Goal: Task Accomplishment & Management: Manage account settings

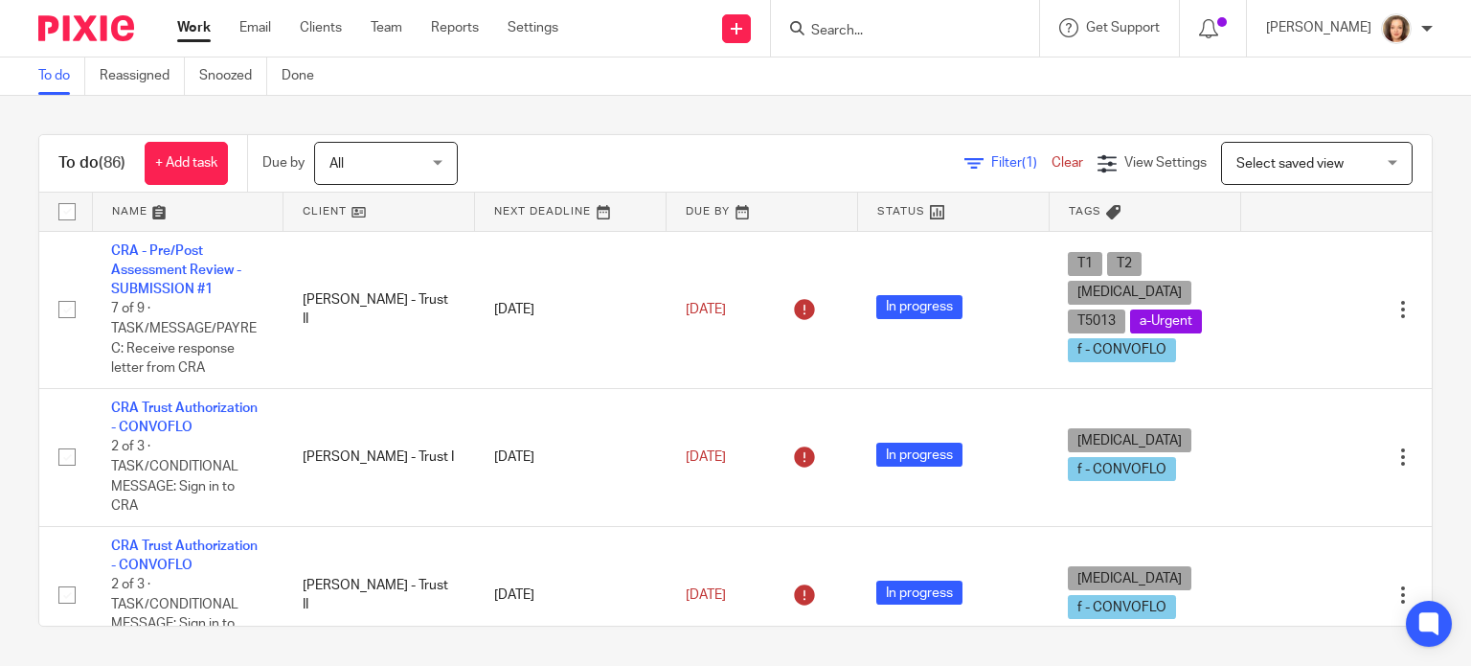
click at [889, 26] on input "Search" at bounding box center [895, 31] width 172 height 17
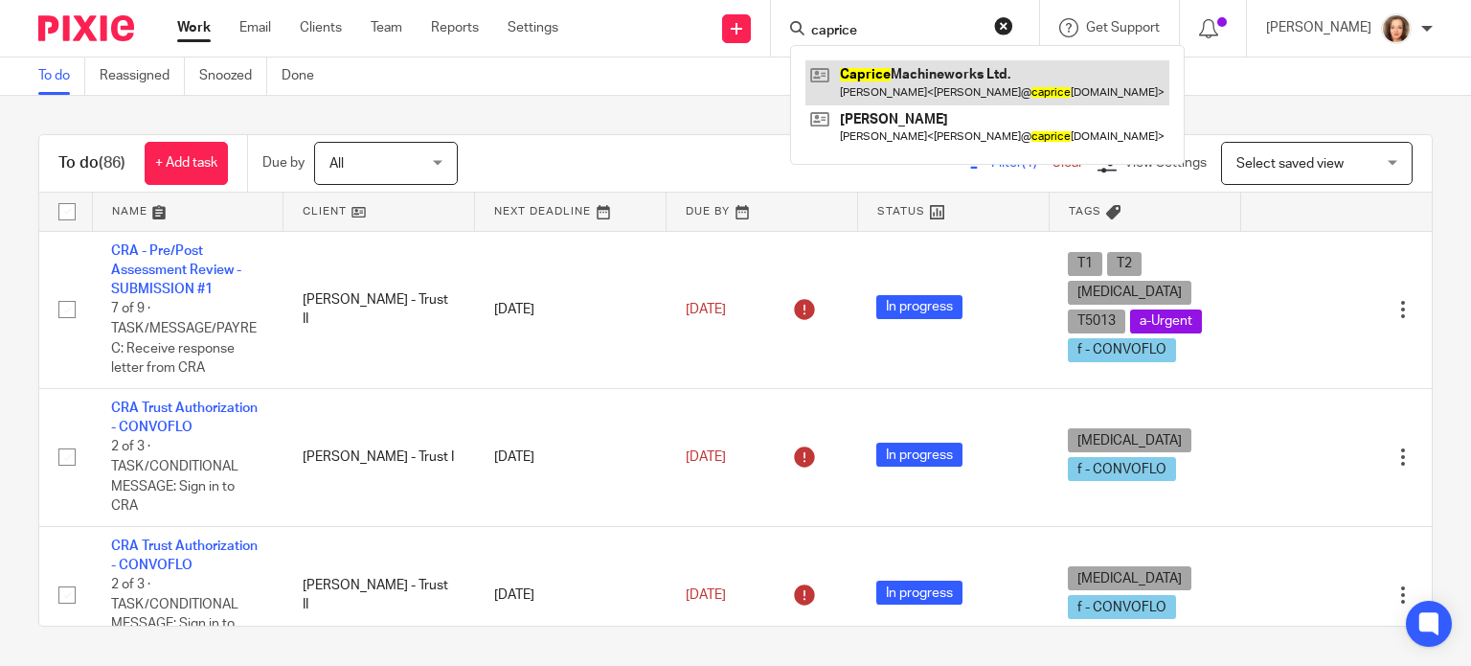
type input "caprice"
click at [919, 80] on link at bounding box center [987, 82] width 364 height 44
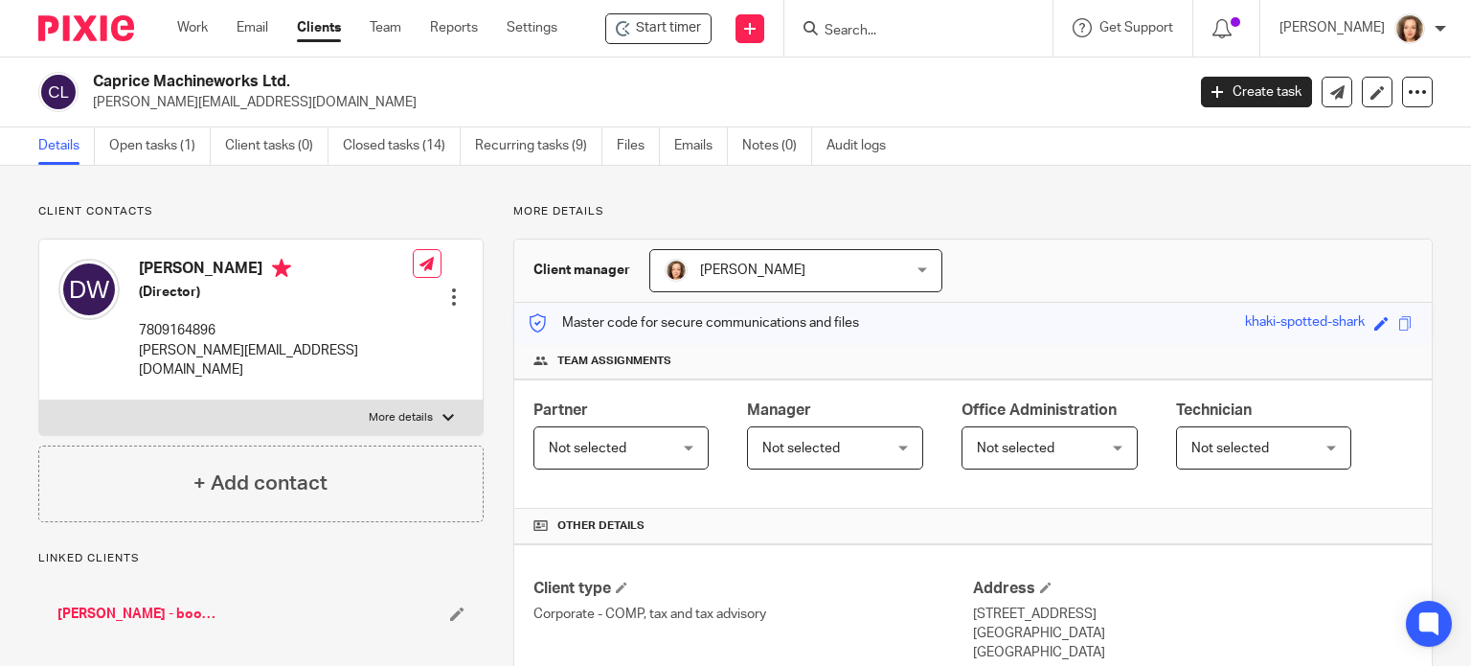
click at [838, 25] on input "Search" at bounding box center [909, 31] width 172 height 17
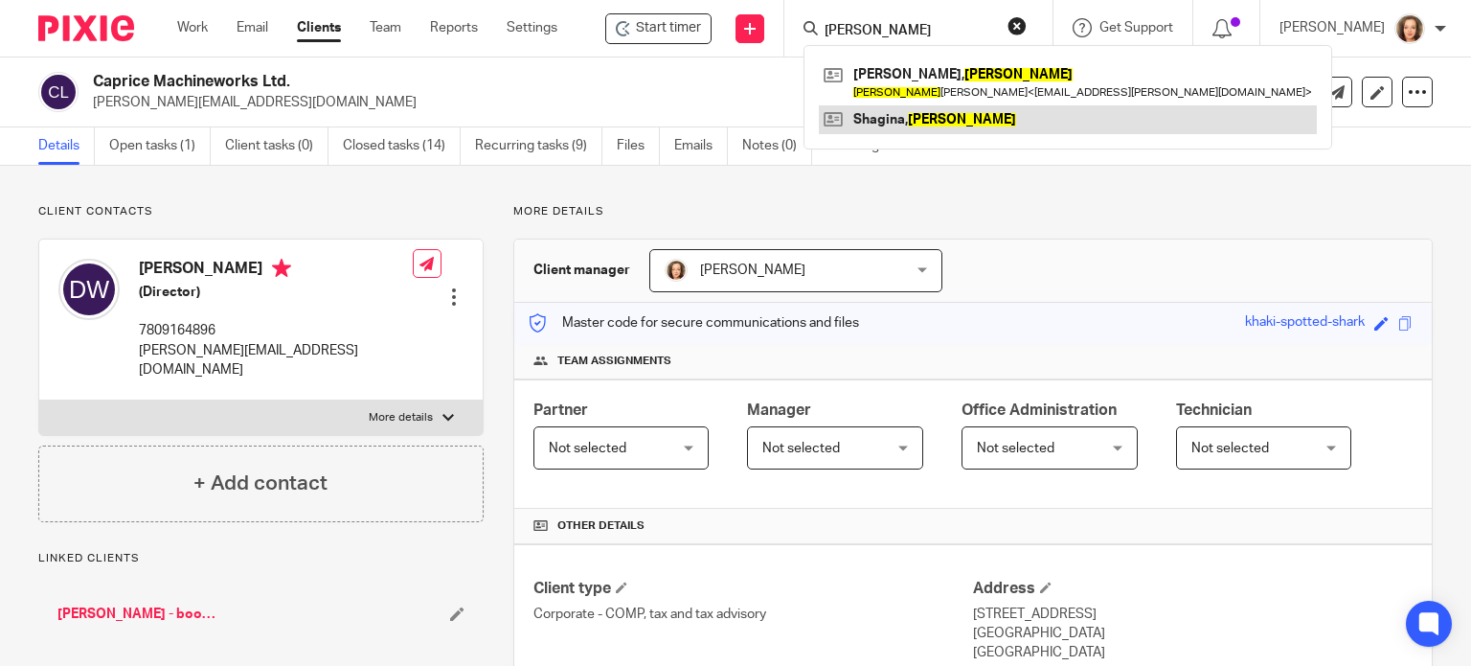
type input "donna"
click at [912, 125] on link at bounding box center [1068, 119] width 498 height 29
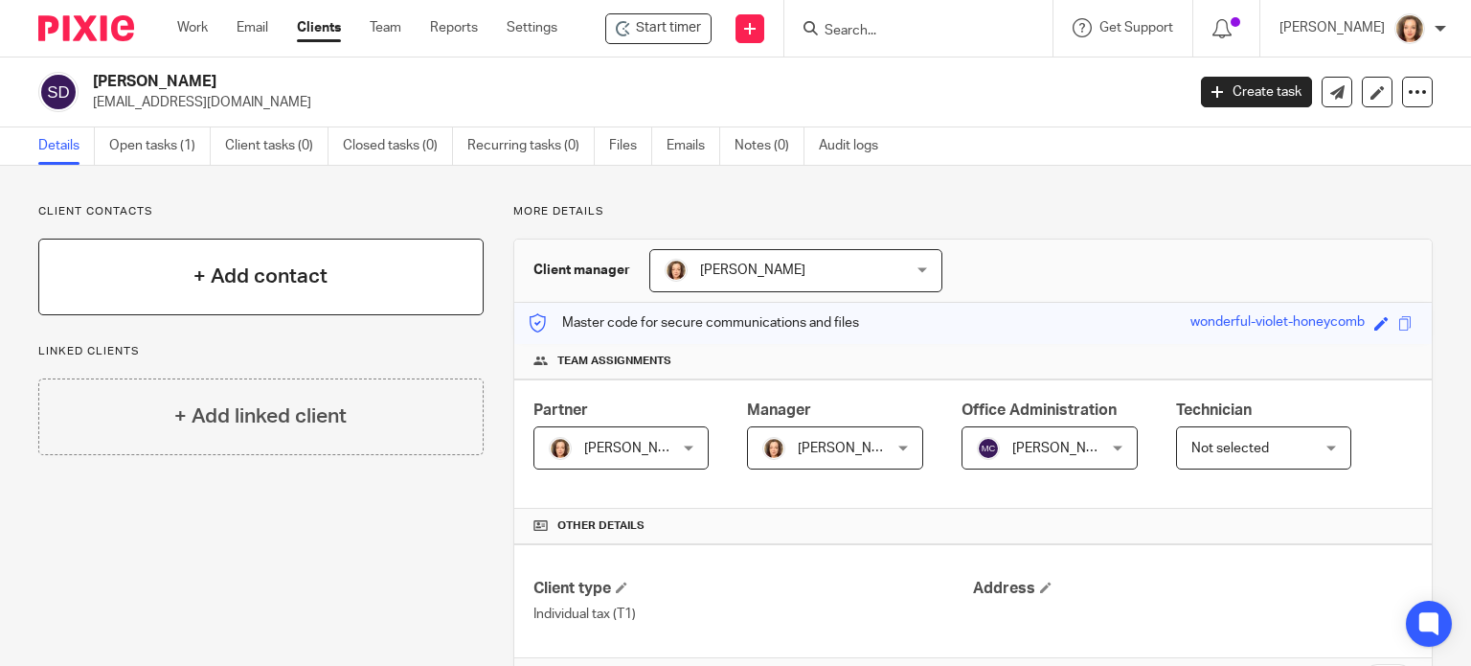
click at [259, 275] on h4 "+ Add contact" at bounding box center [260, 276] width 134 height 30
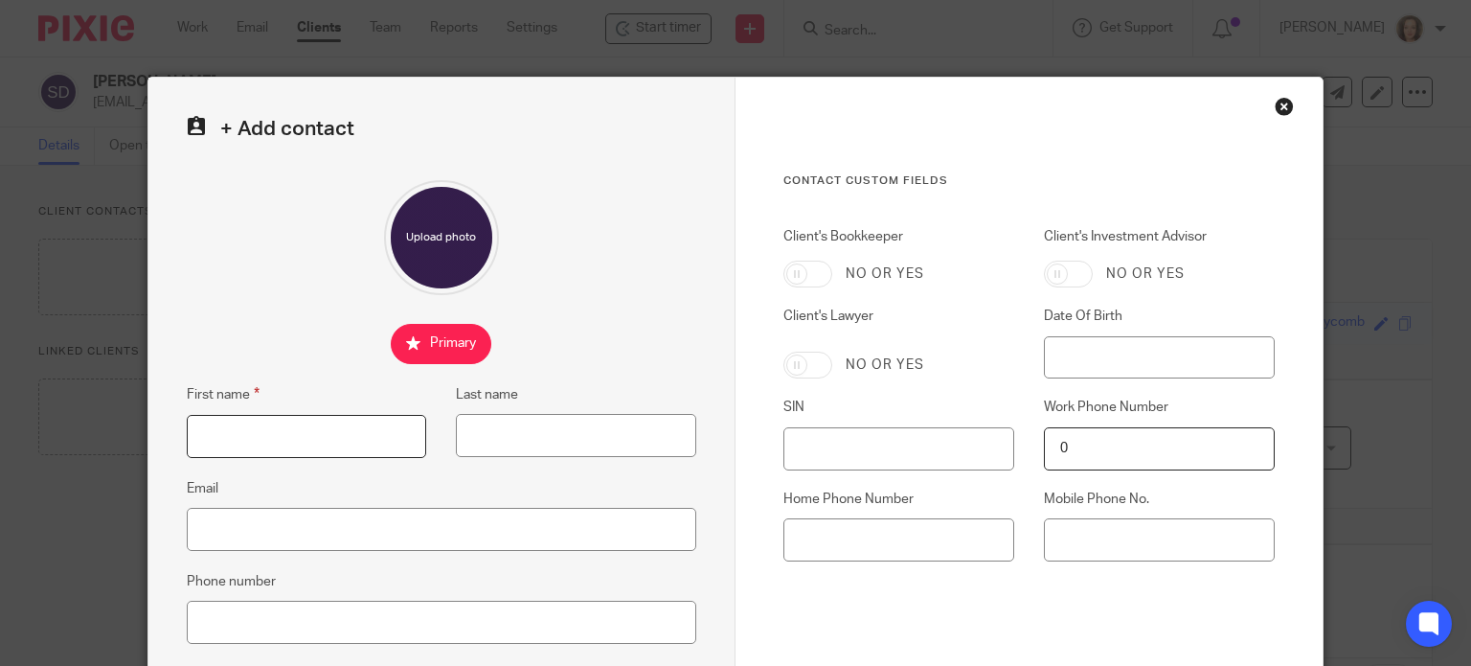
click at [257, 423] on input "First name" at bounding box center [307, 436] width 240 height 43
click at [283, 441] on input "First name" at bounding box center [307, 436] width 240 height 43
type input "Melinda"
type input "Klatt"
click at [515, 532] on input "Email" at bounding box center [442, 529] width 510 height 43
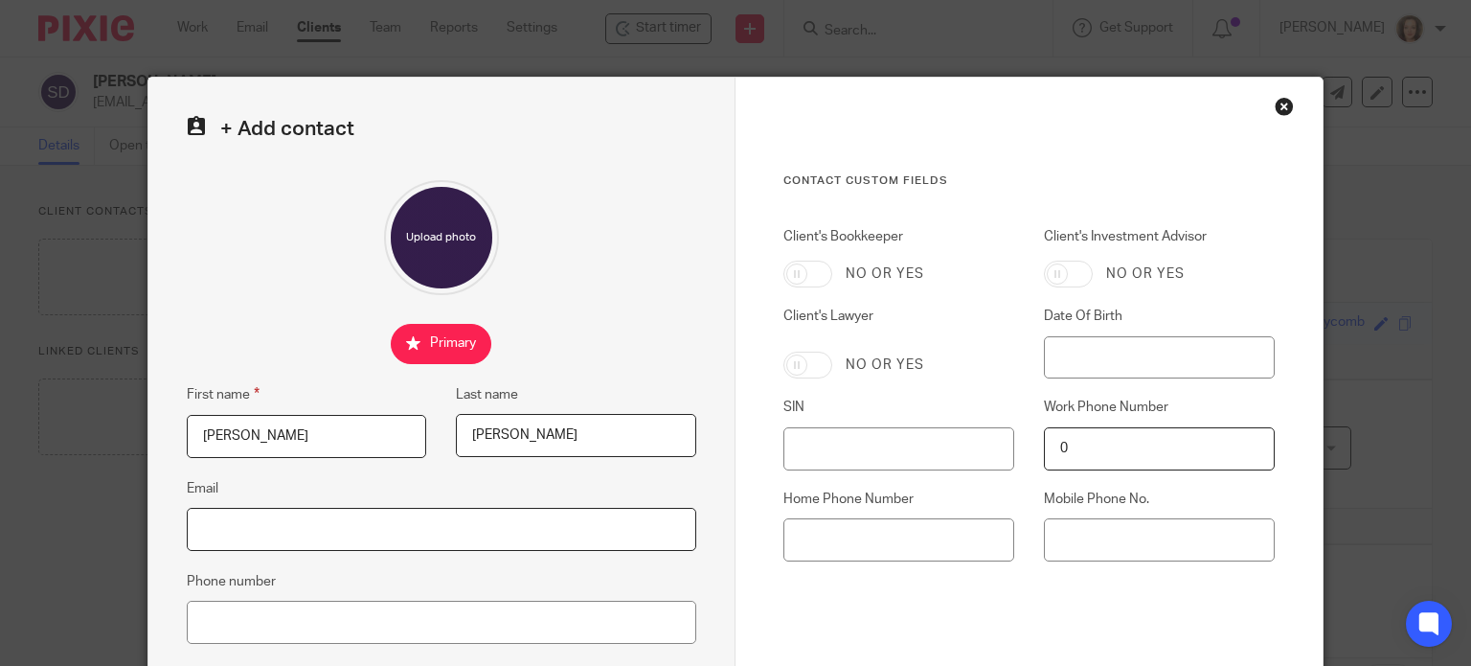
paste input "mklatt@telus.net"
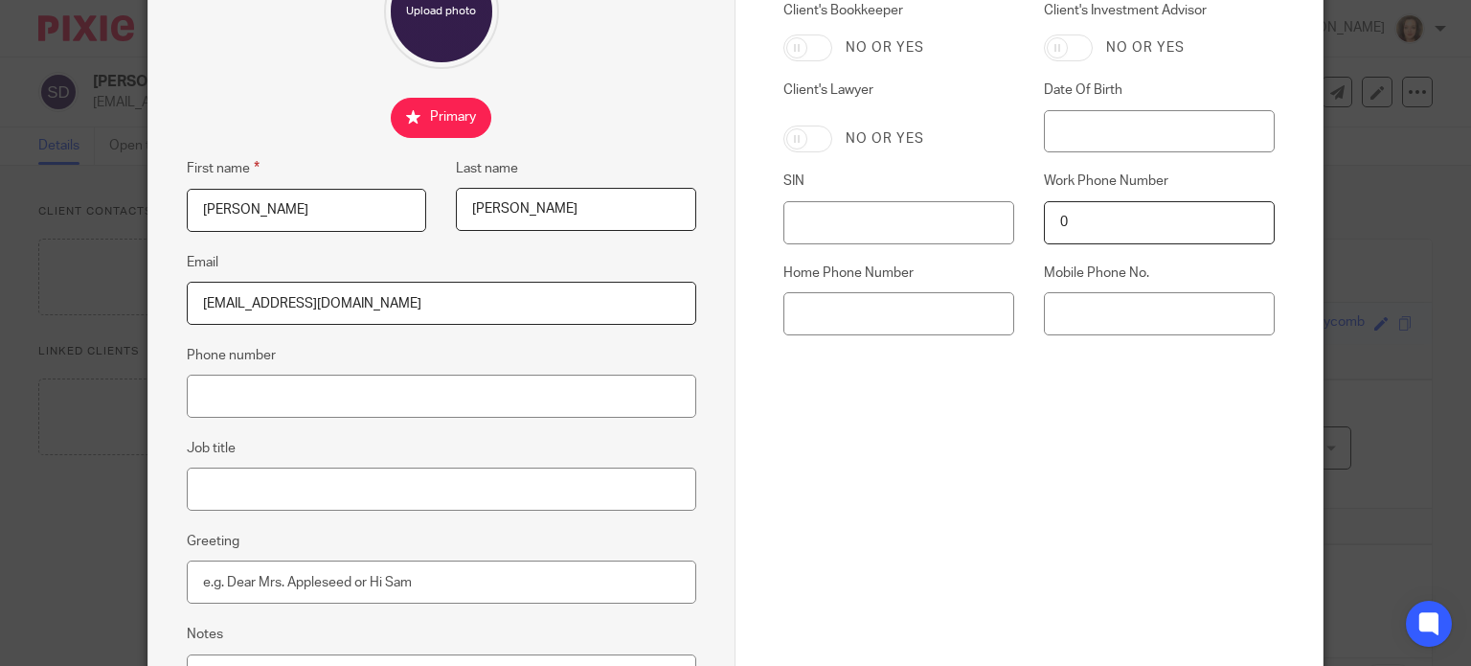
scroll to position [263, 0]
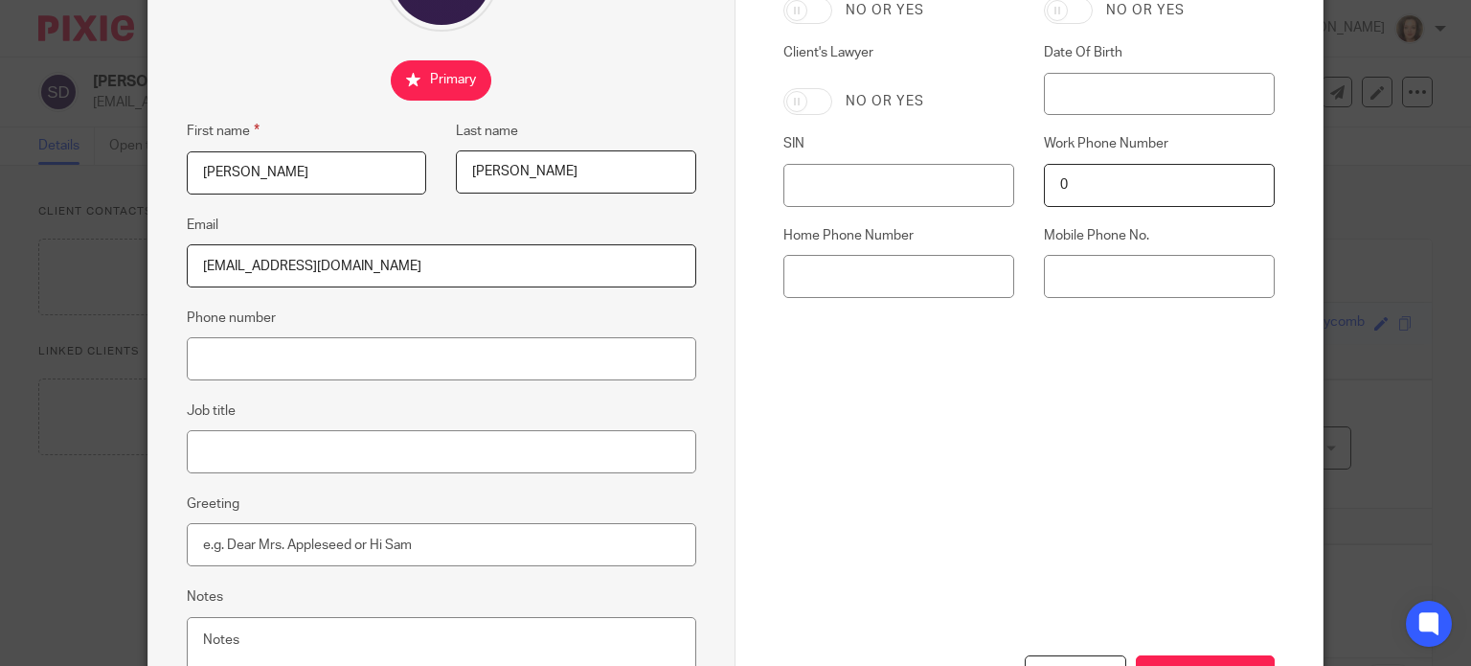
type input "mklatt@telus.net"
click at [349, 360] on input "Phone number" at bounding box center [442, 358] width 510 height 43
drag, startPoint x: 264, startPoint y: 357, endPoint x: 234, endPoint y: 359, distance: 30.7
click at [264, 357] on input "Phone number" at bounding box center [442, 358] width 510 height 43
click at [218, 354] on input "7804502590" at bounding box center [442, 358] width 510 height 43
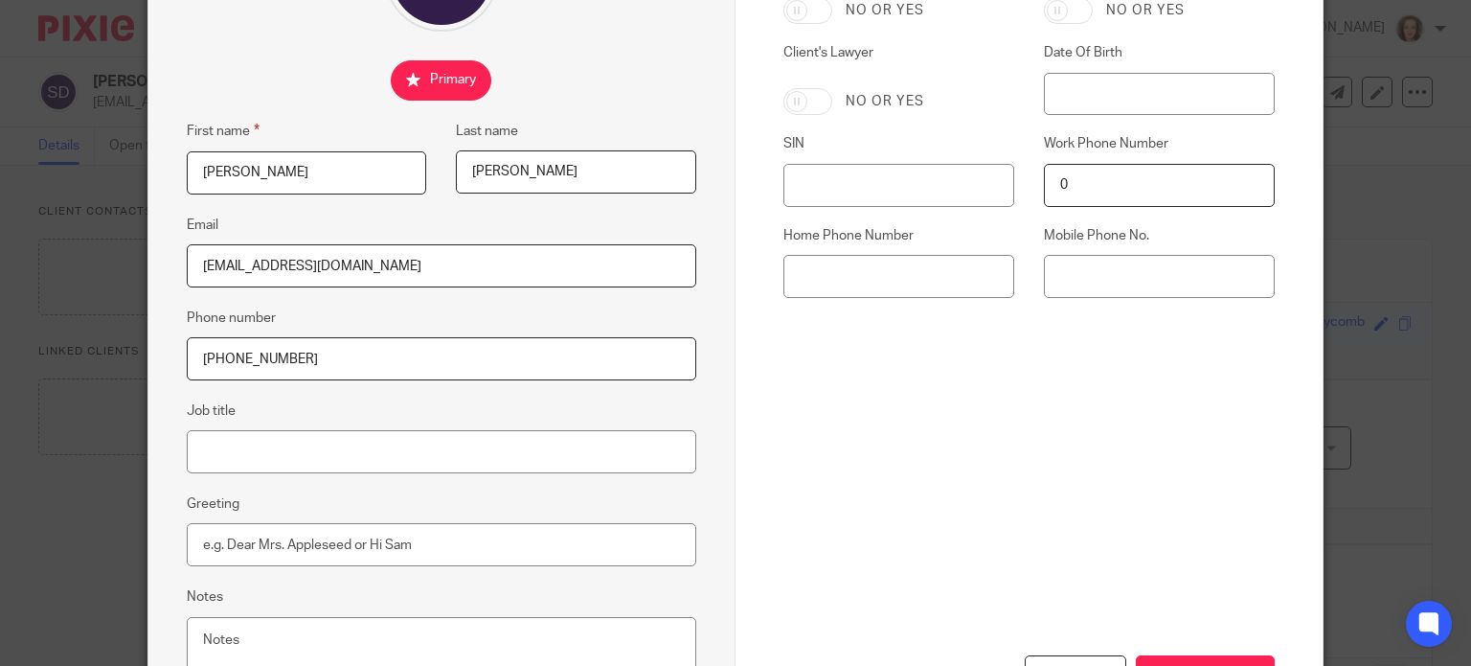
type input "780-450-2590"
click at [987, 569] on div "Cancel Save contact" at bounding box center [1028, 615] width 491 height 258
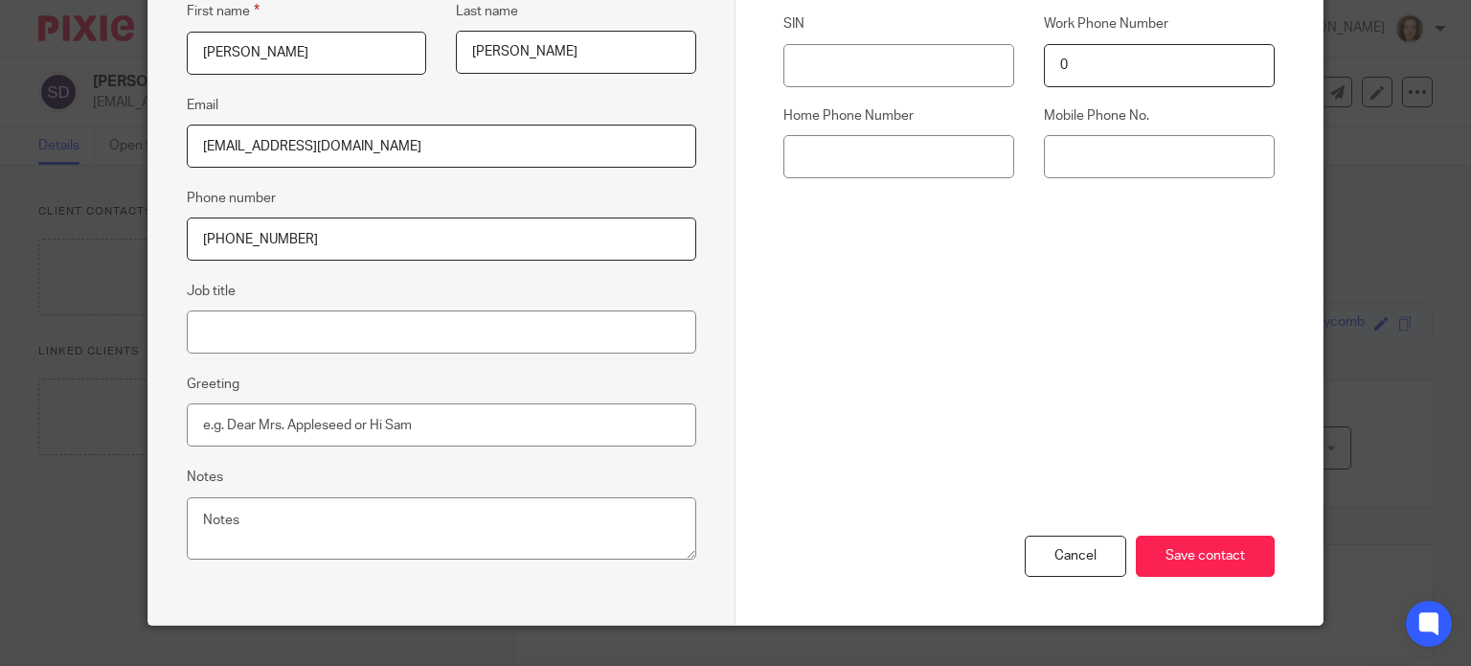
scroll to position [417, 0]
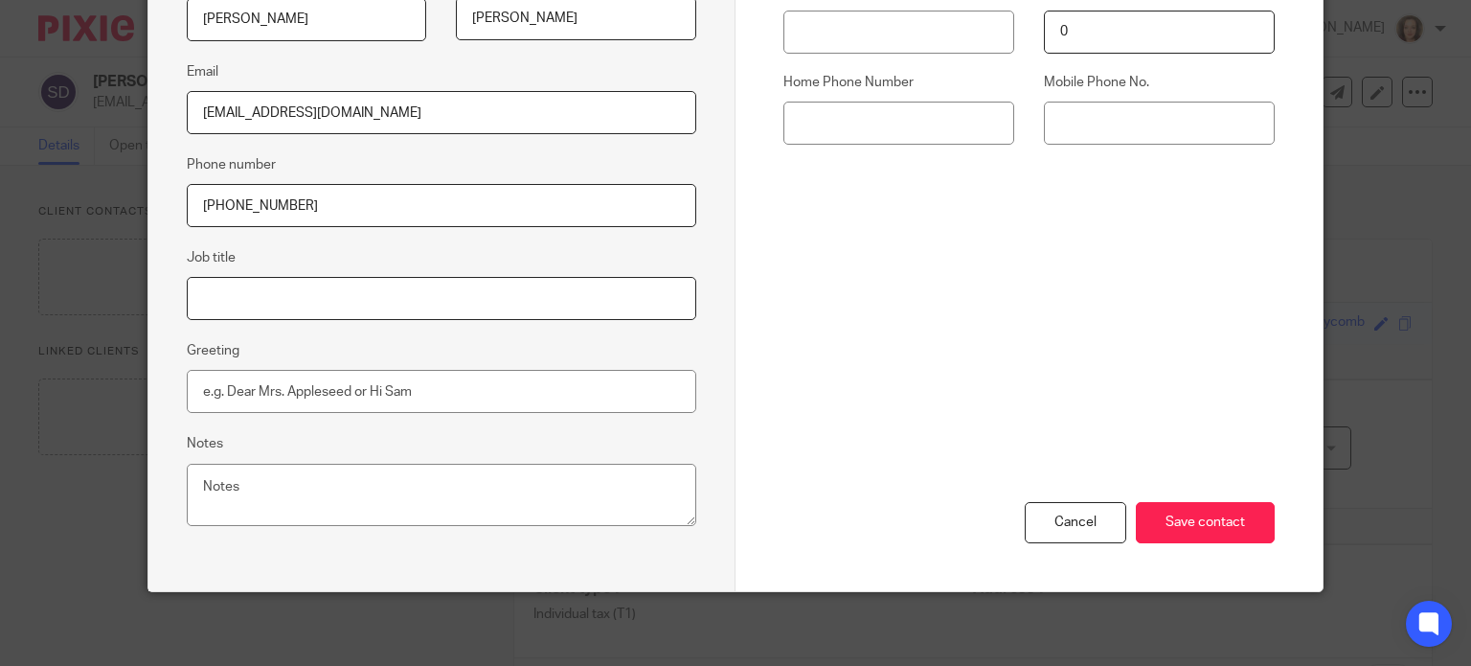
click at [314, 298] on input "Job title" at bounding box center [442, 298] width 510 height 43
type input "Executor"
click at [1203, 512] on input "Save contact" at bounding box center [1205, 522] width 139 height 41
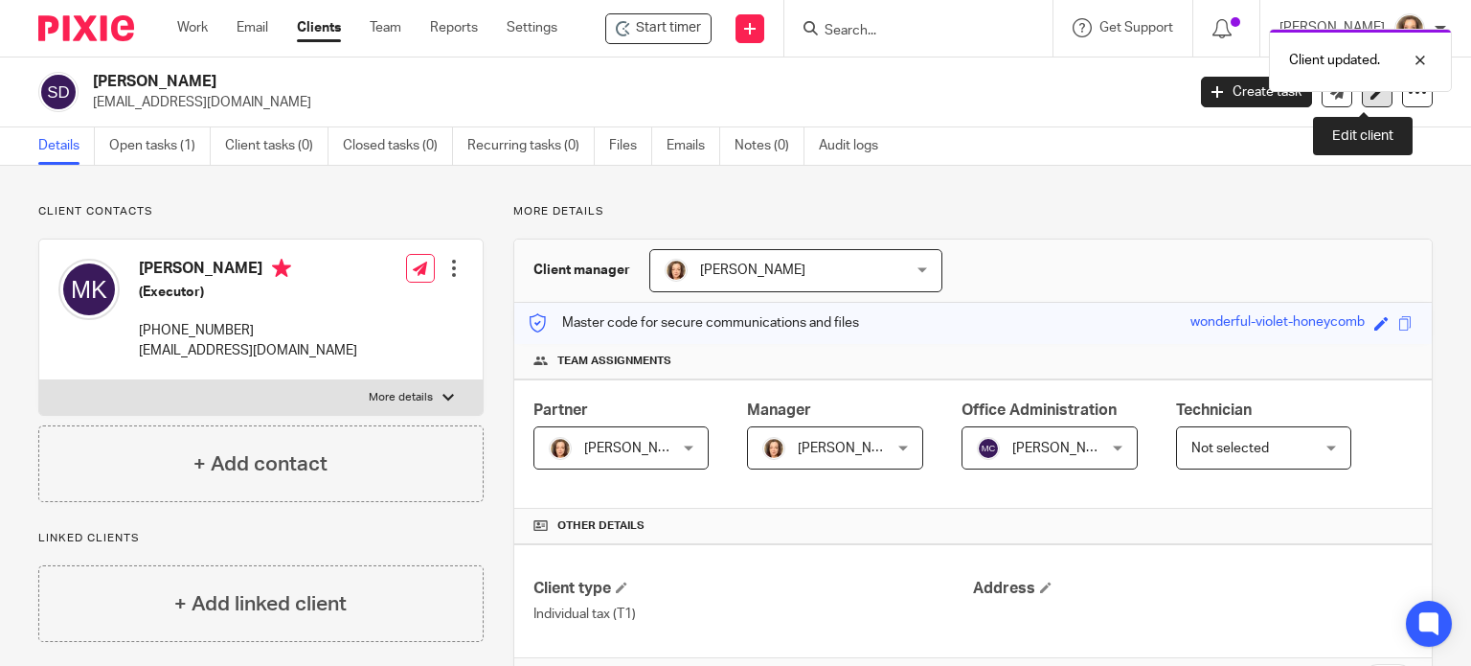
click at [1371, 99] on icon at bounding box center [1378, 92] width 14 height 14
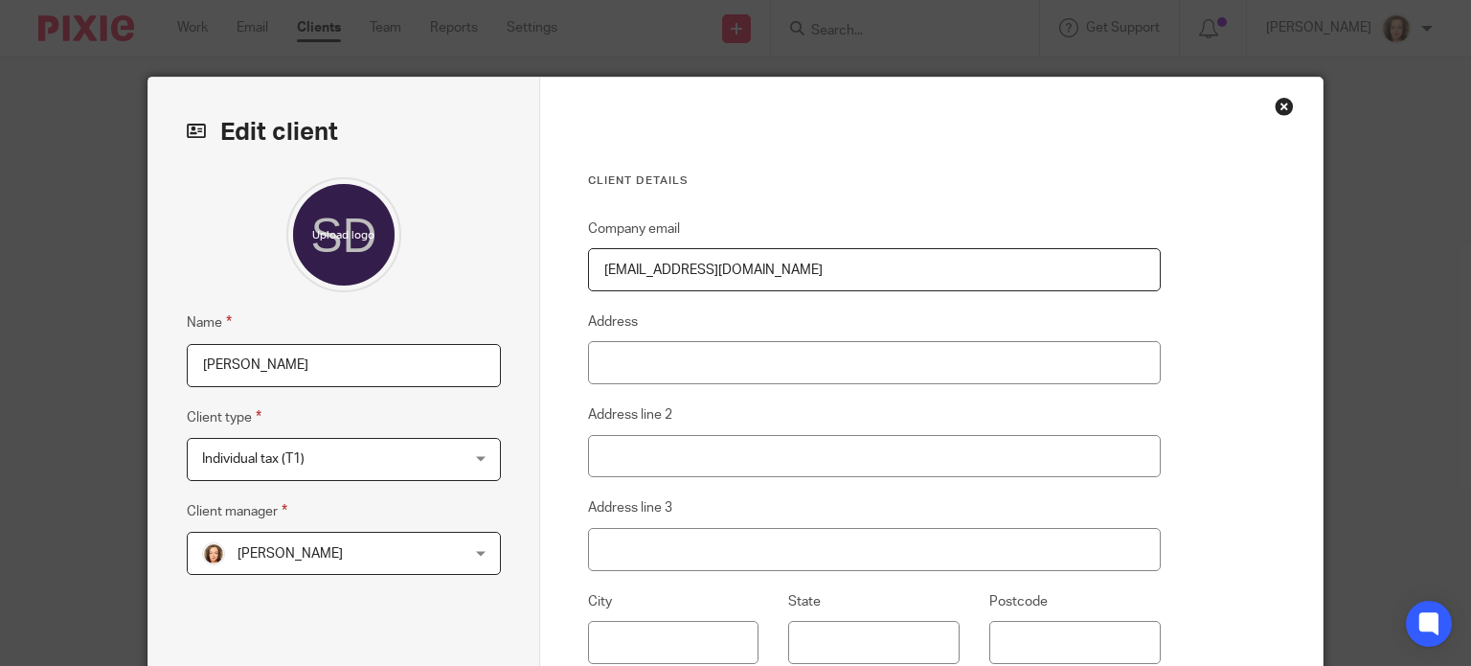
click at [190, 371] on input "Shagina, Donna" at bounding box center [344, 365] width 314 height 43
click at [253, 368] on input "Shagina, Donna" at bounding box center [344, 365] width 314 height 43
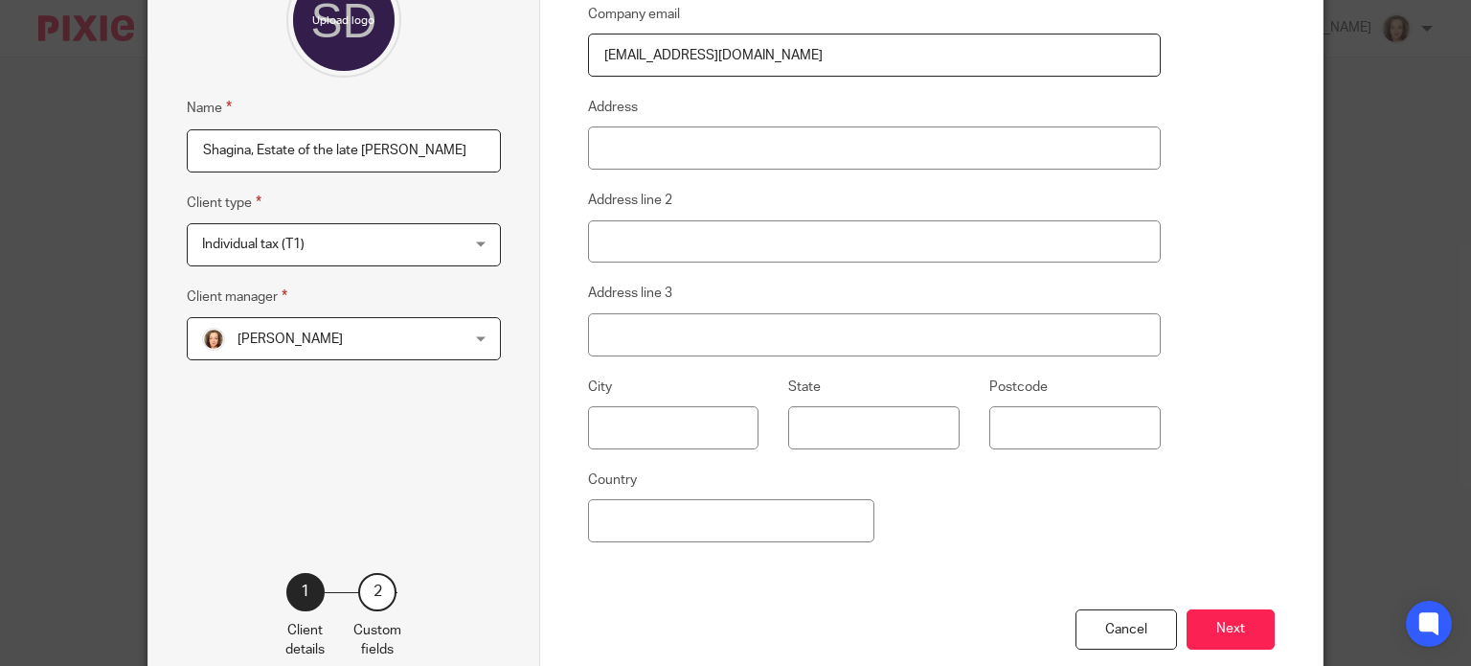
scroll to position [321, 0]
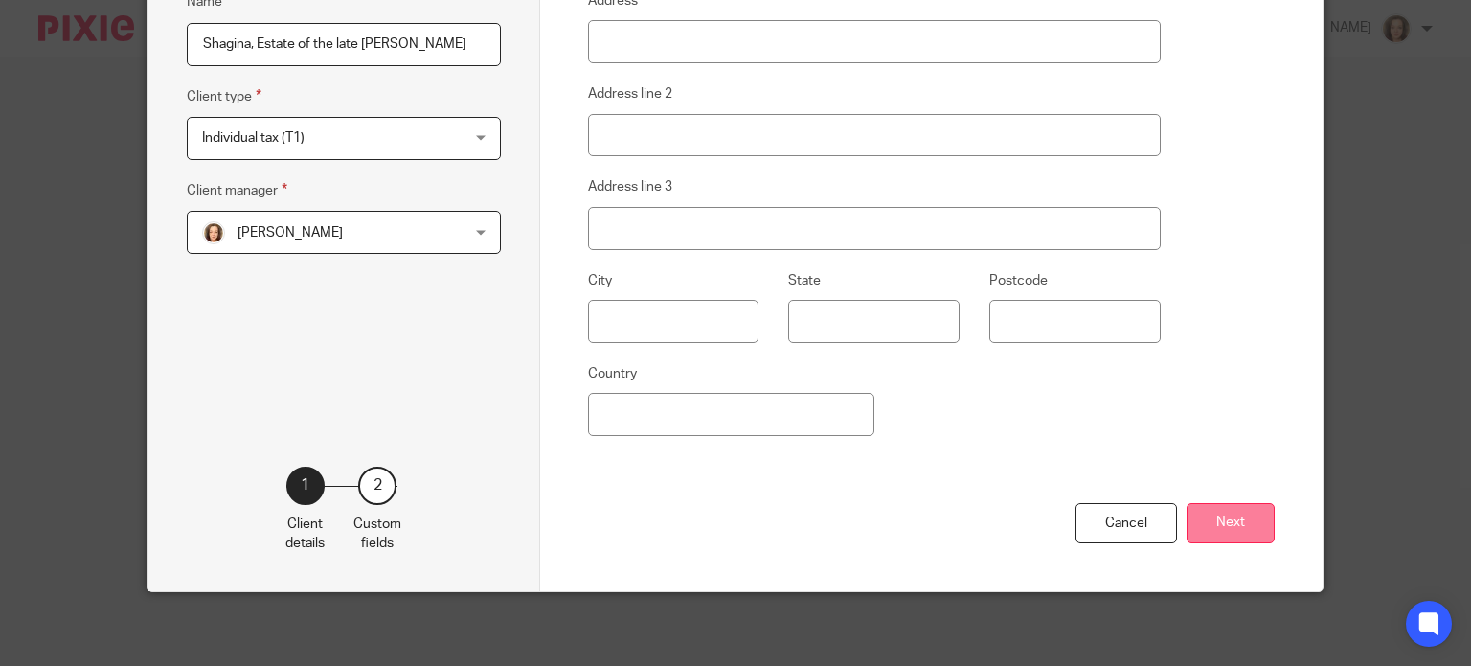
type input "Shagina, Estate of the late [PERSON_NAME]"
click at [1237, 528] on button "Next" at bounding box center [1231, 523] width 88 height 41
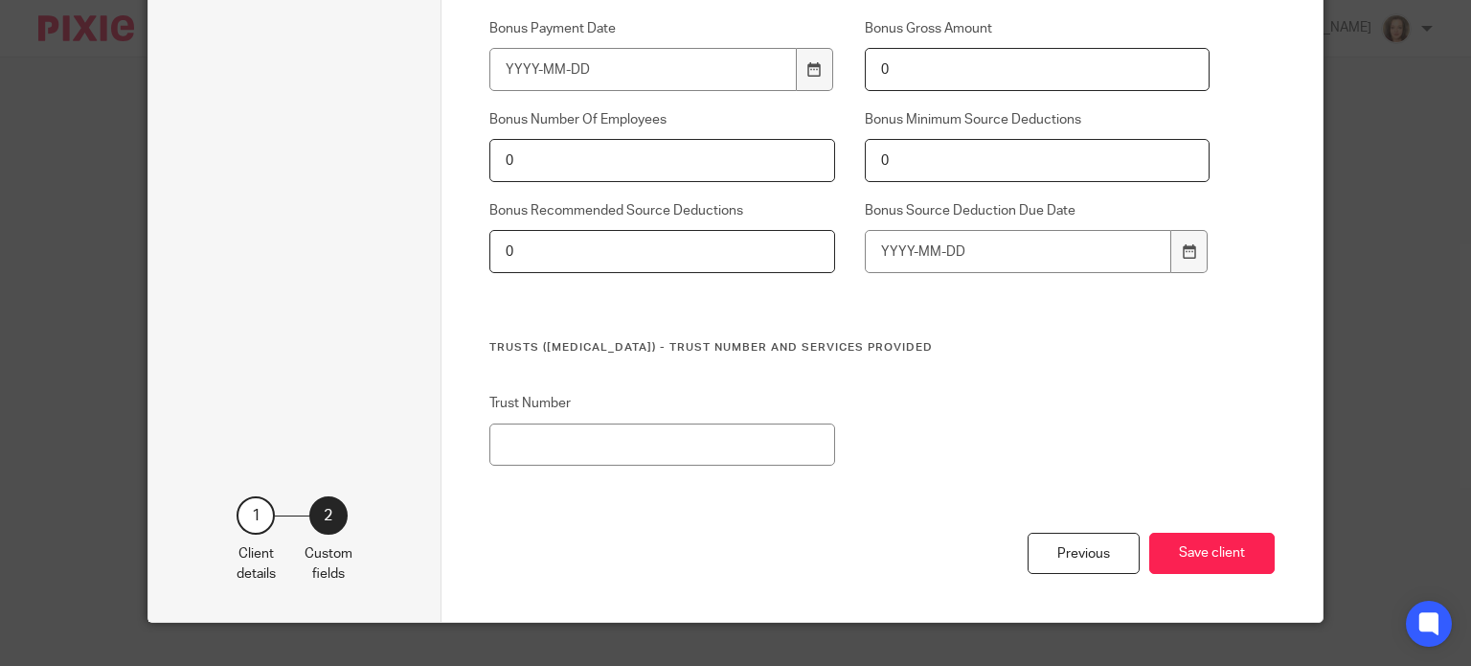
scroll to position [1415, 0]
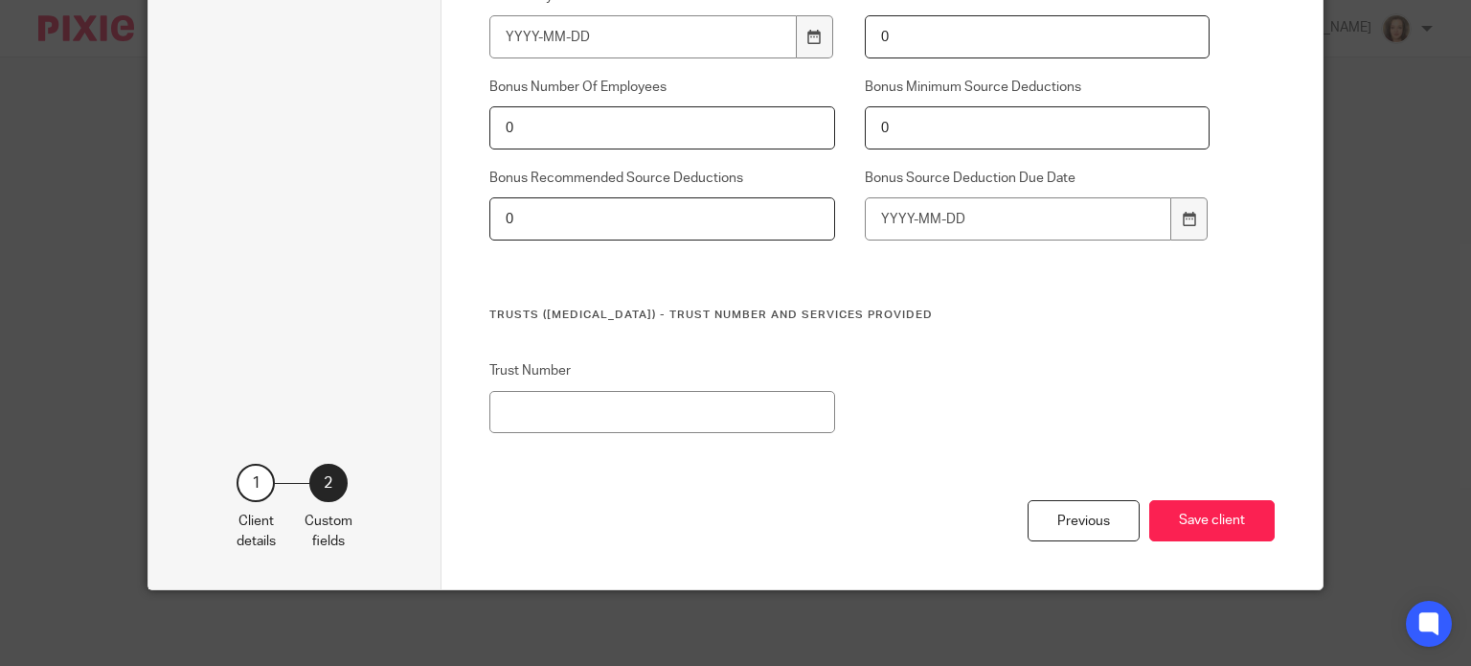
click at [1196, 543] on div "Previous Save client" at bounding box center [881, 544] width 785 height 89
click at [1188, 526] on button "Save client" at bounding box center [1211, 520] width 125 height 41
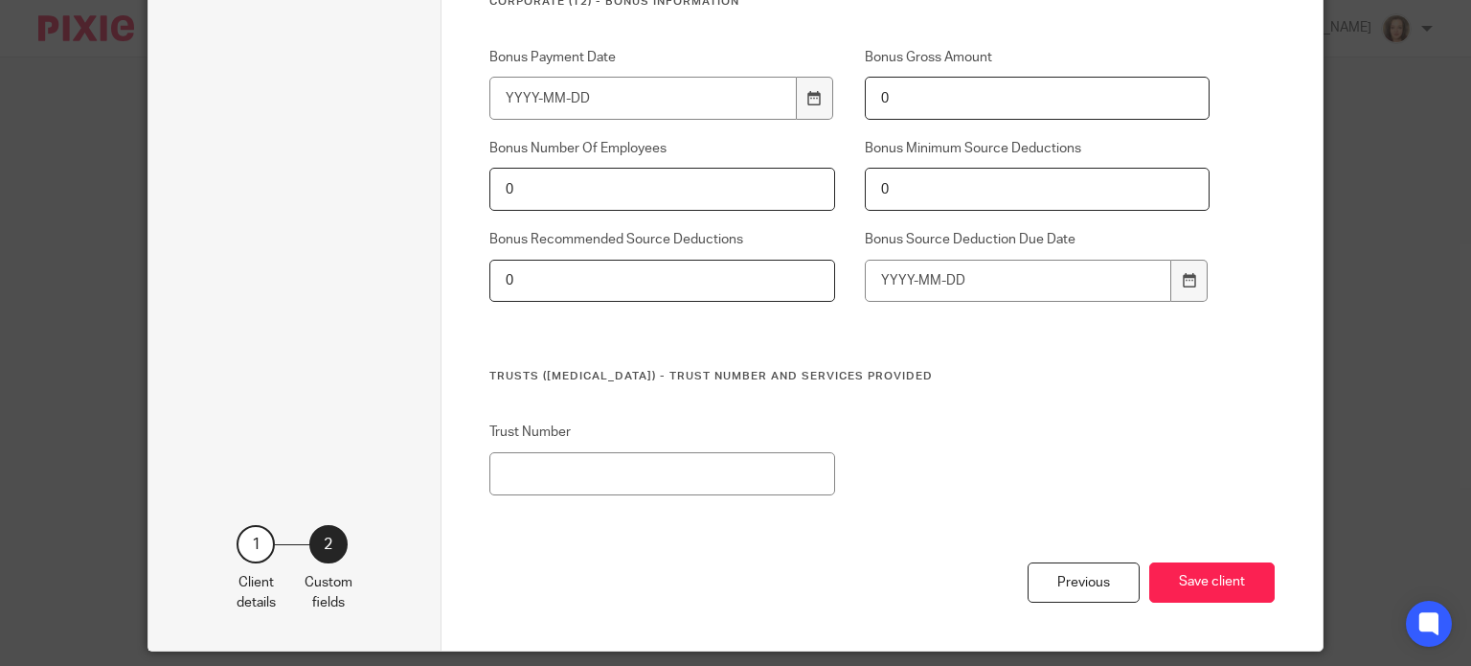
scroll to position [0, 0]
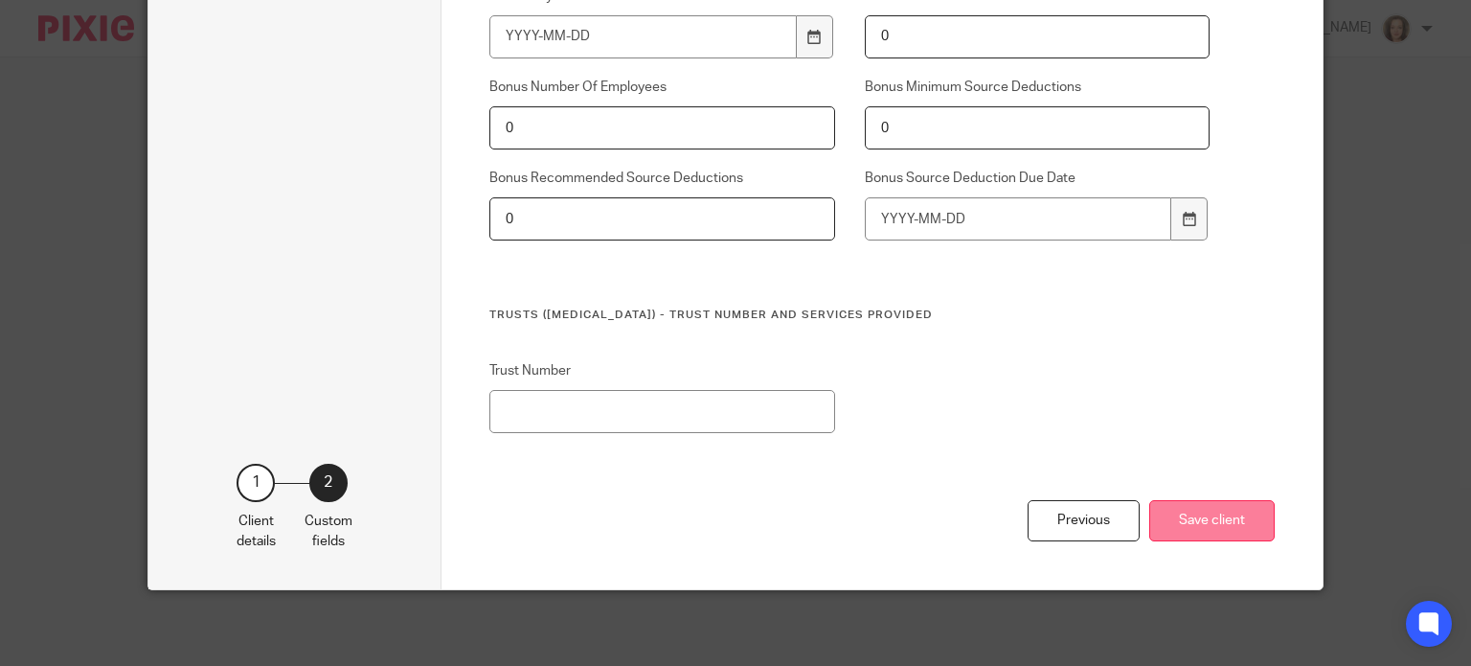
type input "Convoflo"
click at [1220, 509] on button "Save client" at bounding box center [1211, 520] width 125 height 41
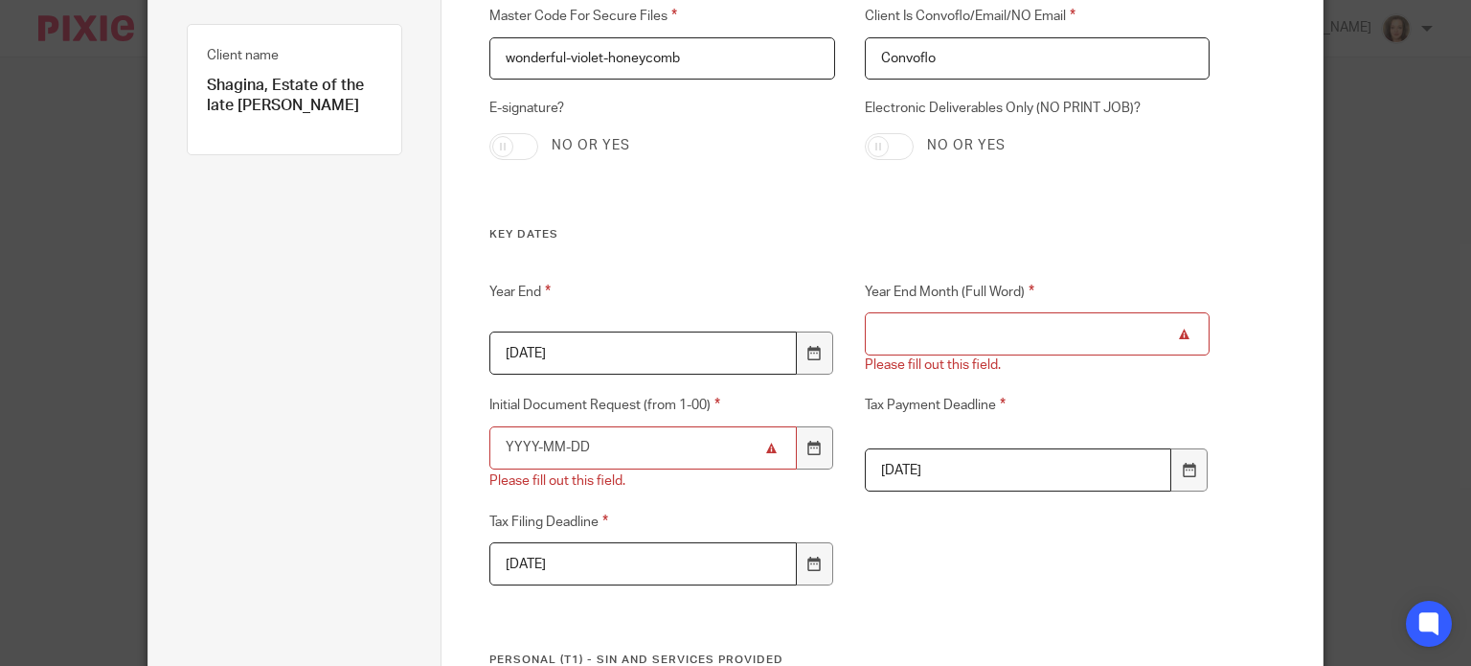
click at [1029, 330] on input "Year End Month (Full Word)" at bounding box center [1037, 333] width 345 height 43
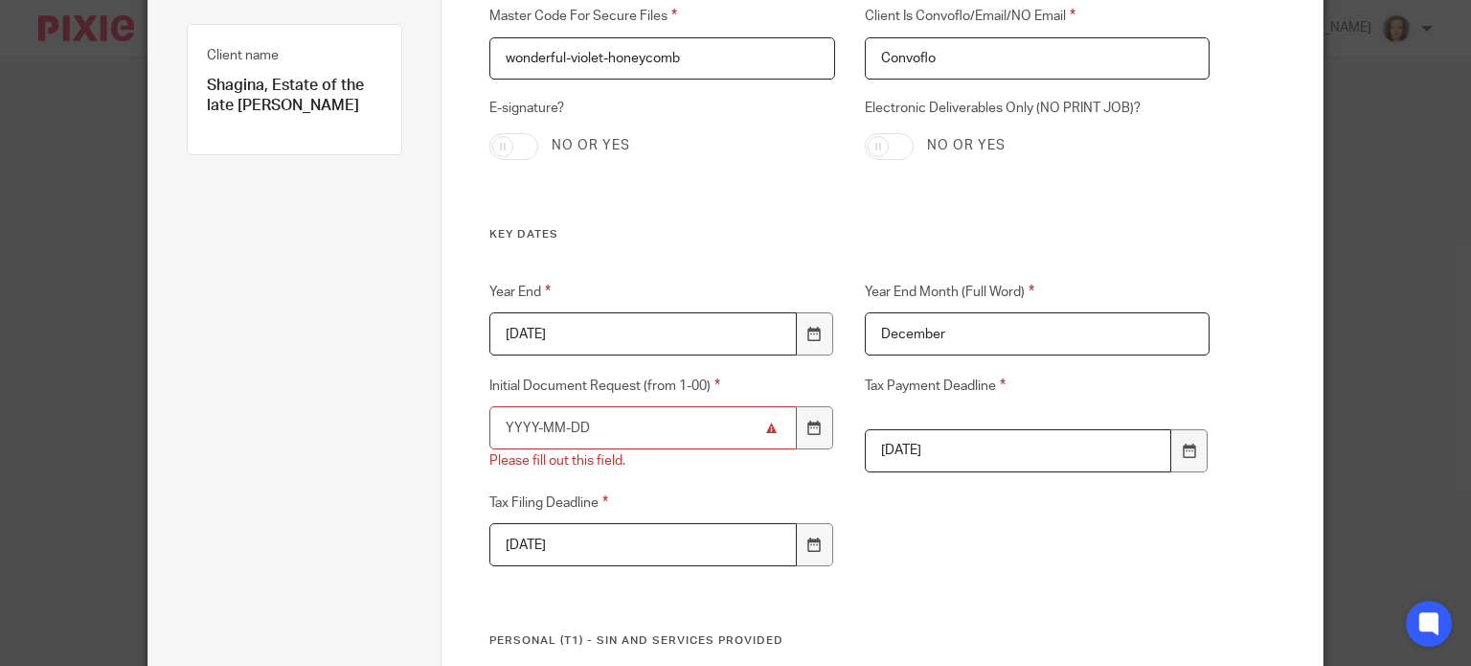
type input "December"
click at [670, 438] on input "Initial Document Request (from 1-00)" at bounding box center [642, 427] width 306 height 43
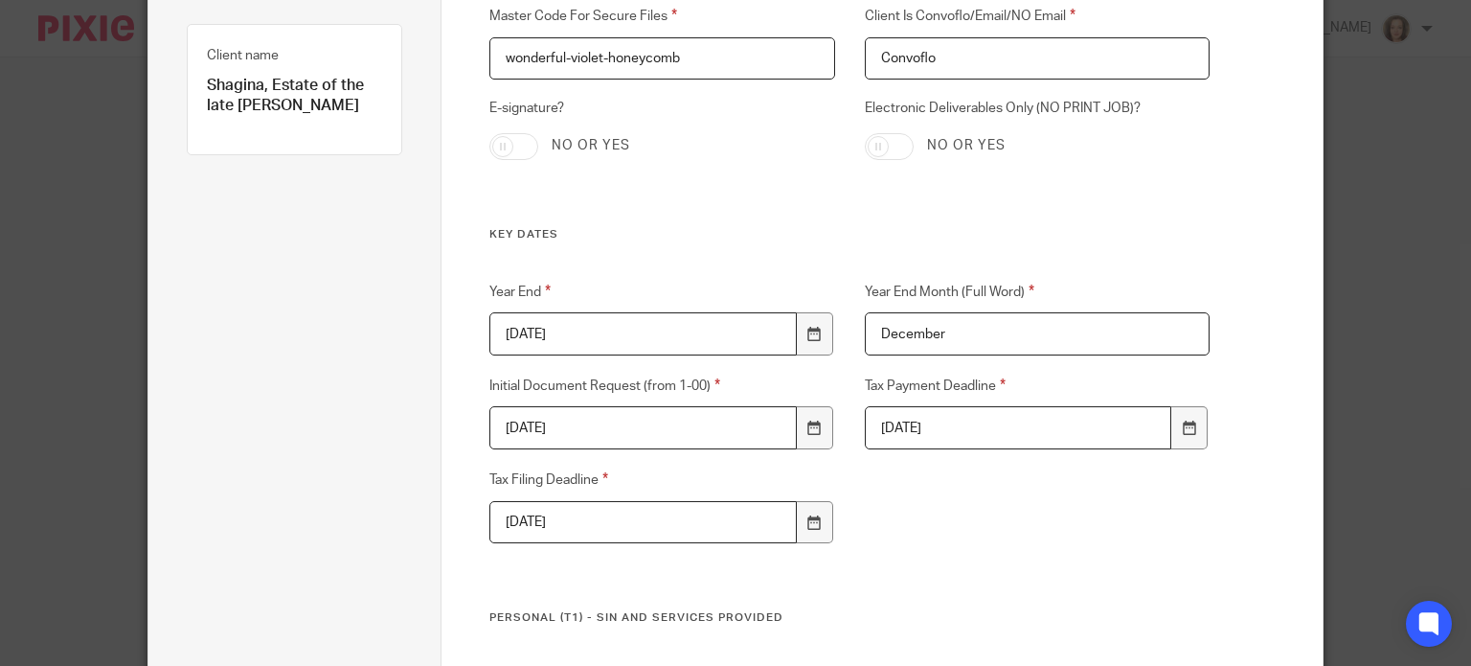
type input "2024-12-31"
click at [903, 428] on input "2023-09-30" at bounding box center [1018, 427] width 306 height 43
type input "2024-09-30"
click at [527, 520] on input "2023-09-30" at bounding box center [642, 522] width 306 height 43
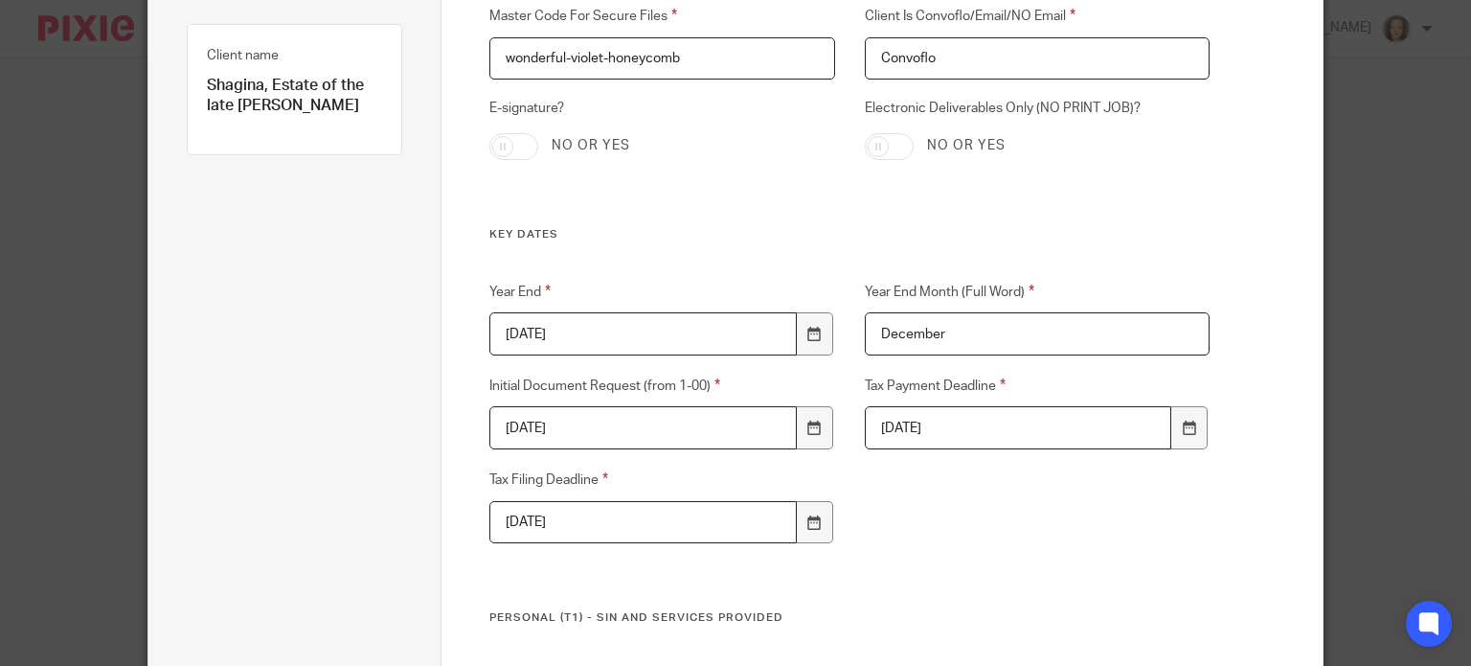
type input "2024-09-30"
click at [531, 336] on input "2024-12-31" at bounding box center [642, 333] width 306 height 43
drag, startPoint x: 582, startPoint y: 329, endPoint x: 372, endPoint y: 328, distance: 210.7
type input "2024-06-23"
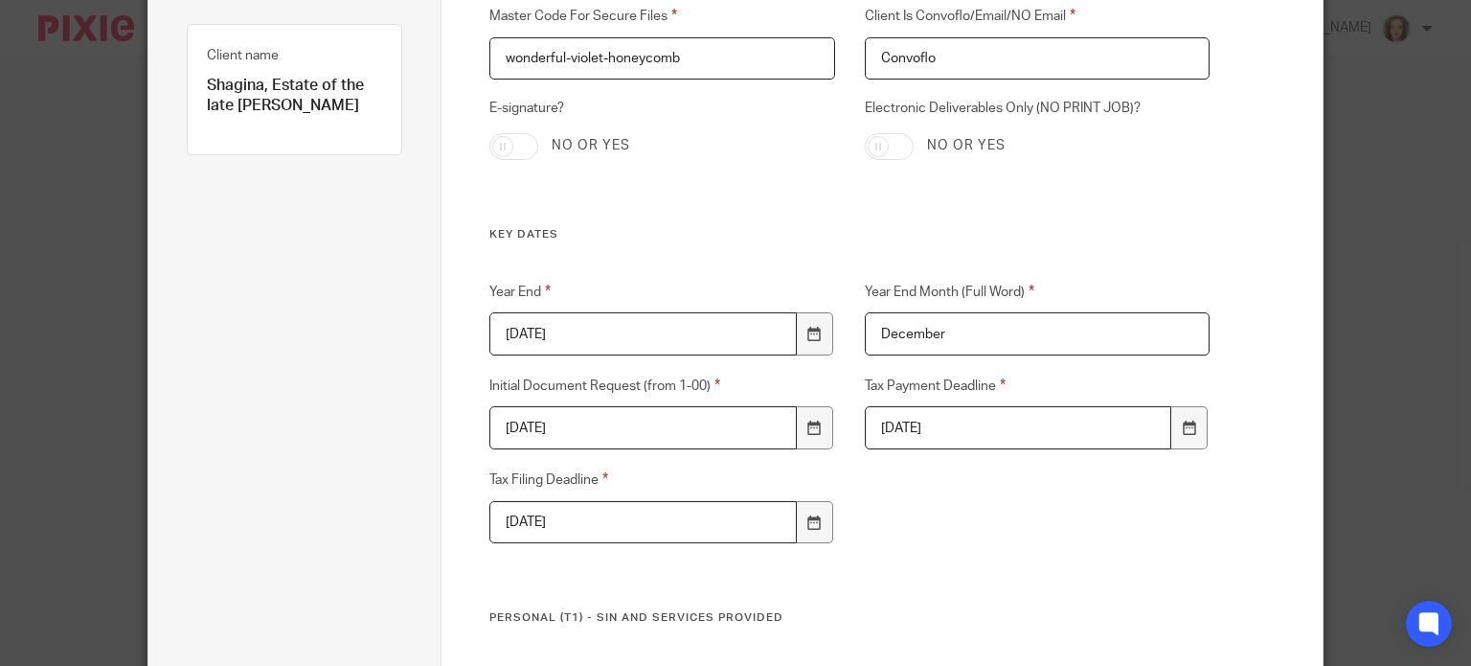
drag, startPoint x: 974, startPoint y: 428, endPoint x: 840, endPoint y: 424, distance: 134.1
click at [840, 424] on div "Tax Payment Deadline 2024-09-30" at bounding box center [1022, 411] width 374 height 75
type input "2024-09-23"
click at [641, 517] on input "2024-09-30" at bounding box center [642, 522] width 306 height 43
type input "2024-09-23"
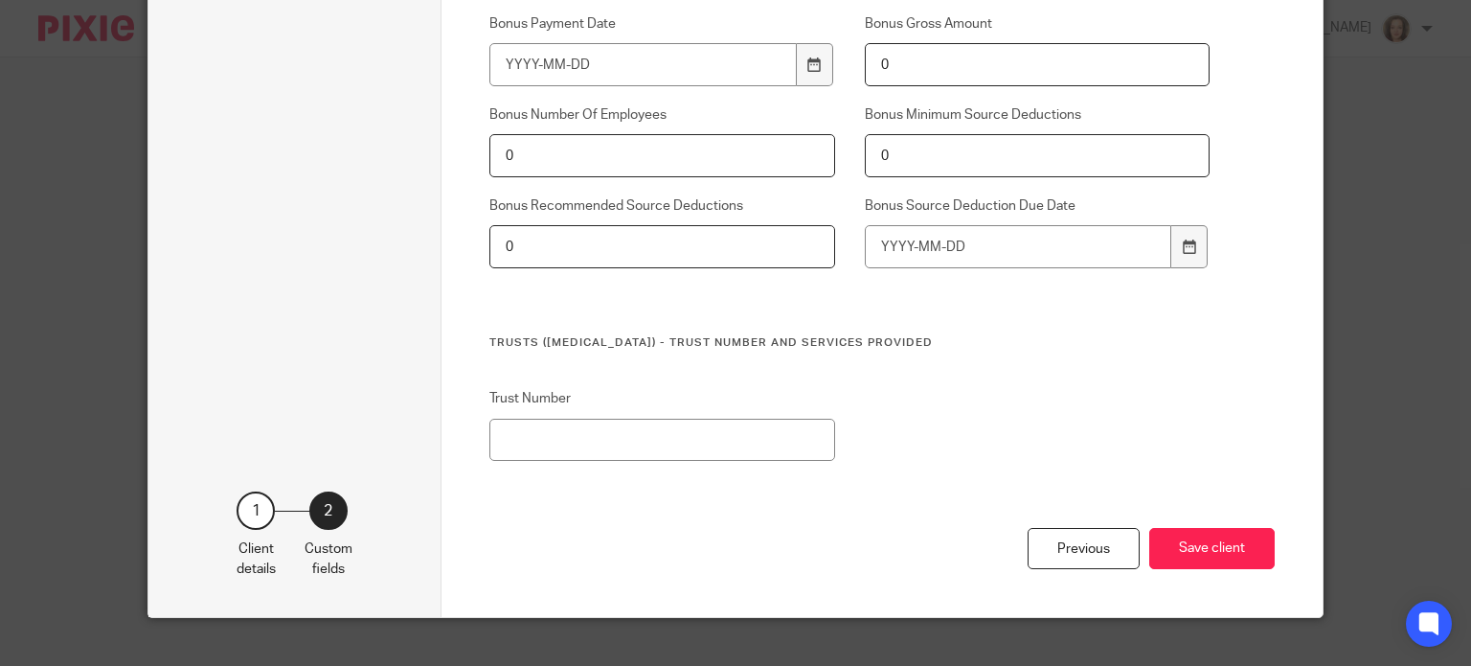
scroll to position [1415, 0]
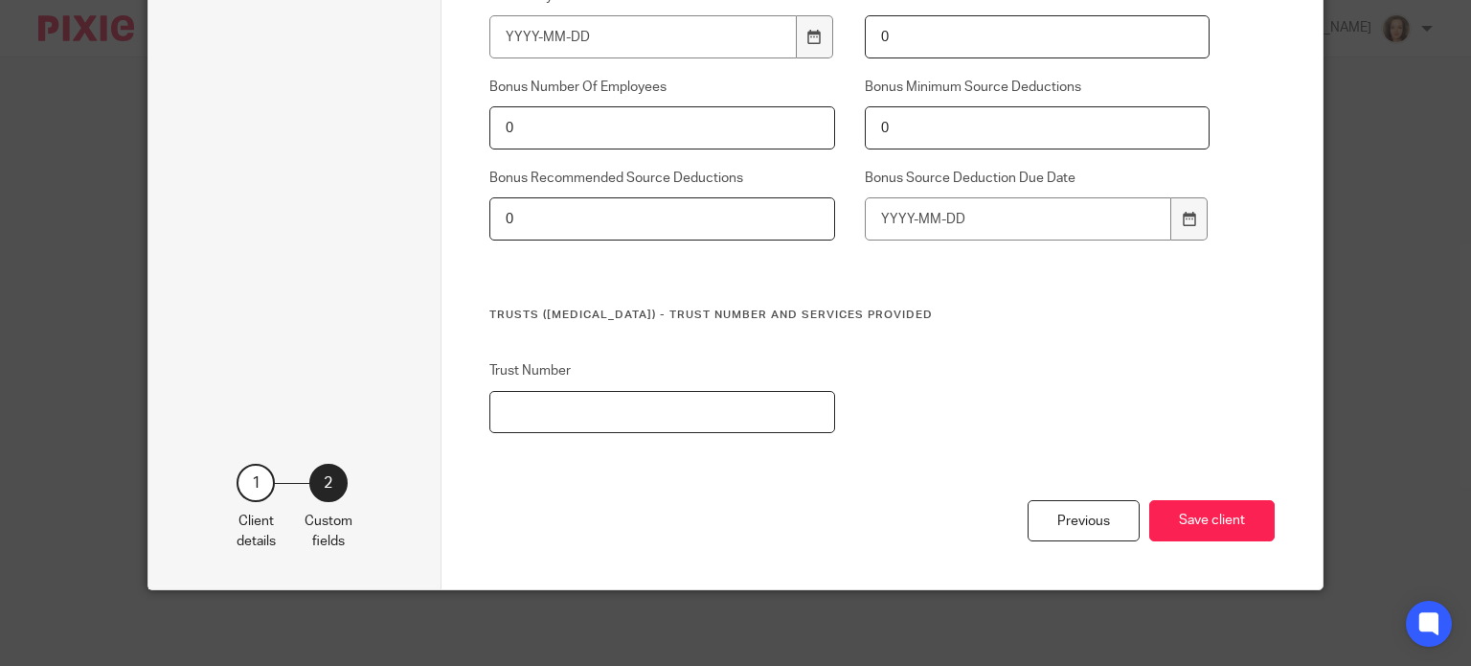
click at [648, 411] on input "Trust Number" at bounding box center [661, 412] width 345 height 43
click at [543, 409] on input "Trust Number" at bounding box center [661, 412] width 345 height 43
type input "T43664371"
click at [1165, 520] on button "Save client" at bounding box center [1211, 520] width 125 height 41
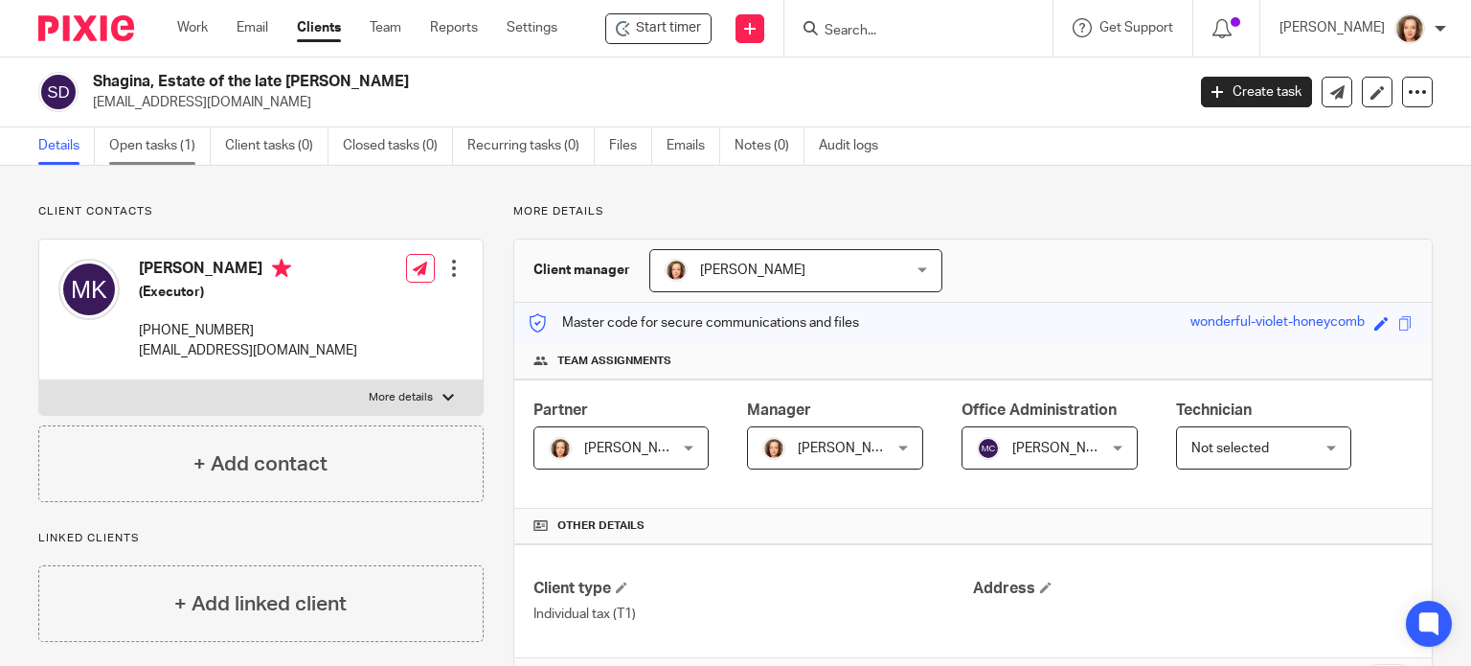
click at [144, 141] on link "Open tasks (1)" at bounding box center [160, 145] width 102 height 37
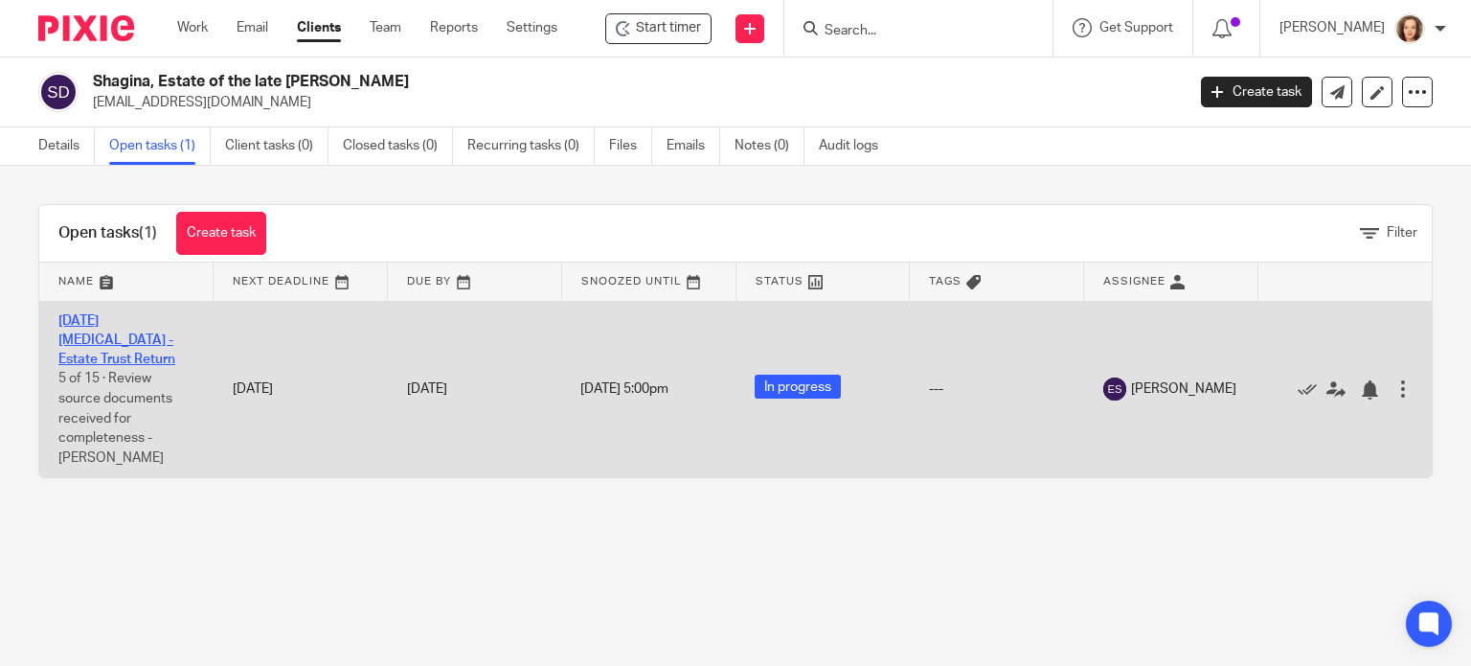
click at [133, 336] on link "[DATE] [MEDICAL_DATA] - Estate Trust Return" at bounding box center [116, 340] width 117 height 53
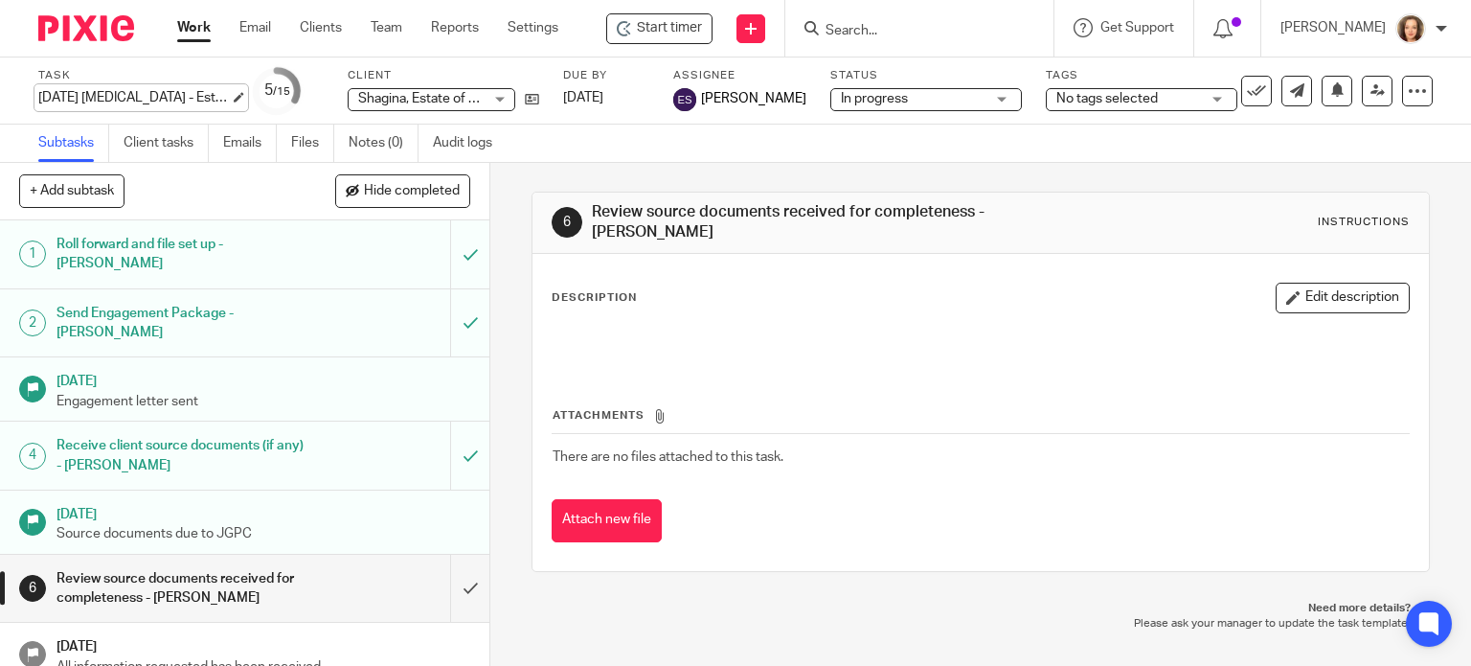
click at [85, 99] on div "2024-12-31 T3 - Estate Trust Return Save 2024-12-31 T3 - Estate Trust Return" at bounding box center [134, 97] width 192 height 19
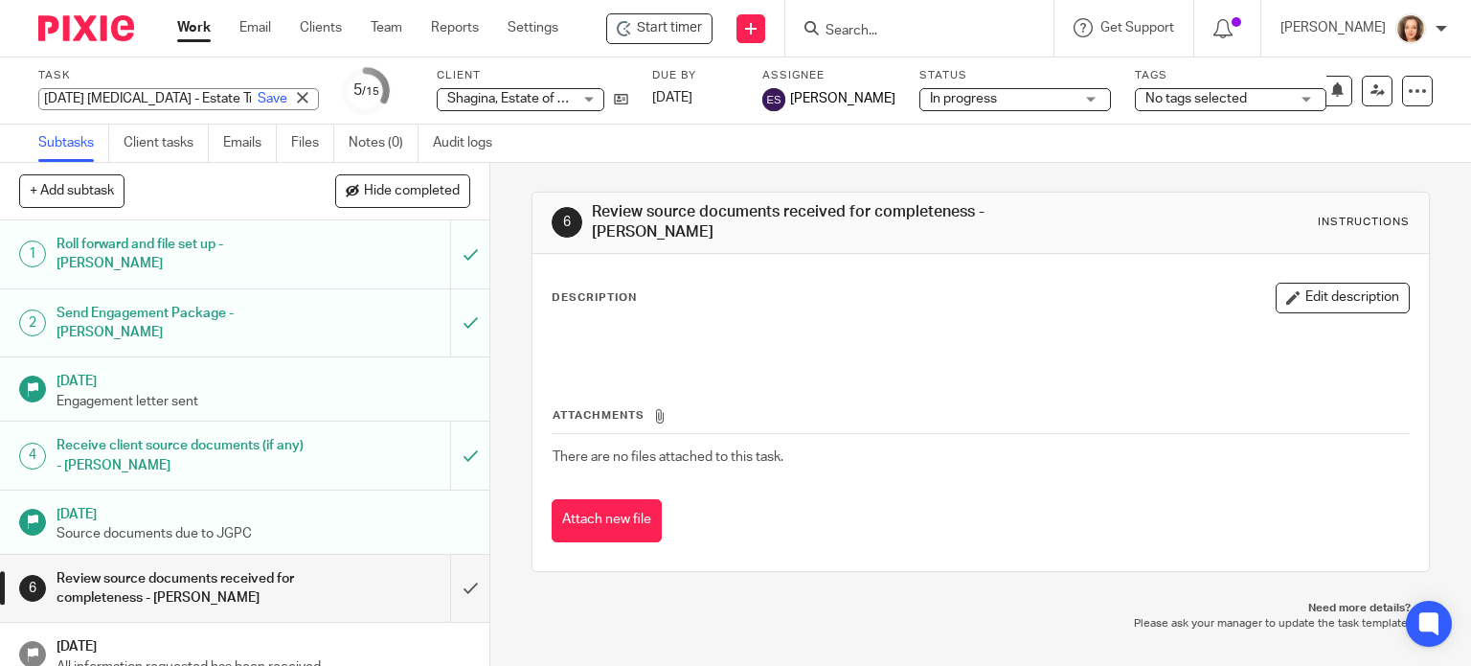
click at [79, 98] on input "2024-12-31 T3 - Estate Trust Return" at bounding box center [178, 99] width 281 height 22
drag, startPoint x: 81, startPoint y: 99, endPoint x: 115, endPoint y: 101, distance: 33.6
click at [115, 101] on input "2024-12-31 T3 - Estate Trust Return" at bounding box center [178, 99] width 281 height 22
type input "2024-06-23 T3 - Estate Trust Return"
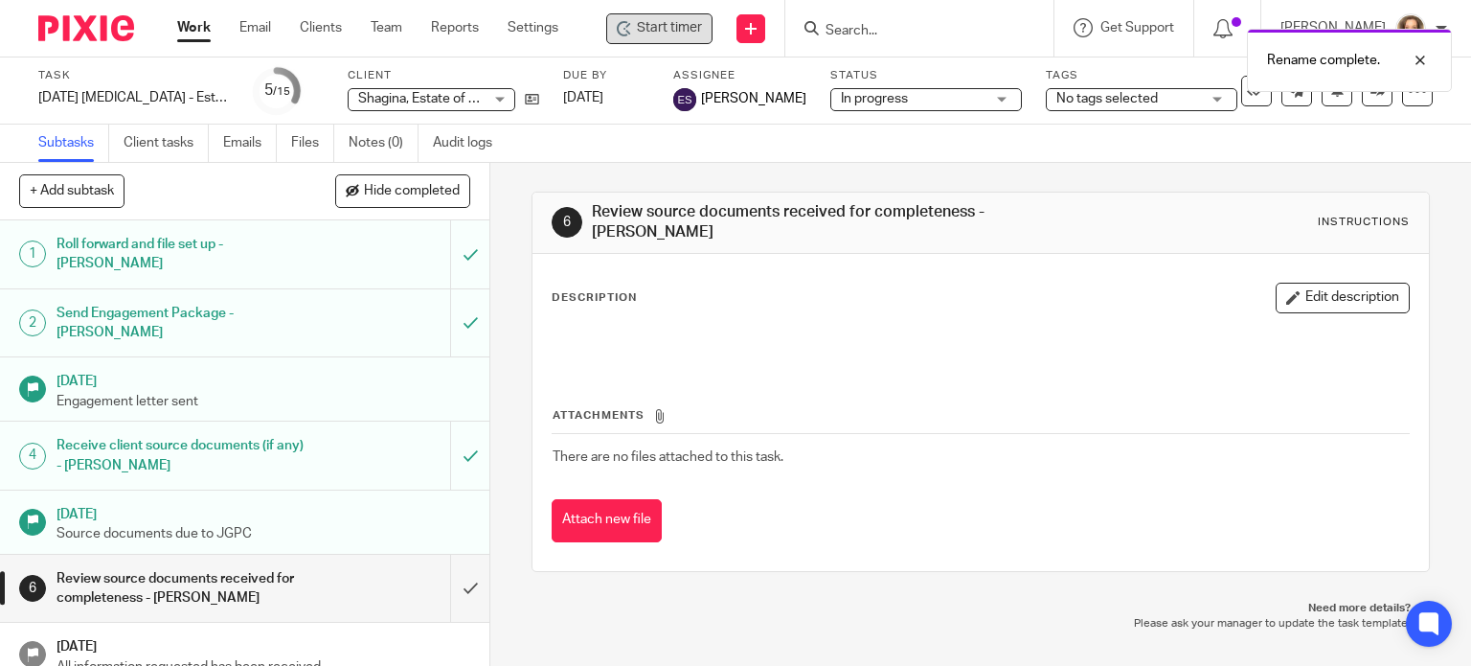
click at [670, 22] on span "Start timer" at bounding box center [669, 28] width 65 height 20
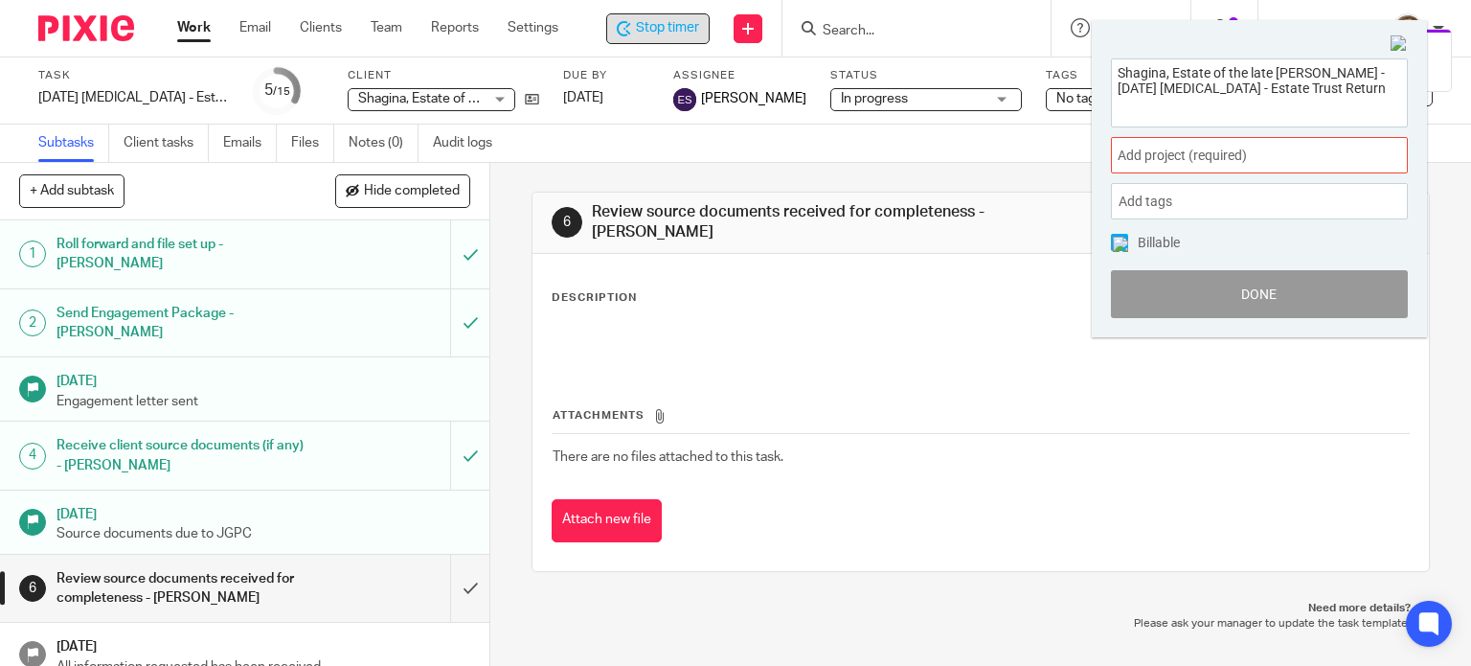
drag, startPoint x: 1111, startPoint y: 73, endPoint x: 1023, endPoint y: 43, distance: 93.0
click at [1026, 44] on body "Work Email Clients Team Reports Settings Work Email Clients Team Reports Settin…" at bounding box center [735, 333] width 1471 height 666
drag, startPoint x: 1401, startPoint y: 45, endPoint x: 1373, endPoint y: 57, distance: 30.1
click at [1401, 45] on img at bounding box center [1399, 43] width 17 height 17
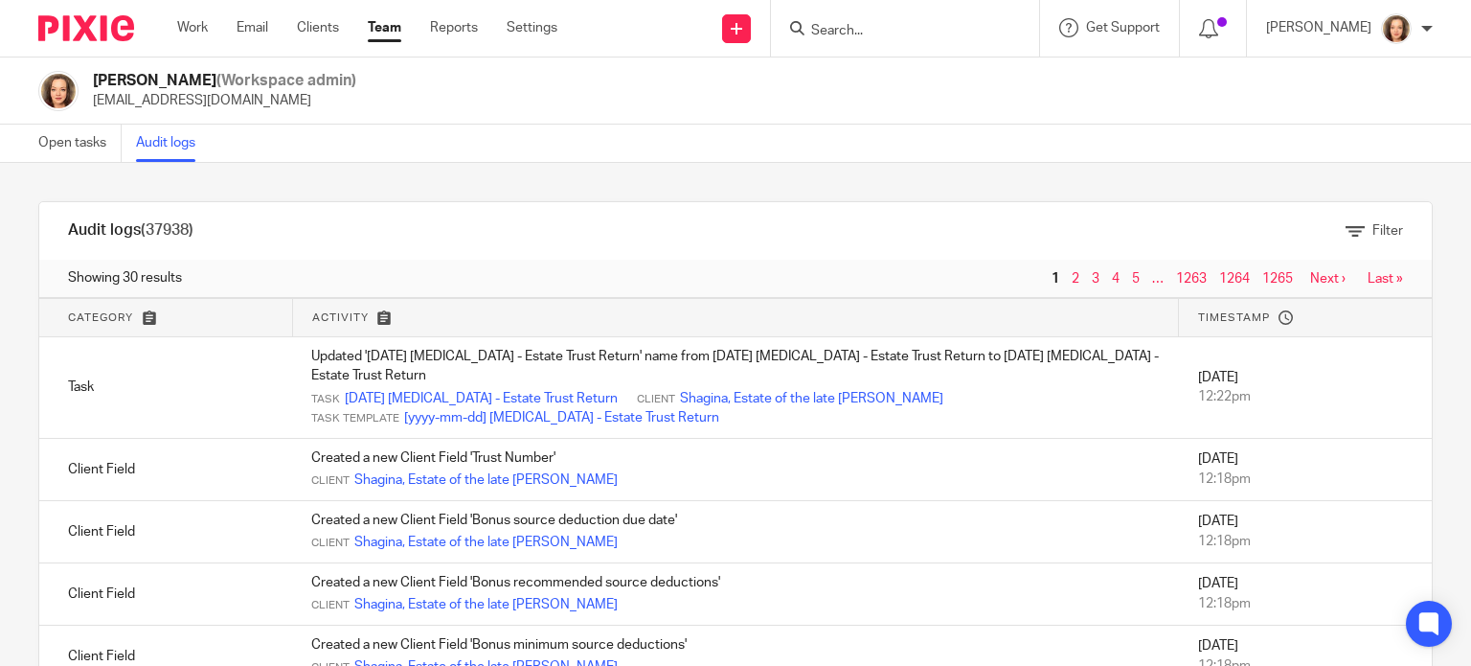
click at [828, 189] on div "Audit logs (37938) Filter Filter Audit Logs Only show logs matching all of thes…" at bounding box center [735, 414] width 1471 height 503
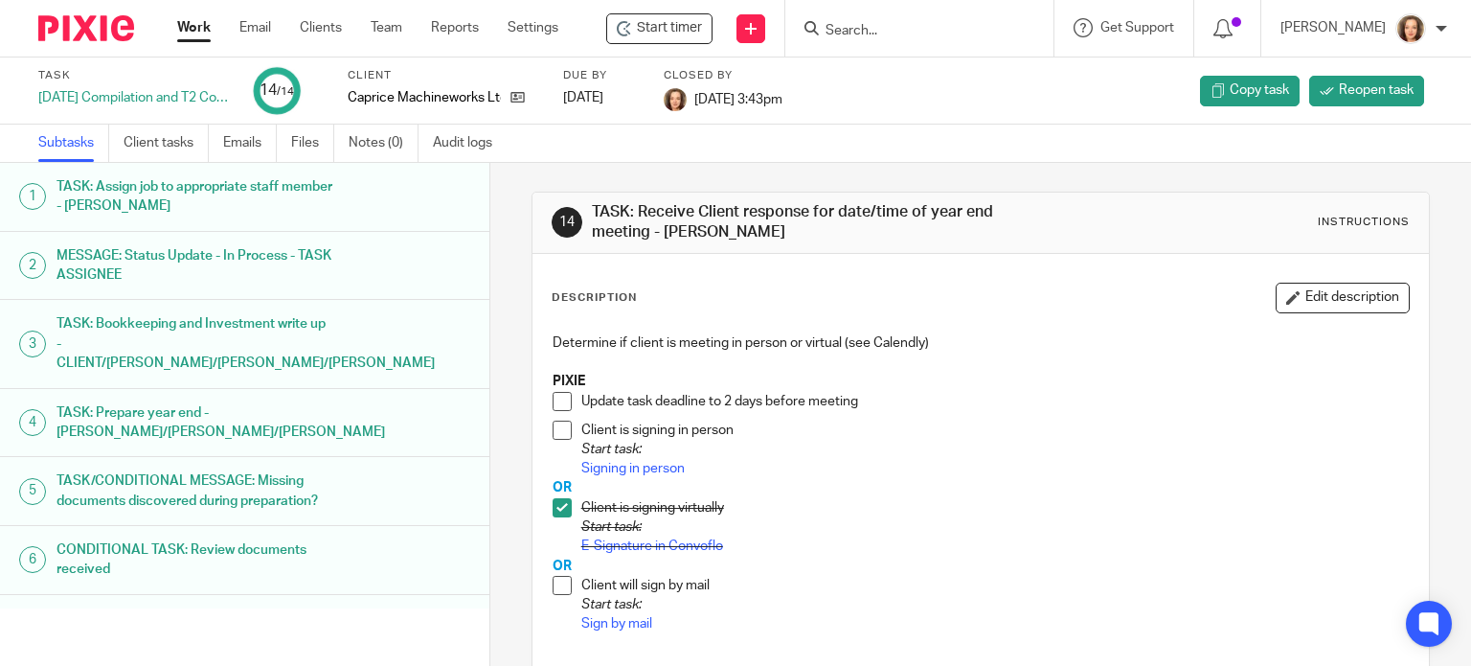
click at [1119, 134] on div "Subtasks Client tasks Emails Files Notes (0) Audit logs" at bounding box center [735, 144] width 1471 height 38
click at [513, 99] on icon at bounding box center [517, 97] width 14 height 14
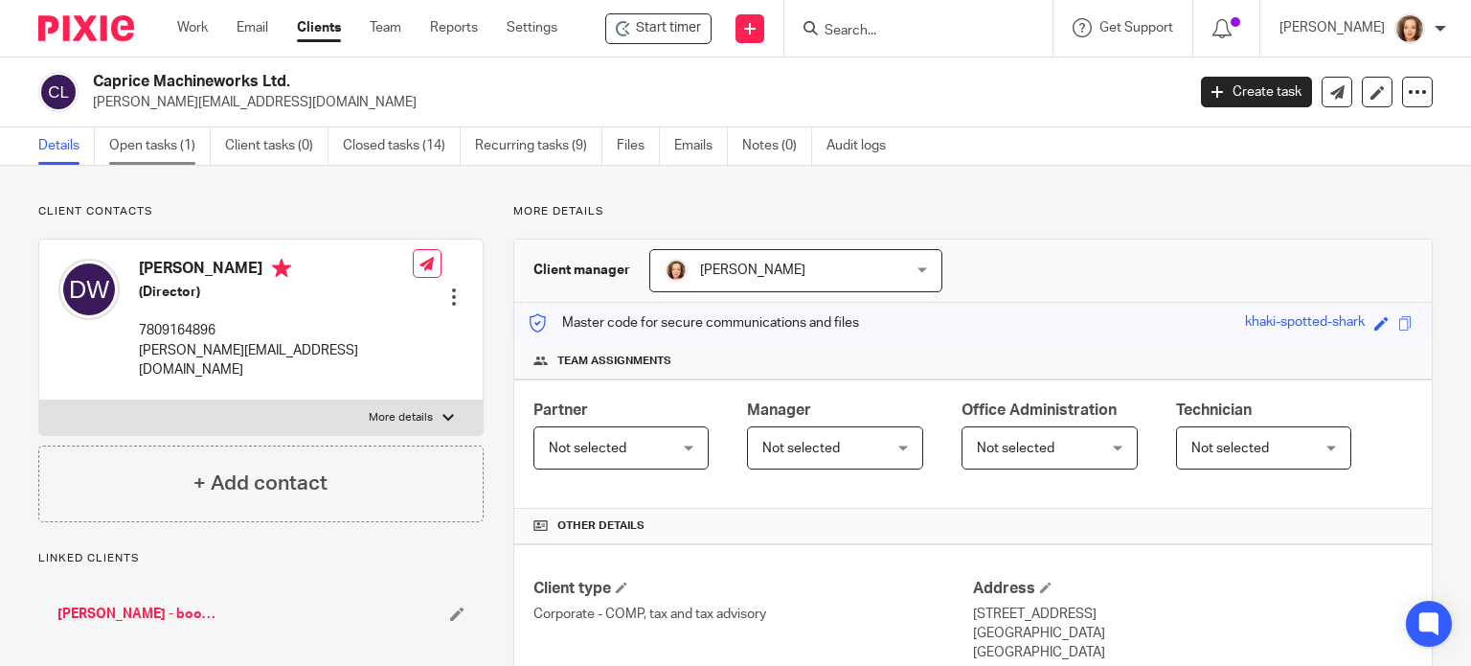
click at [148, 149] on link "Open tasks (1)" at bounding box center [160, 145] width 102 height 37
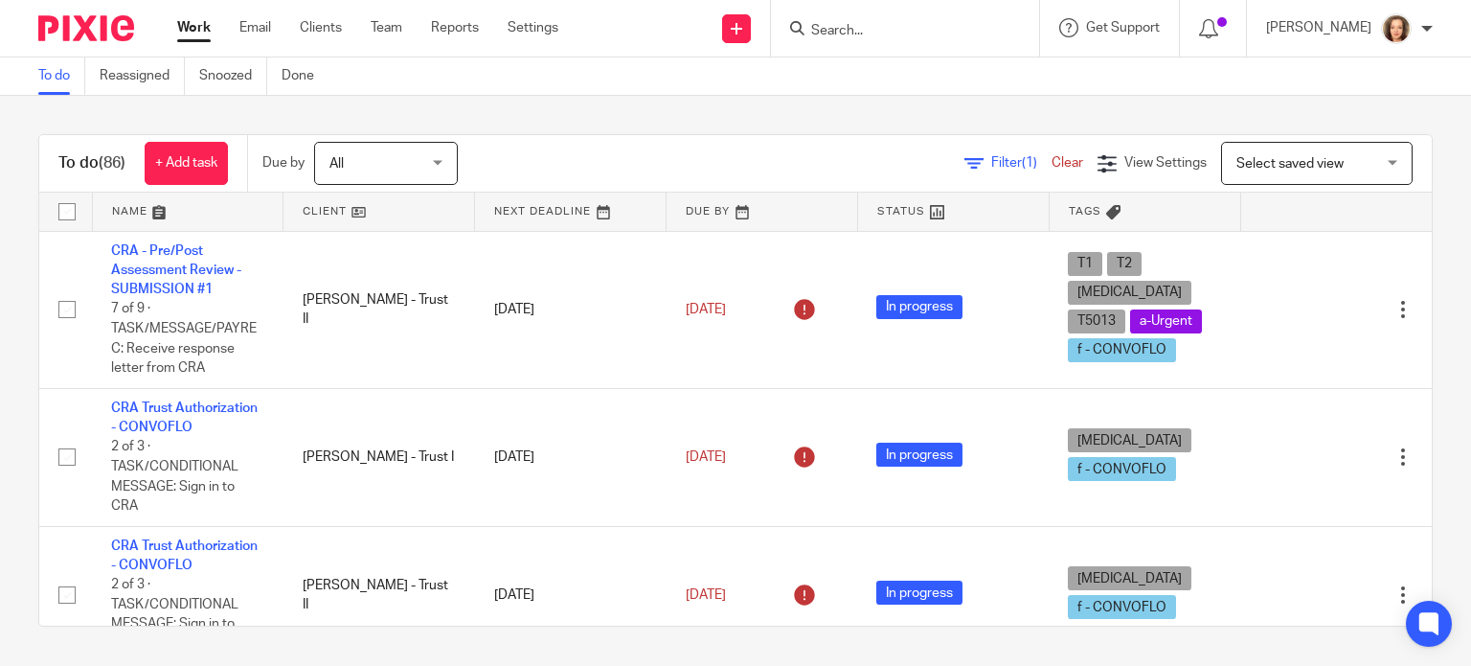
click at [832, 29] on input "Search" at bounding box center [895, 31] width 172 height 17
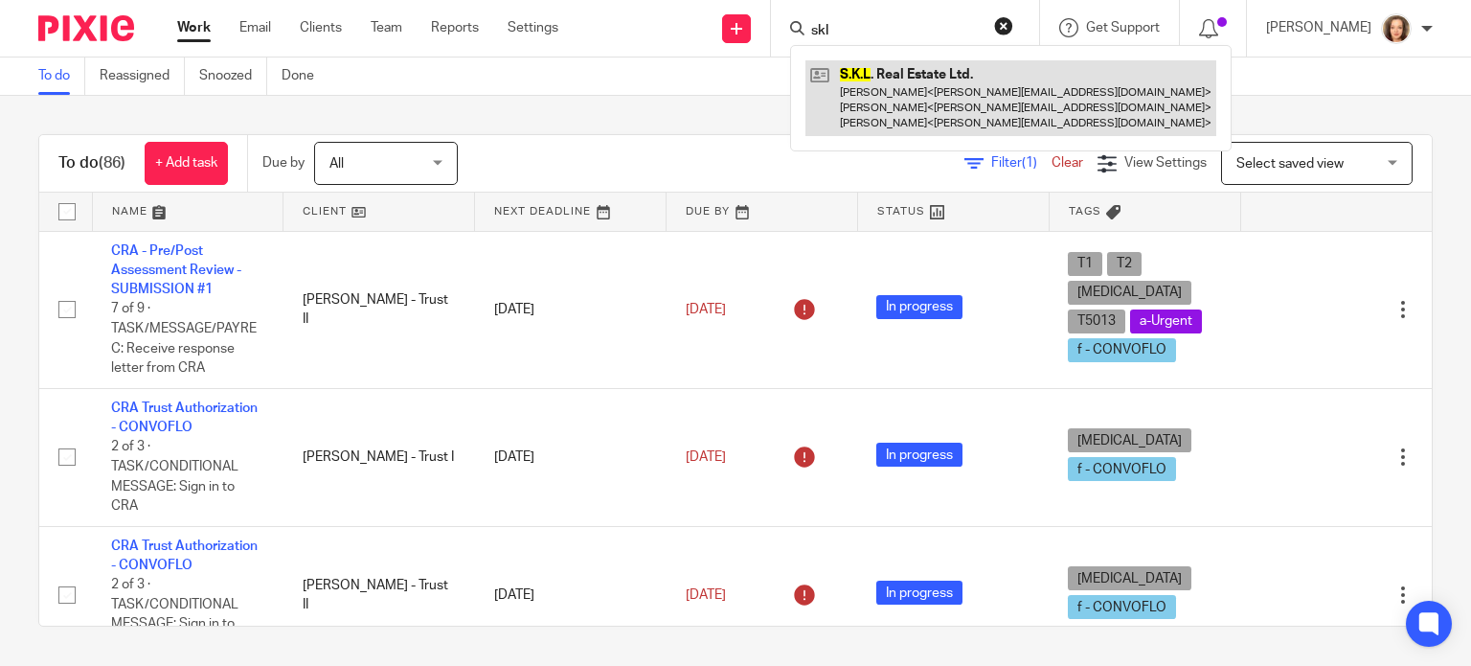
type input "skl"
click at [901, 110] on link at bounding box center [1010, 98] width 411 height 76
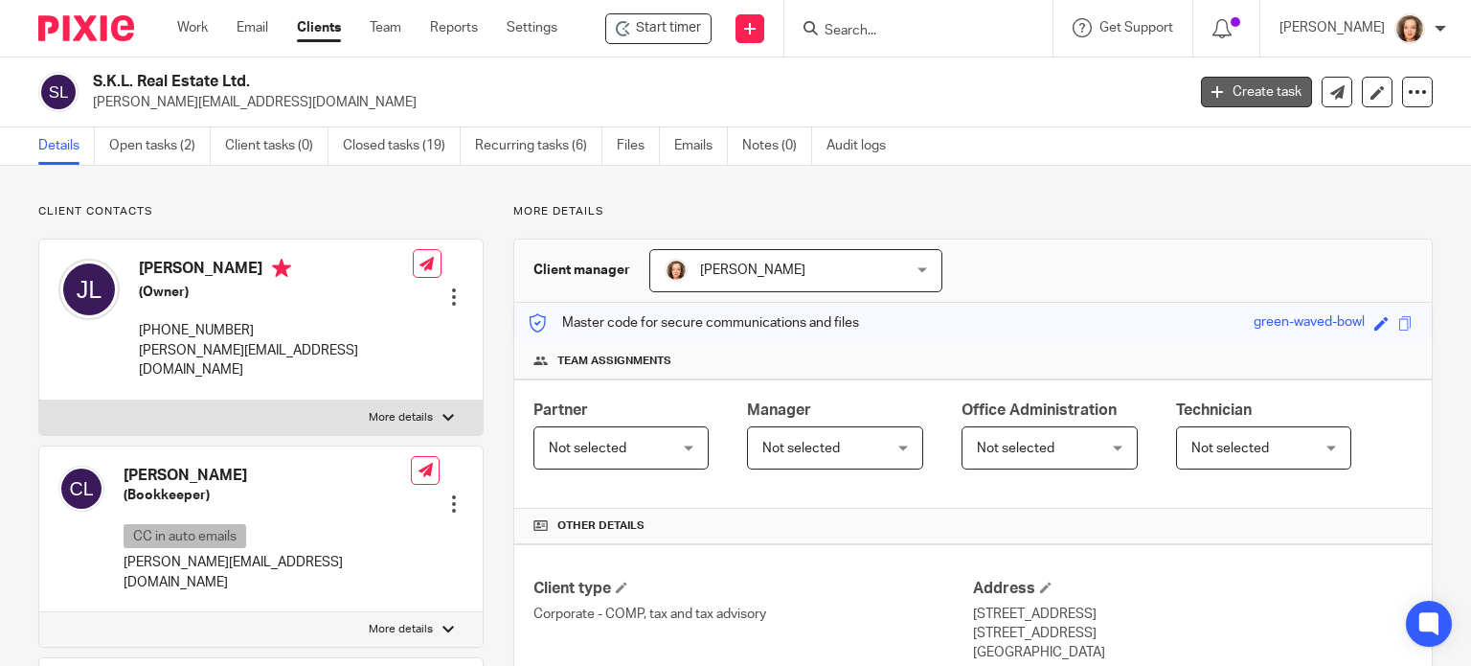
click at [1234, 100] on link "Create task" at bounding box center [1256, 92] width 111 height 31
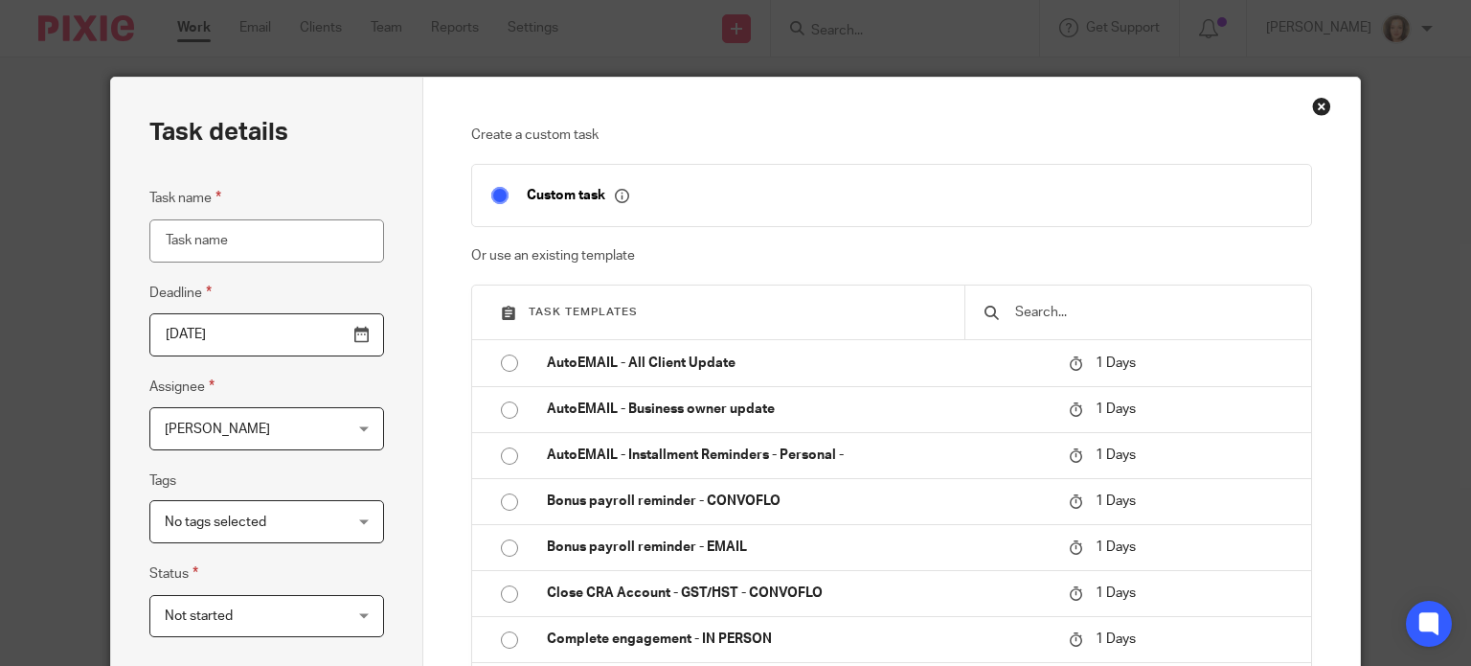
click at [1076, 308] on input "text" at bounding box center [1152, 312] width 279 height 21
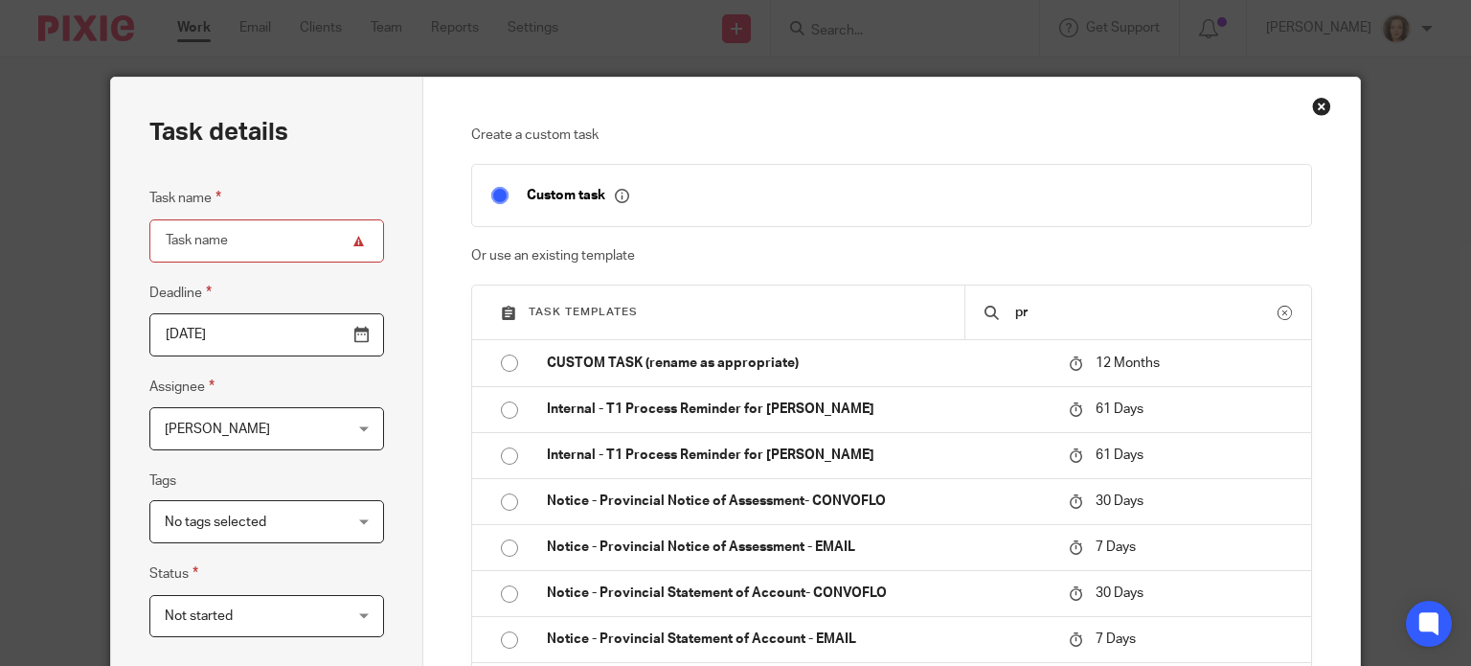
type input "p"
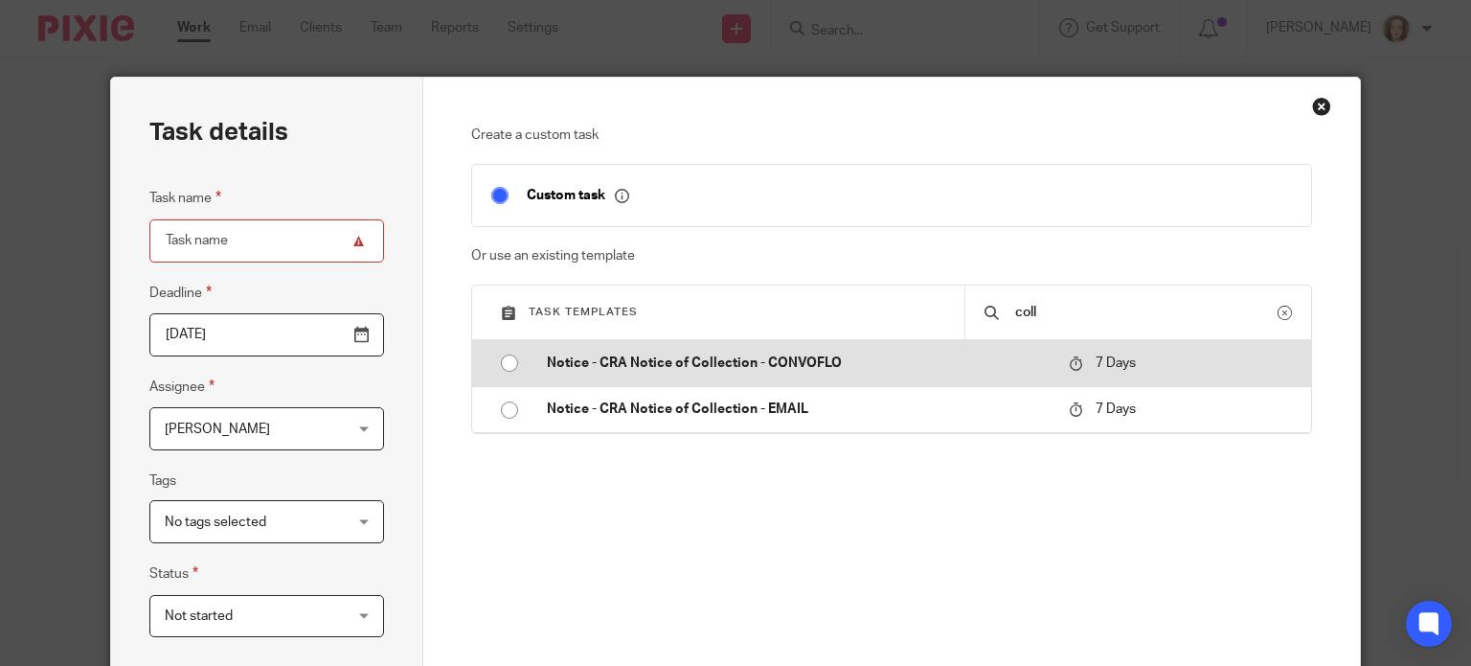
type input "coll"
click at [832, 371] on p "Notice - CRA Notice of Collection - CONVOFLO" at bounding box center [798, 362] width 503 height 19
type input "[DATE]"
type input "Notice - CRA Notice of Collection - CONVOFLO"
checkbox input "false"
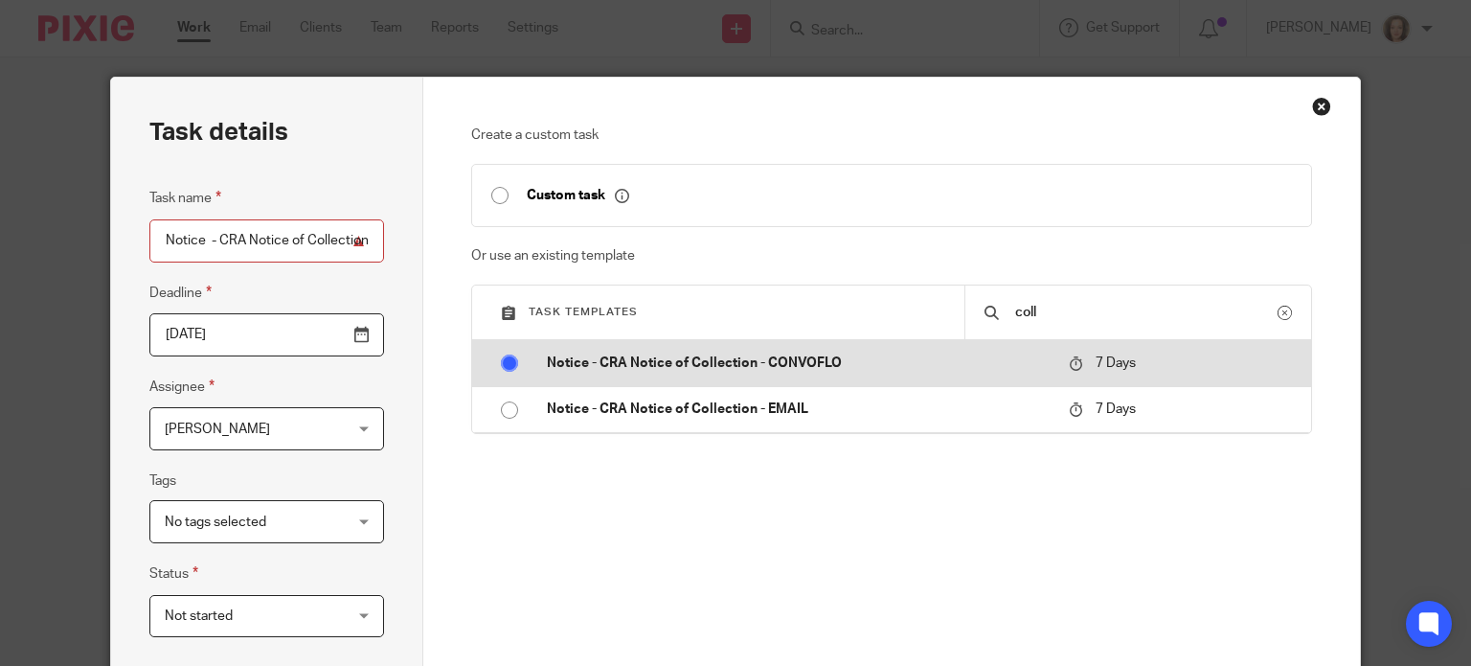
radio input "true"
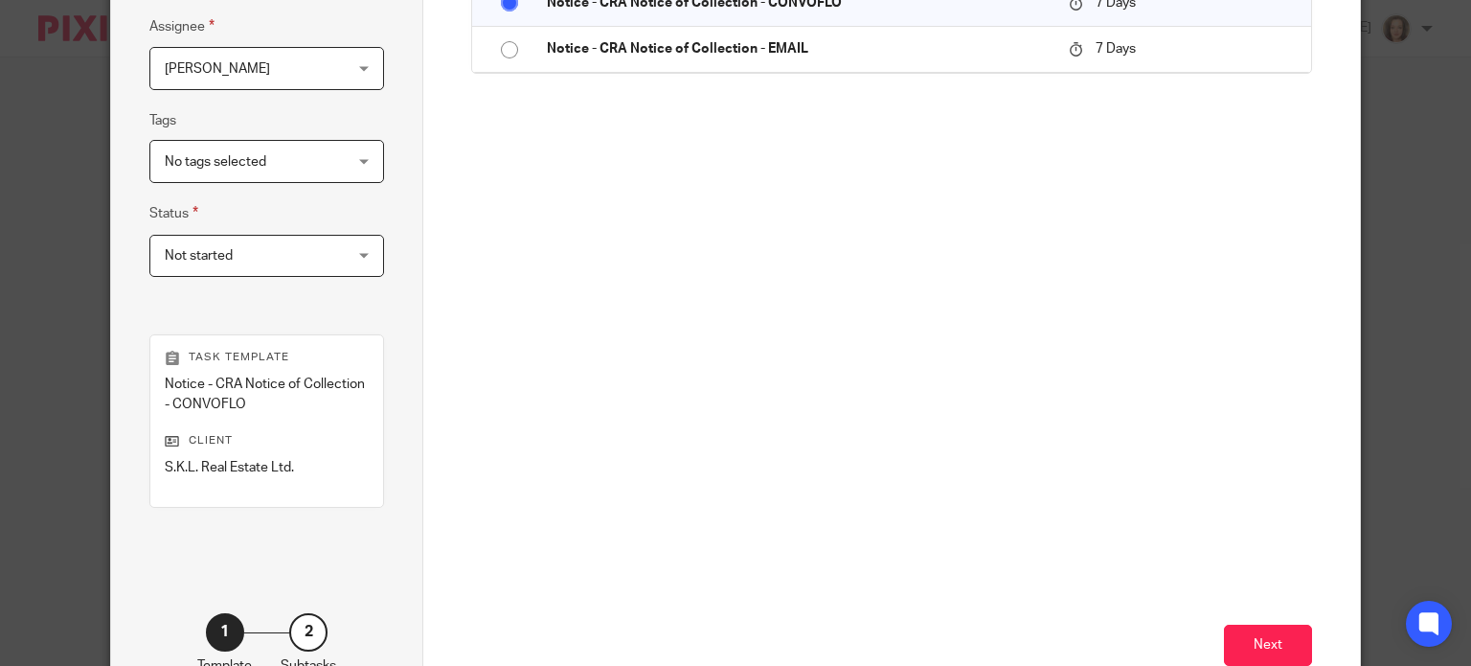
scroll to position [484, 0]
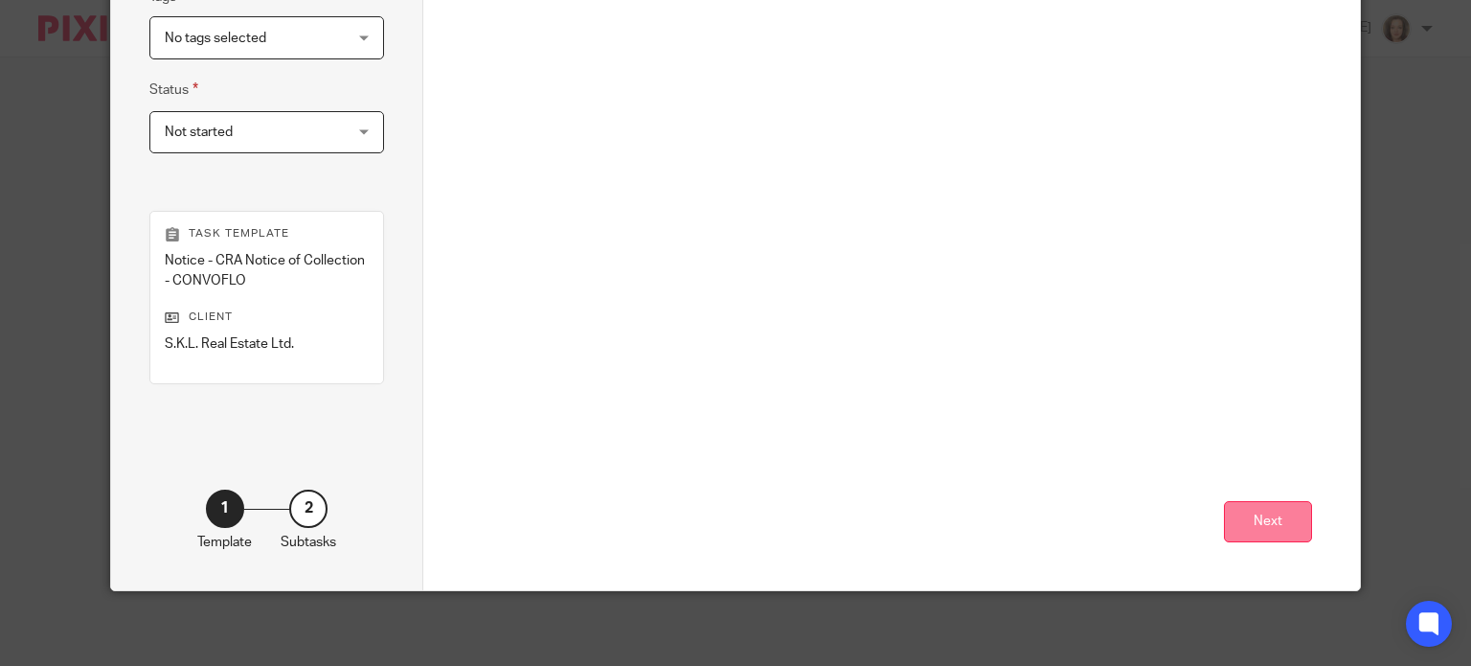
click at [1280, 535] on button "Next" at bounding box center [1268, 521] width 88 height 41
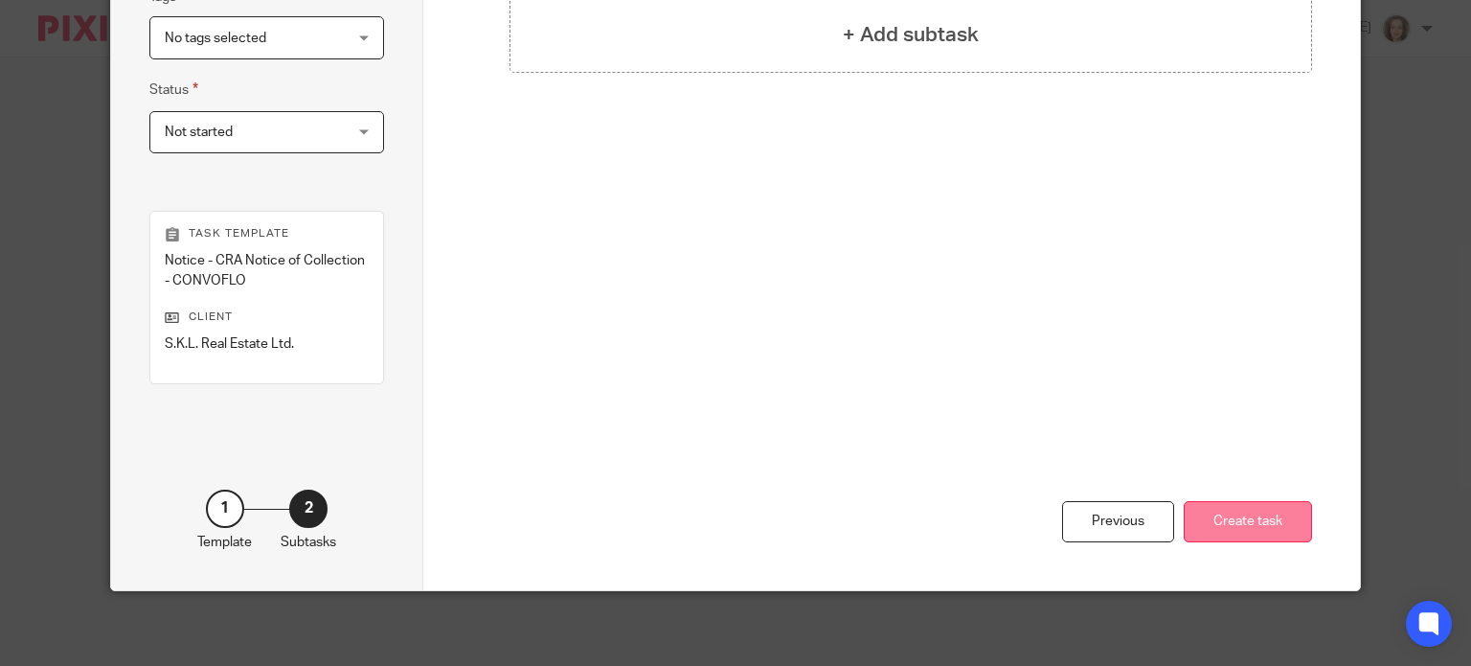
click at [1230, 516] on button "Create task" at bounding box center [1248, 521] width 128 height 41
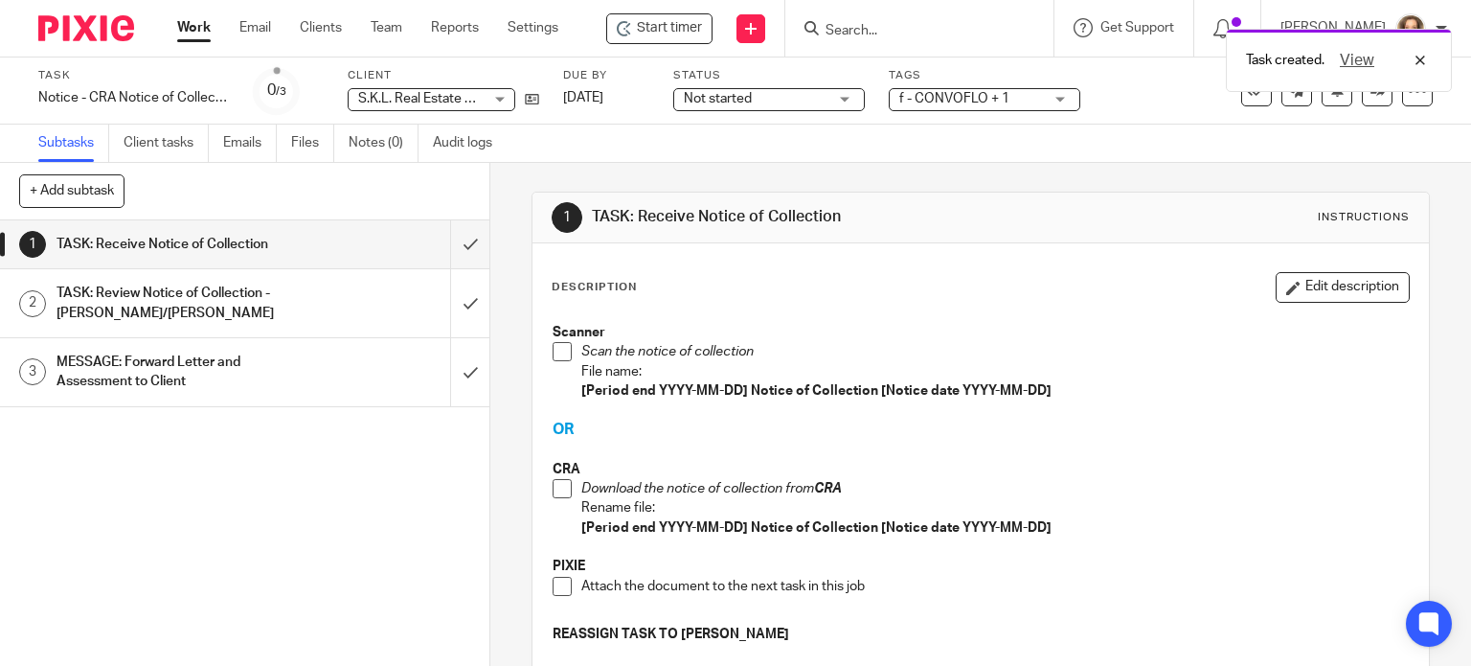
click at [1280, 278] on button "Edit description" at bounding box center [1343, 287] width 134 height 31
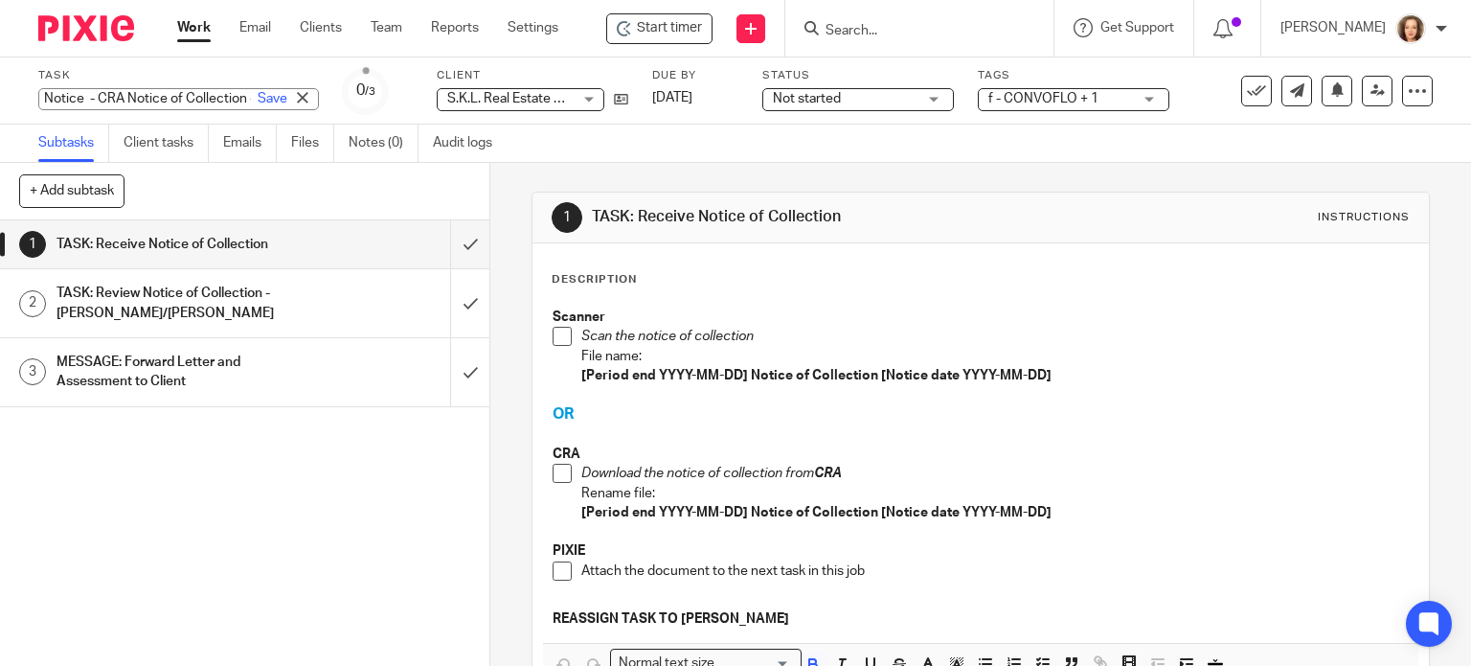
click at [120, 99] on div "Notice - CRA Notice of Collection - CONVOFLO Save Notice - CRA Notice of Collec…" at bounding box center [178, 99] width 281 height 22
click at [120, 99] on input "Notice - CRA Notice of Collection - CONVOFLO" at bounding box center [178, 99] width 281 height 22
drag, startPoint x: 126, startPoint y: 99, endPoint x: 93, endPoint y: 102, distance: 33.7
click at [101, 101] on input "Notice - CRA Notice of Collection - CONVOFLO" at bounding box center [178, 99] width 281 height 22
type input "Notice - [GEOGRAPHIC_DATA] Notice of Collection - CONVOFLO"
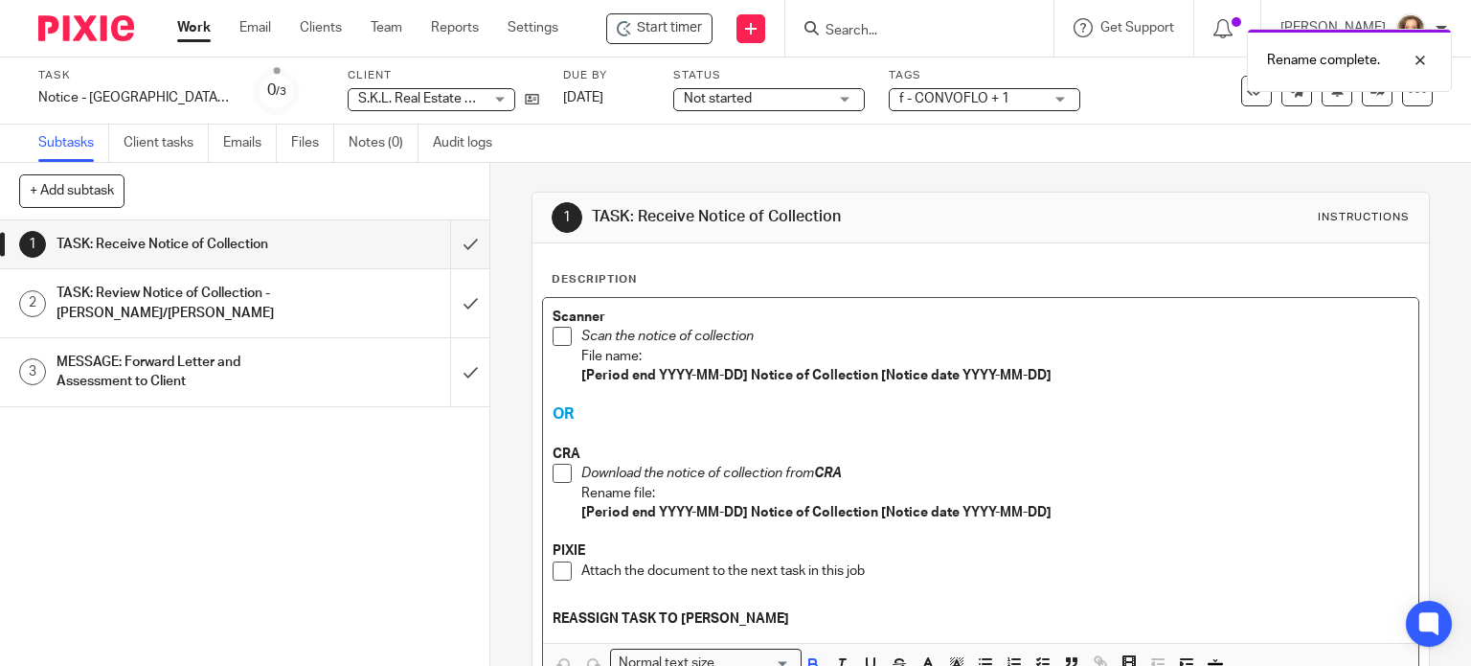
click at [557, 474] on span at bounding box center [562, 473] width 19 height 19
click at [554, 472] on span at bounding box center [562, 473] width 19 height 19
click at [558, 332] on span at bounding box center [562, 336] width 19 height 19
click at [557, 570] on span at bounding box center [562, 570] width 19 height 19
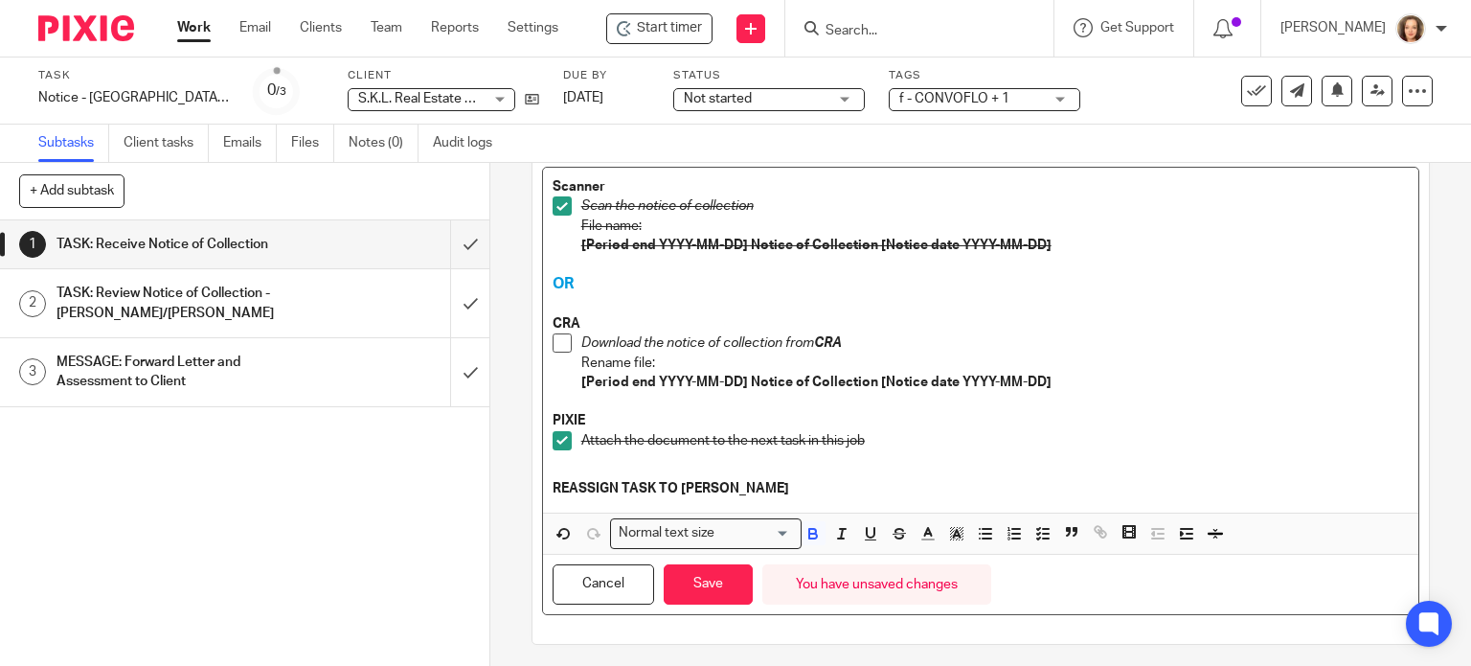
scroll to position [135, 0]
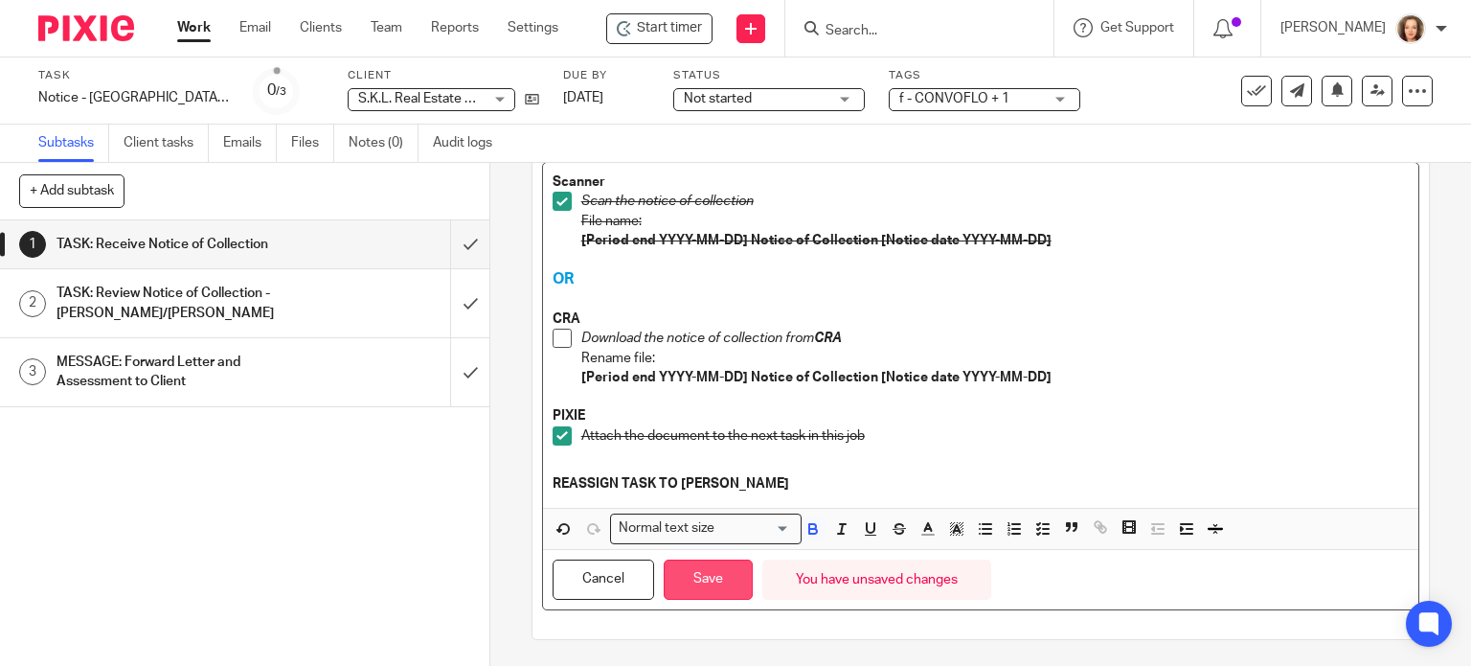
click at [701, 577] on button "Save" at bounding box center [708, 579] width 89 height 41
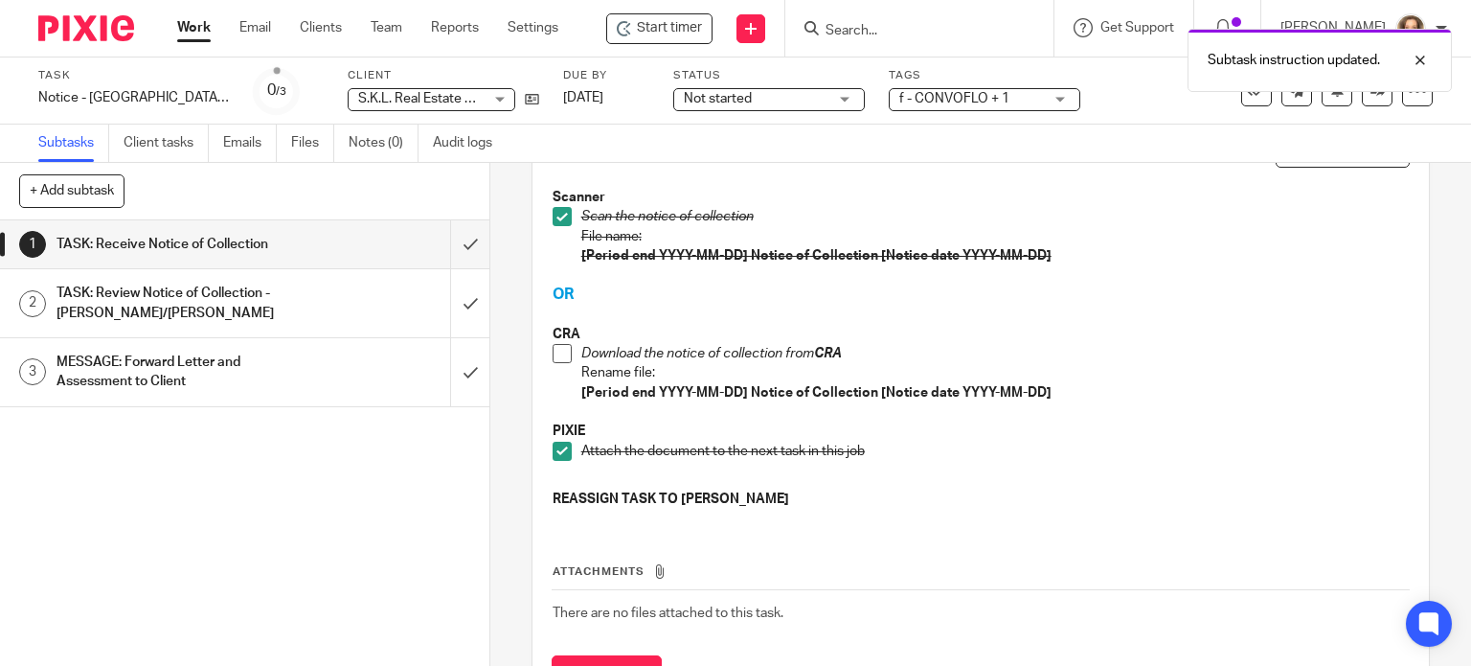
scroll to position [150, 0]
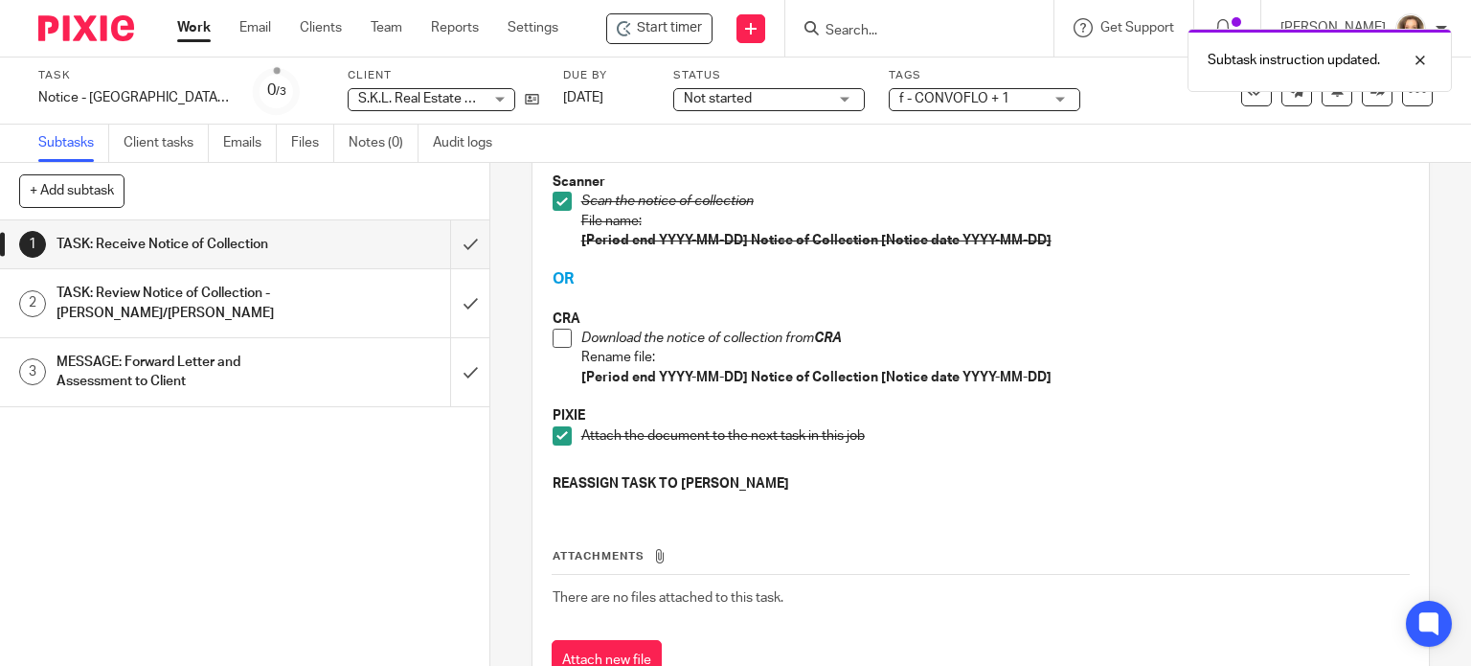
click at [349, 302] on div "TASK: Review Notice of Collection - [PERSON_NAME]/[PERSON_NAME]" at bounding box center [244, 303] width 374 height 49
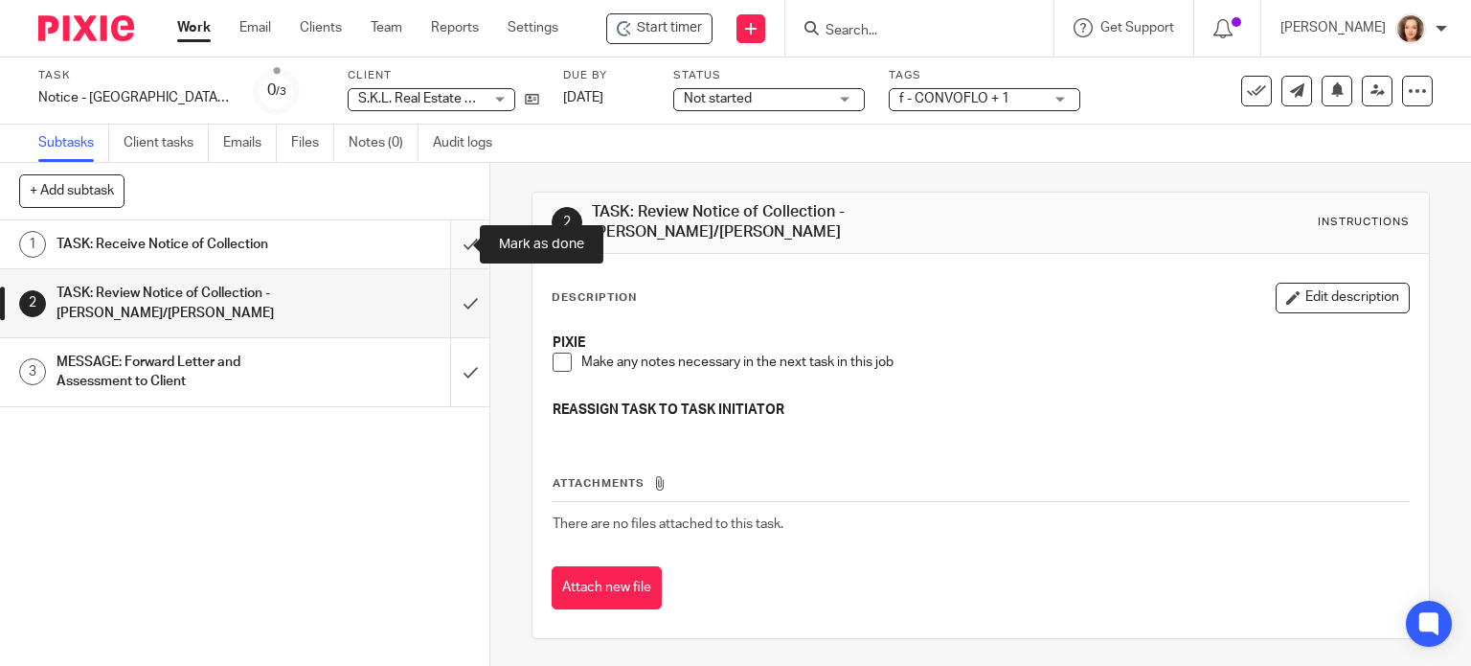
click at [442, 253] on input "submit" at bounding box center [244, 244] width 489 height 48
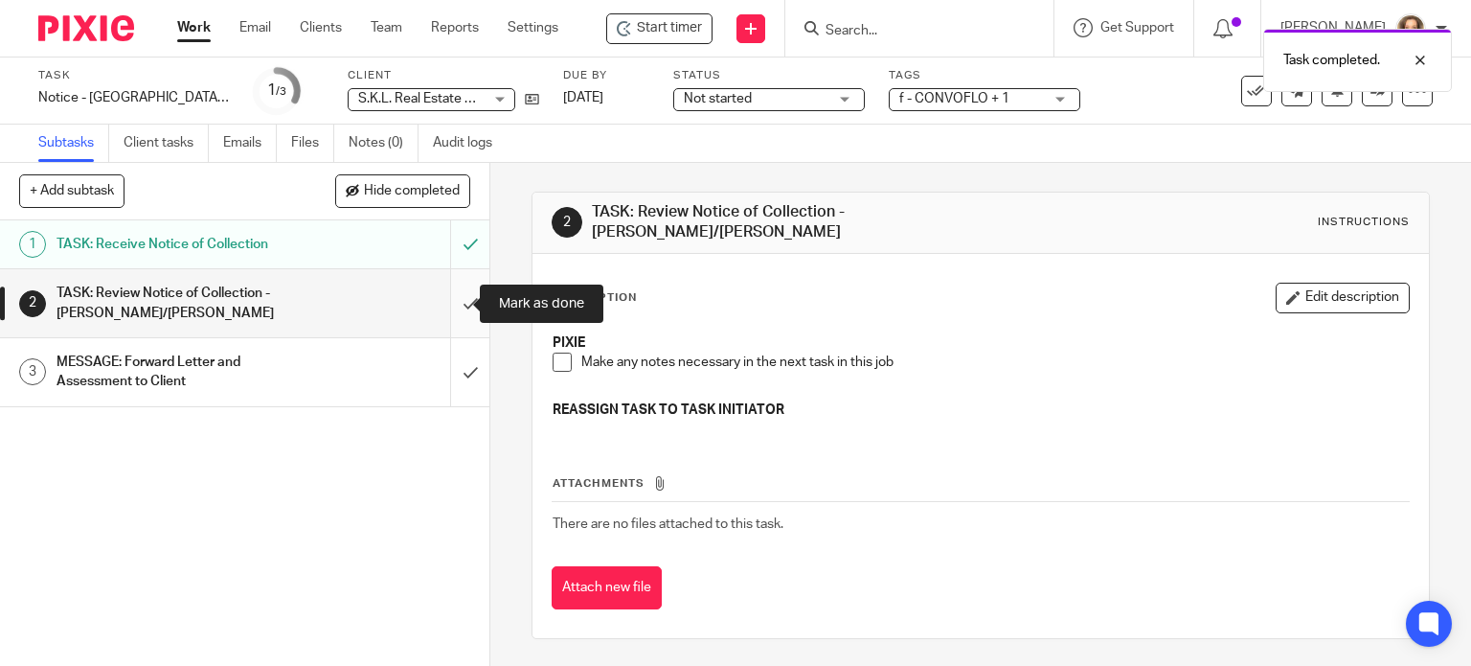
click at [452, 304] on input "submit" at bounding box center [244, 303] width 489 height 68
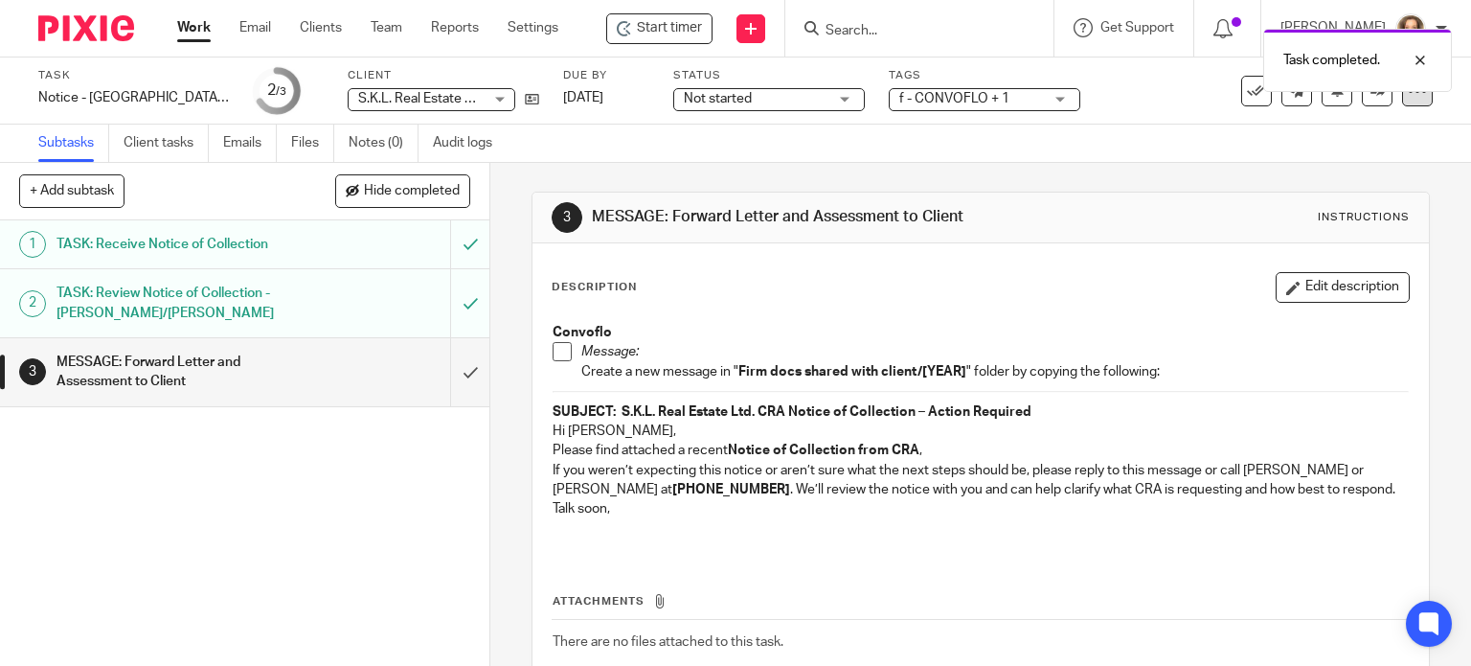
click at [1408, 93] on icon at bounding box center [1417, 90] width 19 height 19
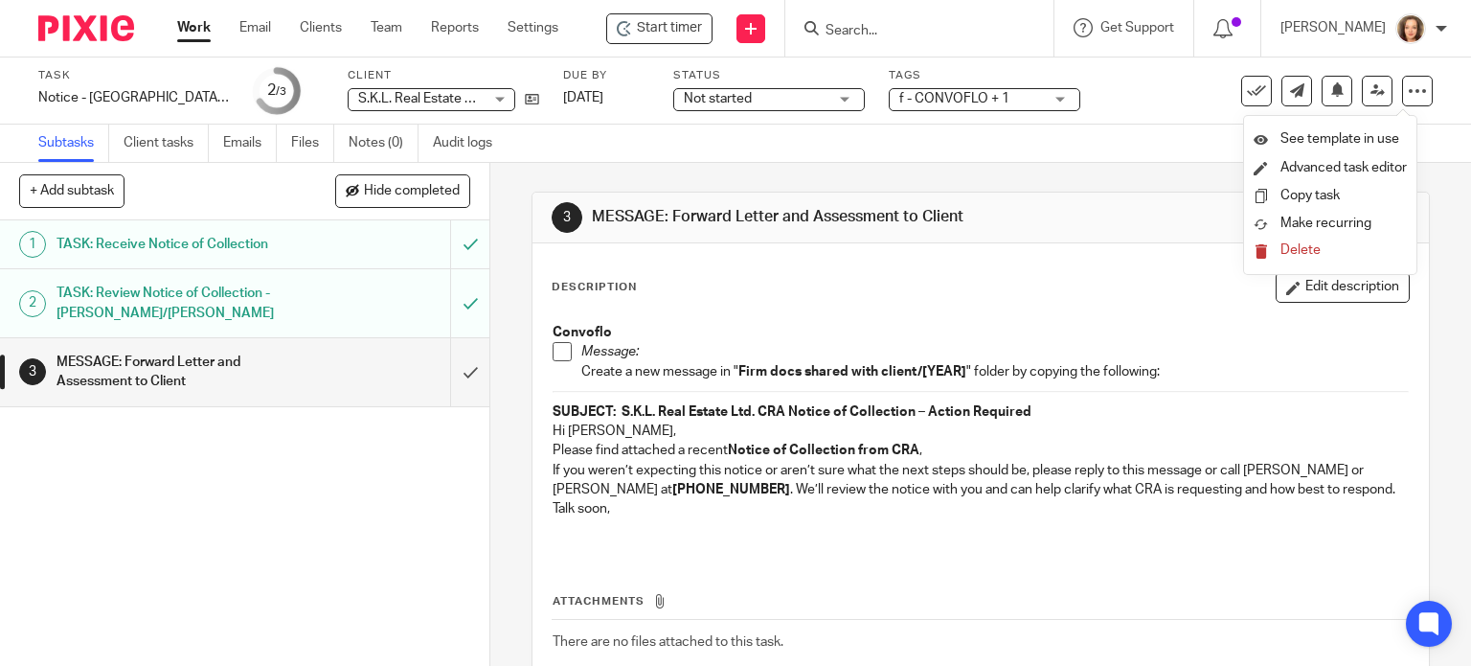
click at [1303, 246] on span "Delete" at bounding box center [1300, 249] width 40 height 13
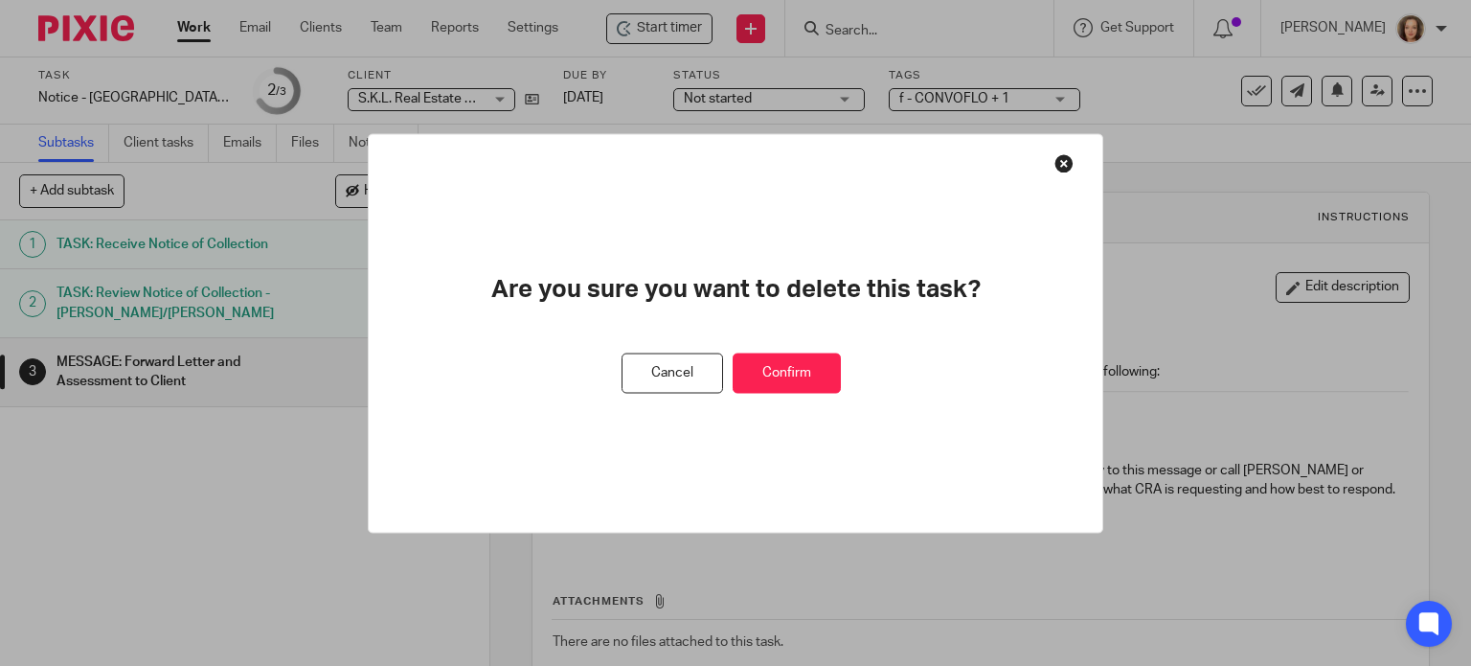
click at [820, 367] on button "Confirm" at bounding box center [787, 372] width 108 height 41
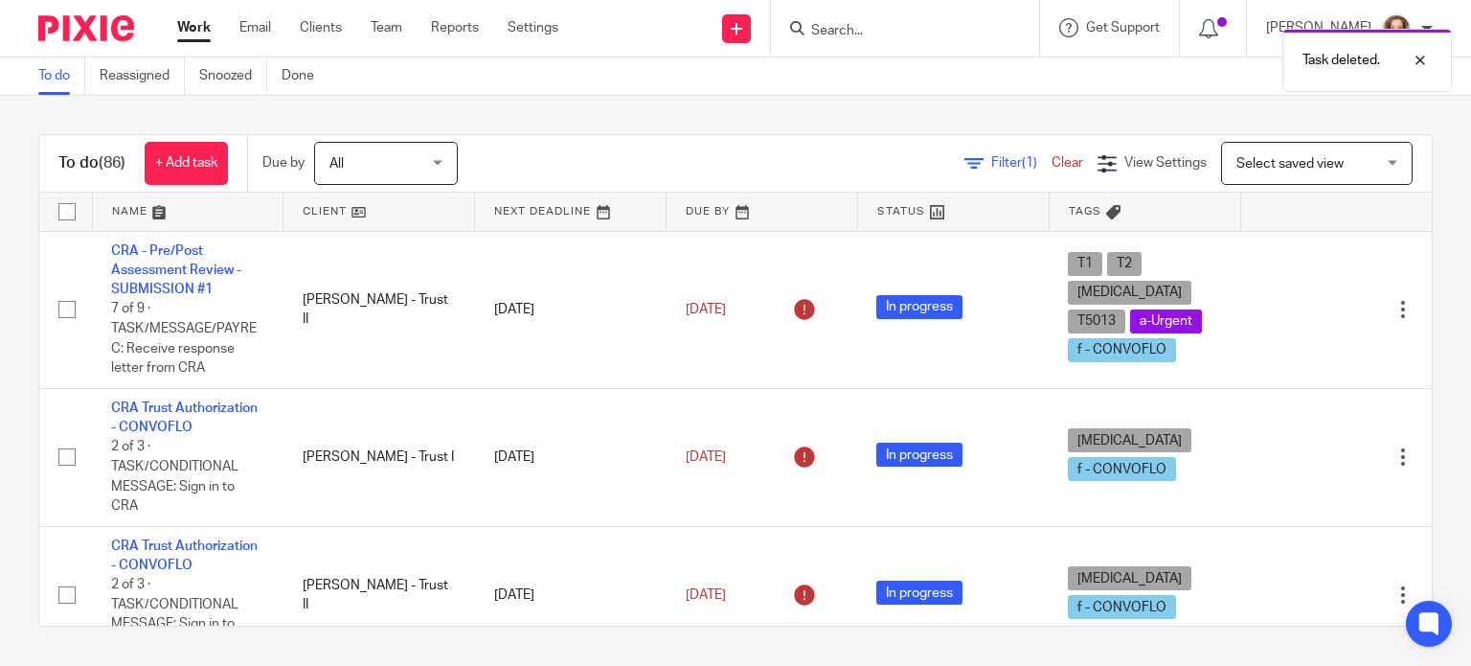
click at [879, 29] on div "Task deleted." at bounding box center [1094, 55] width 716 height 73
click at [850, 30] on div "Task deleted." at bounding box center [1094, 55] width 716 height 73
click at [843, 30] on div "Task deleted." at bounding box center [1094, 55] width 716 height 73
drag, startPoint x: 1421, startPoint y: 56, endPoint x: 1138, endPoint y: 43, distance: 283.8
click at [1419, 56] on div at bounding box center [1406, 60] width 52 height 23
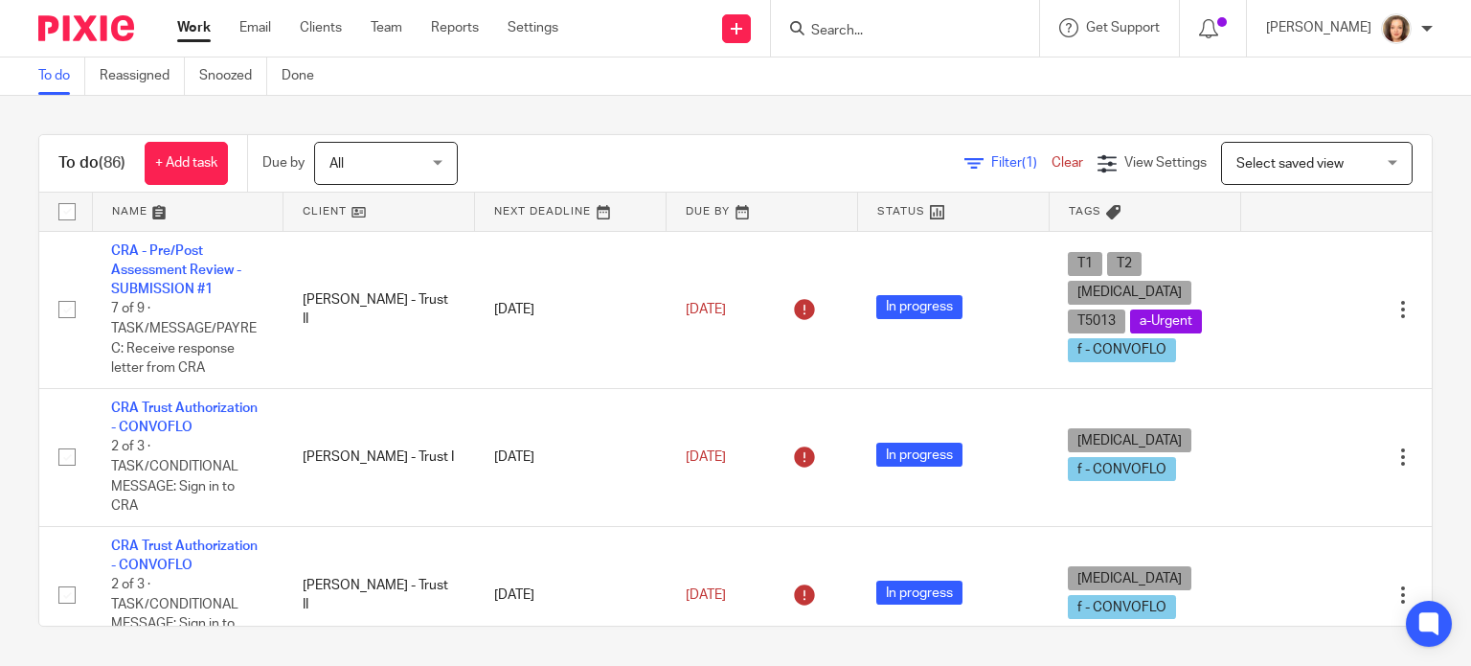
click at [861, 21] on form at bounding box center [911, 28] width 204 height 24
click at [867, 31] on input "Search" at bounding box center [895, 31] width 172 height 17
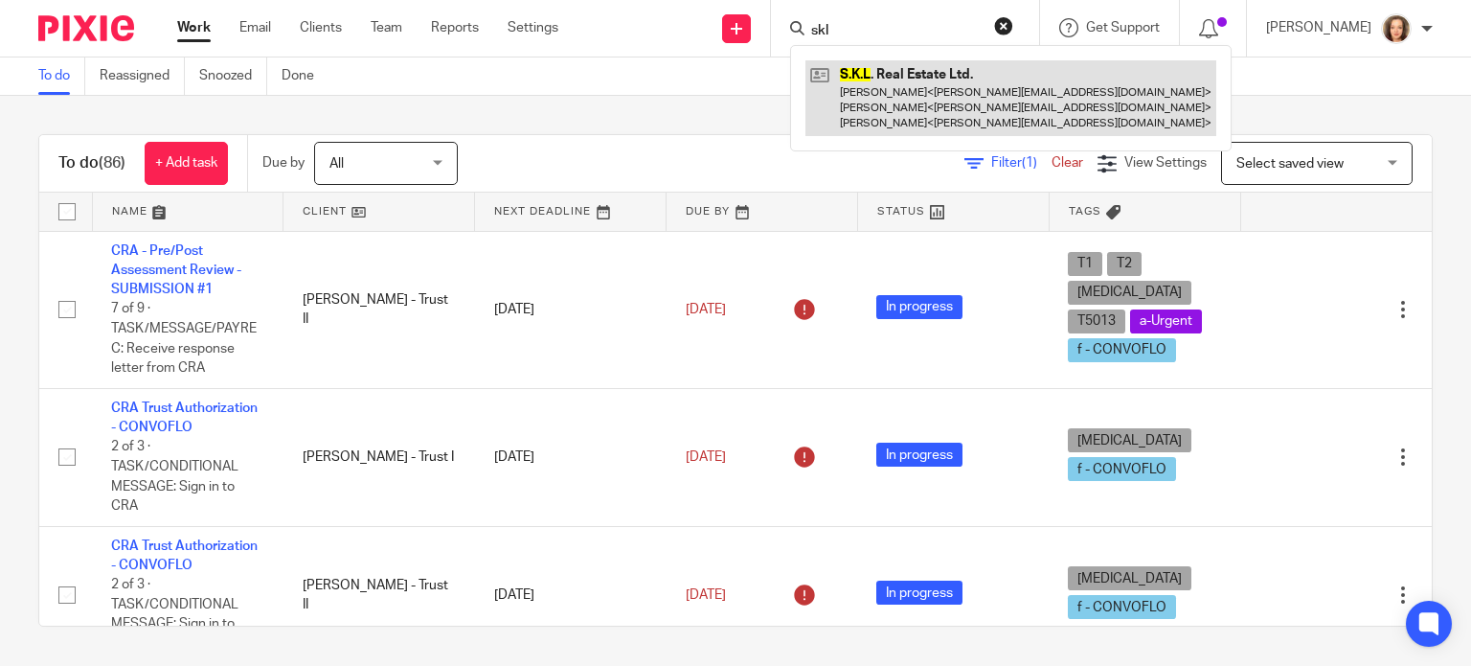
type input "skl"
click at [900, 91] on link at bounding box center [1010, 98] width 411 height 76
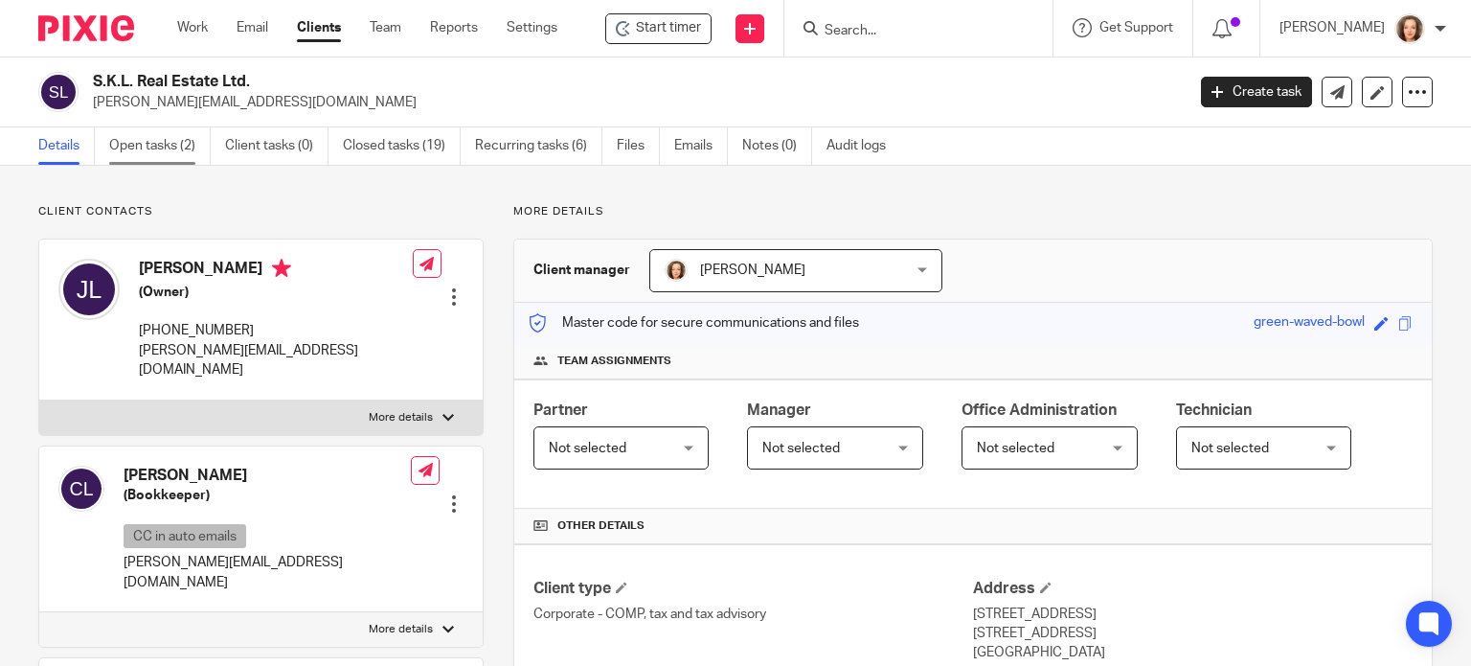
click at [147, 150] on link "Open tasks (2)" at bounding box center [160, 145] width 102 height 37
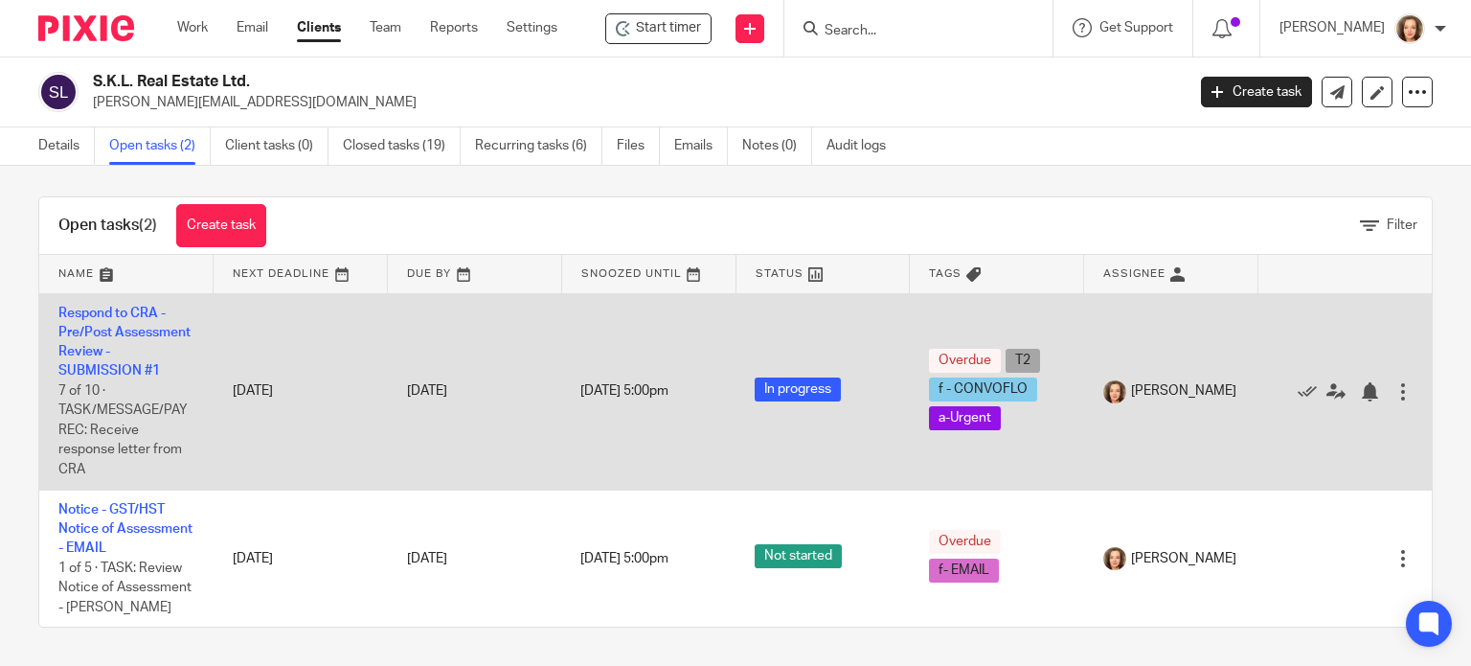
scroll to position [30, 0]
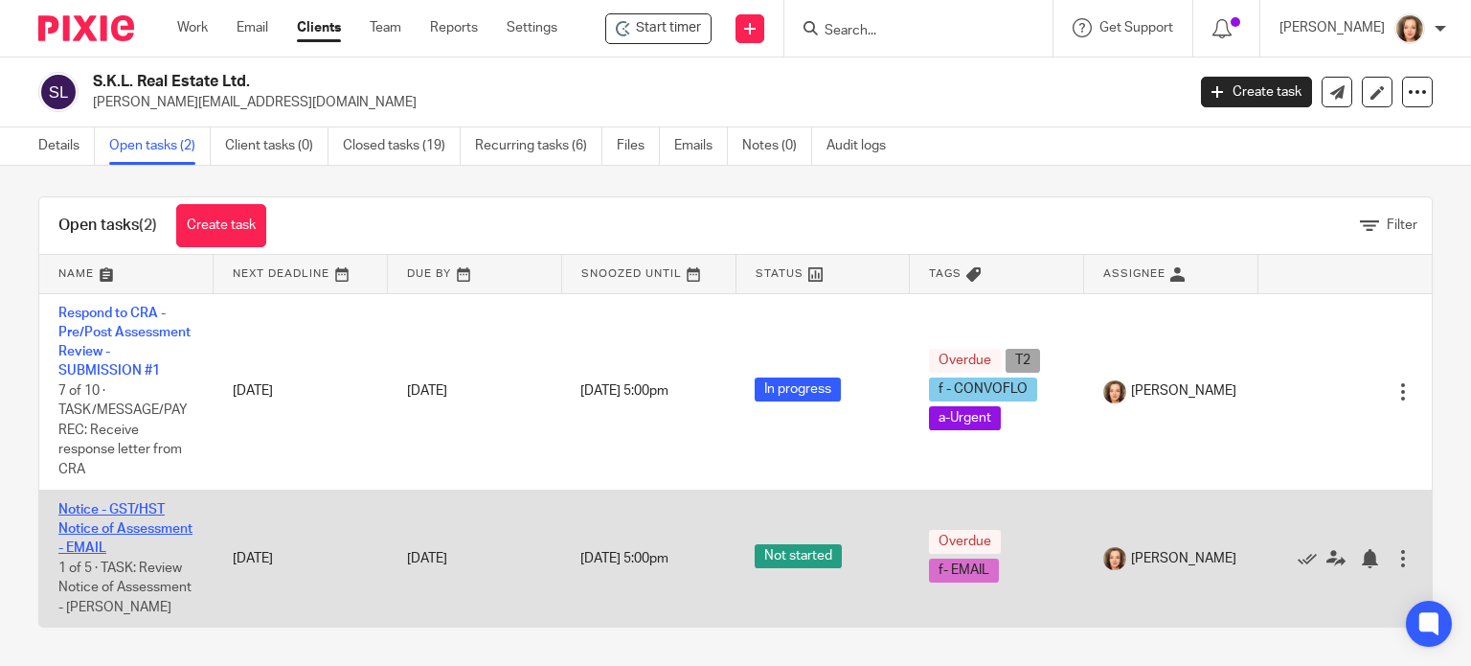
click at [142, 528] on link "Notice - GST/HST Notice of Assessment - EMAIL" at bounding box center [125, 529] width 134 height 53
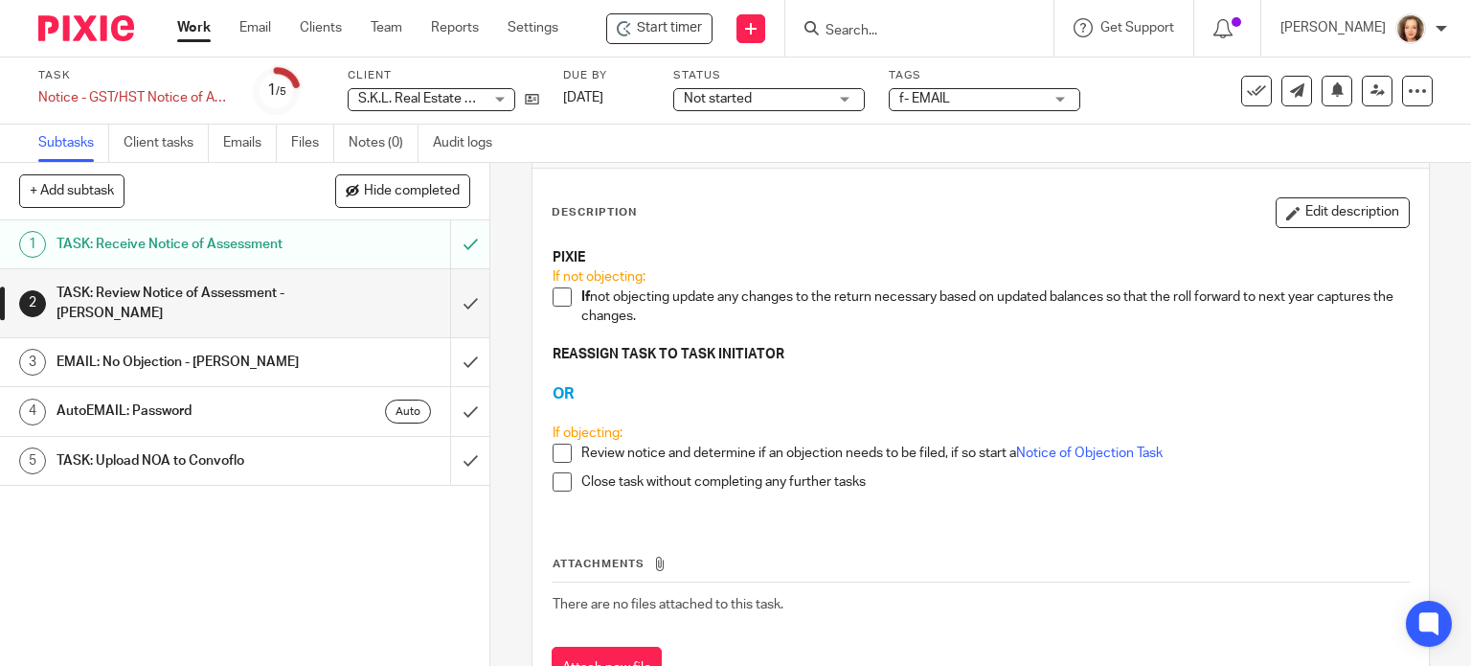
scroll to position [155, 0]
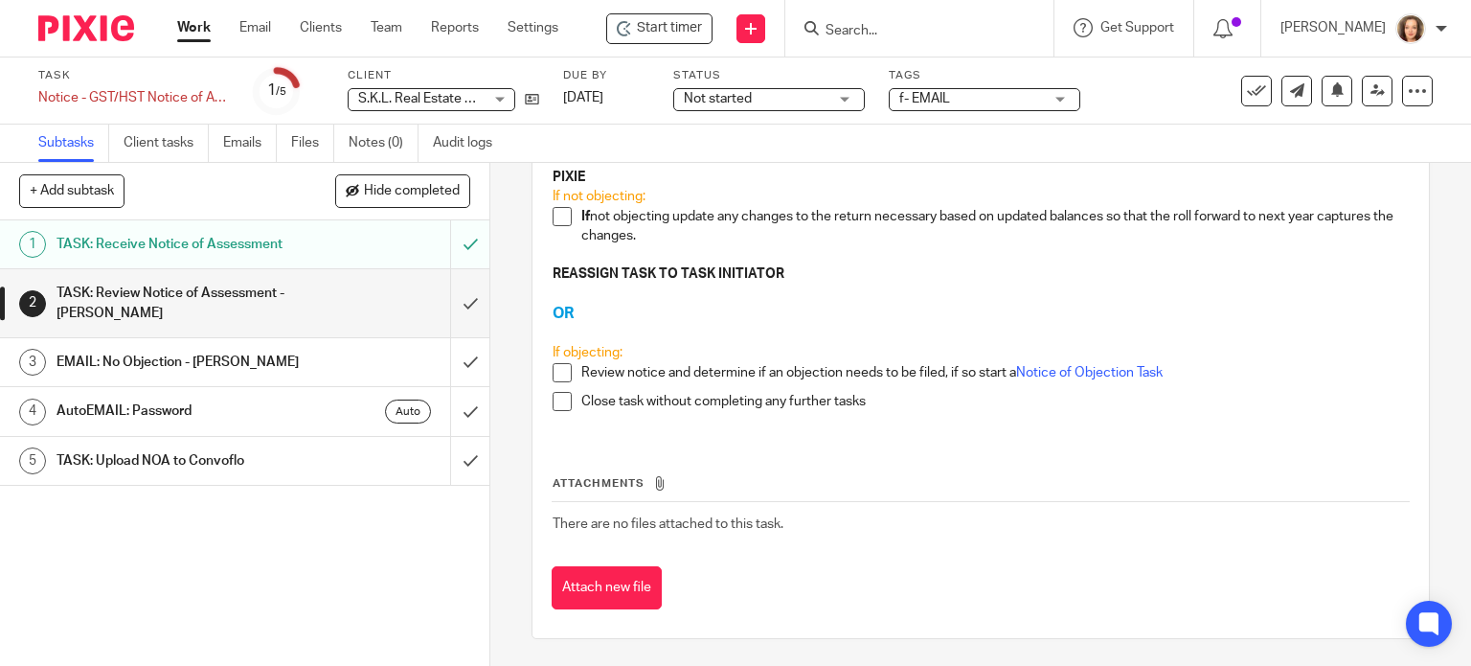
click at [314, 318] on div "TASK: Review Notice of Assessment - [PERSON_NAME]" at bounding box center [244, 303] width 374 height 49
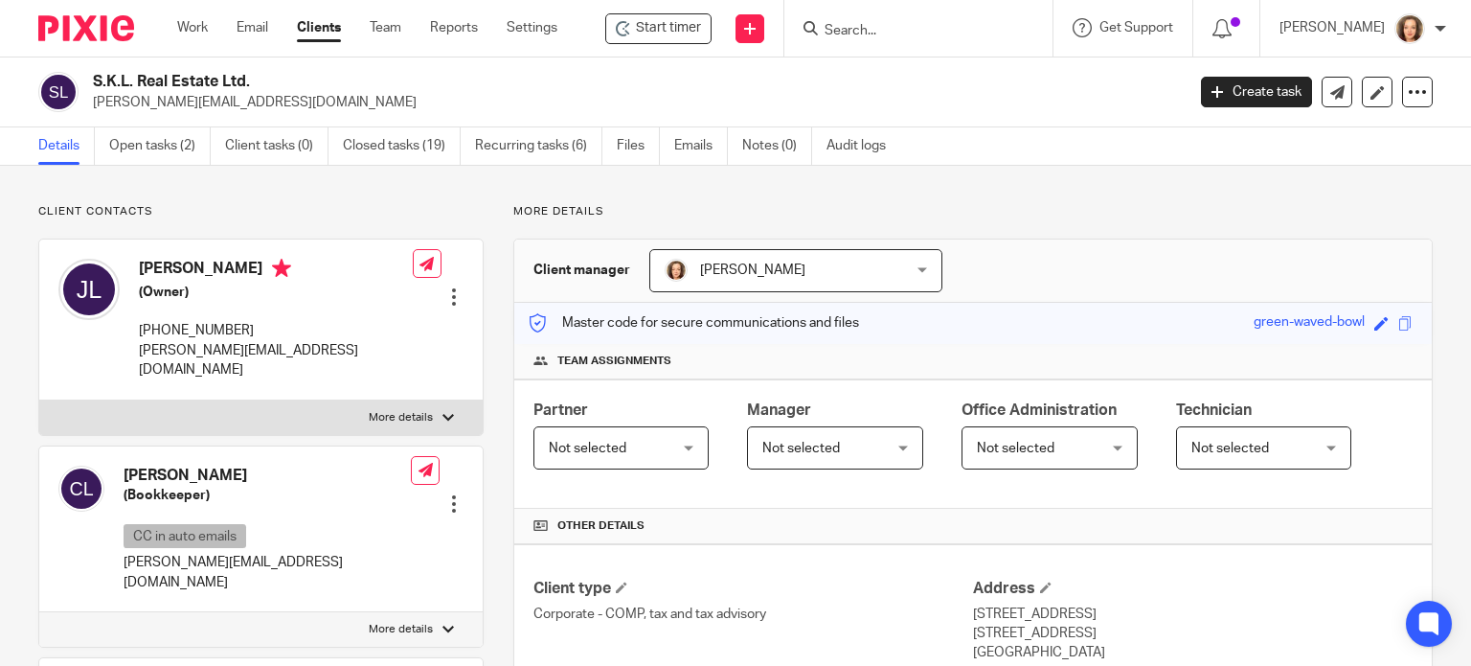
click at [848, 26] on input "Search" at bounding box center [909, 31] width 172 height 17
click at [1240, 90] on link "Create task" at bounding box center [1256, 92] width 111 height 31
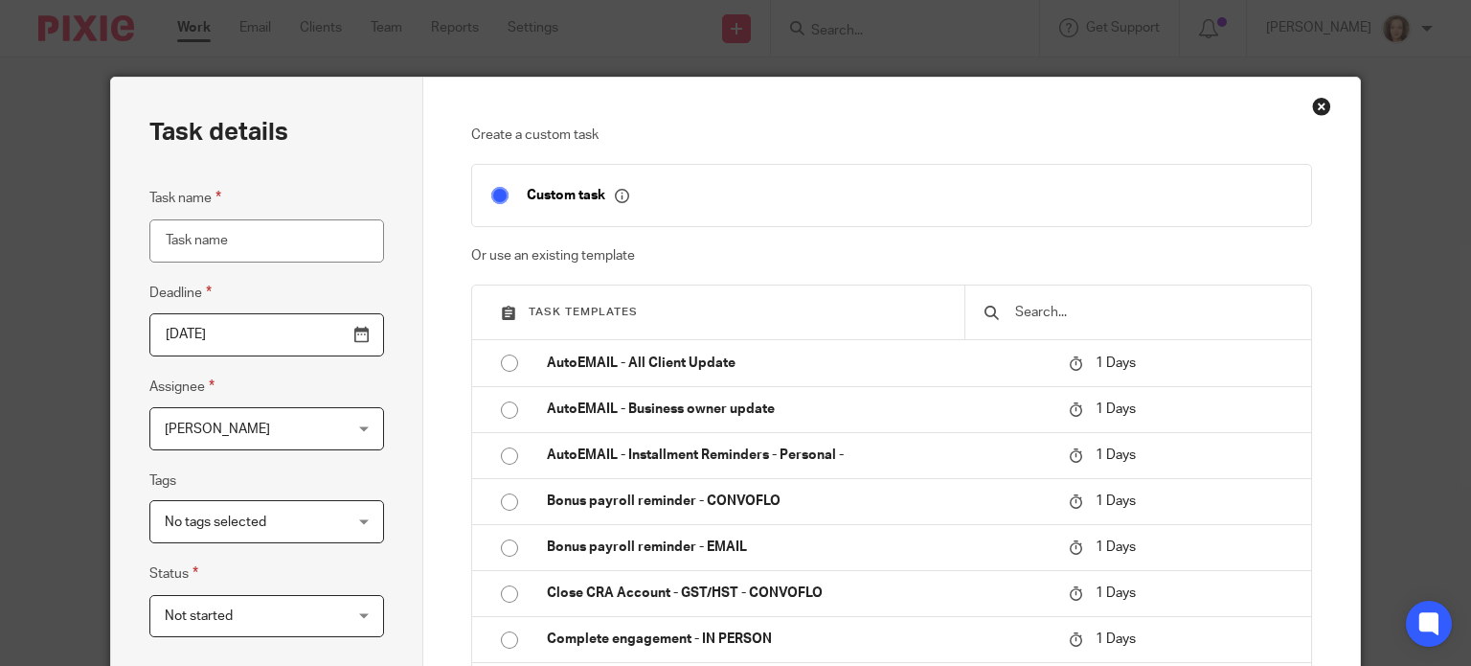
click at [1031, 296] on div at bounding box center [1137, 312] width 347 height 54
click at [1017, 315] on input "text" at bounding box center [1152, 312] width 279 height 21
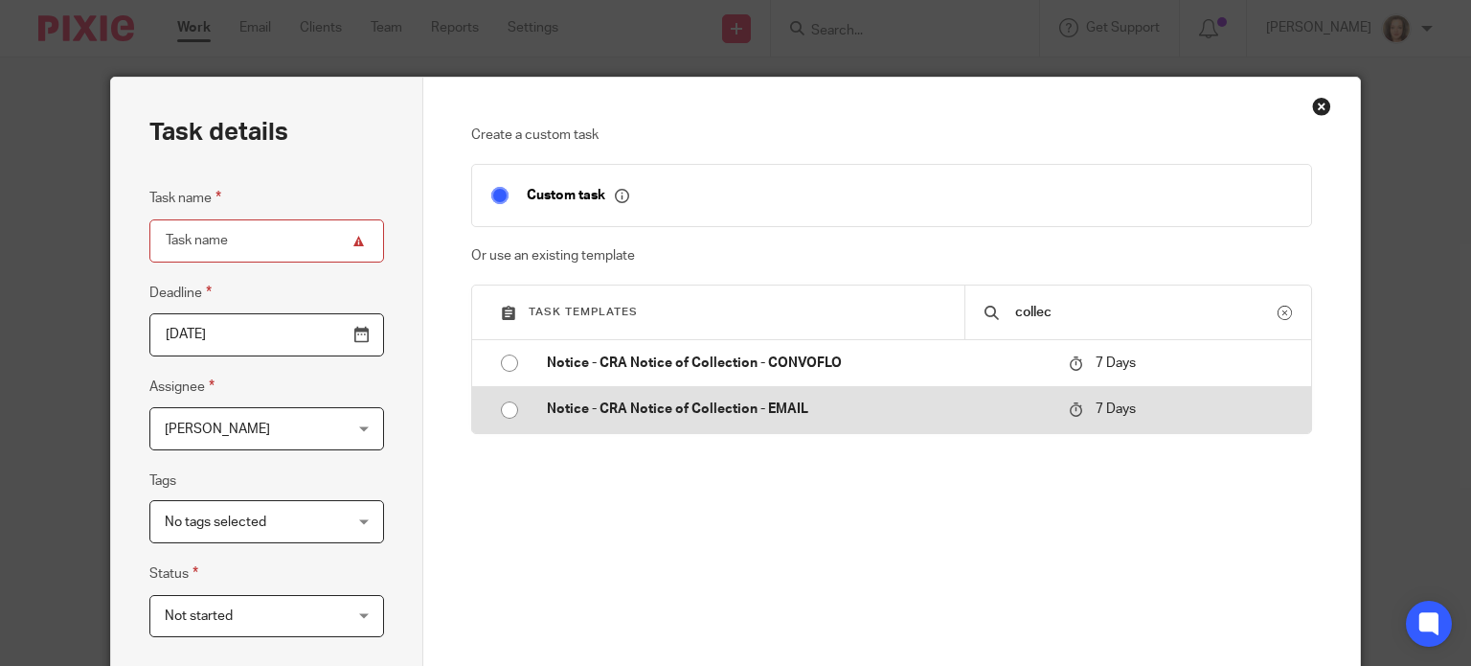
type input "collec"
click at [985, 413] on p "Notice - CRA Notice of Collection - EMAIL" at bounding box center [798, 408] width 503 height 19
type input "[DATE]"
type input "Notice - CRA Notice of Collection - EMAIL"
checkbox input "false"
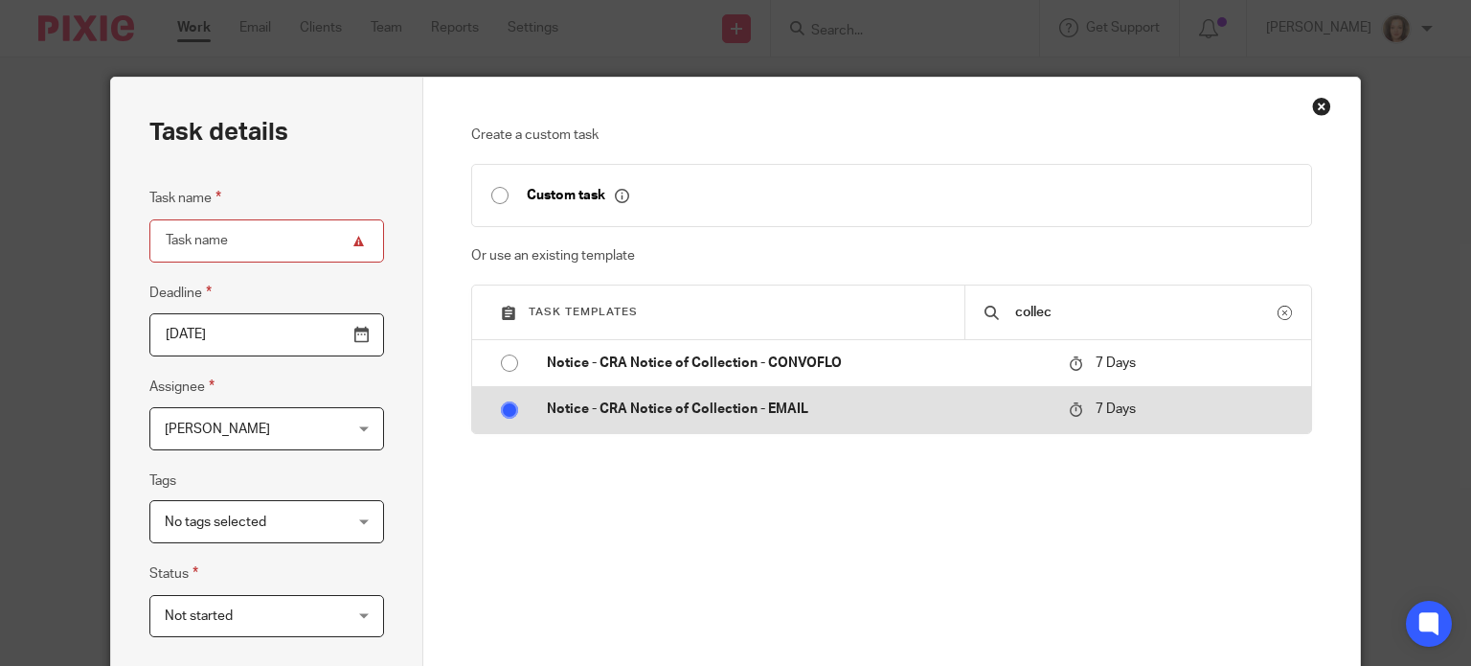
radio input "true"
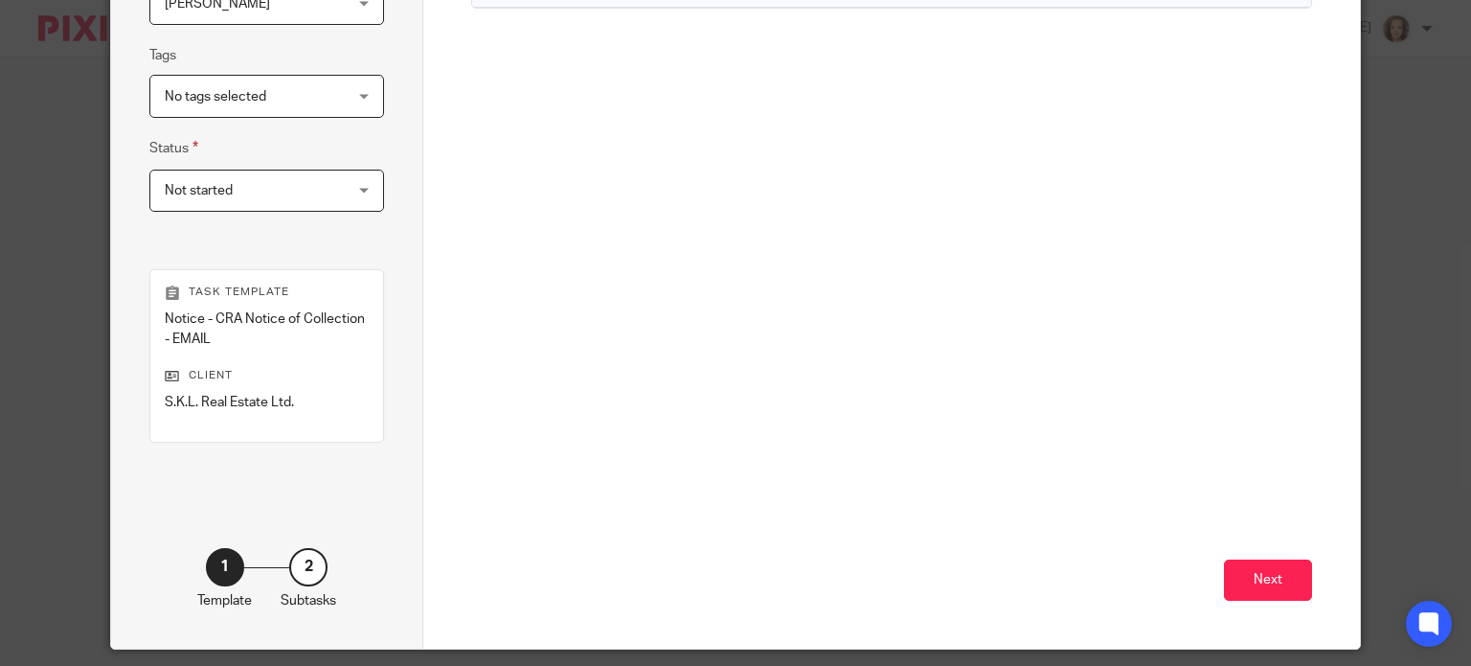
scroll to position [484, 0]
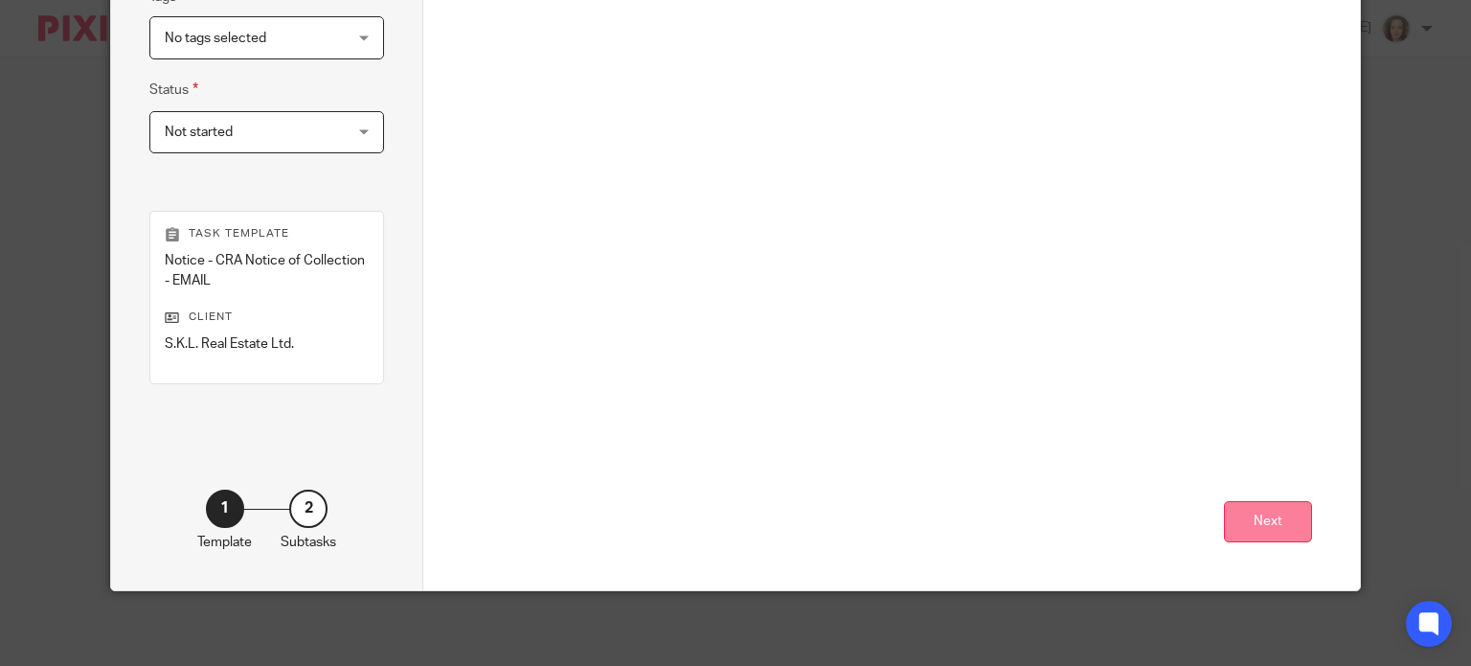
click at [1272, 517] on button "Next" at bounding box center [1268, 521] width 88 height 41
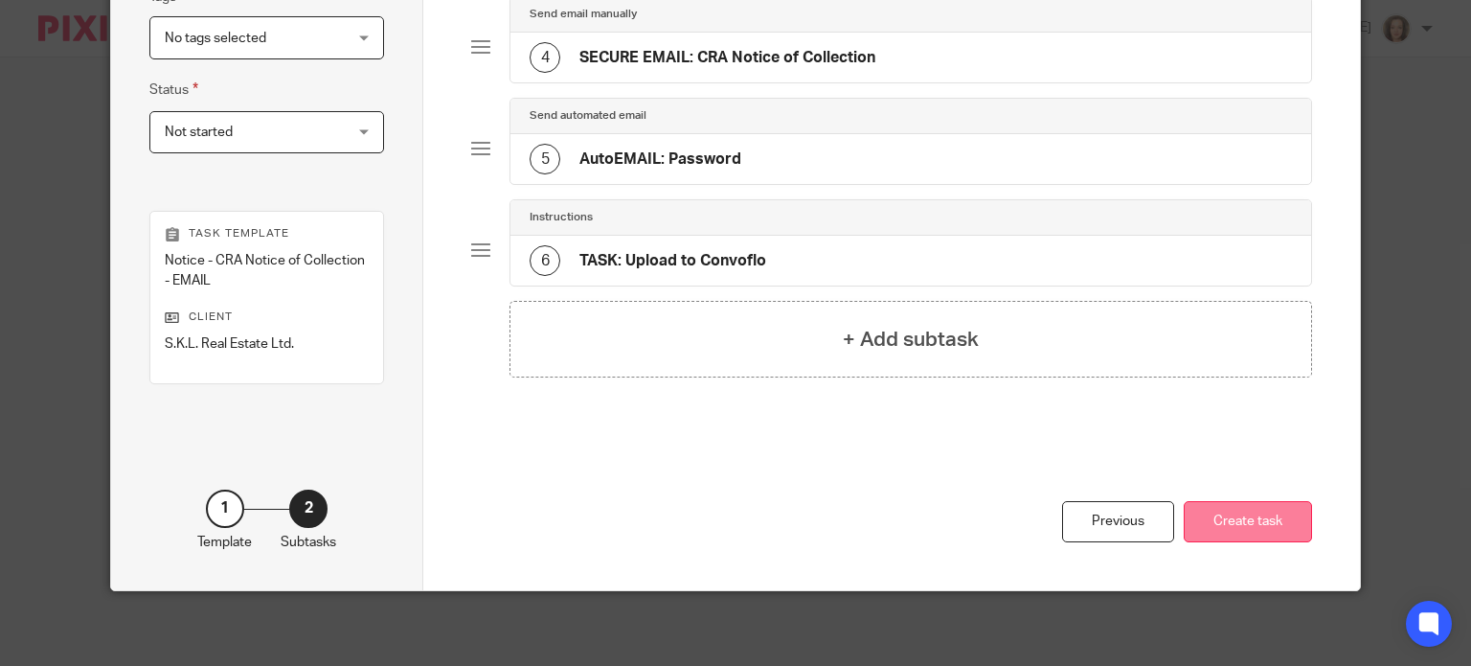
click at [1257, 516] on button "Create task" at bounding box center [1248, 521] width 128 height 41
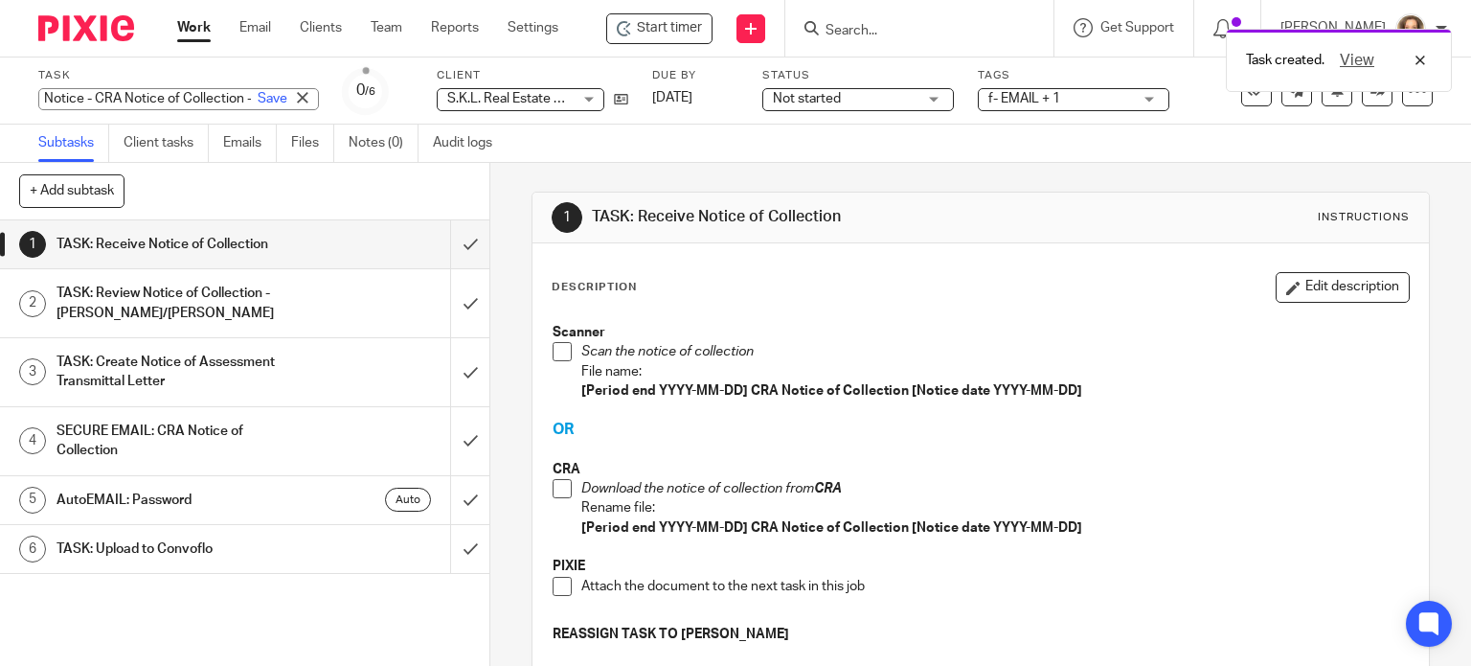
click at [109, 97] on div "Notice - CRA Notice of Collection - EMAIL Save Notice - CRA Notice of Collectio…" at bounding box center [178, 99] width 281 height 22
click at [119, 99] on input "Notice - CRA Notice of Collection - EMAIL" at bounding box center [178, 99] width 281 height 22
click at [121, 100] on input "Notice - CRA Notice of Collection - EMAIL" at bounding box center [178, 99] width 281 height 22
type input "Notice - [GEOGRAPHIC_DATA] Notice of Collection - EMAIL"
click at [553, 489] on span at bounding box center [562, 488] width 19 height 19
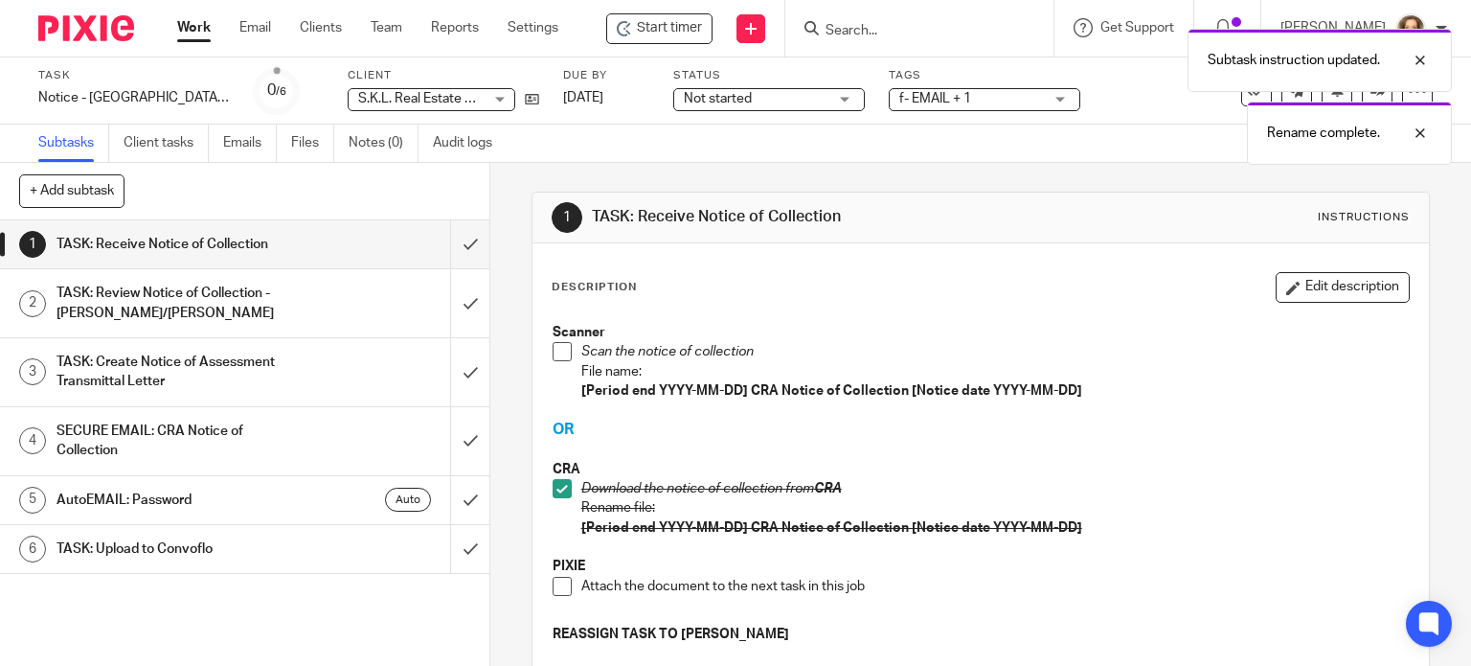
drag, startPoint x: 552, startPoint y: 587, endPoint x: 556, endPoint y: 560, distance: 27.2
click at [553, 587] on span at bounding box center [562, 586] width 19 height 19
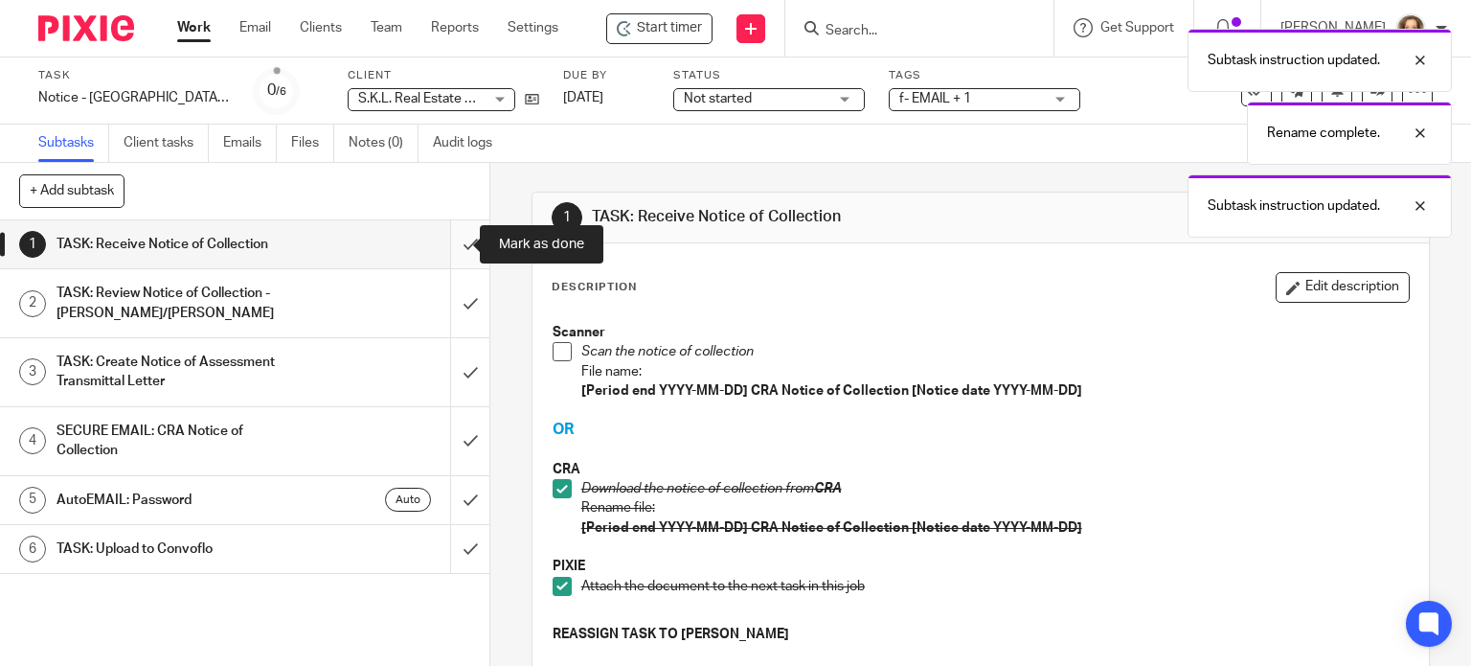
click at [449, 244] on input "submit" at bounding box center [244, 244] width 489 height 48
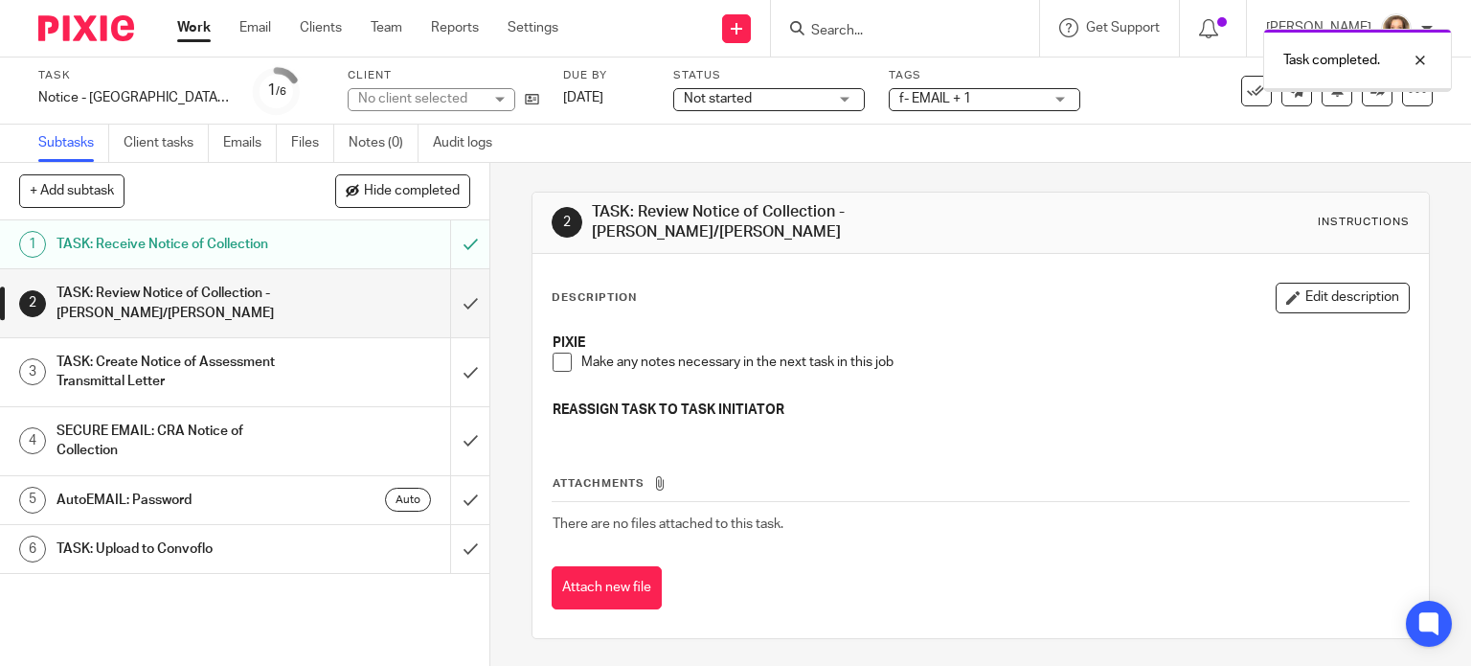
click at [356, 295] on div "TASK: Review Notice of Collection - [PERSON_NAME]/[PERSON_NAME]" at bounding box center [244, 303] width 374 height 49
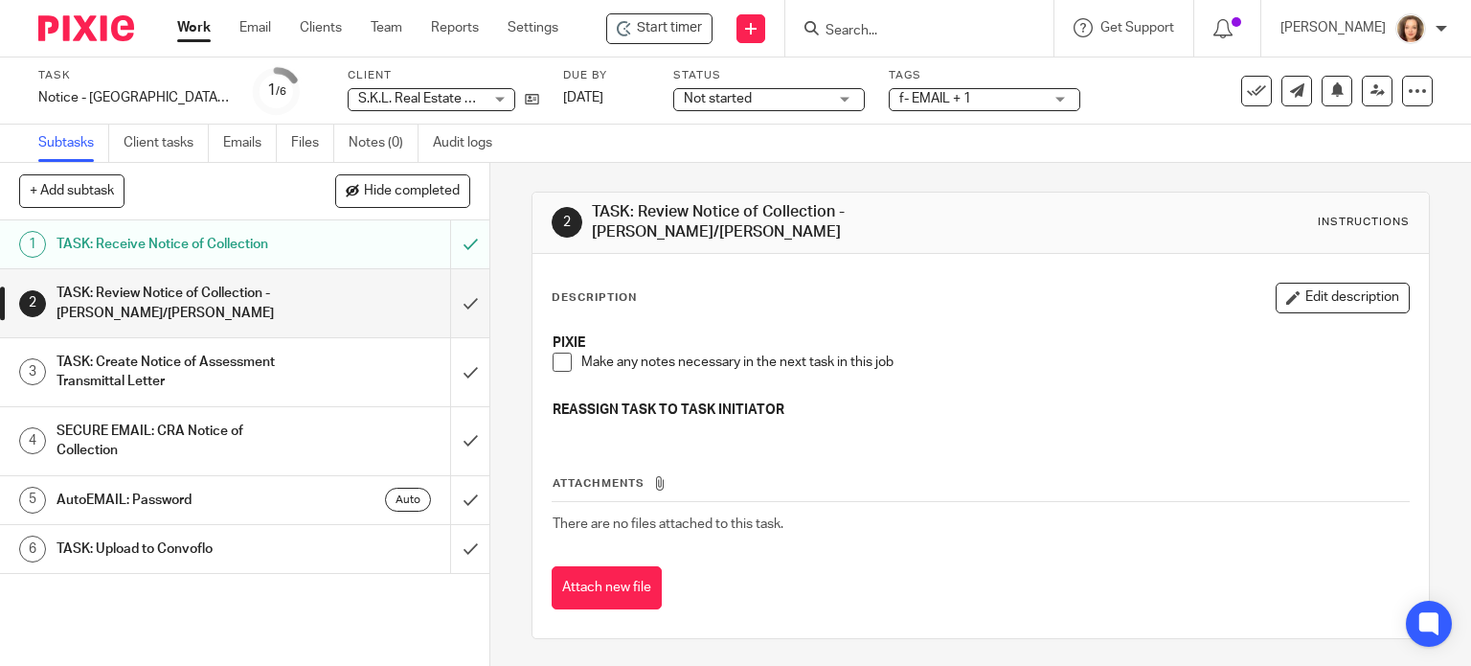
click at [621, 577] on button "Attach new file" at bounding box center [607, 587] width 110 height 43
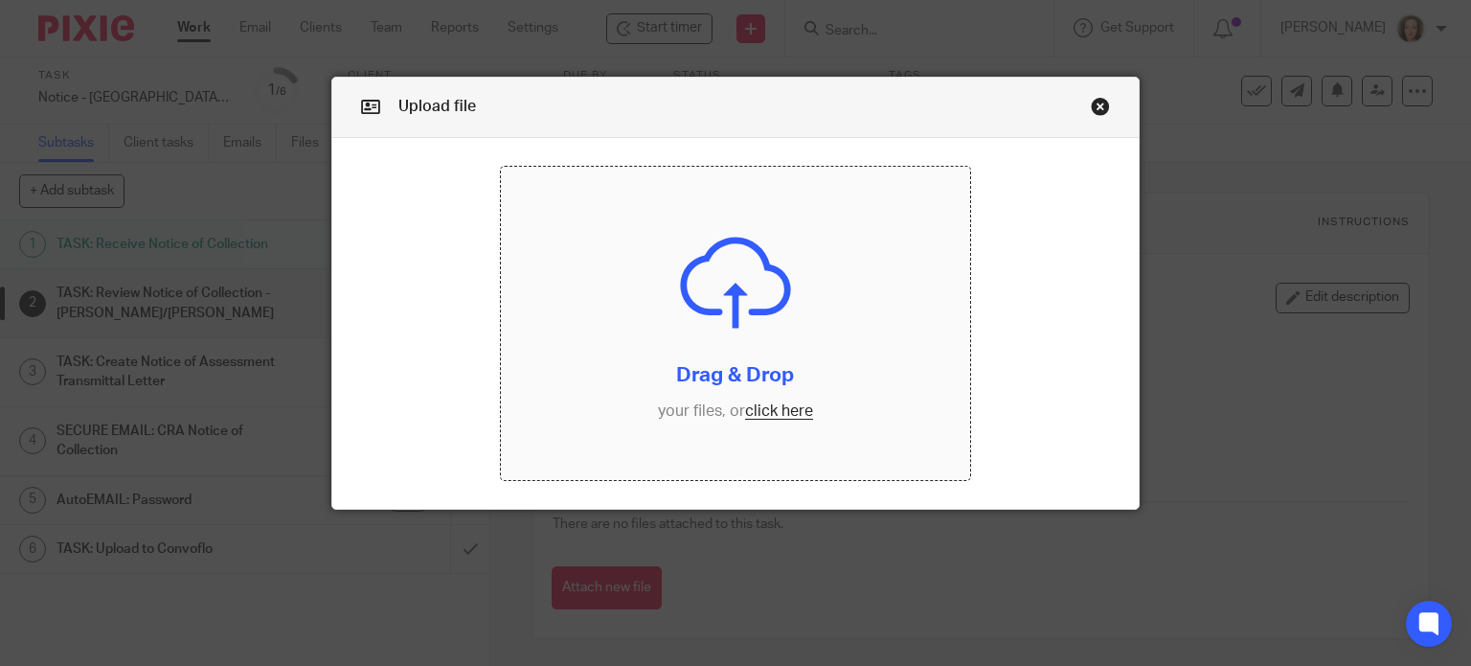
click at [797, 413] on input "file" at bounding box center [735, 323] width 469 height 313
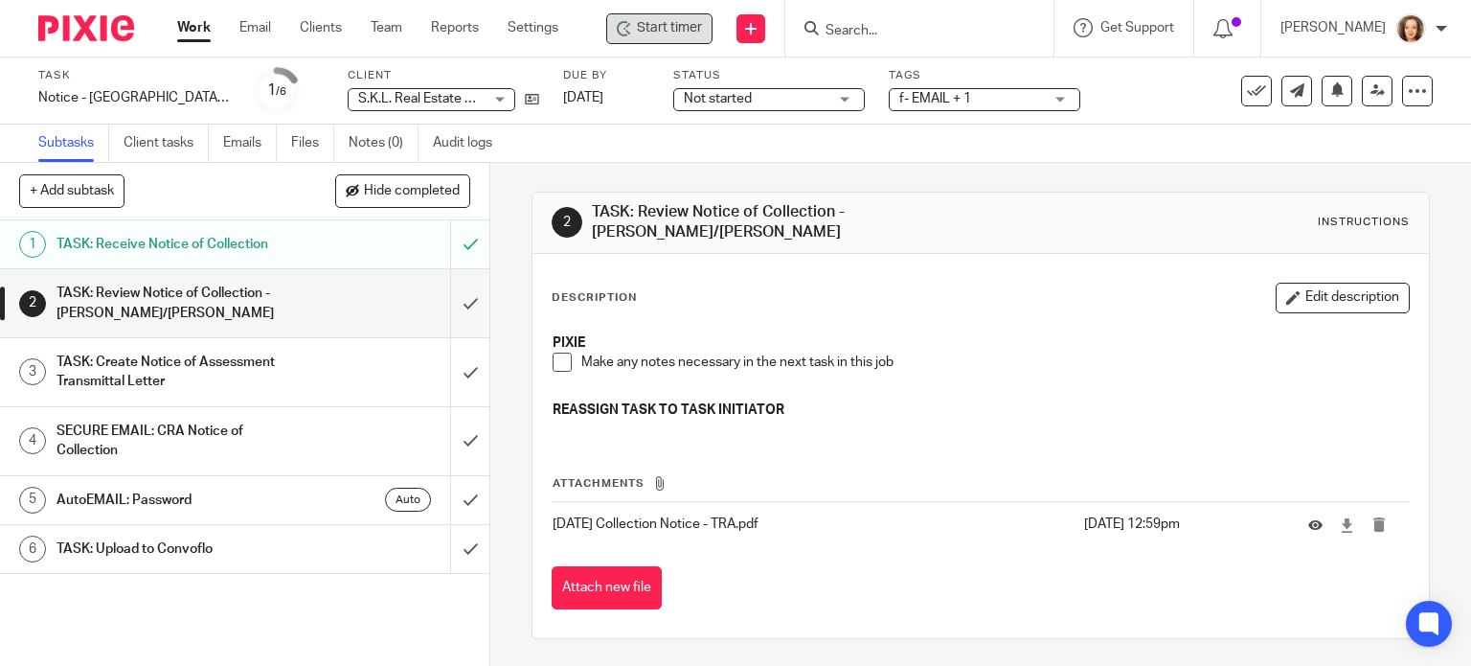
click at [655, 33] on span "Start timer" at bounding box center [669, 28] width 65 height 20
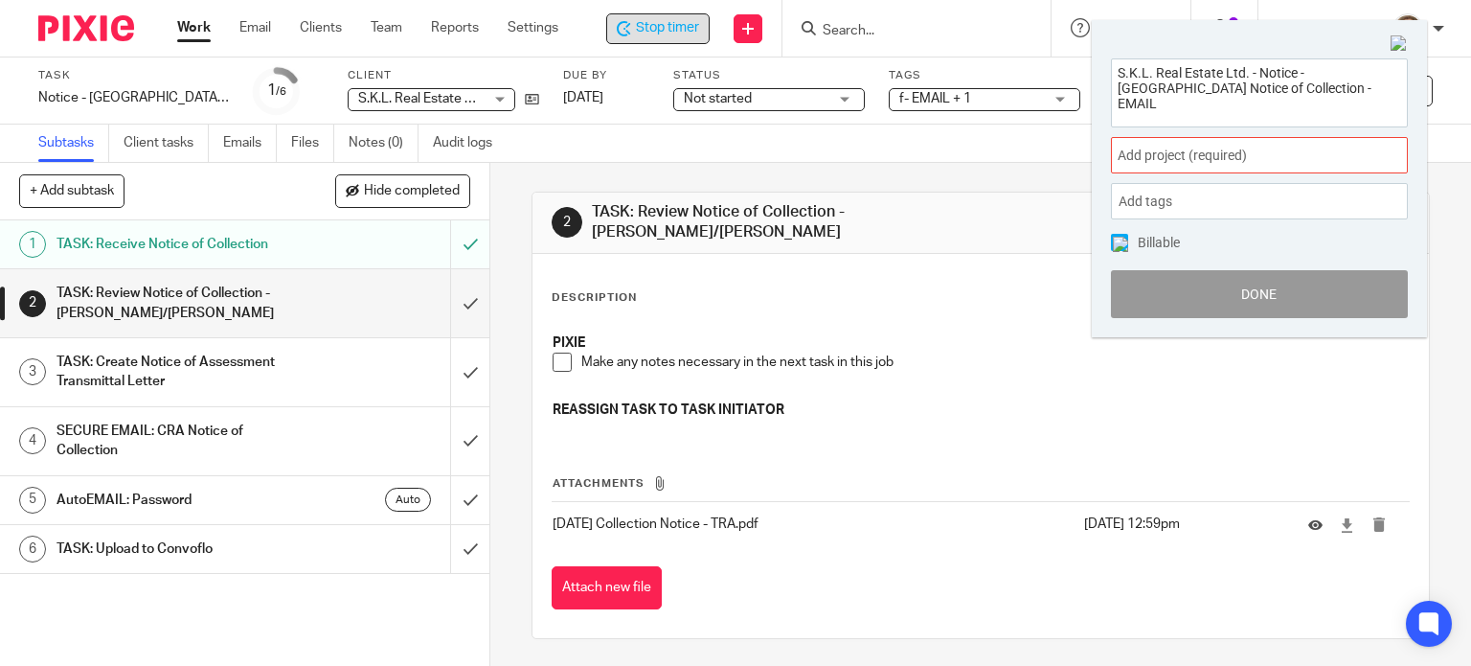
drag, startPoint x: 1250, startPoint y: 100, endPoint x: 1029, endPoint y: 45, distance: 227.9
click at [1029, 45] on body "Work Email Clients Team Reports Settings Work Email Clients Team Reports Settin…" at bounding box center [735, 333] width 1471 height 666
click at [812, 531] on td "2025-08-12 Collection Notice - TRA.pdf" at bounding box center [814, 524] width 524 height 46
click at [458, 306] on input "submit" at bounding box center [244, 303] width 489 height 68
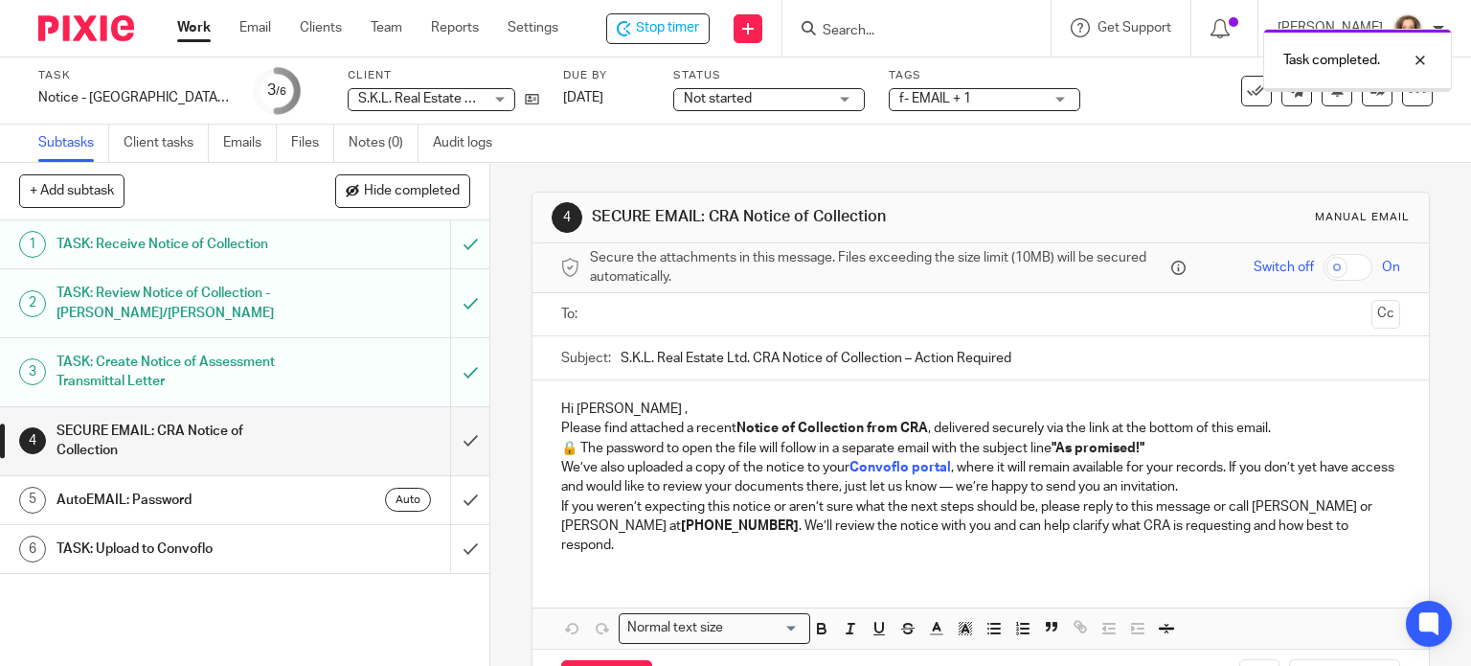
click at [1324, 275] on input "checkbox" at bounding box center [1348, 267] width 49 height 27
checkbox input "true"
click at [662, 307] on input "text" at bounding box center [980, 315] width 767 height 22
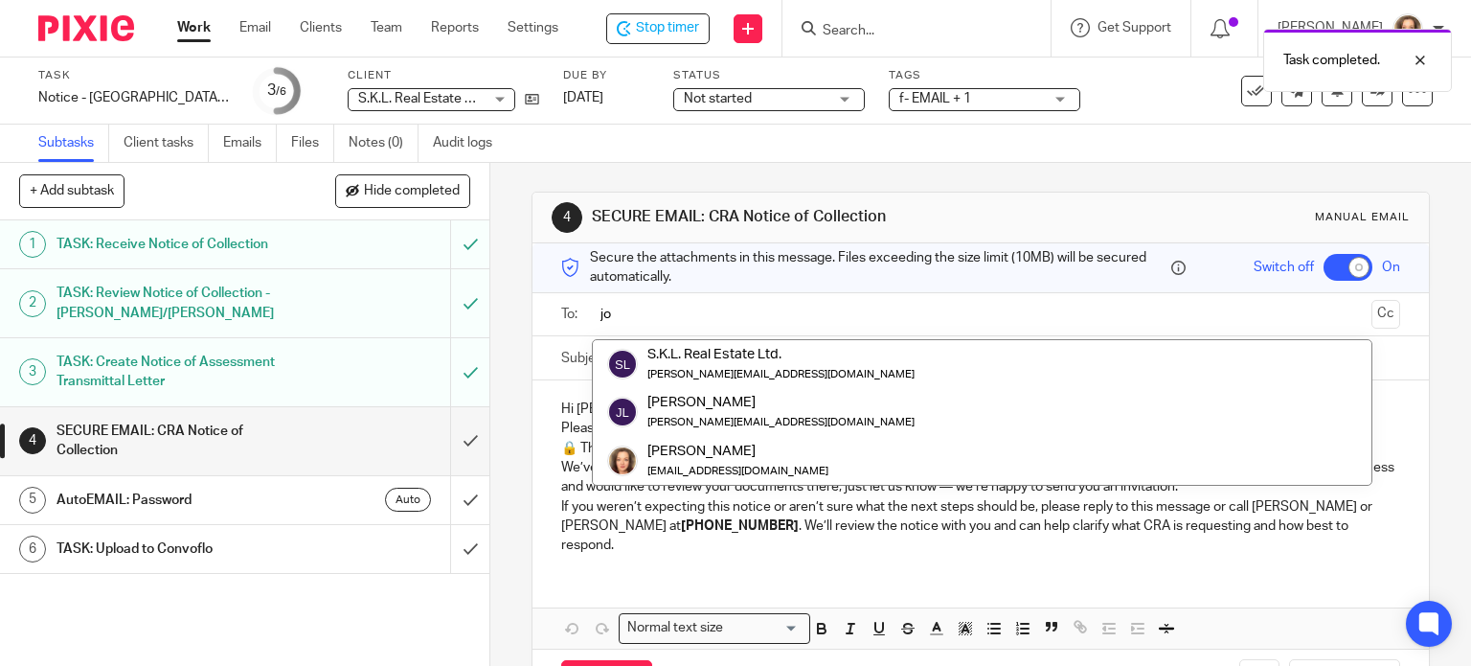
type input "joe"
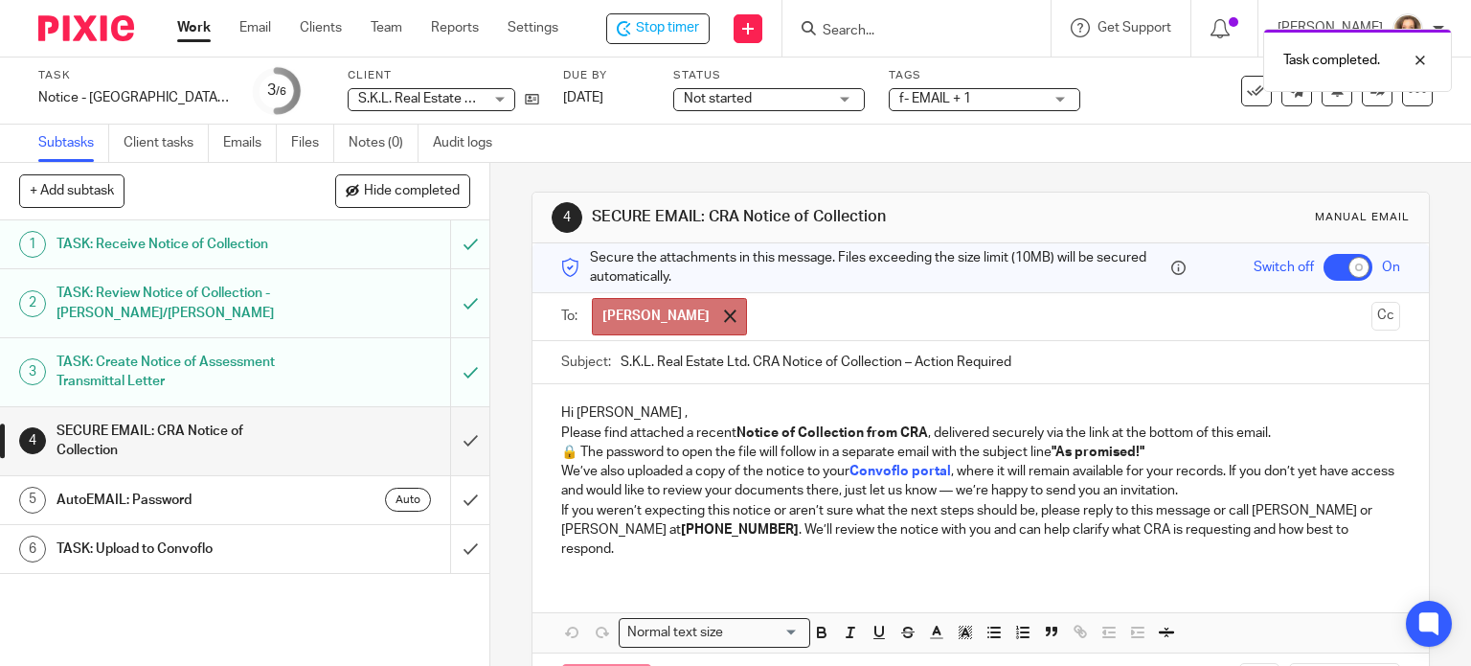
click at [724, 313] on span at bounding box center [730, 315] width 12 height 12
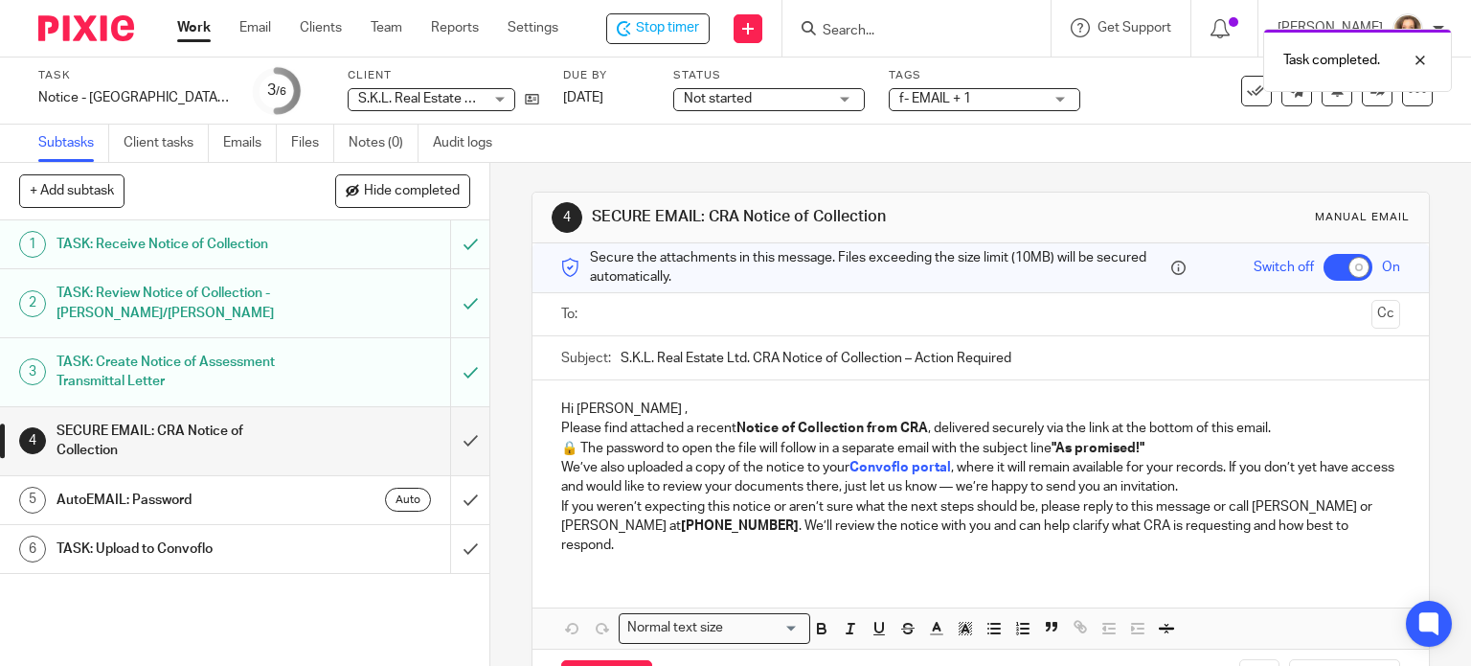
click at [640, 313] on input "text" at bounding box center [980, 315] width 767 height 22
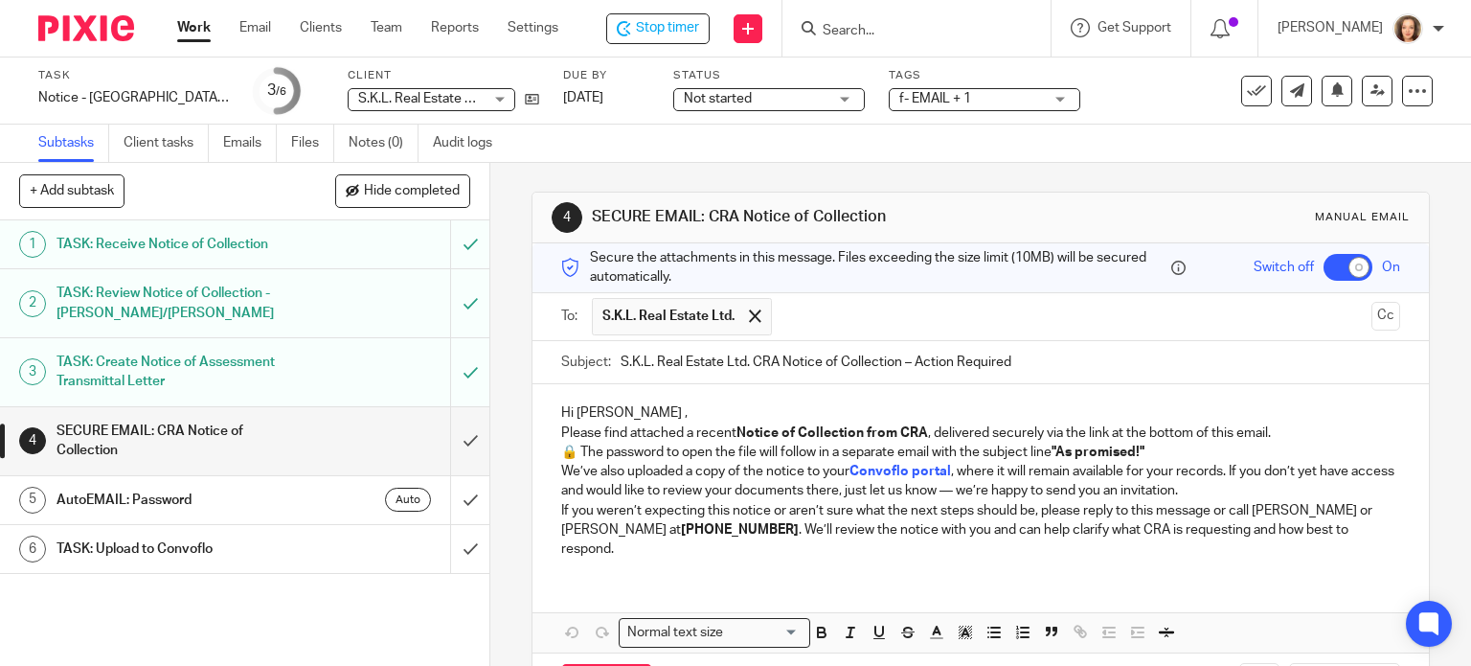
scroll to position [57, 0]
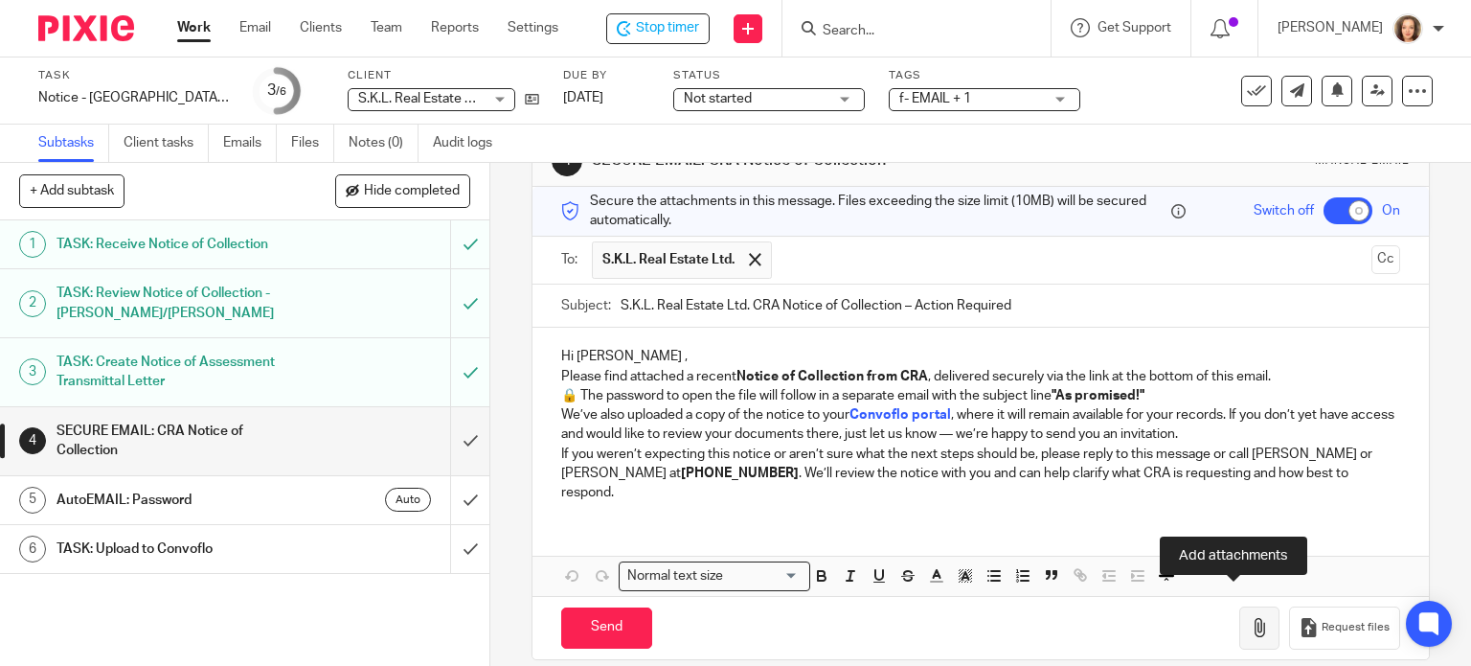
click at [1250, 618] on icon "button" at bounding box center [1259, 627] width 19 height 19
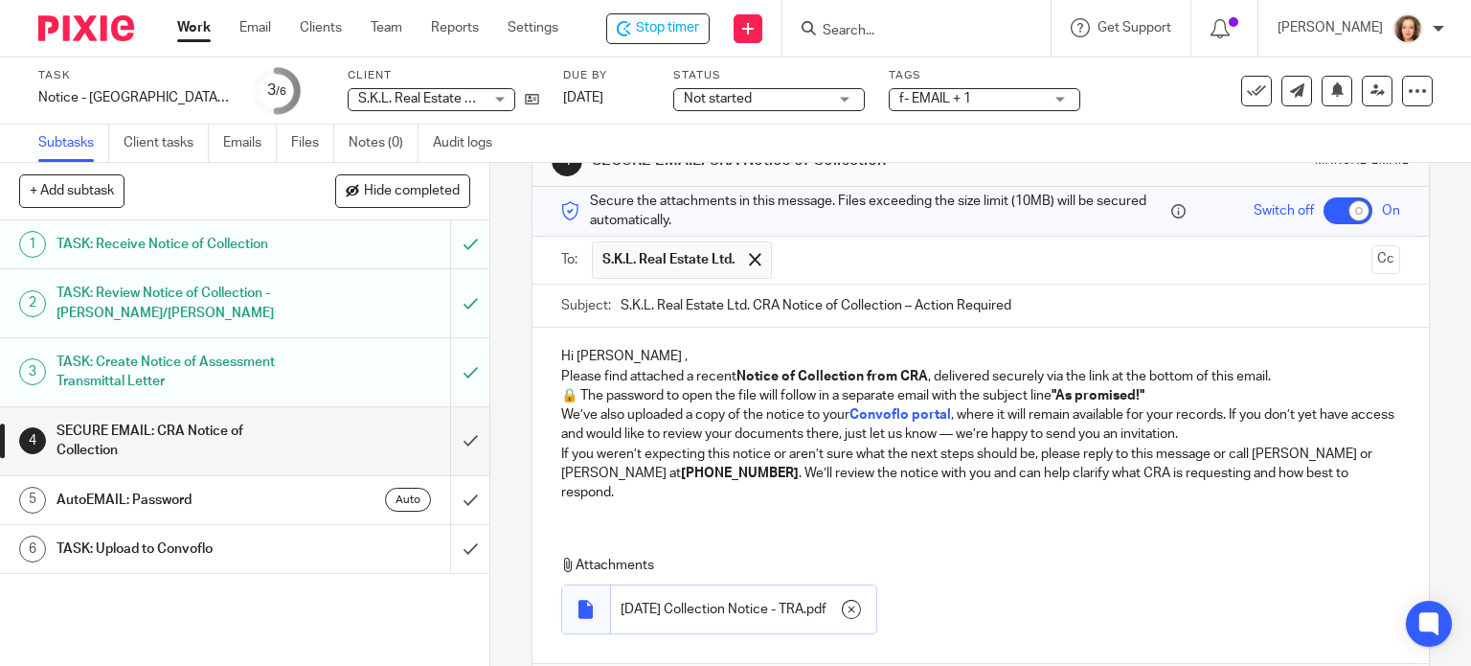
scroll to position [164, 0]
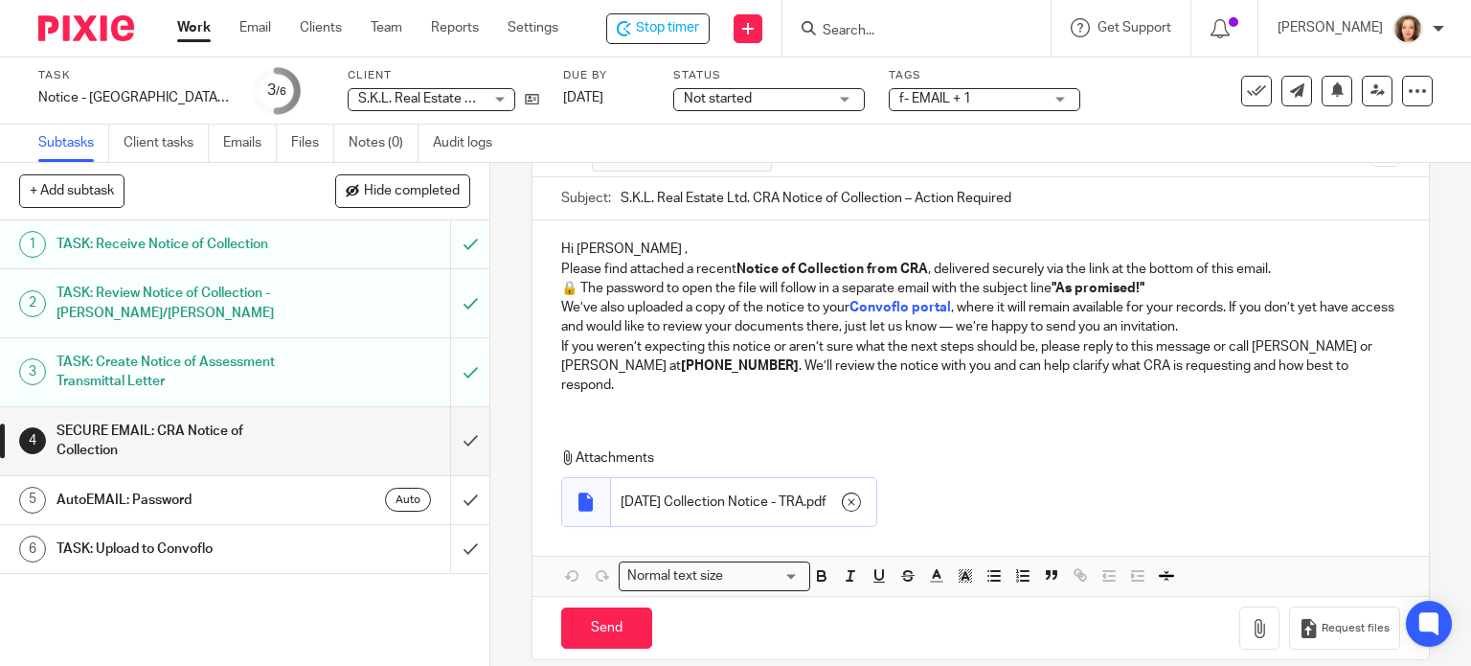
click at [1283, 262] on p "Please find attached a recent Notice of Collection from CRA , delivered securel…" at bounding box center [981, 269] width 840 height 19
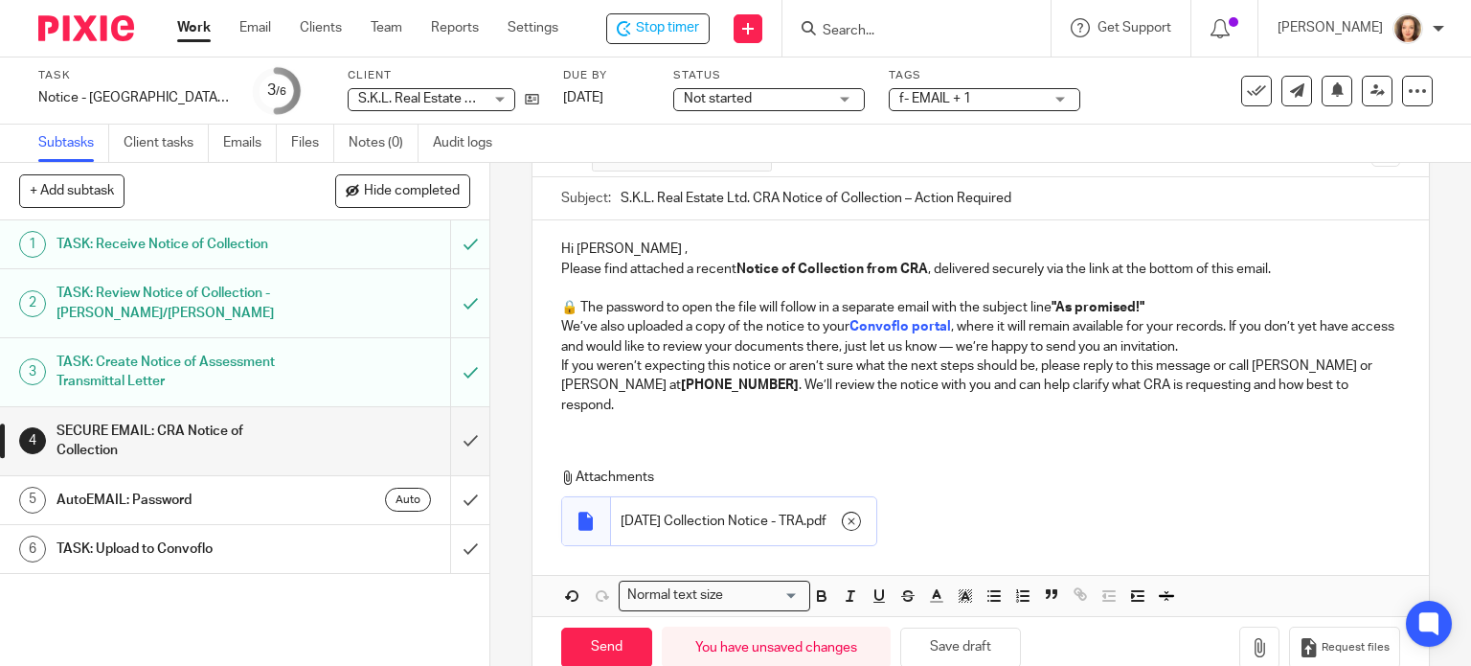
click at [1164, 299] on p "🔒 The password to open the file will follow in a separate email with the subjec…" at bounding box center [981, 307] width 840 height 19
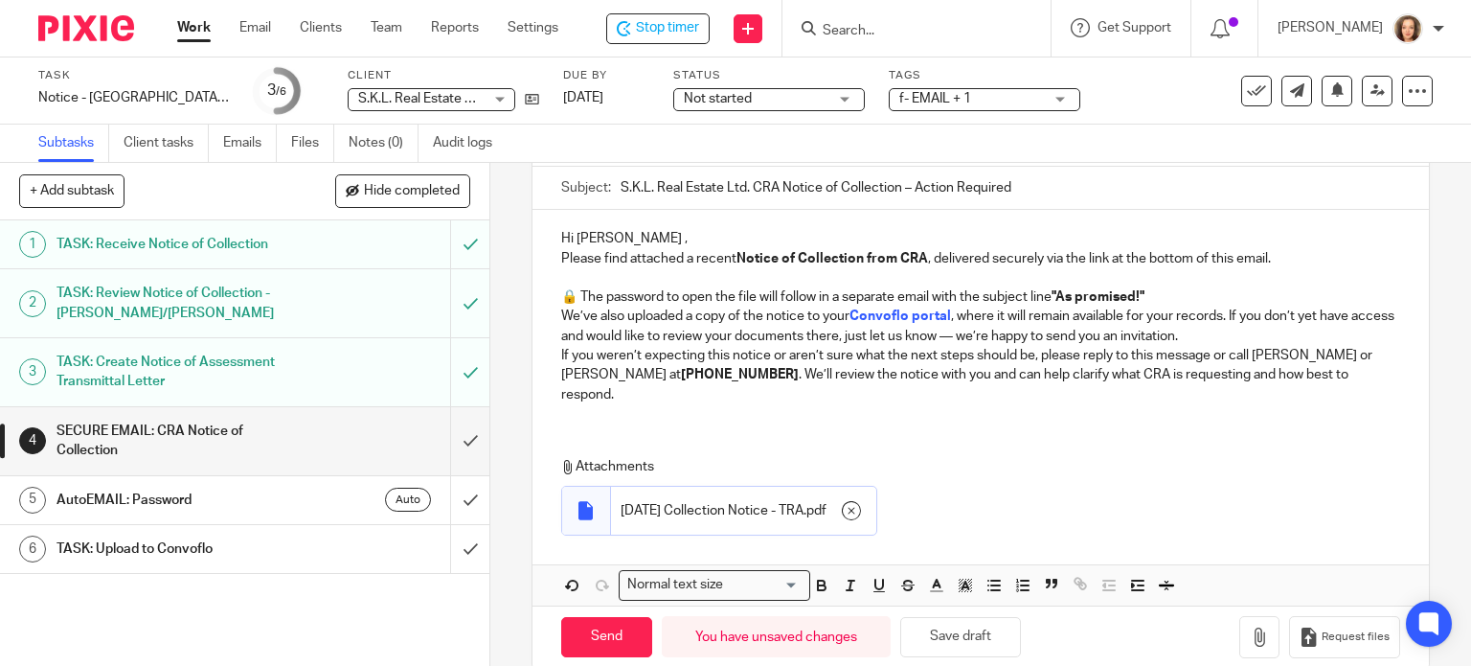
scroll to position [183, 0]
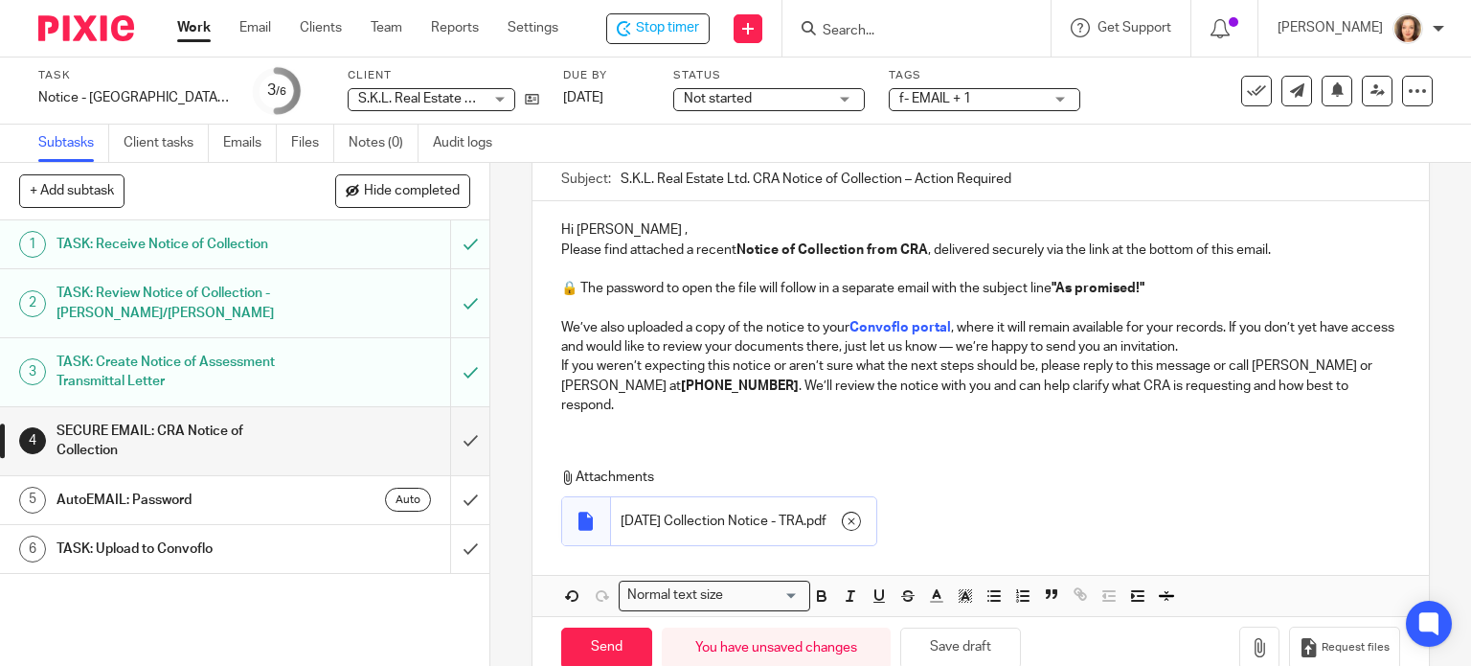
click at [1239, 340] on p "We’ve also uploaded a copy of the notice to your Convoflo portal , where it wil…" at bounding box center [981, 337] width 840 height 39
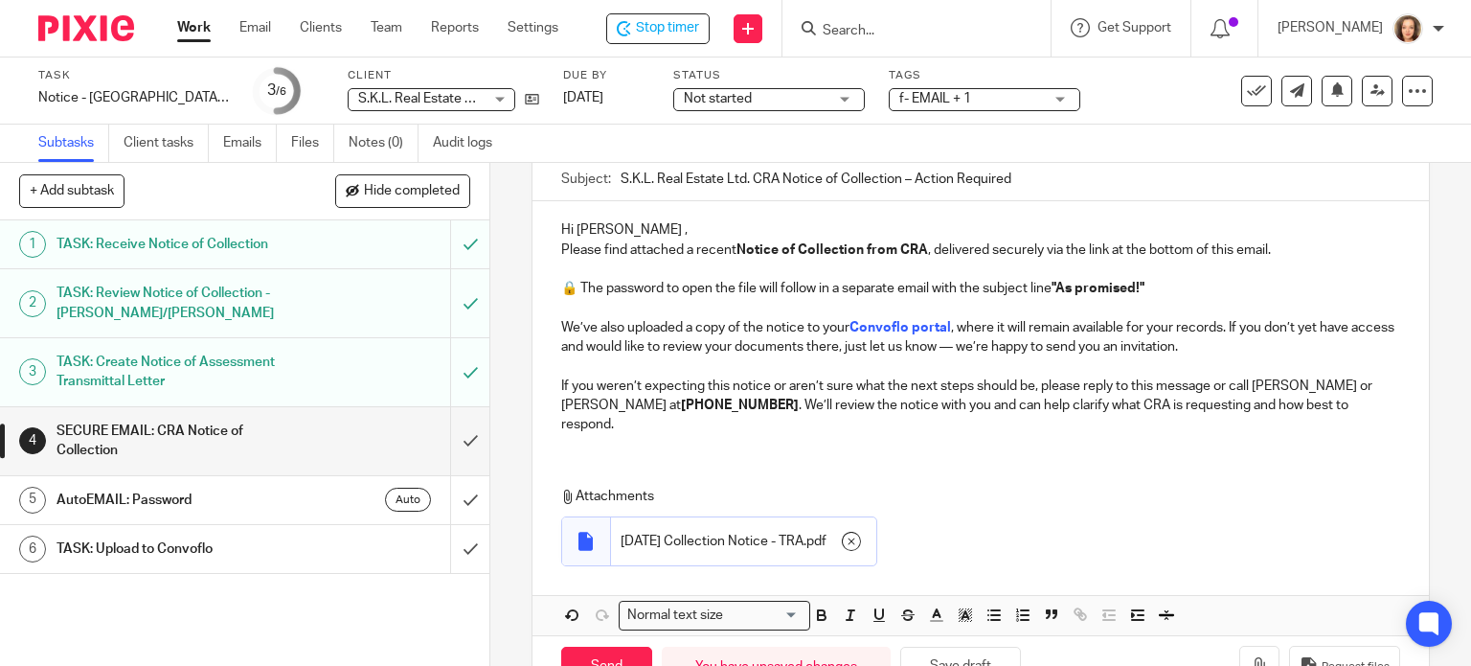
click at [1250, 386] on p "If you weren’t expecting this notice or aren’t sure what the next steps should …" at bounding box center [981, 405] width 840 height 58
click at [1303, 385] on p "If you weren’t expecting this notice or aren’t sure what the next steps should …" at bounding box center [981, 405] width 840 height 58
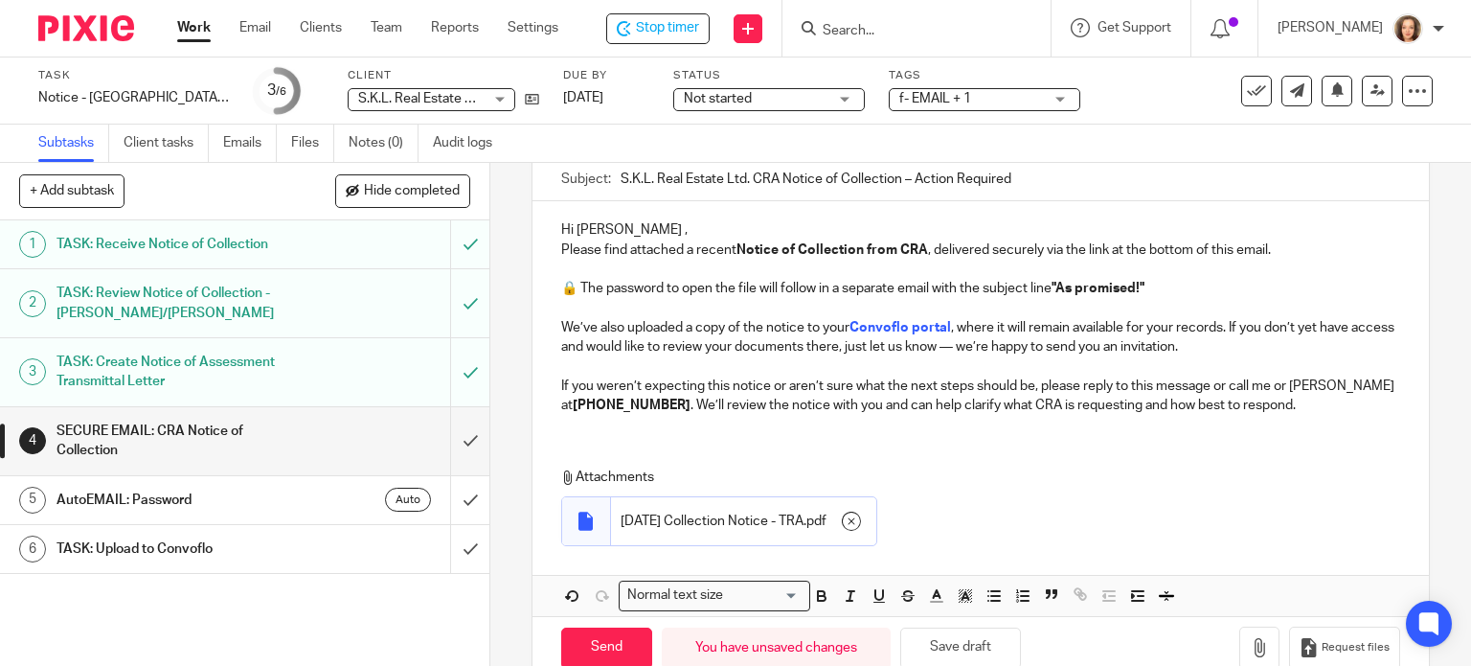
click at [973, 402] on p "If you weren’t expecting this notice or aren’t sure what the next steps should …" at bounding box center [981, 395] width 840 height 39
drag, startPoint x: 896, startPoint y: 247, endPoint x: 919, endPoint y: 244, distance: 23.2
click at [919, 244] on strong "Notice of Collection from CRA" at bounding box center [833, 249] width 192 height 13
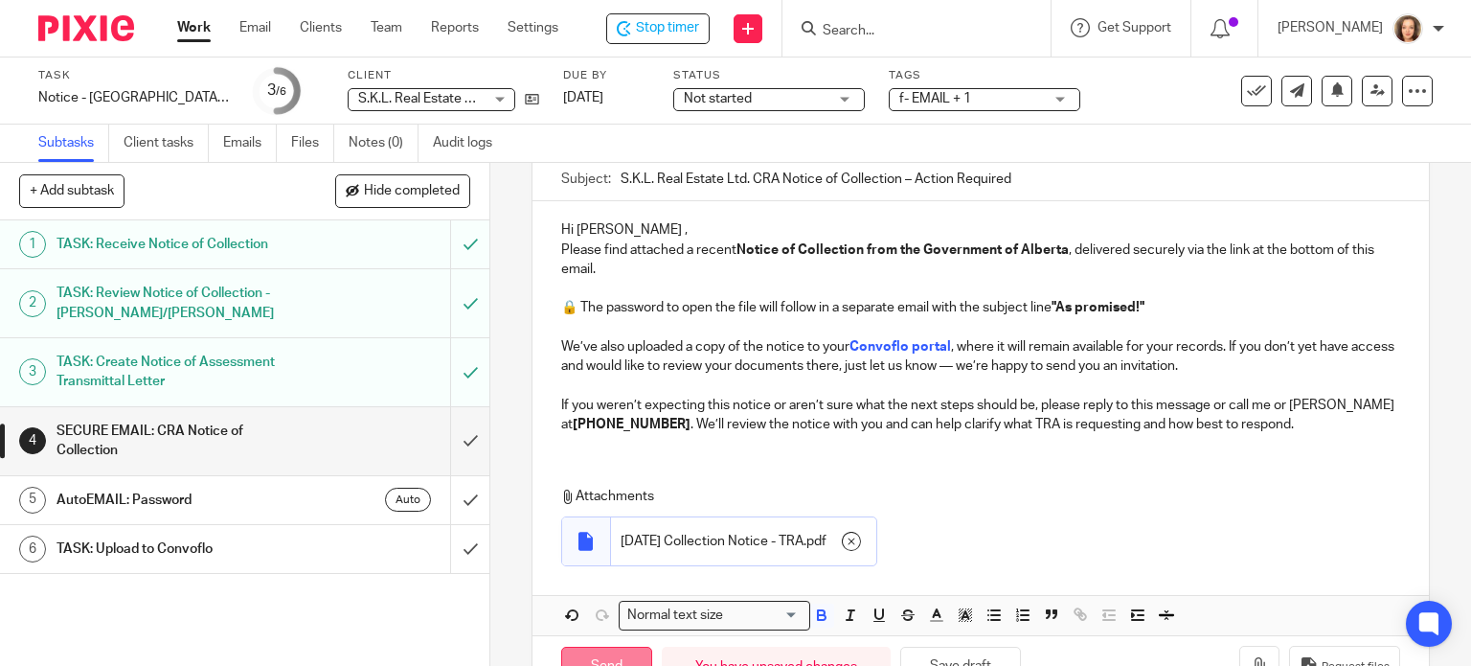
click at [624, 653] on input "Send" at bounding box center [606, 666] width 91 height 41
checkbox input "false"
type input "Sent"
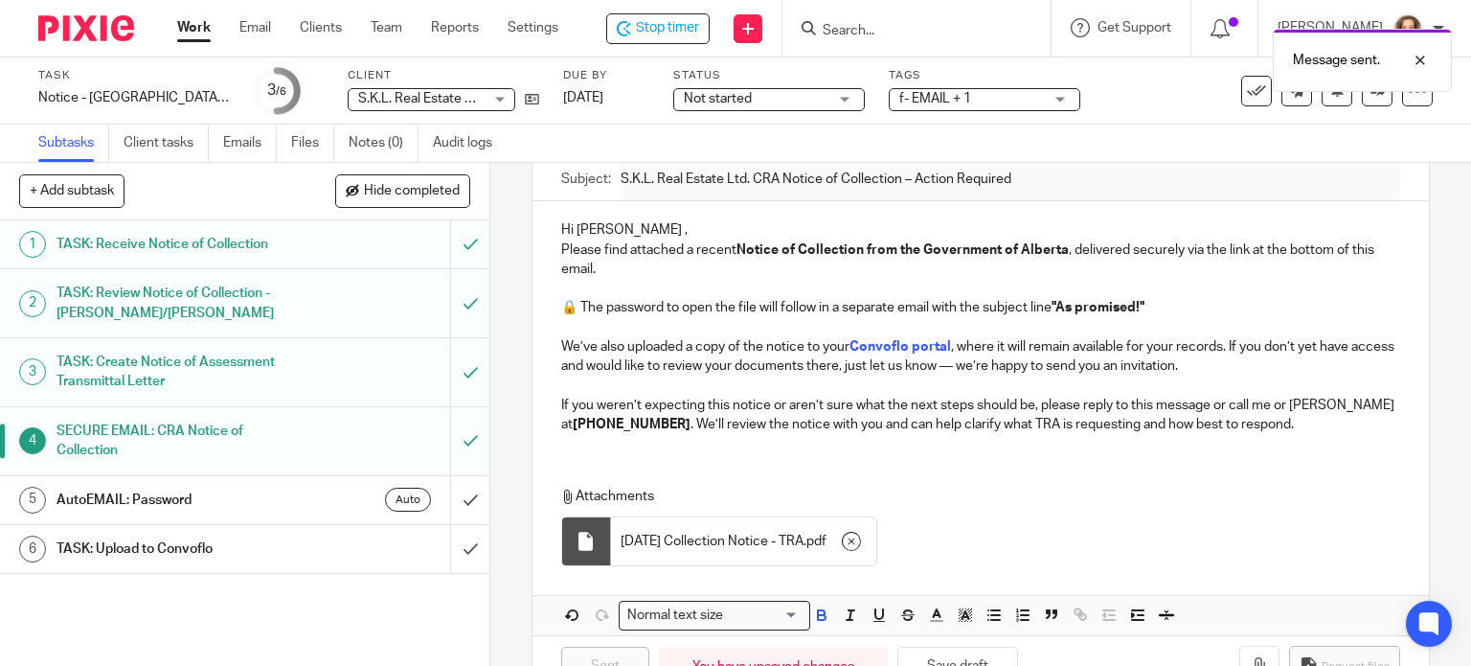
click at [333, 492] on div "Auto" at bounding box center [368, 499] width 125 height 24
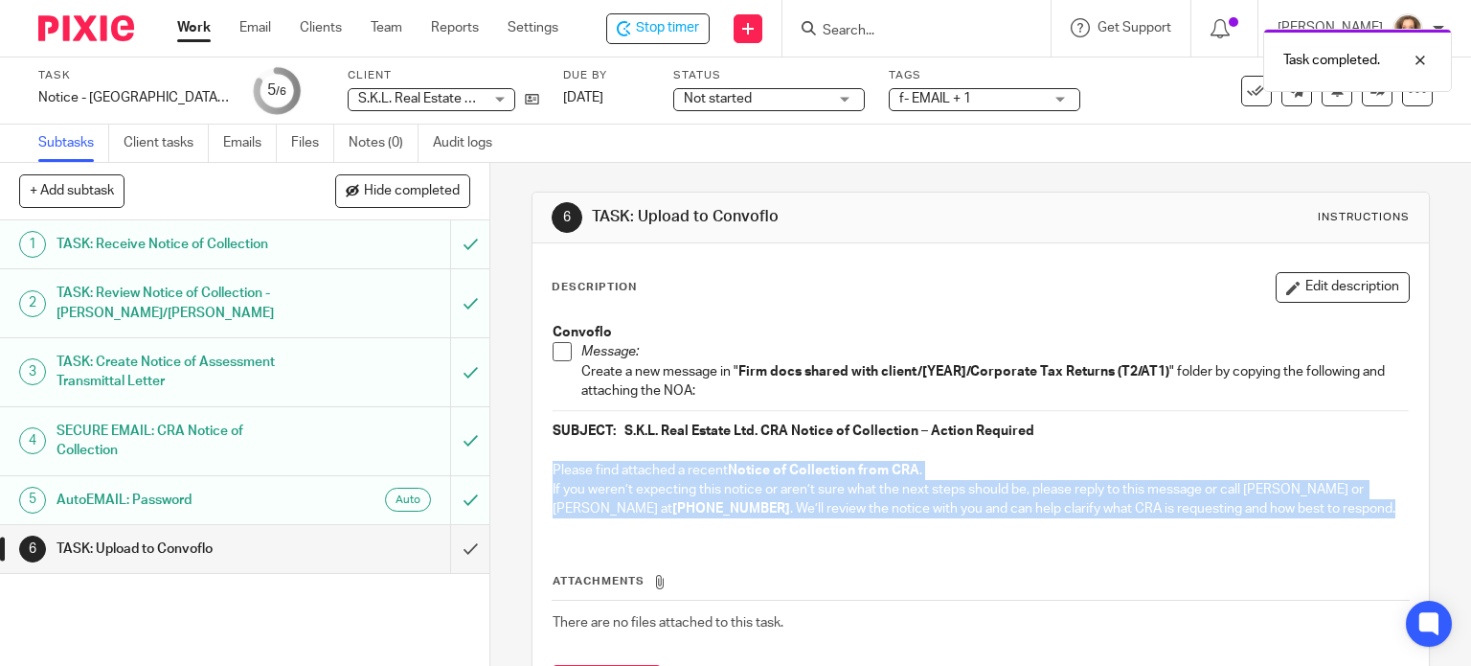
drag, startPoint x: 1241, startPoint y: 505, endPoint x: 542, endPoint y: 466, distance: 700.2
click at [543, 465] on div "Convoflo Message: Create a new message in " Firm docs shared with client/[YEAR]…" at bounding box center [981, 422] width 876 height 219
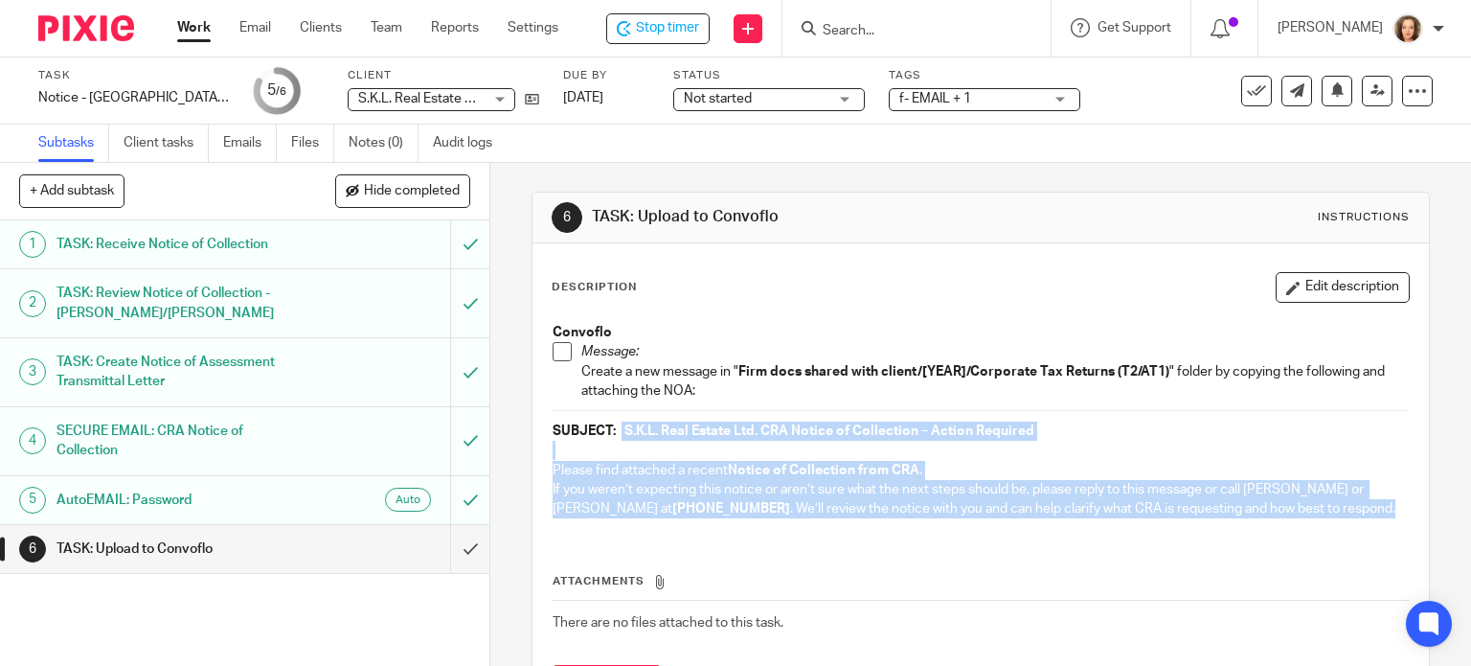
click at [613, 428] on strong "SUBJECT: S.K.L. Real Estate Ltd. CRA Notice of Collection – Action Required" at bounding box center [794, 430] width 482 height 13
click at [869, 428] on strong "SUBJECT: S.K.L. Real Estate Ltd. CRA Notice of Collection – Action Required" at bounding box center [794, 430] width 482 height 13
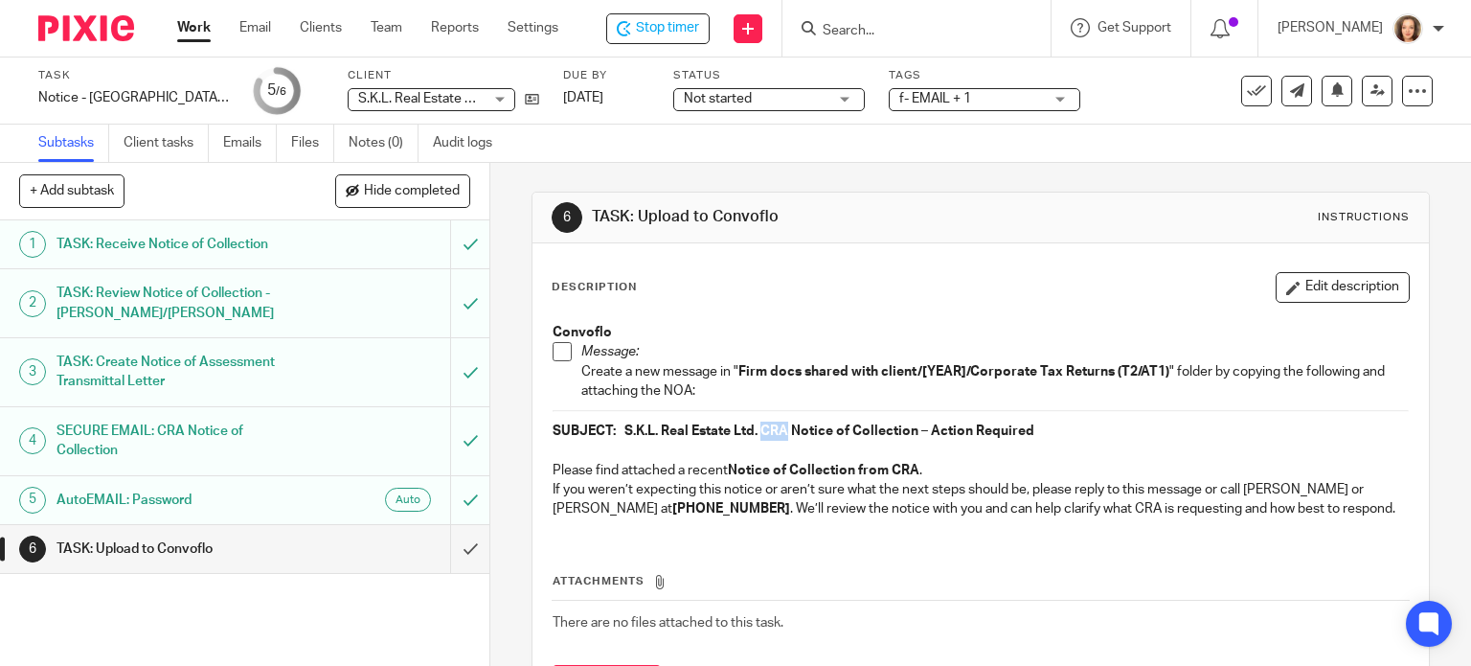
drag, startPoint x: 784, startPoint y: 430, endPoint x: 759, endPoint y: 429, distance: 24.9
click at [759, 429] on strong "SUBJECT: S.K.L. Real Estate Ltd. CRA Notice of Collection – Action Required" at bounding box center [794, 430] width 482 height 13
click at [1276, 298] on button "Edit description" at bounding box center [1343, 287] width 134 height 31
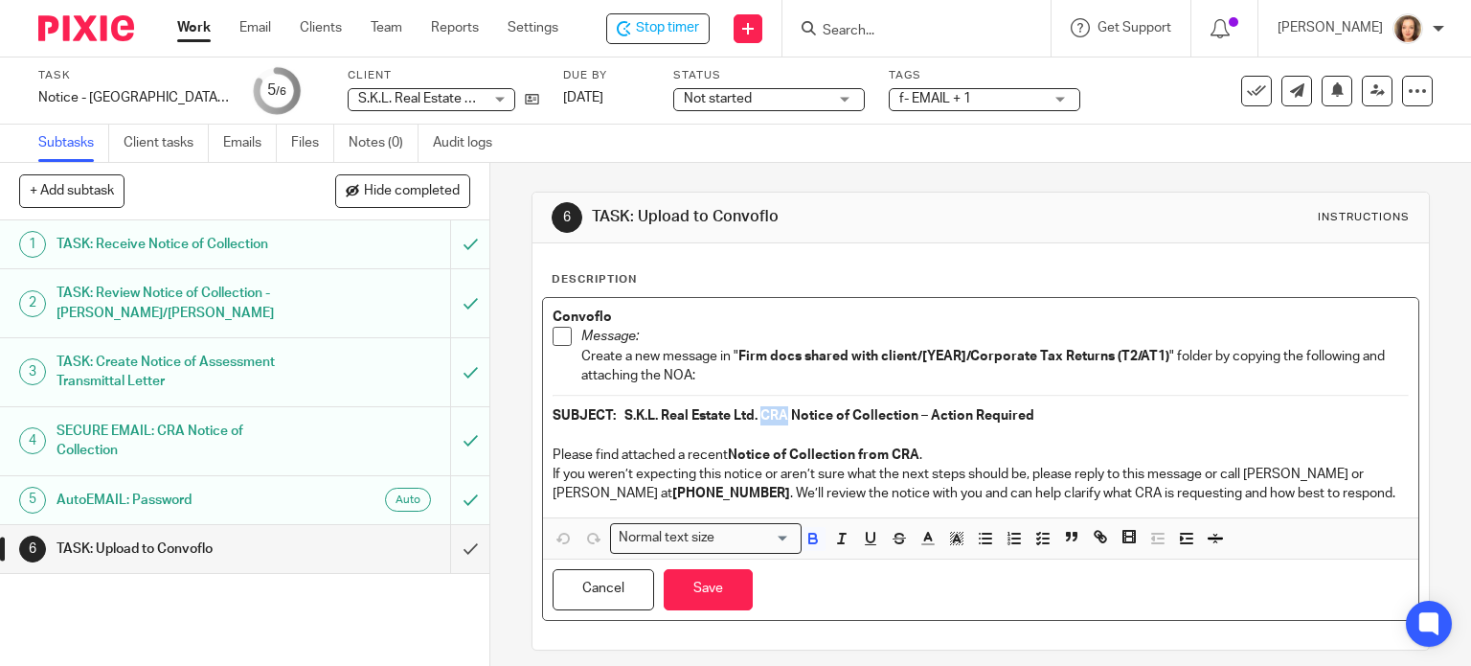
click at [777, 418] on strong "SUBJECT: S.K.L. Real Estate Ltd. CRA Notice of Collection – Action Required" at bounding box center [794, 415] width 482 height 13
drag, startPoint x: 783, startPoint y: 417, endPoint x: 755, endPoint y: 417, distance: 28.7
click at [755, 417] on strong "SUBJECT: S.K.L. Real Estate Ltd. CRA Notice of Collection – Action Required" at bounding box center [794, 415] width 482 height 13
drag, startPoint x: 895, startPoint y: 451, endPoint x: 911, endPoint y: 454, distance: 15.6
click at [911, 454] on strong "Notice of Collection from CRA" at bounding box center [824, 454] width 192 height 13
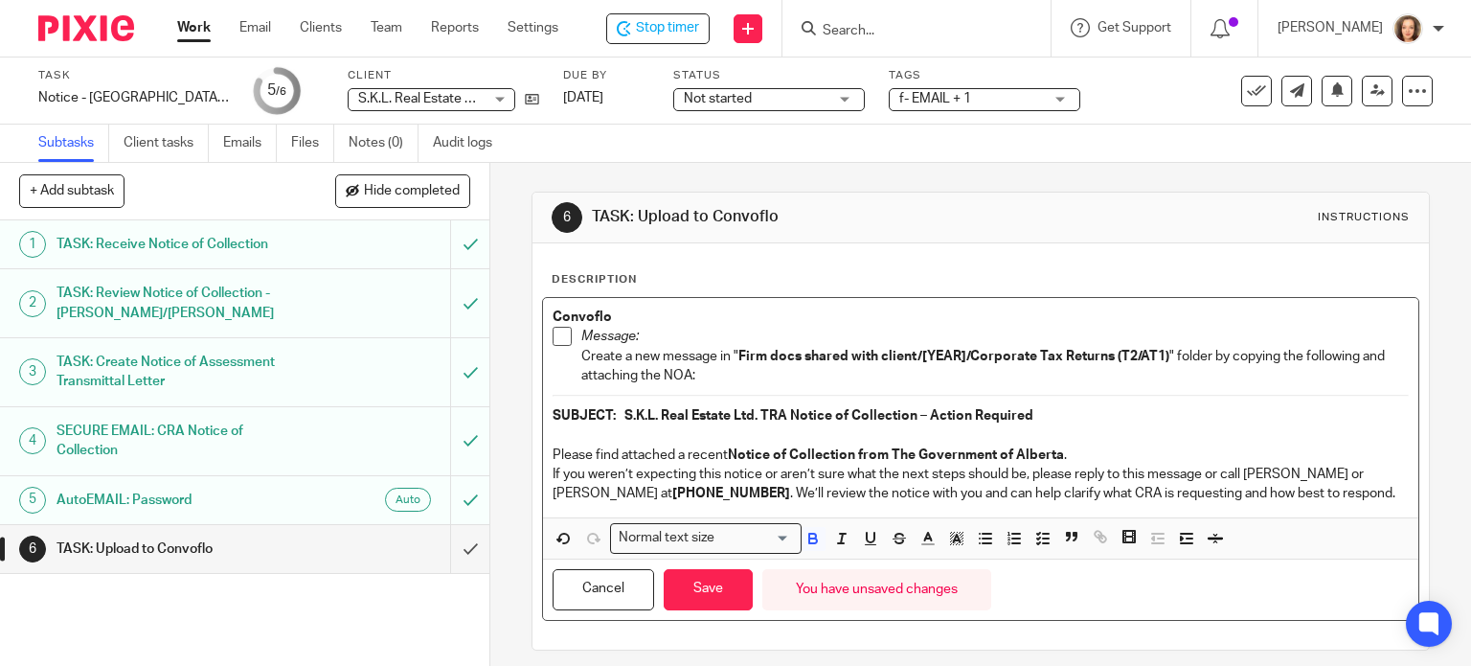
click at [1104, 449] on p "Please find attached a recent Notice of Collection from The Government of Alber…" at bounding box center [981, 454] width 857 height 19
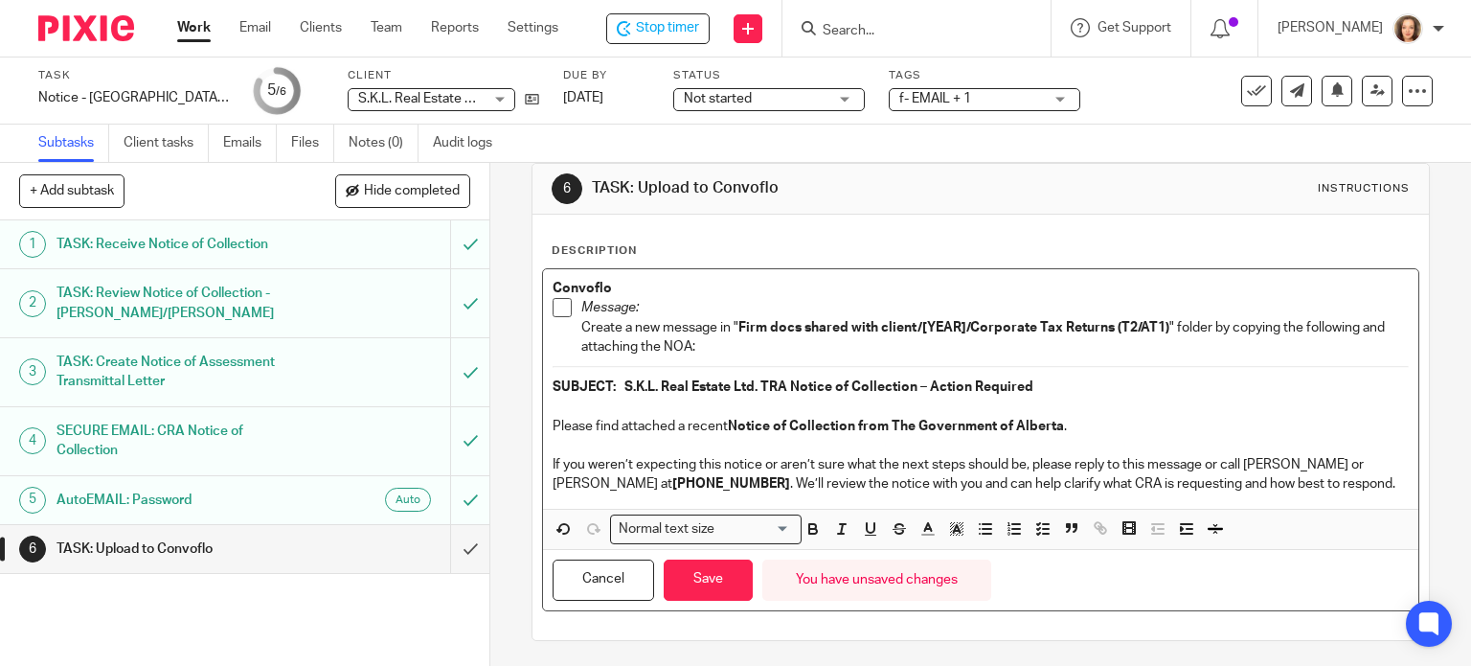
scroll to position [10, 0]
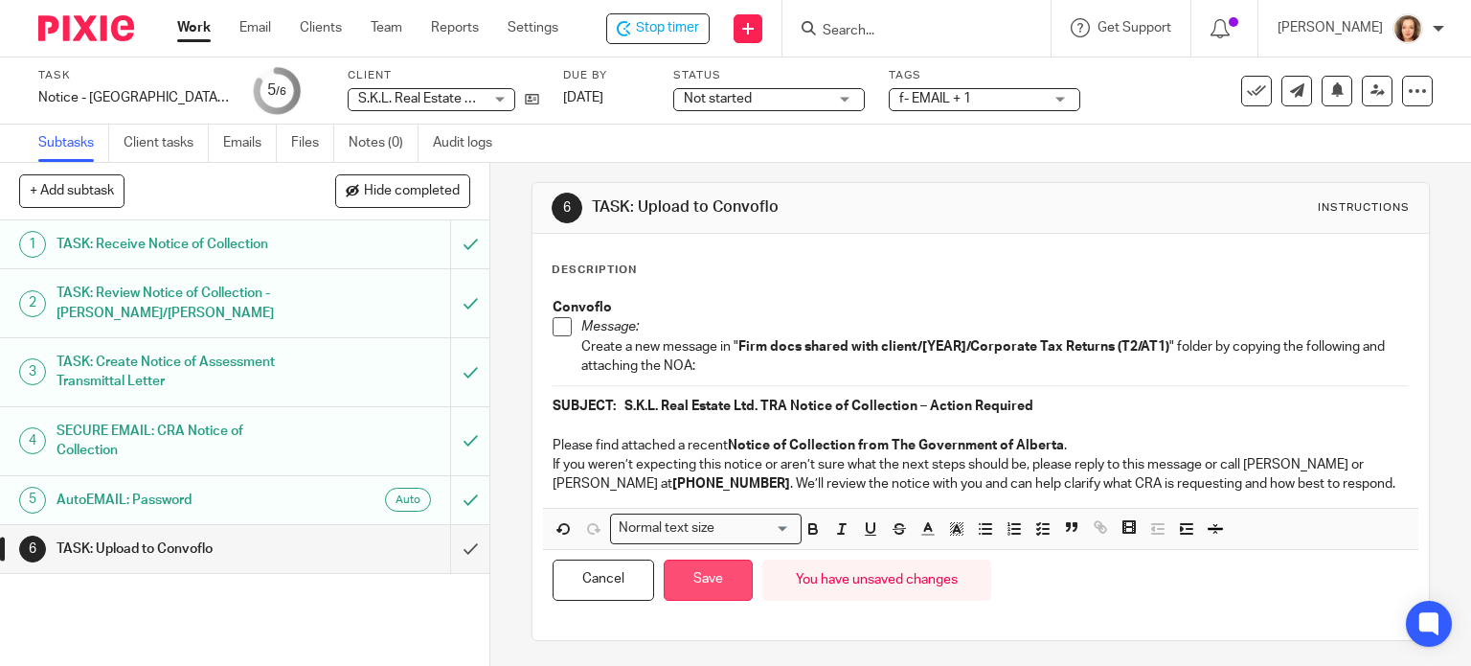
click at [710, 568] on button "Save" at bounding box center [708, 579] width 89 height 41
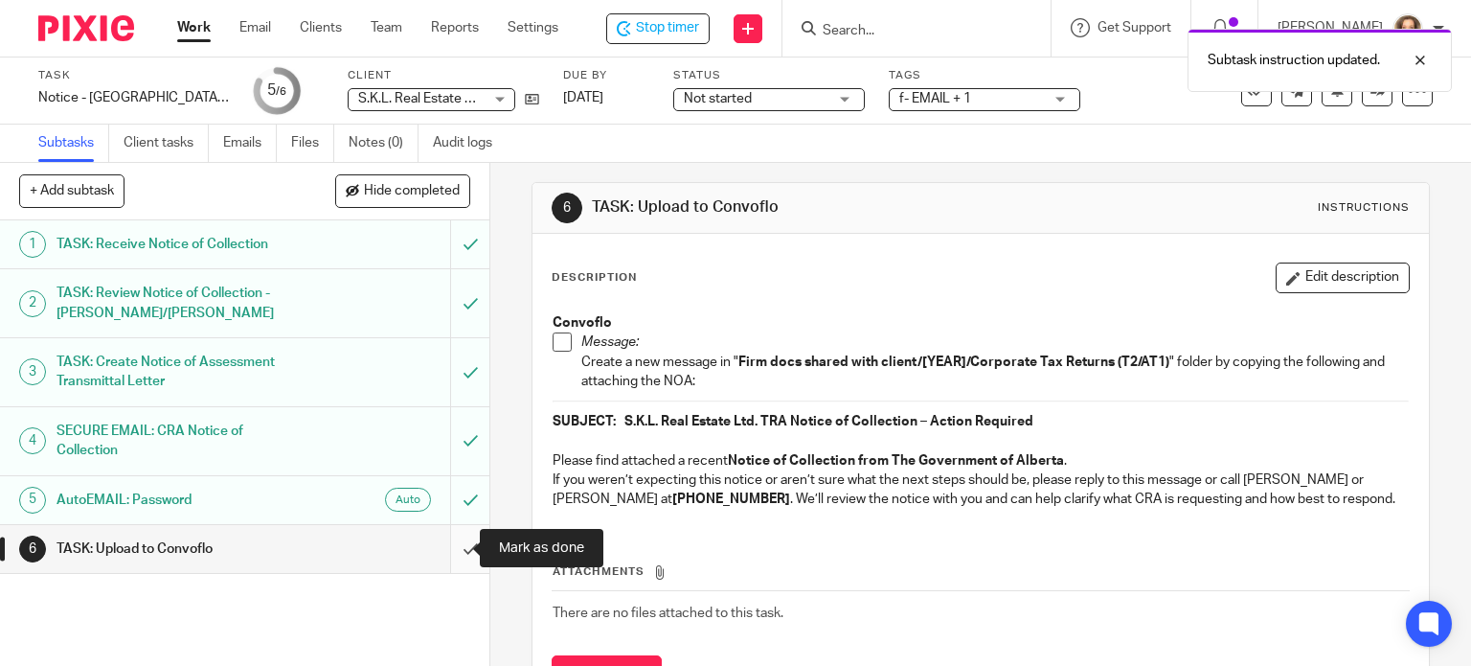
click at [452, 552] on input "submit" at bounding box center [244, 549] width 489 height 48
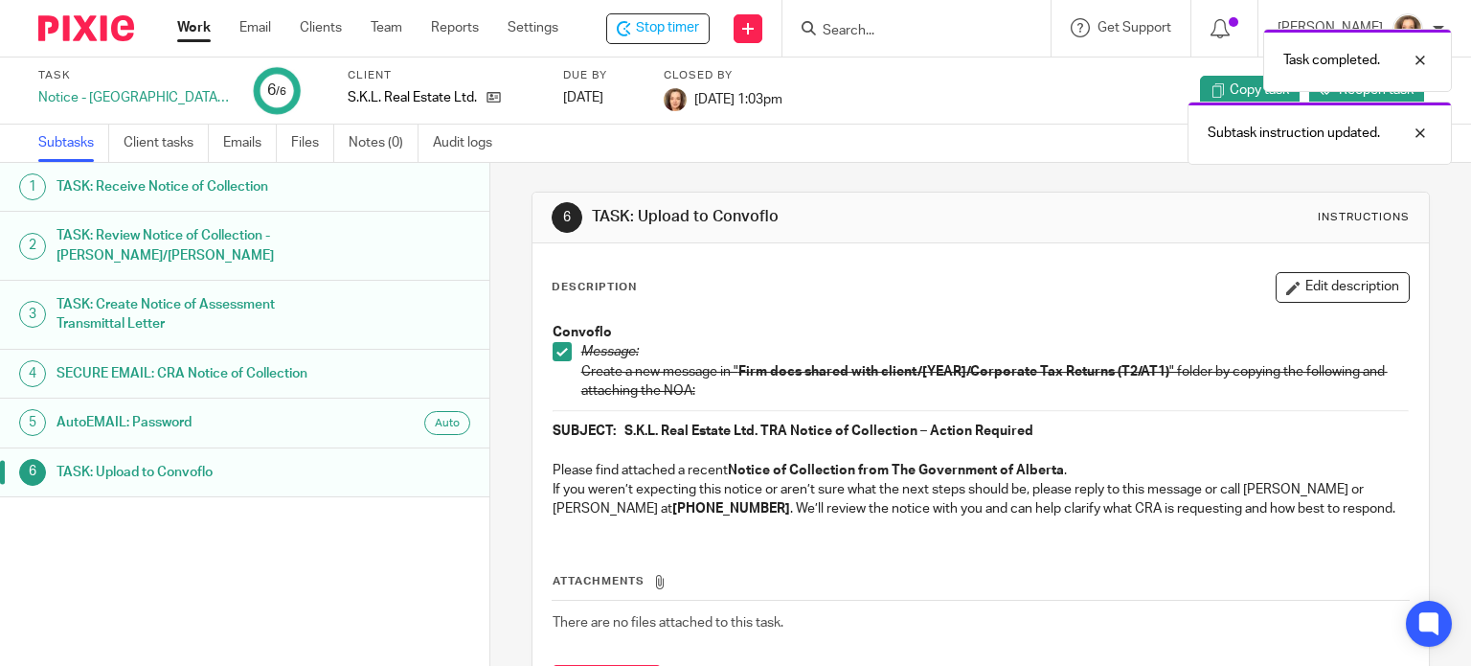
click at [910, 26] on div "Task completed. Subtask instruction updated." at bounding box center [1094, 92] width 716 height 146
click at [1419, 58] on div at bounding box center [1406, 60] width 52 height 23
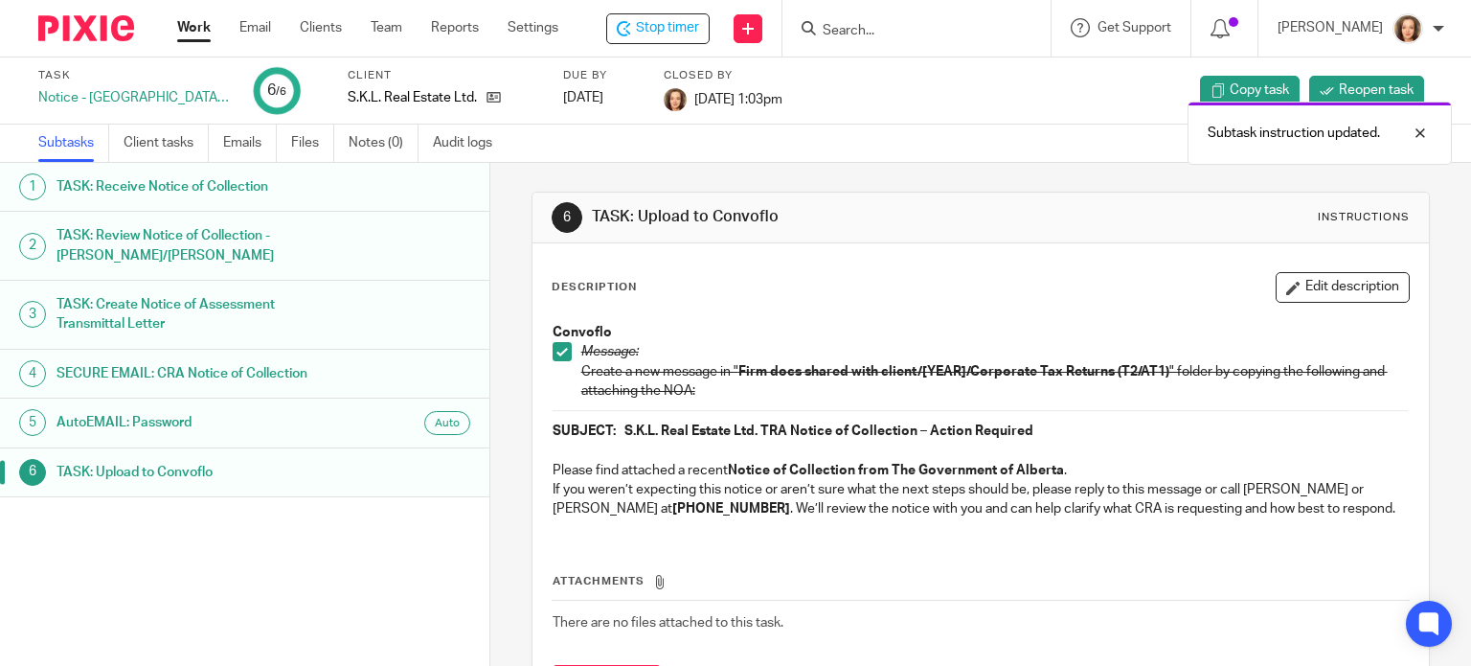
click at [1420, 129] on div "Subtasks Client tasks Emails Files Notes (0) Audit logs" at bounding box center [735, 144] width 1471 height 38
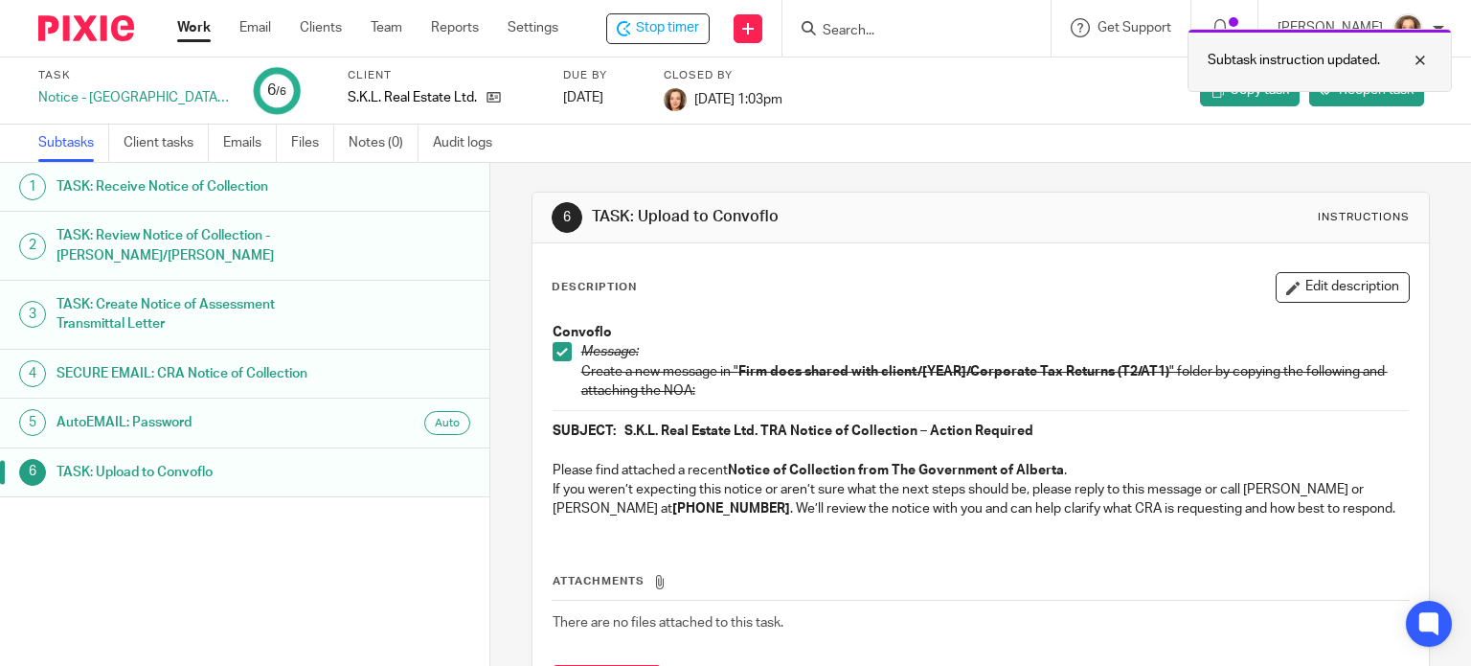
click at [1422, 57] on div at bounding box center [1406, 60] width 52 height 23
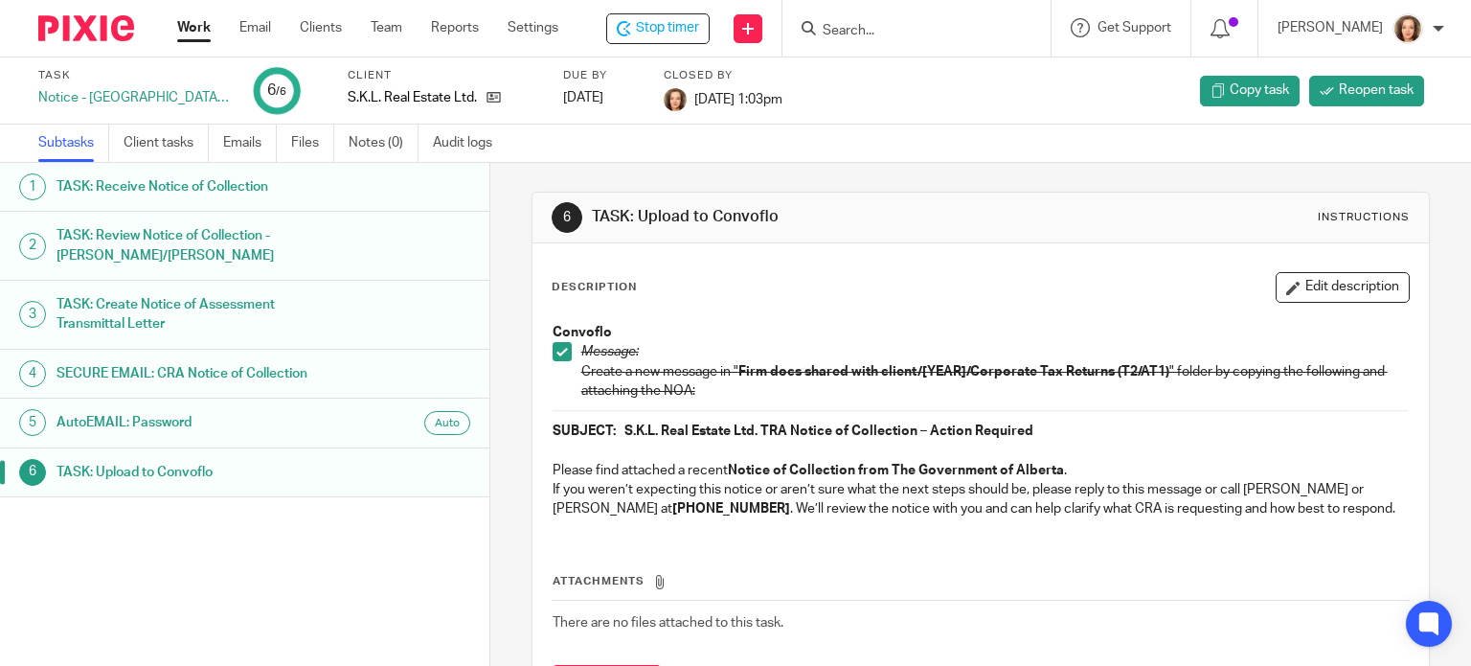
click at [917, 23] on input "Search" at bounding box center [907, 31] width 172 height 17
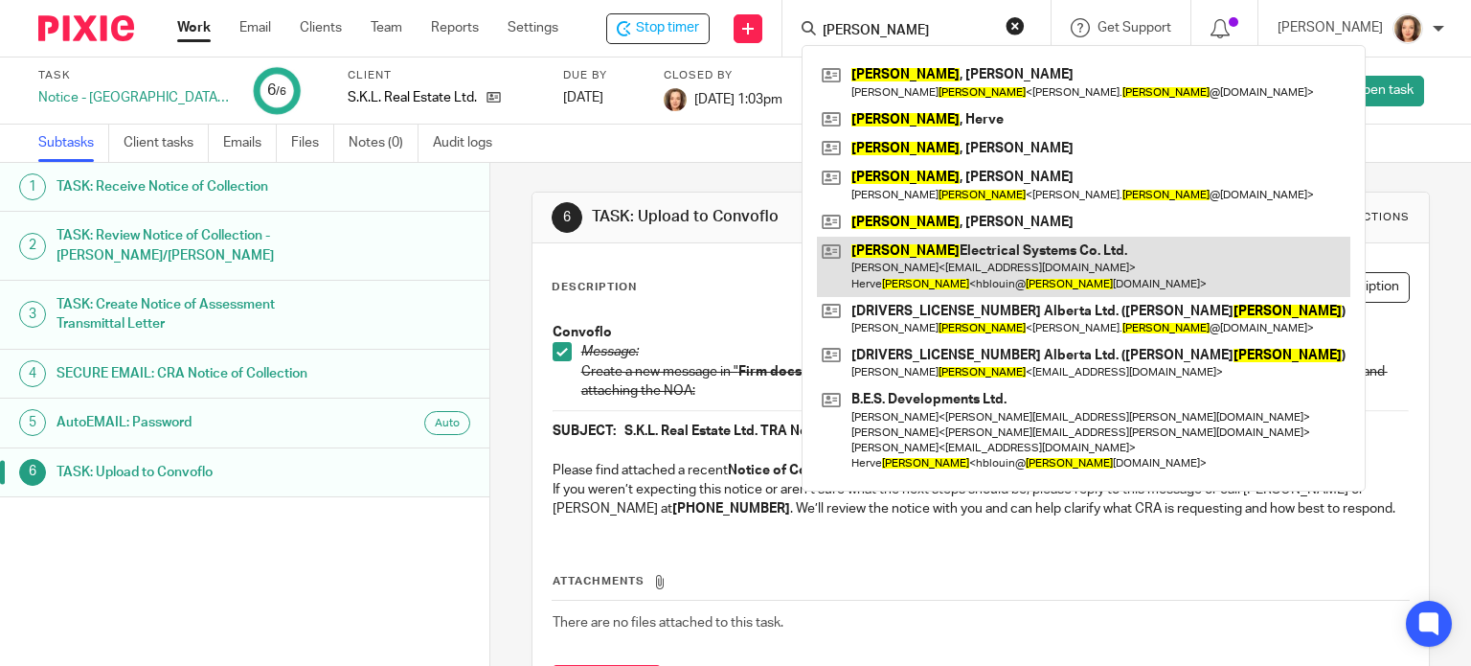
type input "[PERSON_NAME]"
click at [937, 266] on link at bounding box center [1083, 266] width 533 height 59
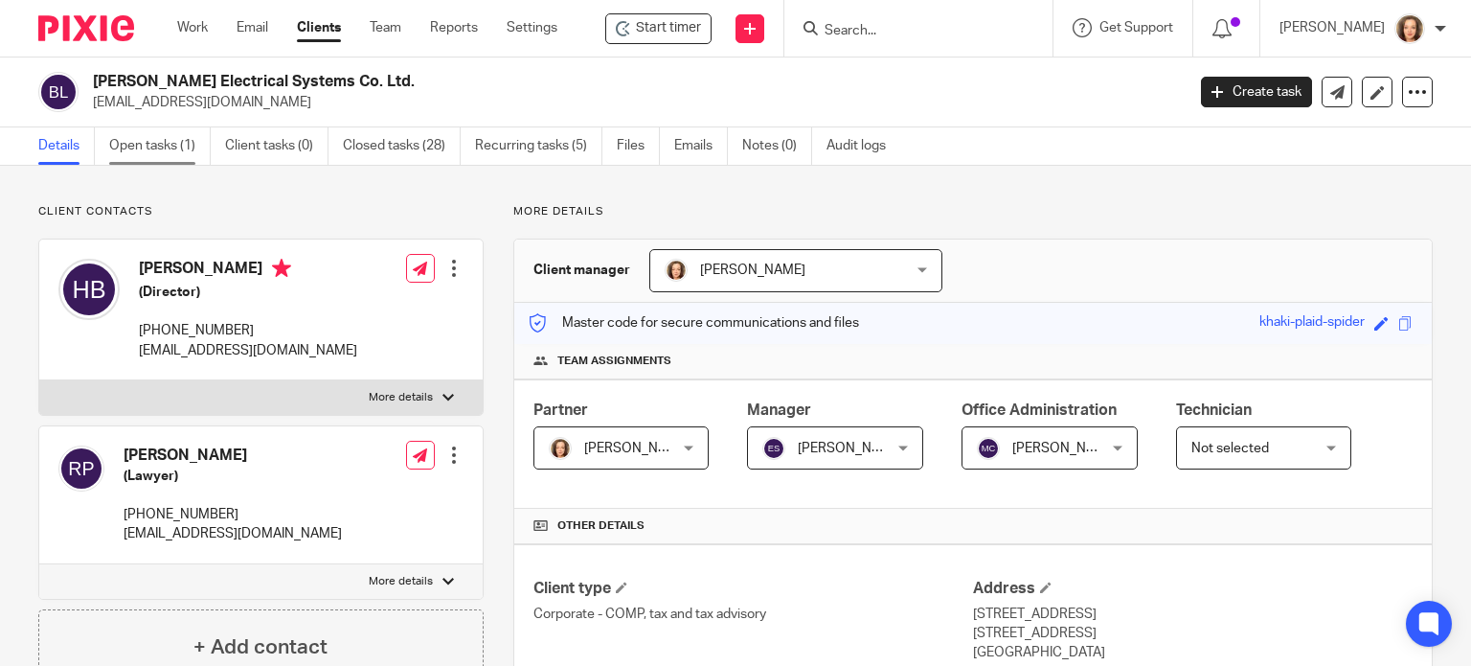
click at [174, 145] on link "Open tasks (1)" at bounding box center [160, 145] width 102 height 37
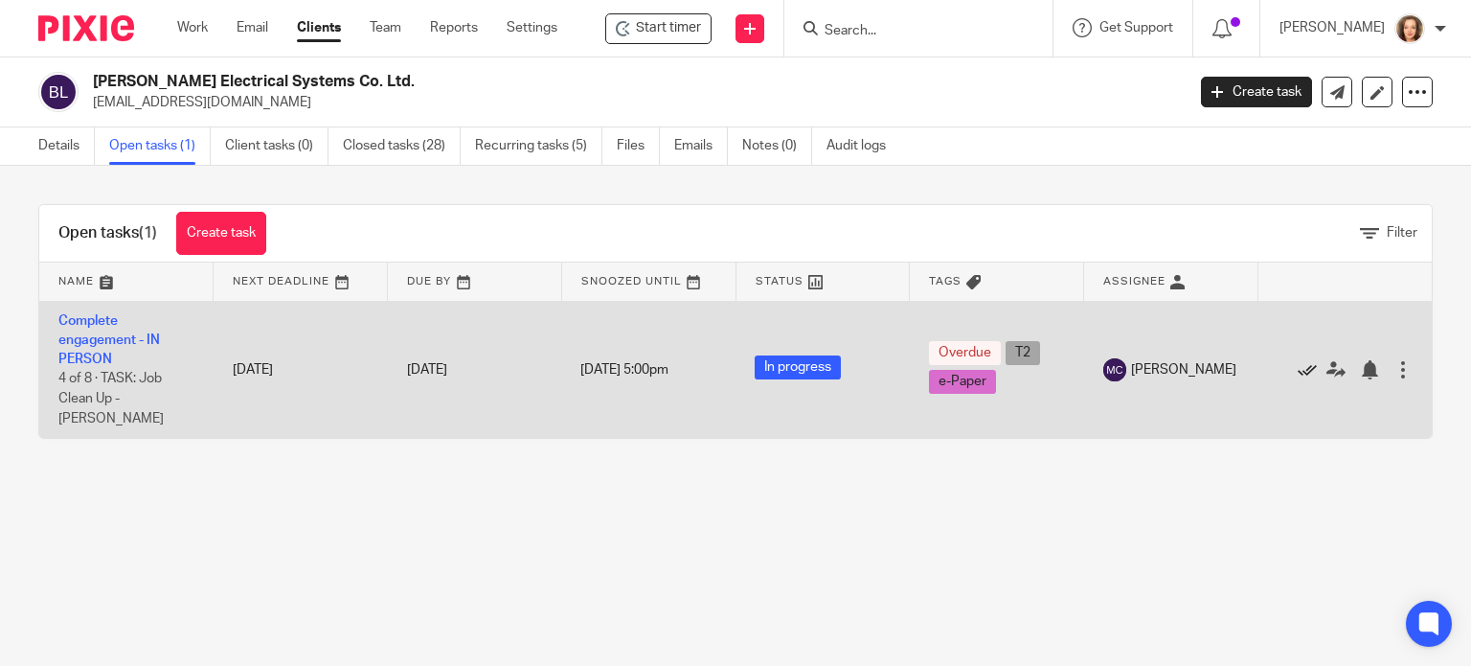
click at [1298, 360] on icon at bounding box center [1307, 369] width 19 height 19
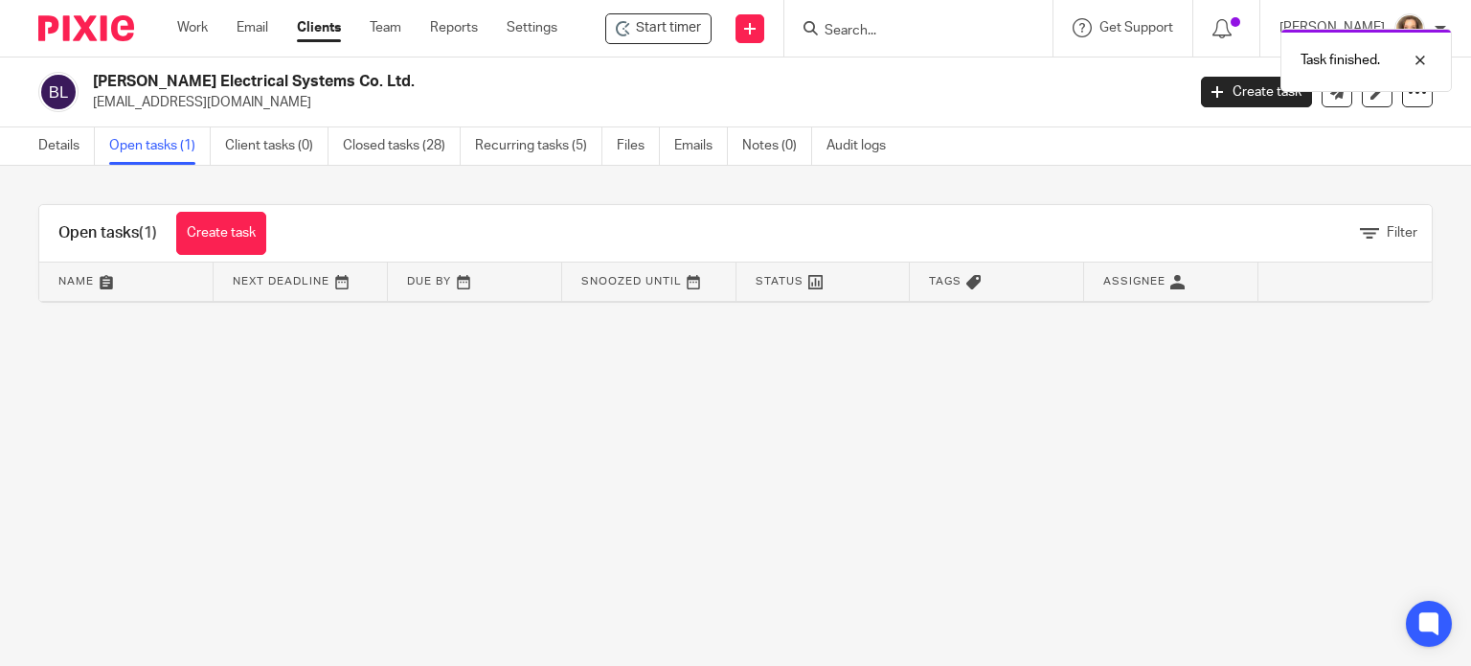
click at [875, 33] on div "Task finished." at bounding box center [1094, 55] width 716 height 73
click at [396, 149] on link "Closed tasks (28)" at bounding box center [402, 145] width 118 height 37
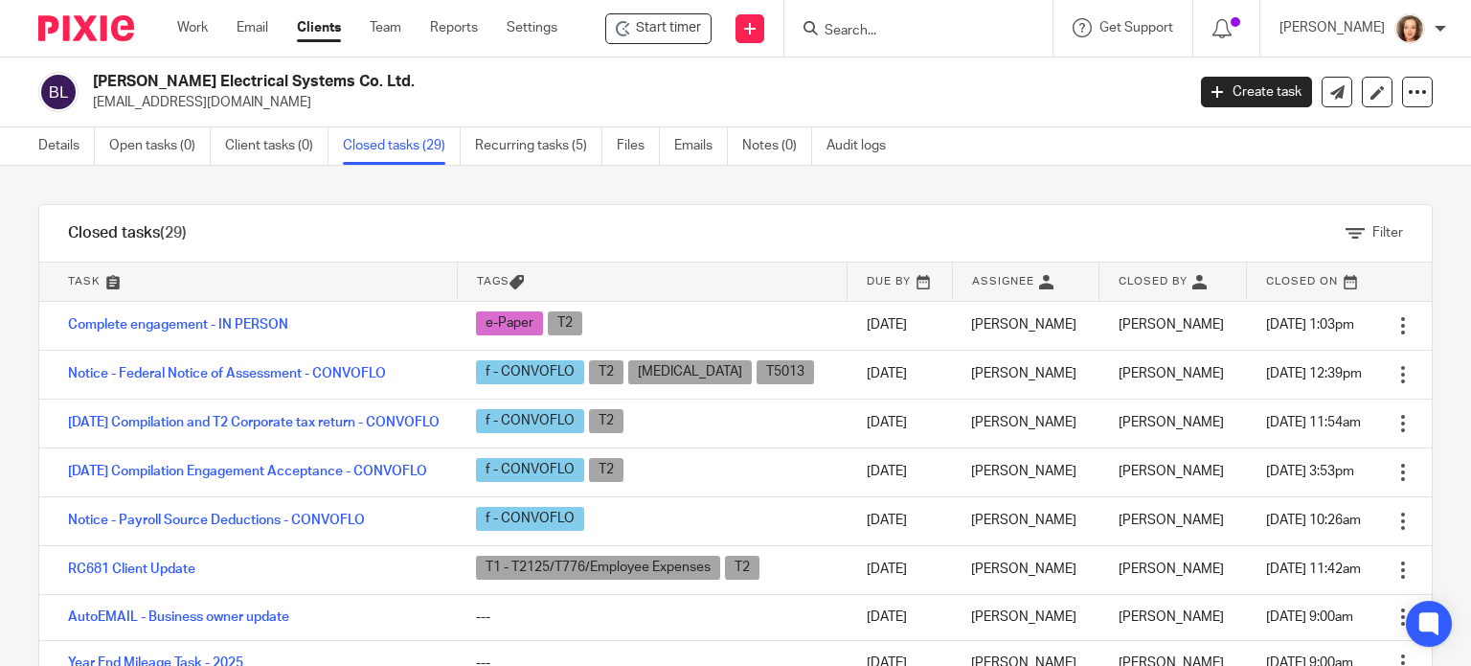
click at [398, 228] on div "Filter" at bounding box center [823, 233] width 1216 height 57
click at [1234, 92] on link "Create task" at bounding box center [1256, 92] width 111 height 31
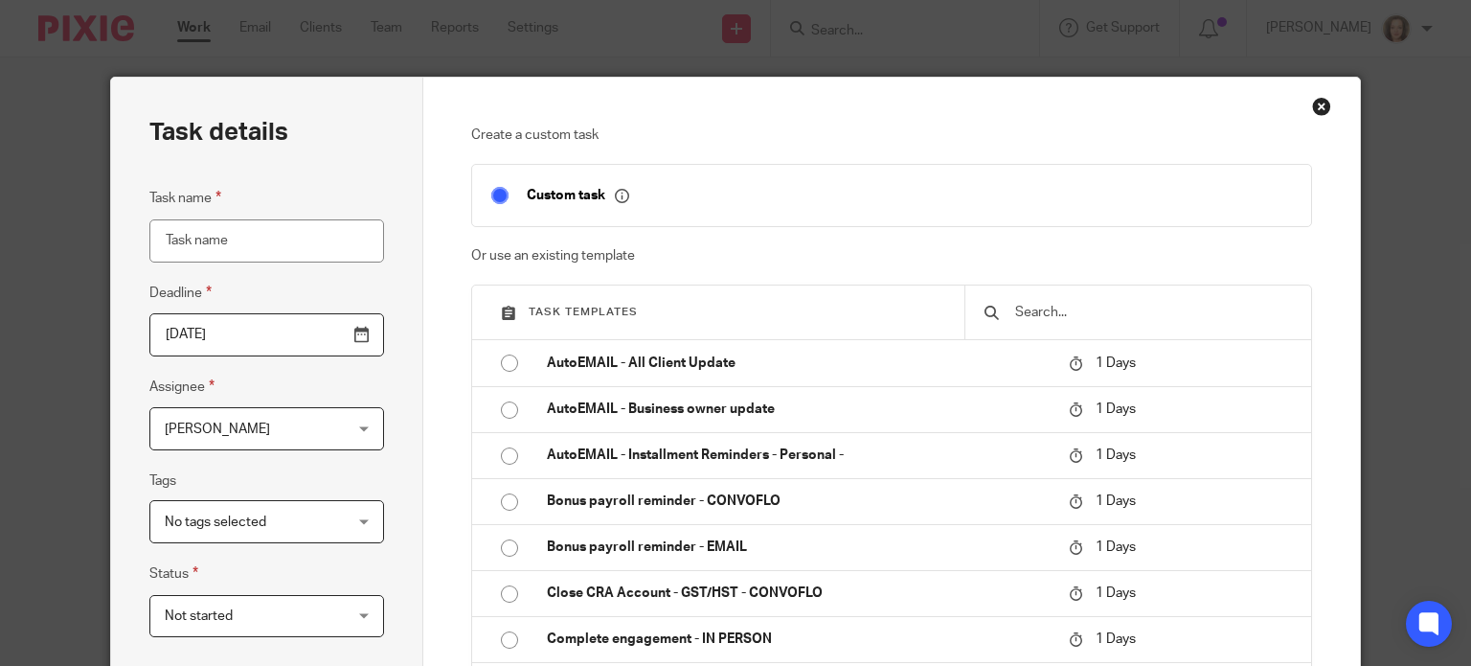
click at [1107, 310] on input "text" at bounding box center [1152, 312] width 279 height 21
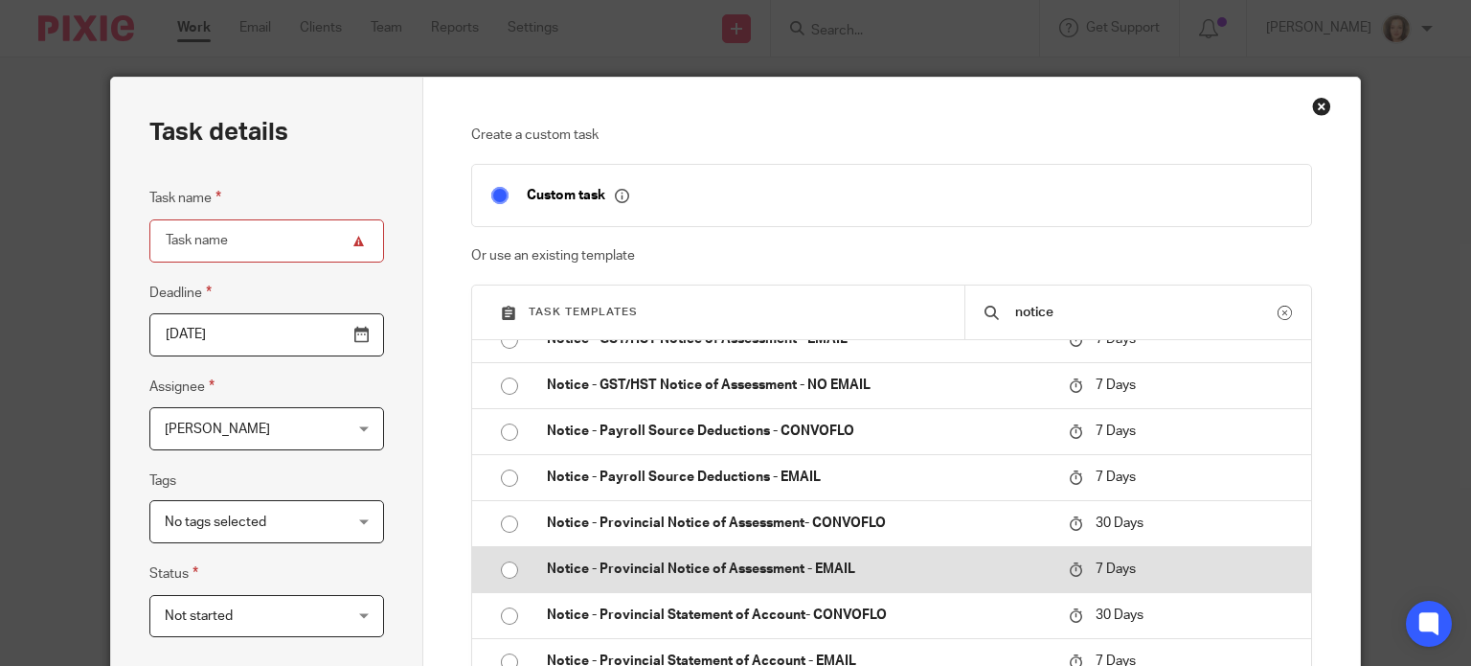
scroll to position [310, 0]
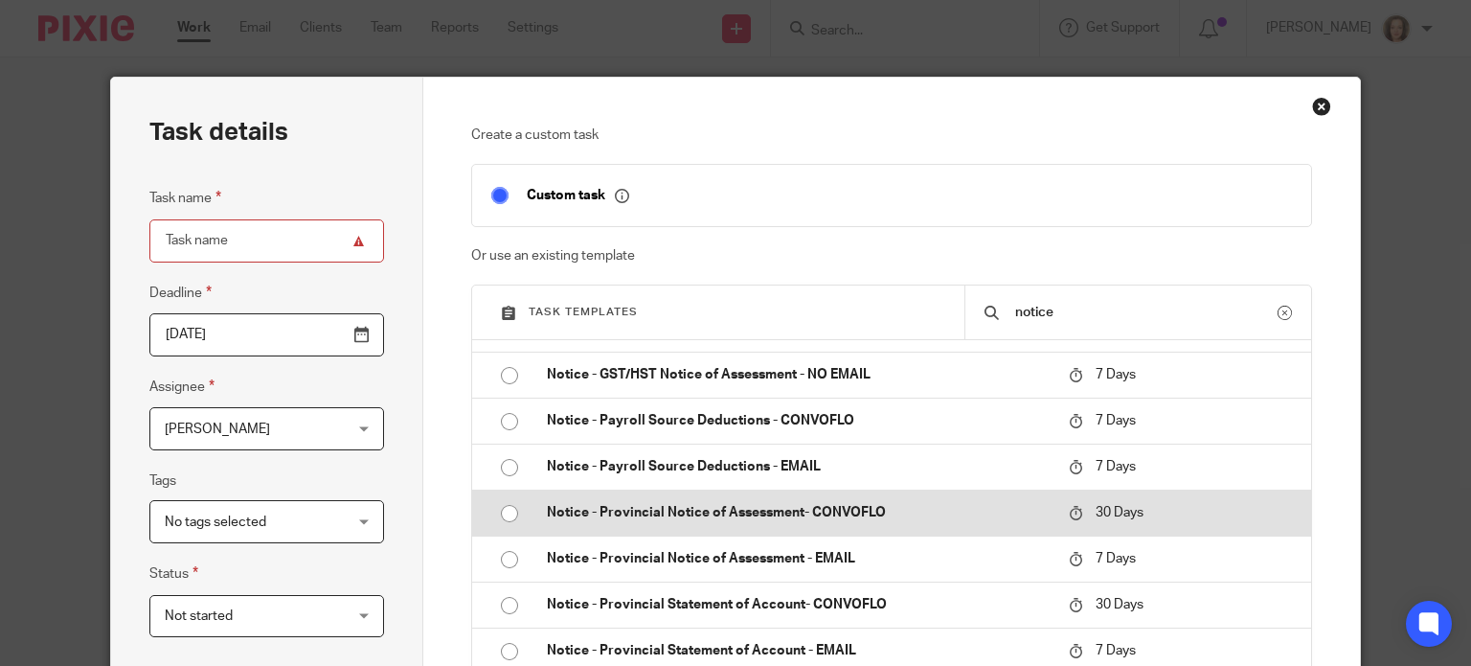
type input "notice"
click at [864, 503] on p "Notice - Provincial Notice of Assessment- CONVOFLO" at bounding box center [798, 512] width 503 height 19
type input "2025-09-14"
type input "Notice - Provincial Notice of Assessment- CONVOFLO"
checkbox input "false"
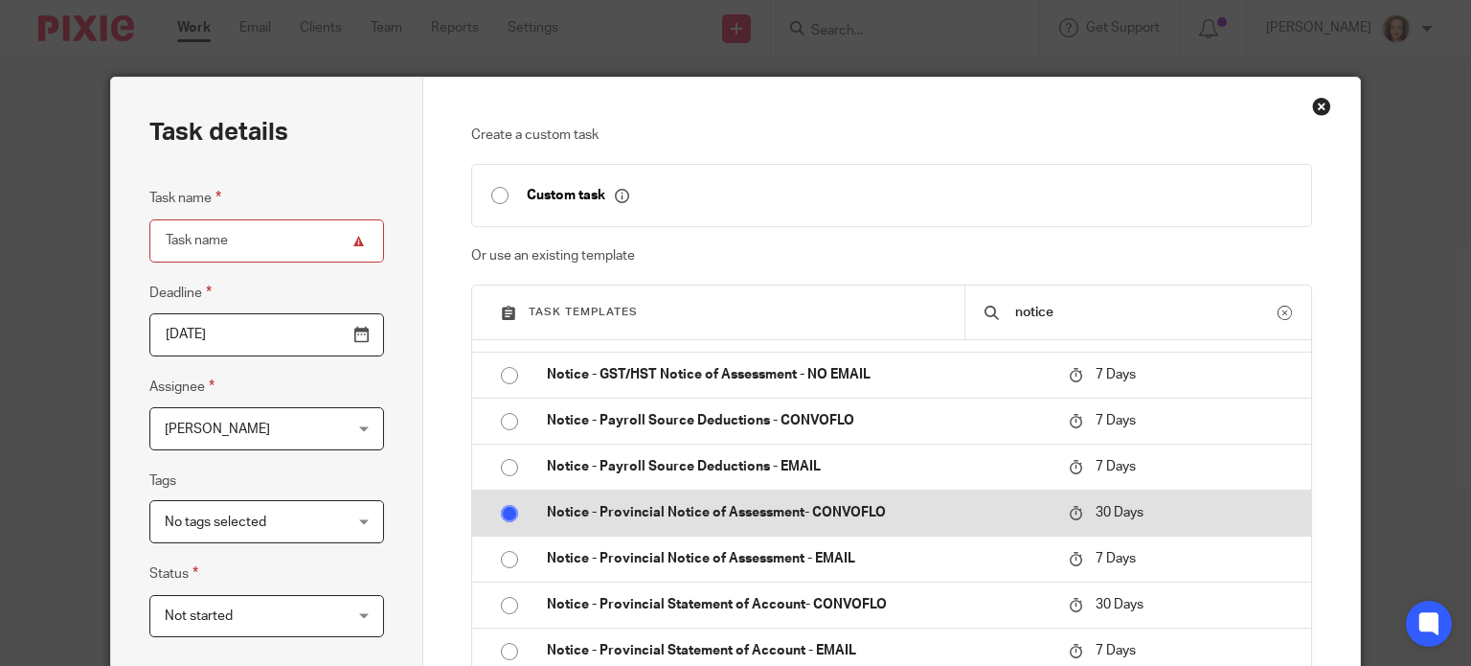
radio input "true"
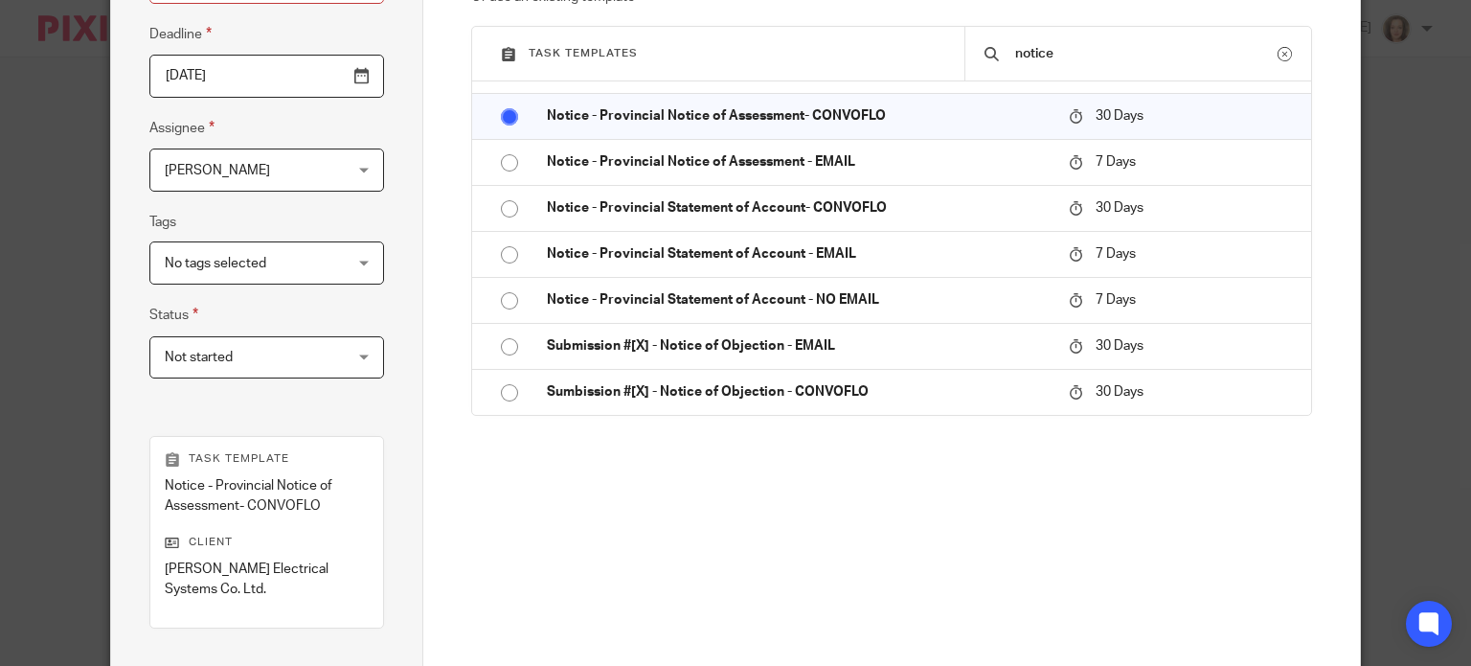
scroll to position [455, 0]
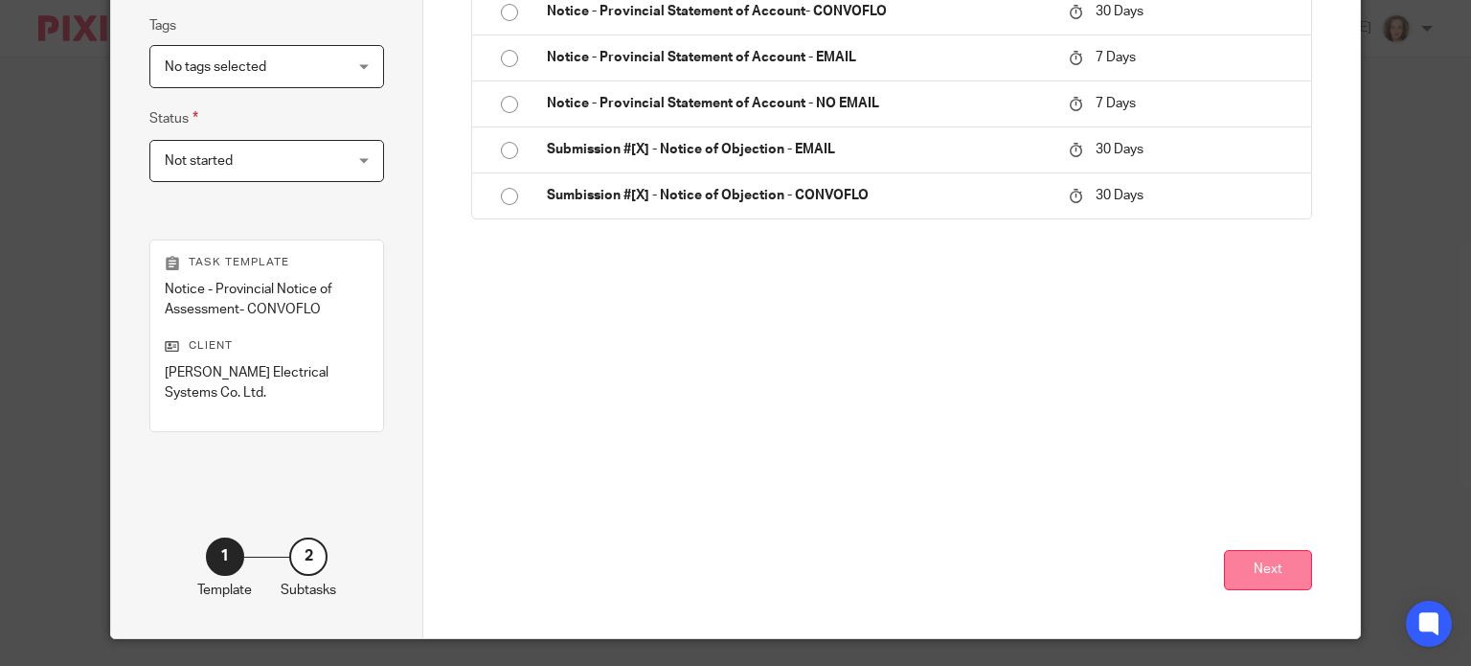
click at [1247, 550] on button "Next" at bounding box center [1268, 570] width 88 height 41
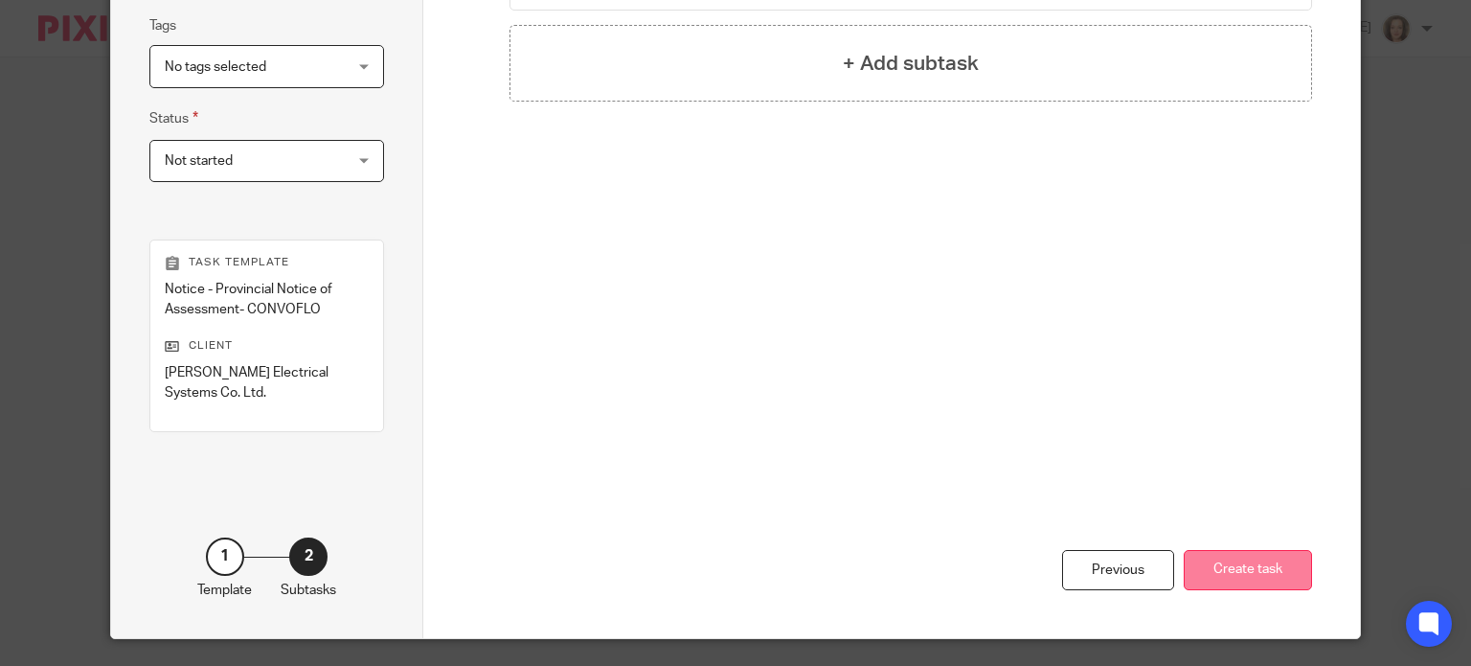
click at [1247, 550] on button "Create task" at bounding box center [1248, 570] width 128 height 41
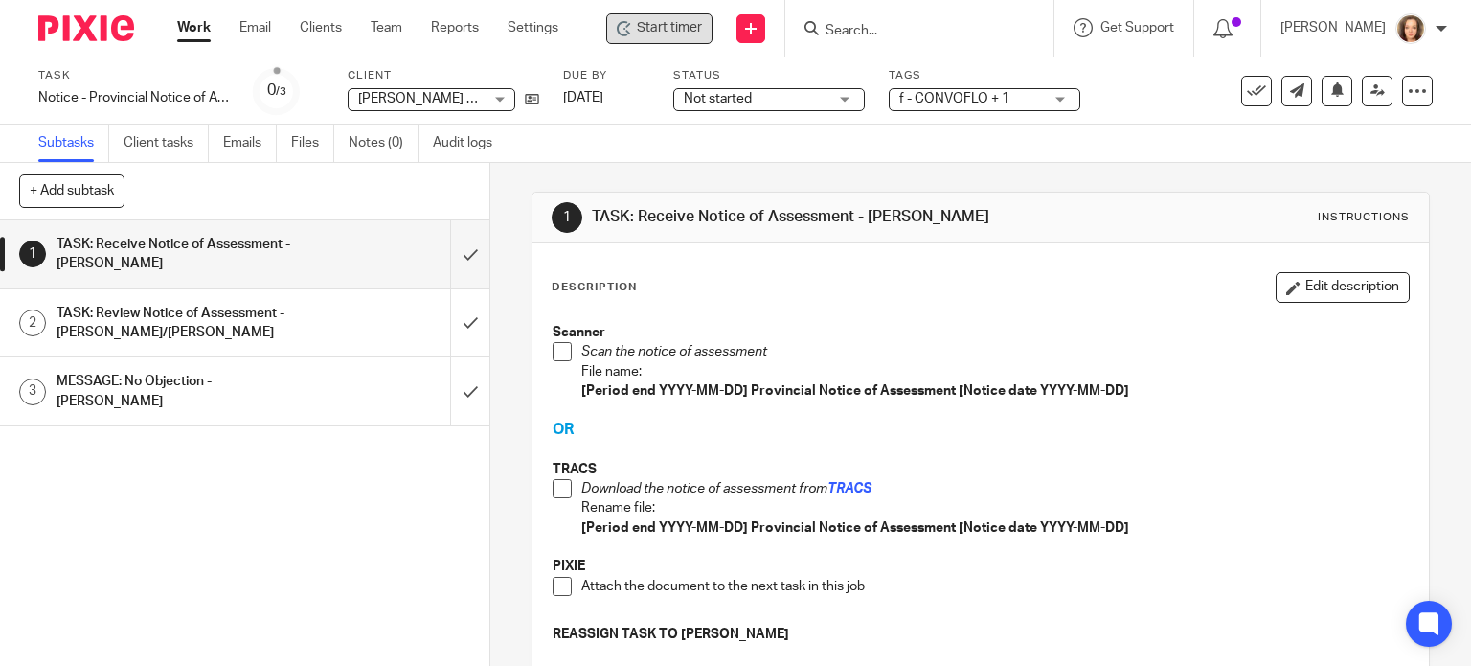
click at [657, 25] on span "Start timer" at bounding box center [669, 28] width 65 height 20
click at [684, 34] on span "Start timer" at bounding box center [669, 28] width 65 height 20
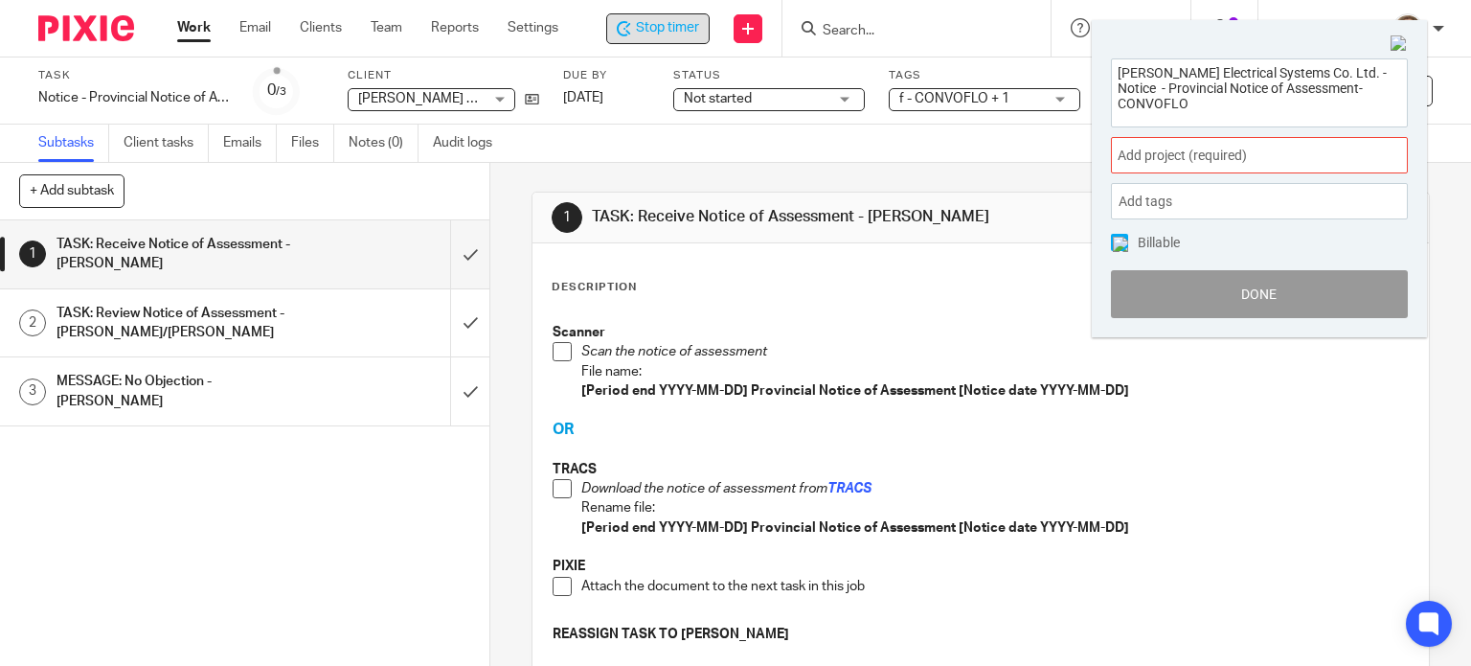
drag, startPoint x: 1391, startPoint y: 90, endPoint x: 1052, endPoint y: 57, distance: 340.7
click at [1053, 57] on body "Work Email Clients Team Reports Settings Work Email Clients Team Reports Settin…" at bounding box center [735, 333] width 1471 height 666
click at [690, 280] on div "Description Edit description" at bounding box center [981, 287] width 859 height 31
click at [555, 352] on span at bounding box center [562, 351] width 19 height 19
drag, startPoint x: 744, startPoint y: 387, endPoint x: 948, endPoint y: 386, distance: 204.0
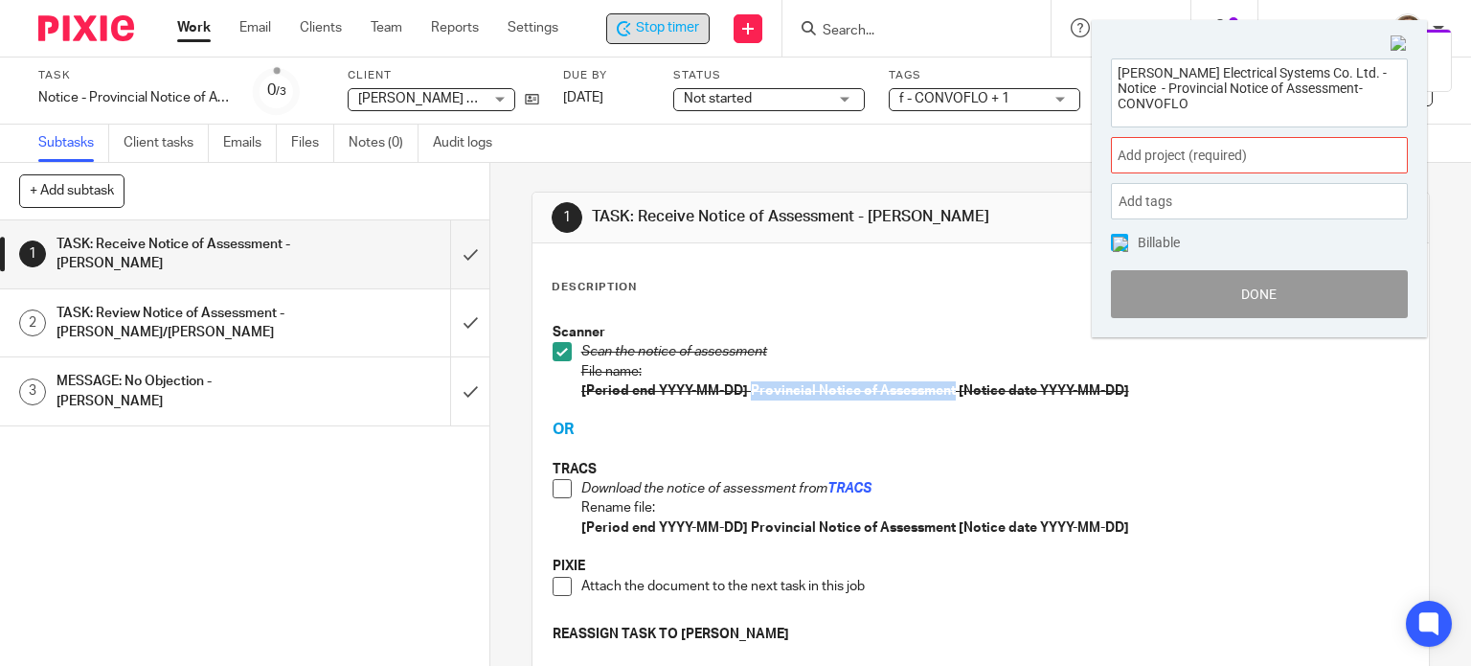
click at [948, 386] on strong "[Period end YYYY-MM-DD] Provincial Notice of Assessment [Notice date YYYY-MM-DD]" at bounding box center [855, 390] width 548 height 13
copy strong "Provincial Notice of Assessment"
click at [450, 248] on input "submit" at bounding box center [244, 254] width 489 height 68
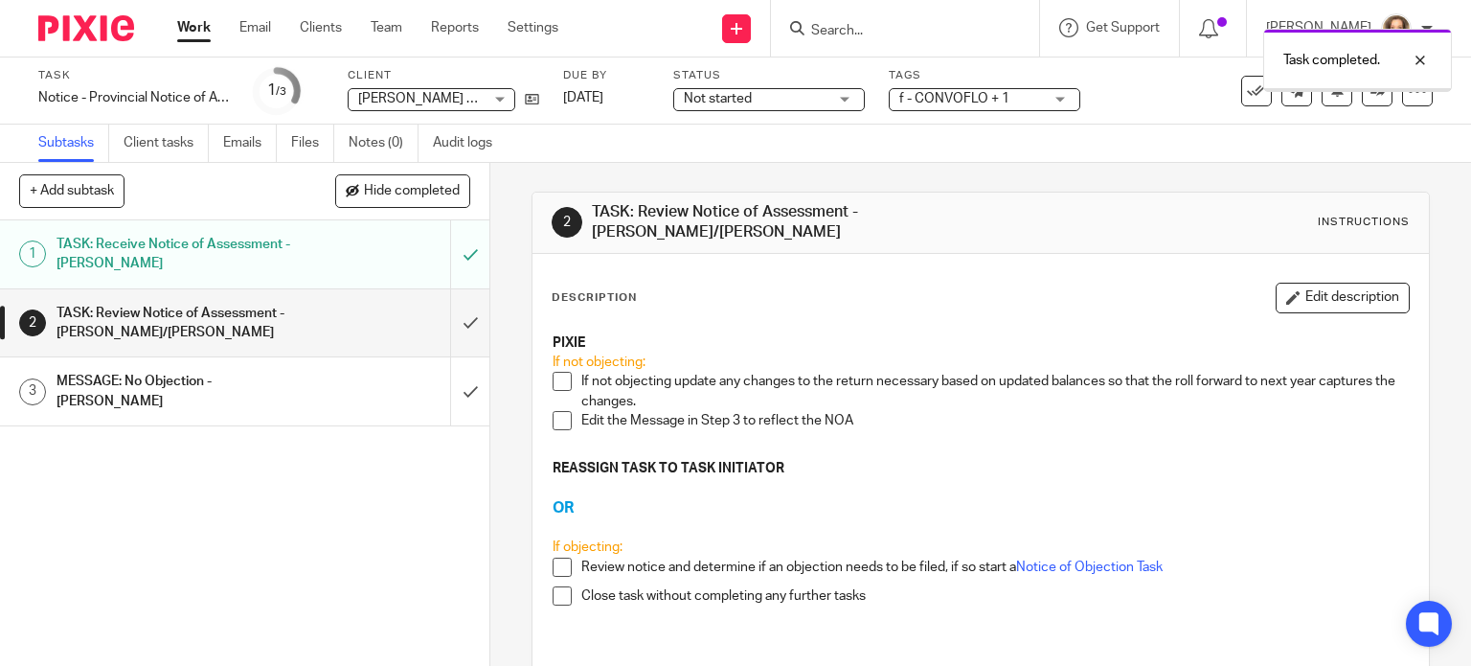
scroll to position [184, 0]
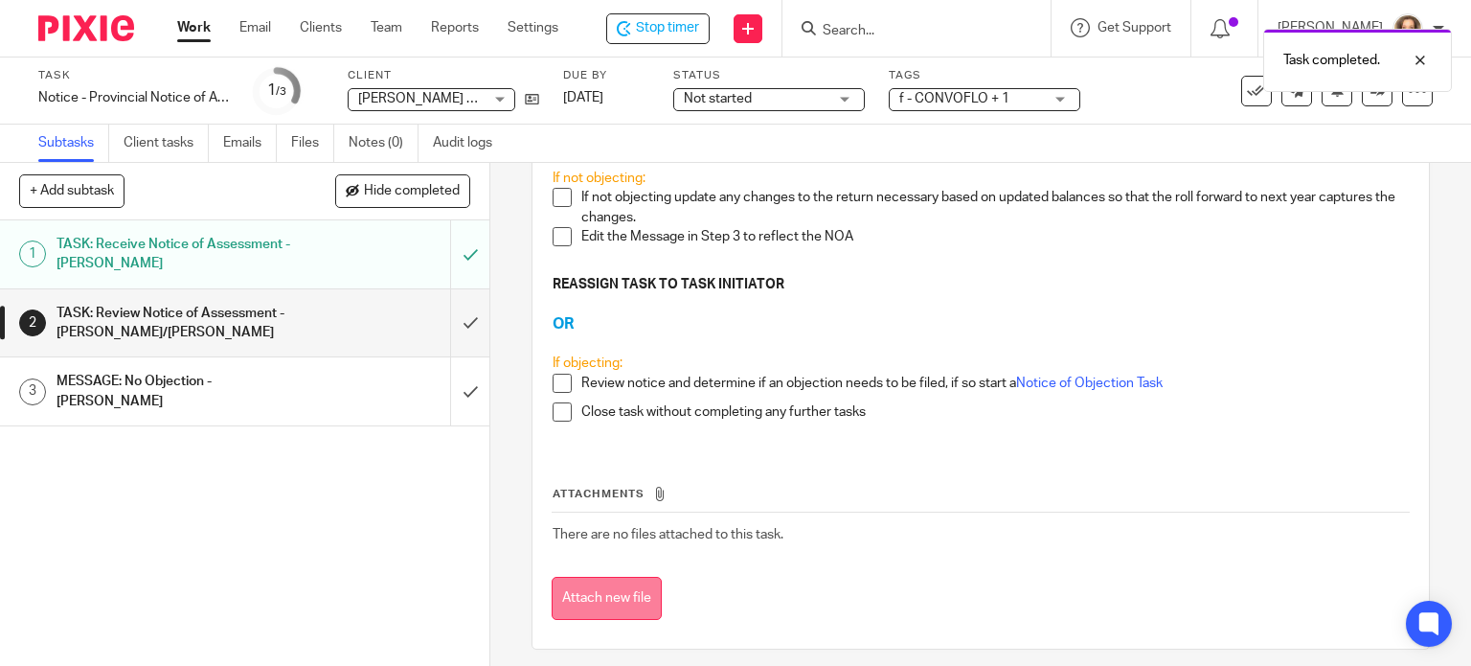
click at [608, 577] on button "Attach new file" at bounding box center [607, 598] width 110 height 43
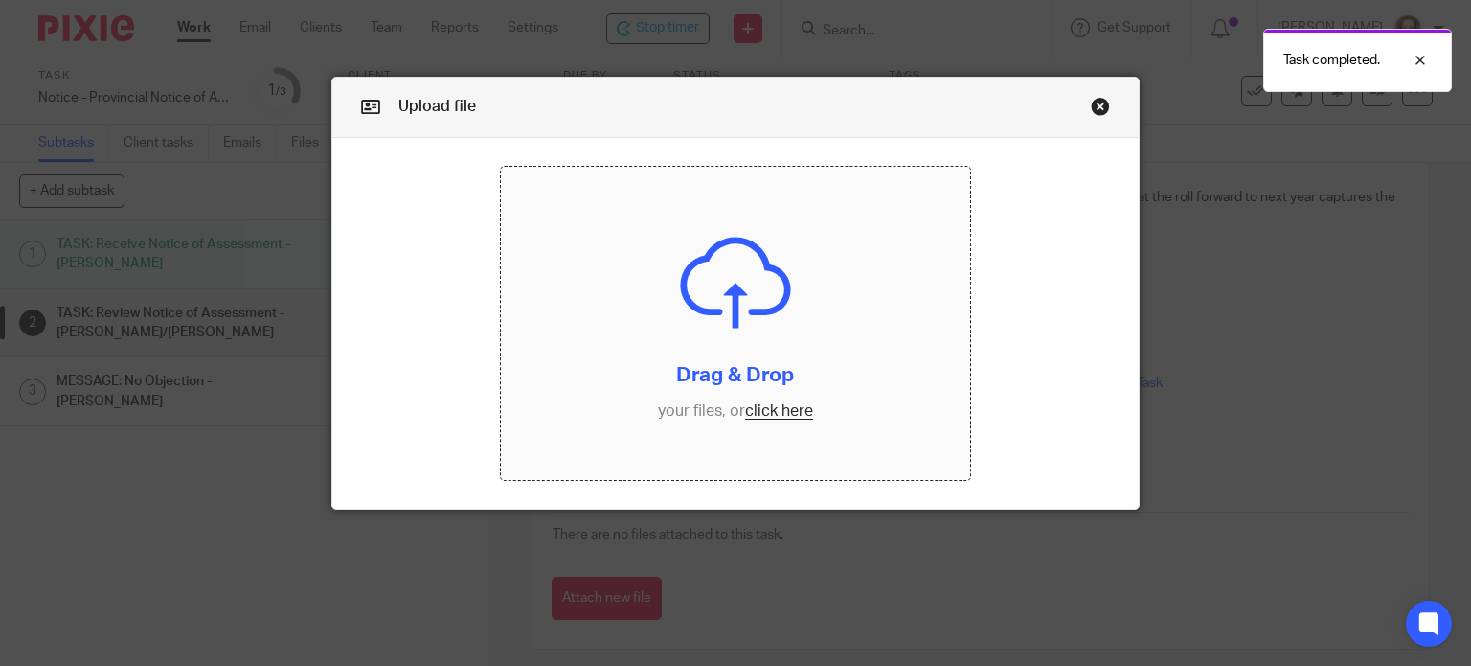
click at [780, 409] on input "file" at bounding box center [735, 323] width 469 height 313
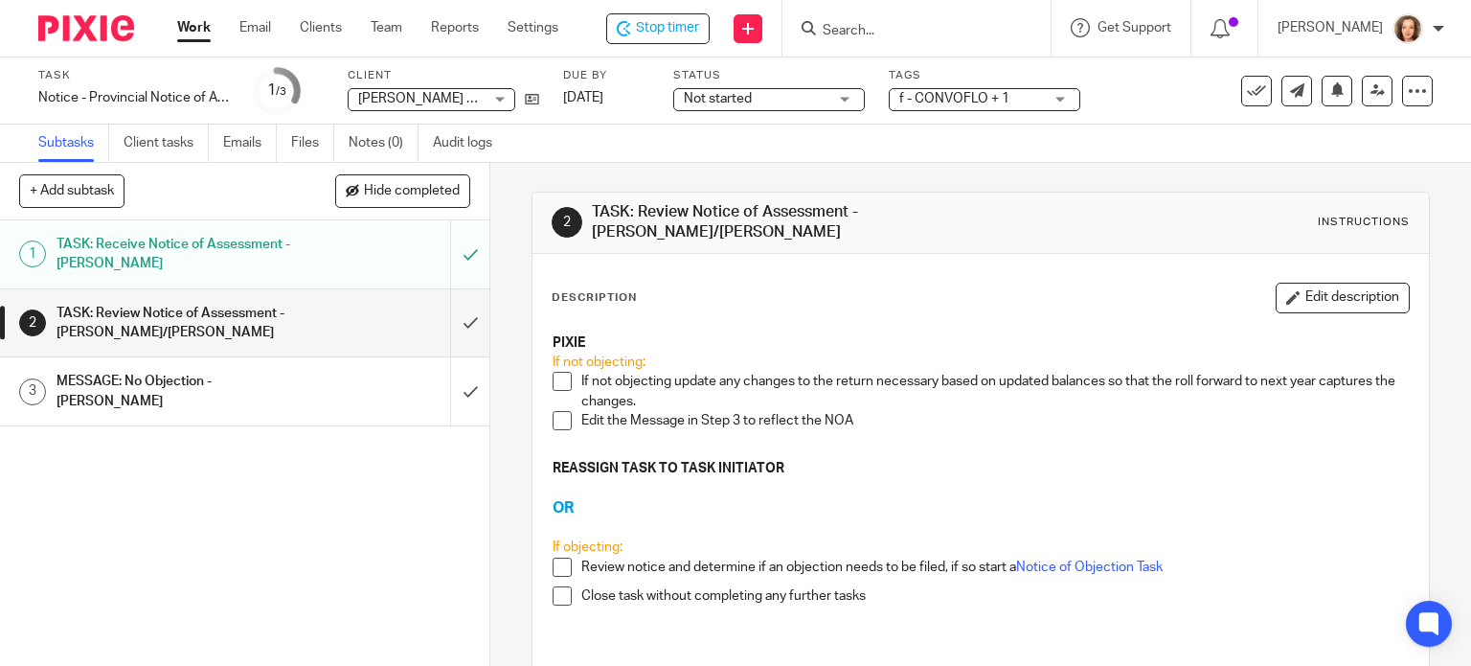
click at [557, 372] on span at bounding box center [562, 381] width 19 height 19
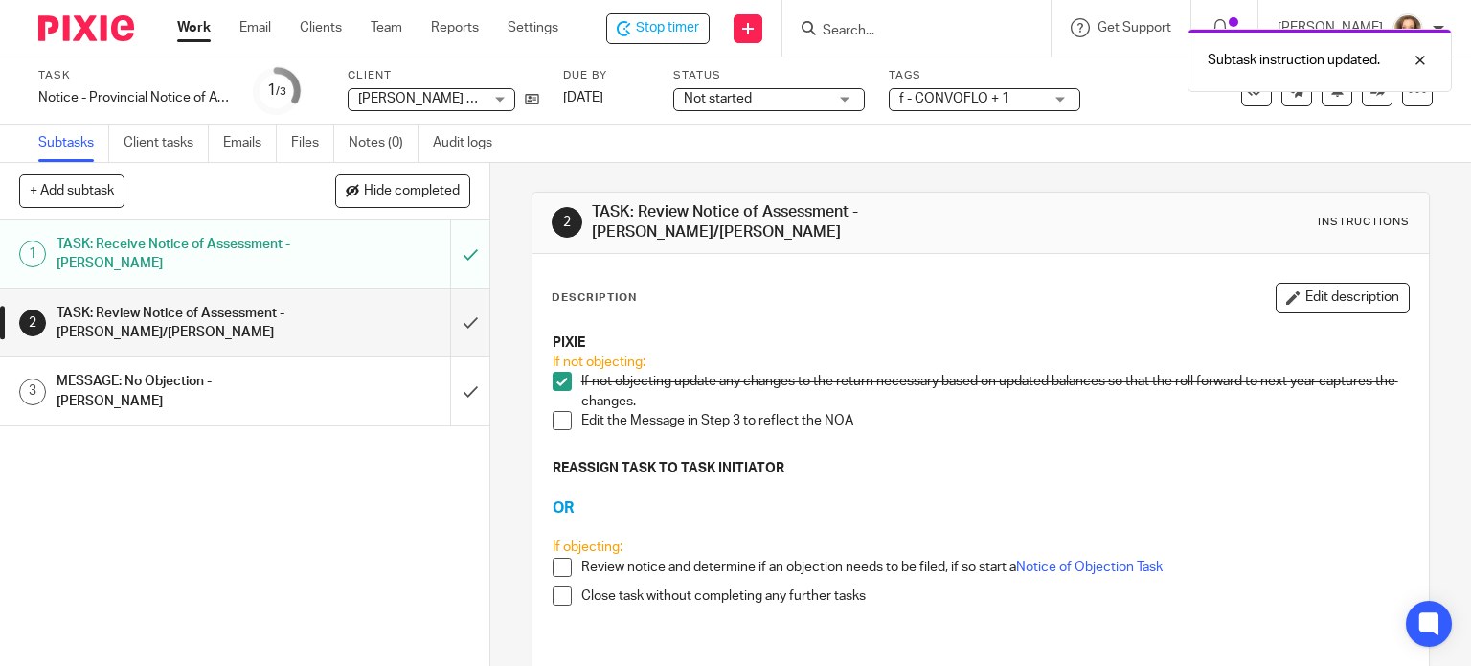
click at [553, 411] on span at bounding box center [562, 420] width 19 height 19
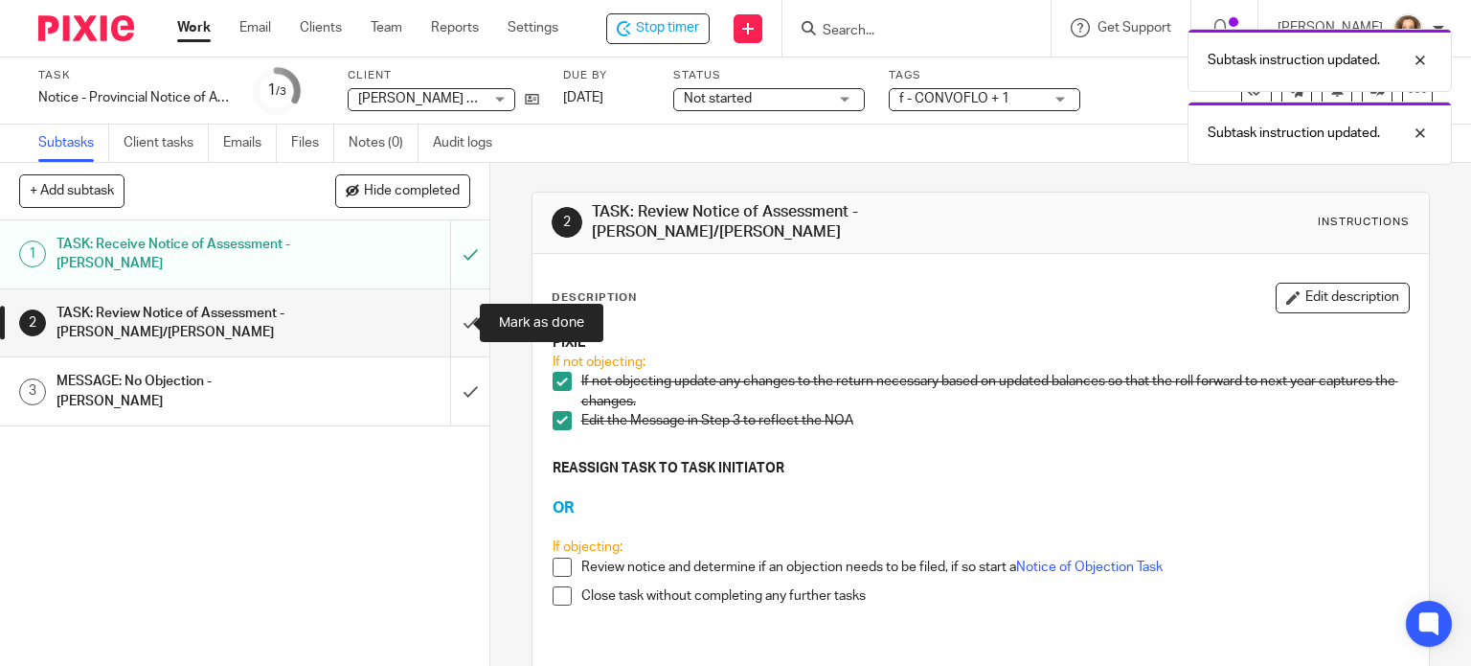
click at [444, 317] on input "submit" at bounding box center [244, 323] width 489 height 68
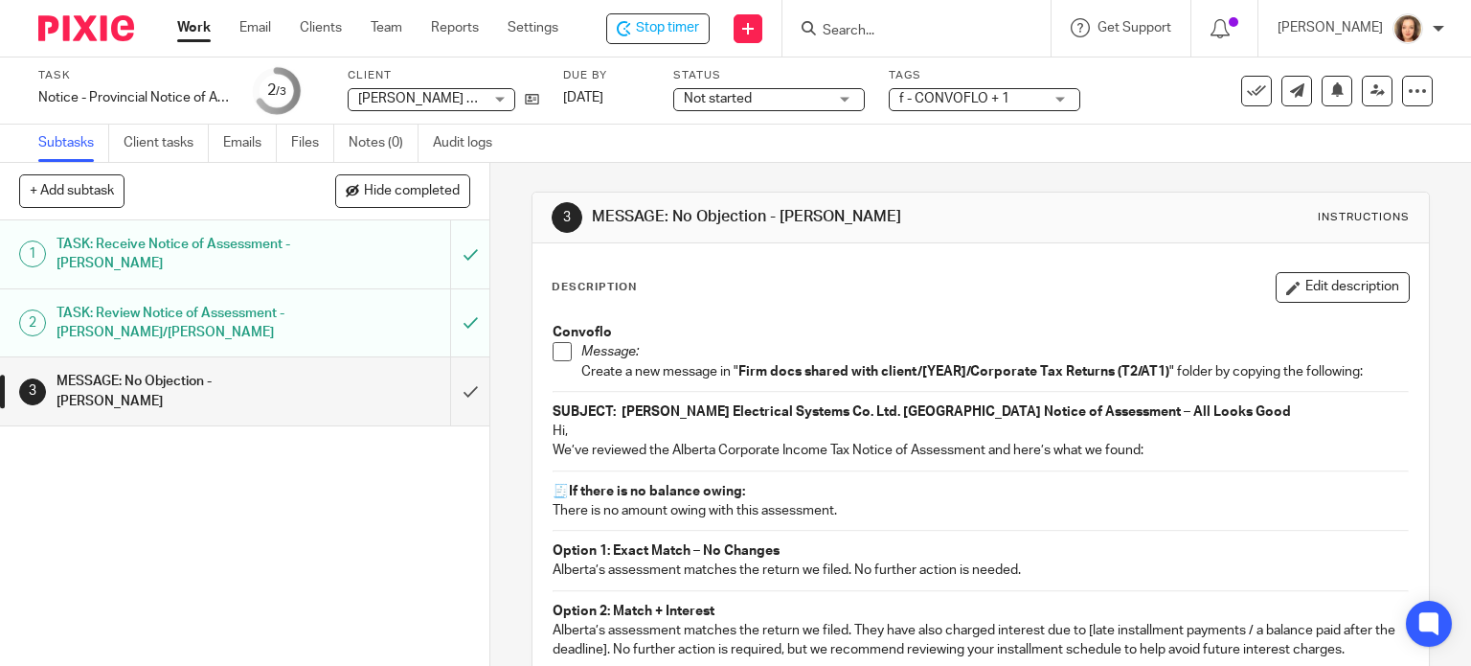
click at [553, 351] on span at bounding box center [562, 351] width 19 height 19
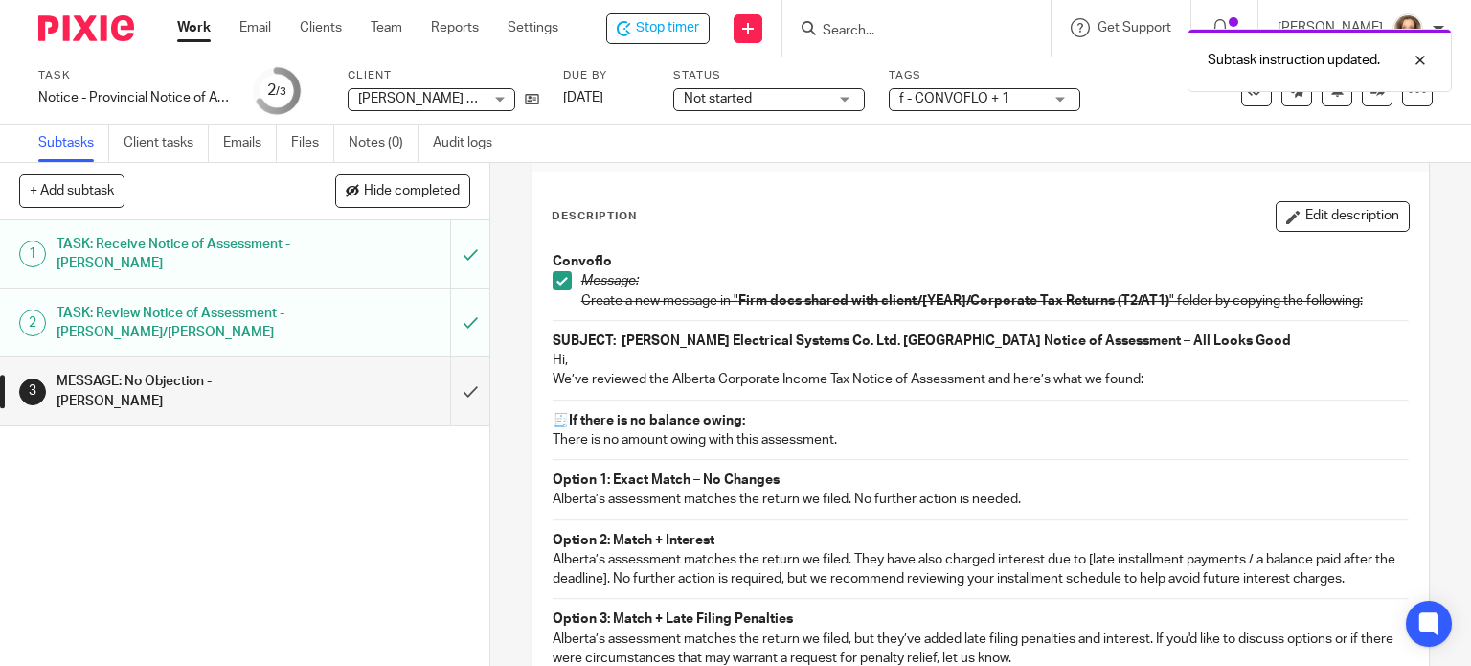
scroll to position [72, 0]
click at [1286, 221] on icon "button" at bounding box center [1293, 216] width 14 height 14
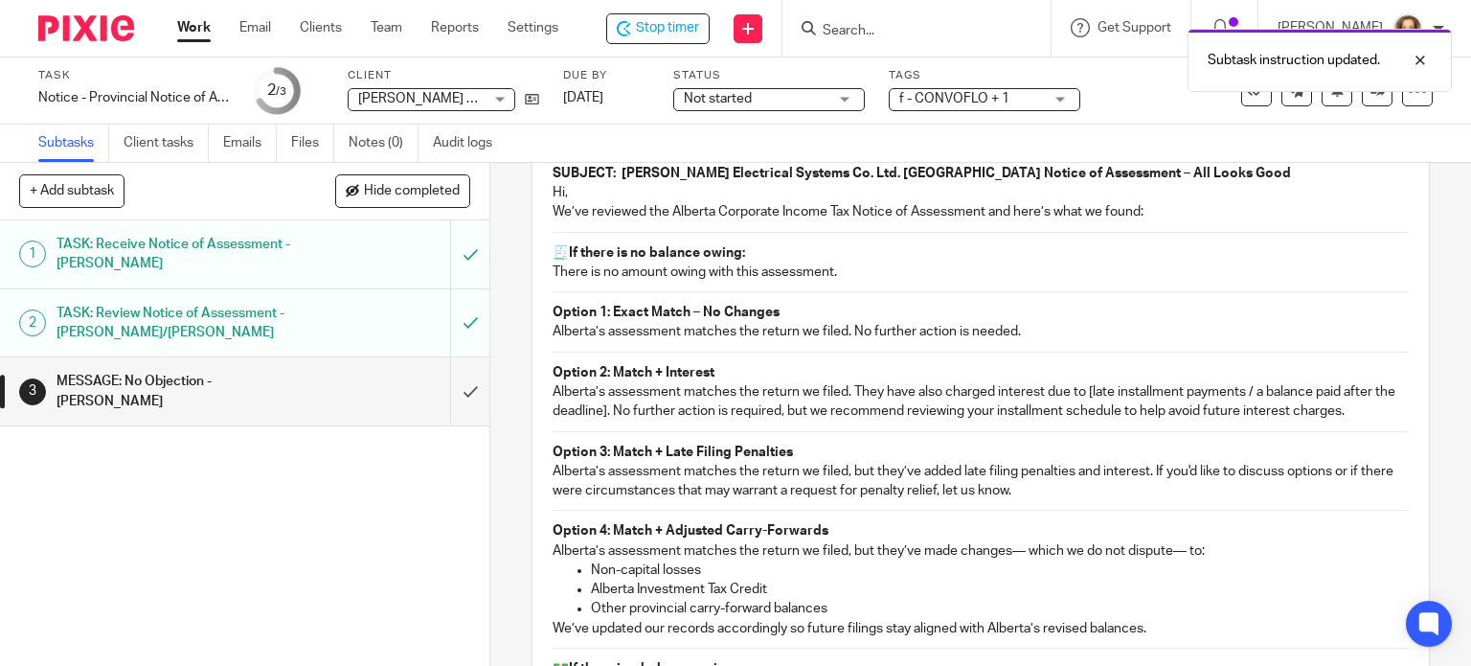
scroll to position [215, 0]
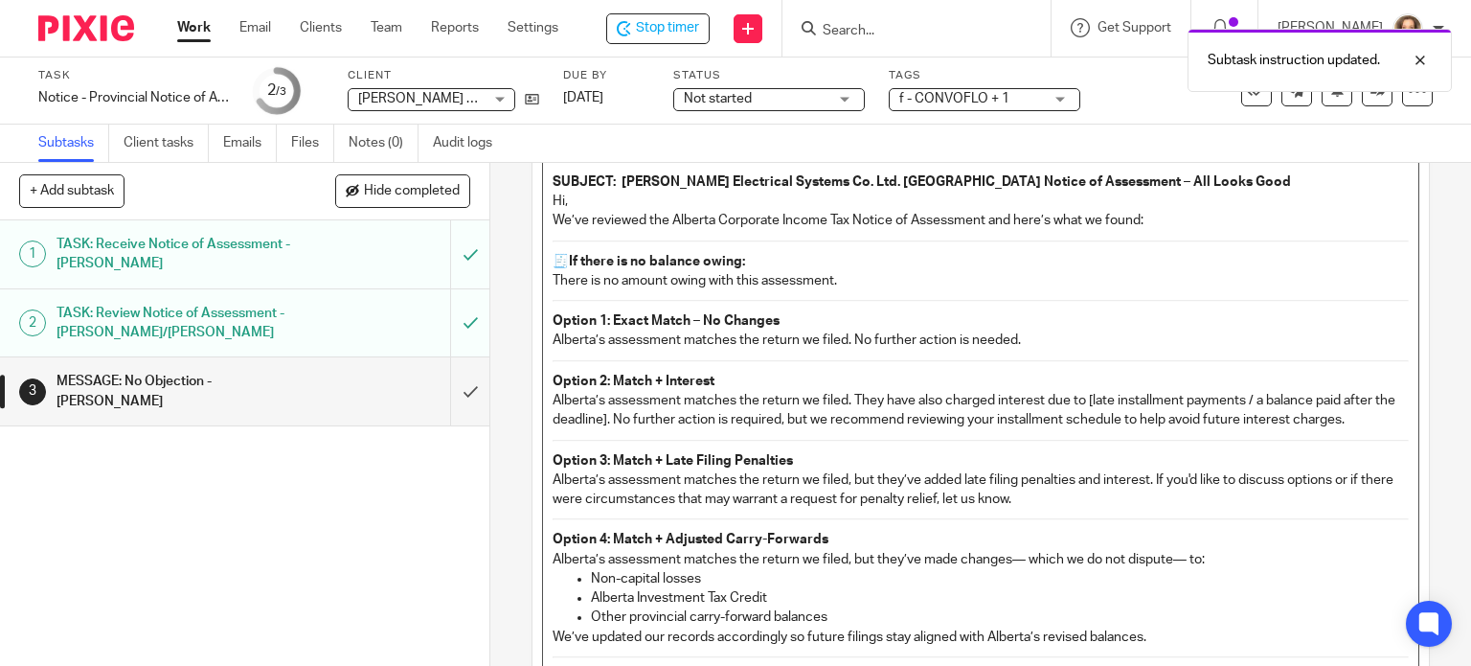
click at [553, 254] on p "🧾 If there is no balance owing:" at bounding box center [981, 261] width 857 height 19
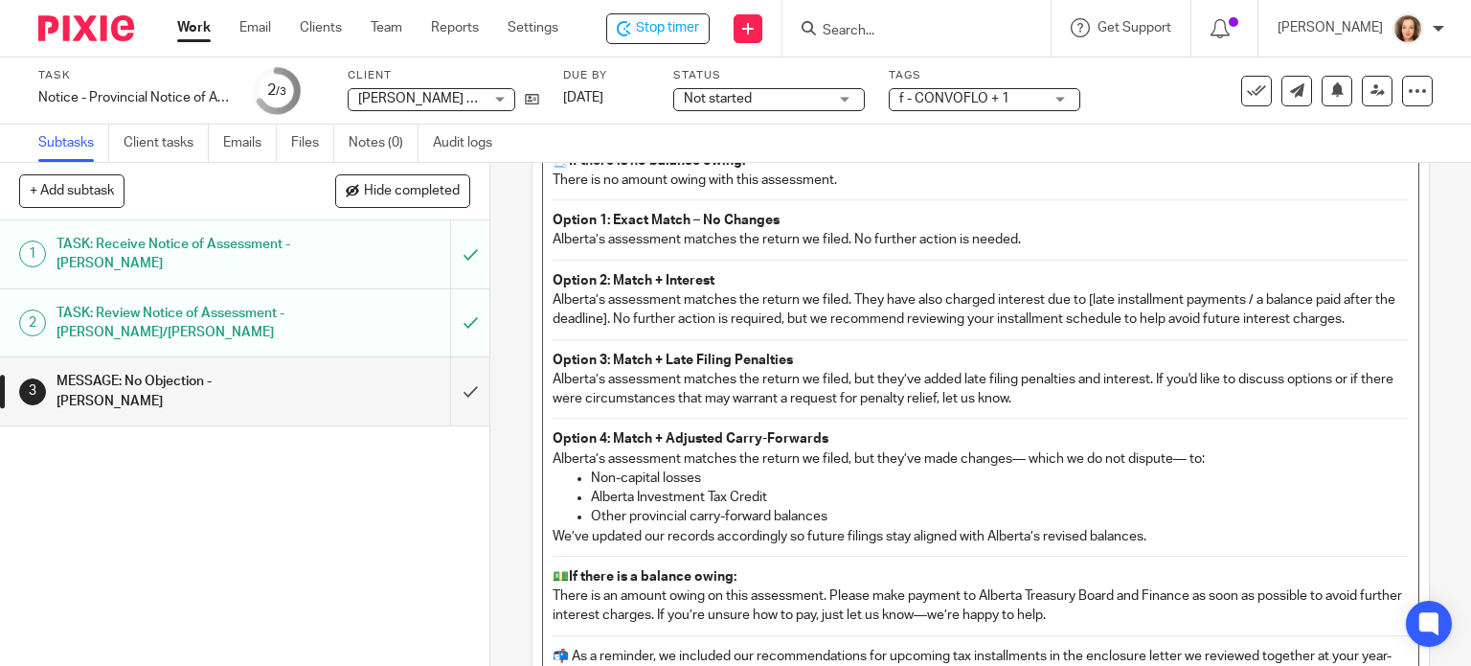
scroll to position [310, 0]
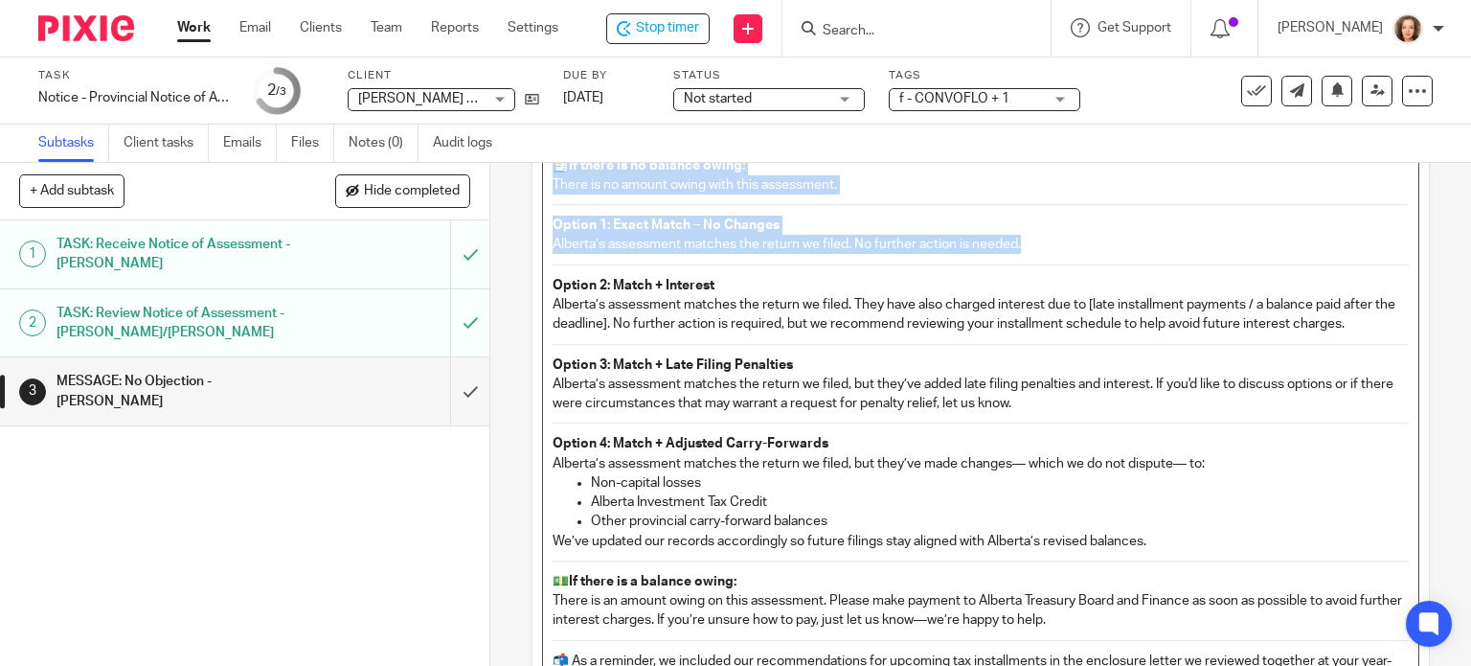
click at [986, 254] on div "Convoflo Message: Create a new message in " Firm docs shared with client/[YEAR]…" at bounding box center [981, 385] width 876 height 794
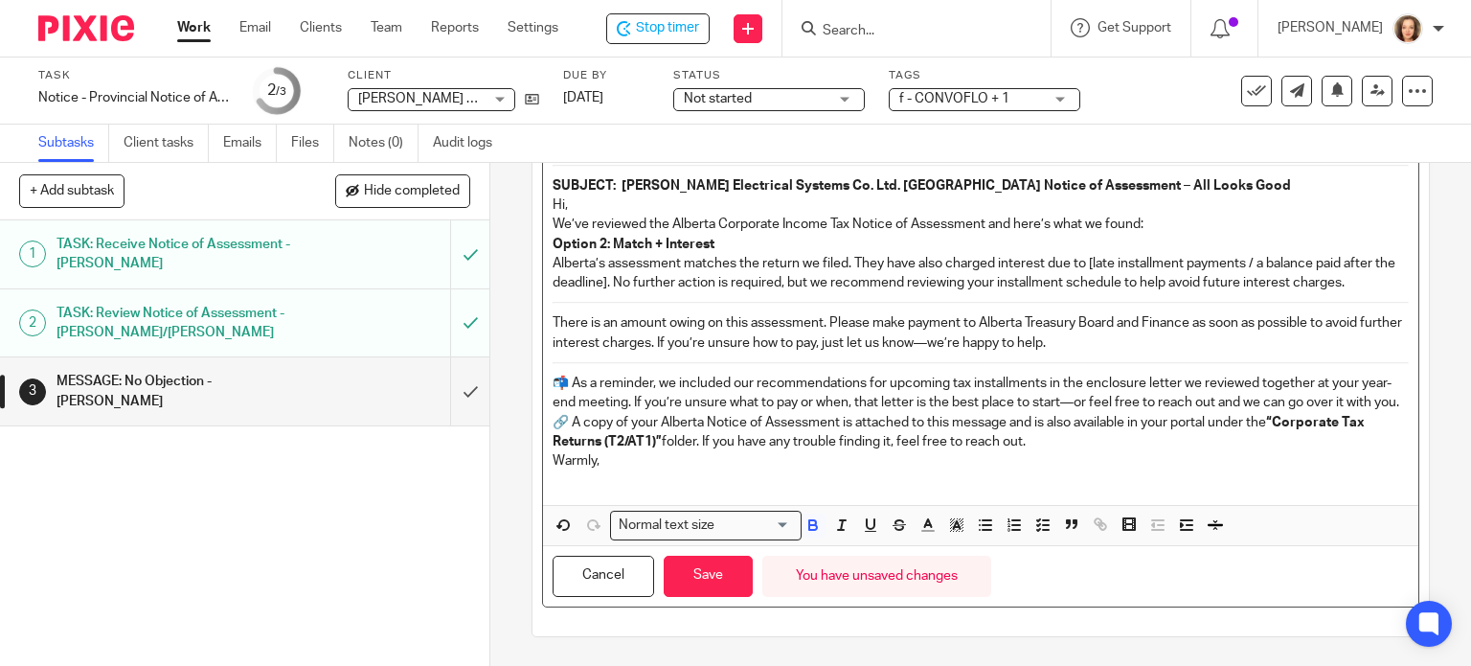
scroll to position [226, 0]
click at [542, 229] on div "Convoflo Message: Create a new message in " Firm docs shared with client/[YEAR]…" at bounding box center [981, 346] width 878 height 521
click at [731, 235] on p "Option 2: Match + Interest" at bounding box center [981, 244] width 857 height 19
click at [827, 313] on p "There is an amount owing on this assessment. Please make payment to Alberta Tre…" at bounding box center [981, 332] width 857 height 39
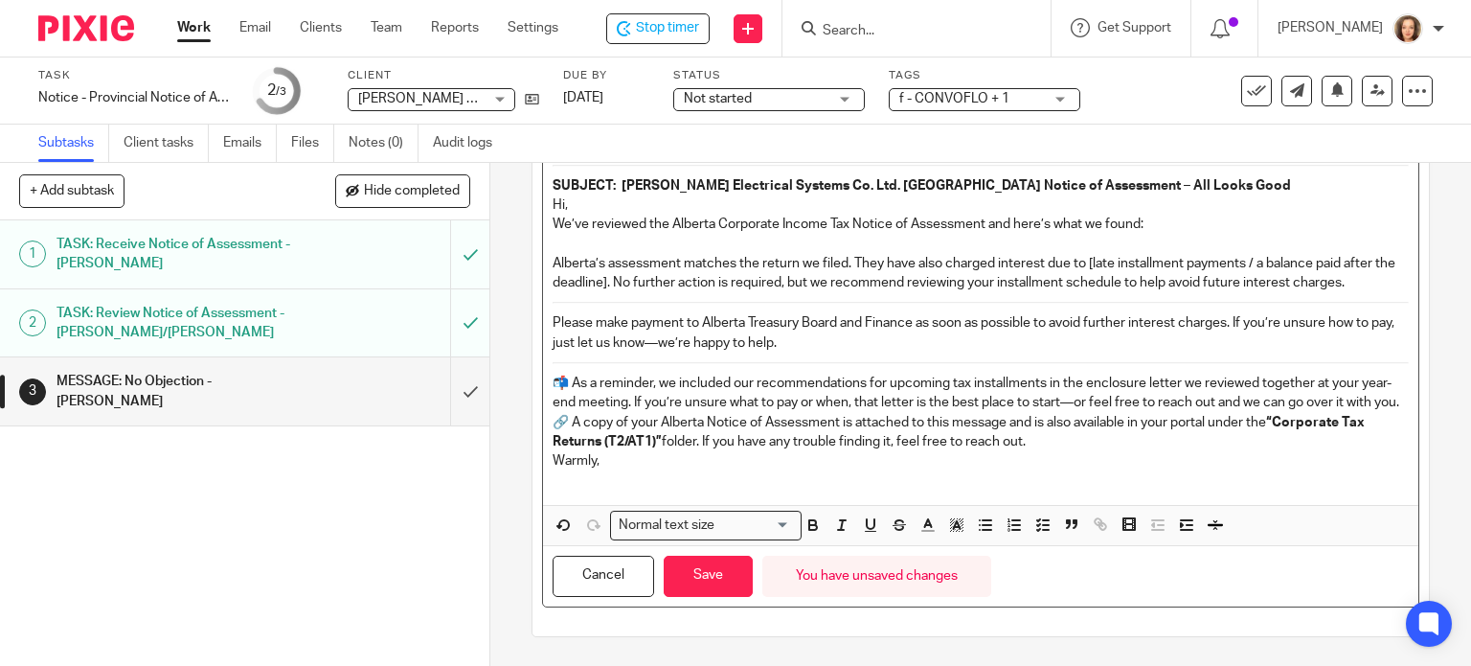
click at [1084, 254] on p "Alberta’s assessment matches the return we filed. They have also charged intere…" at bounding box center [981, 273] width 857 height 39
click at [1250, 254] on p "Alberta’s assessment matches the return we filed. They have also charged intere…" at bounding box center [981, 273] width 857 height 39
click at [1285, 254] on p "Alberta’s assessment matches the return we filed. They have also charged intere…" at bounding box center [981, 273] width 857 height 39
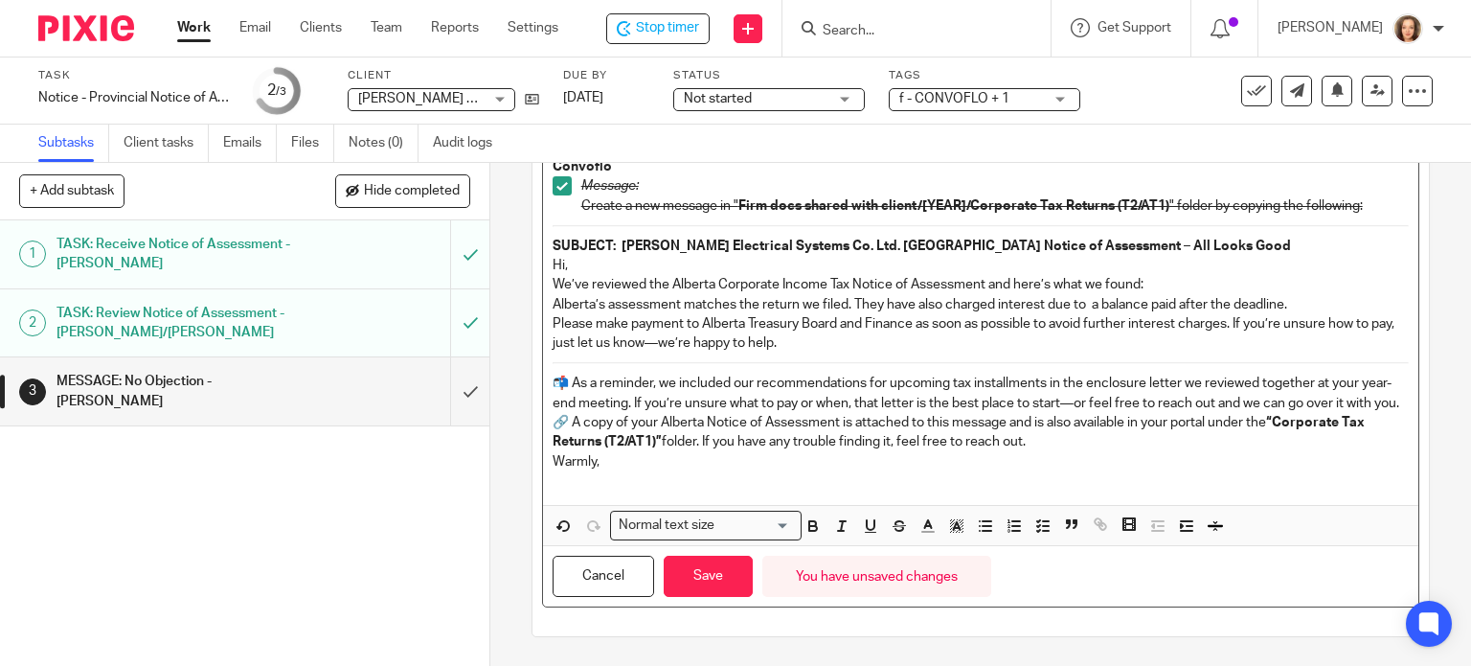
scroll to position [166, 0]
click at [812, 326] on p "Please make payment to Alberta Treasury Board and Finance as soon as possible t…" at bounding box center [981, 333] width 857 height 39
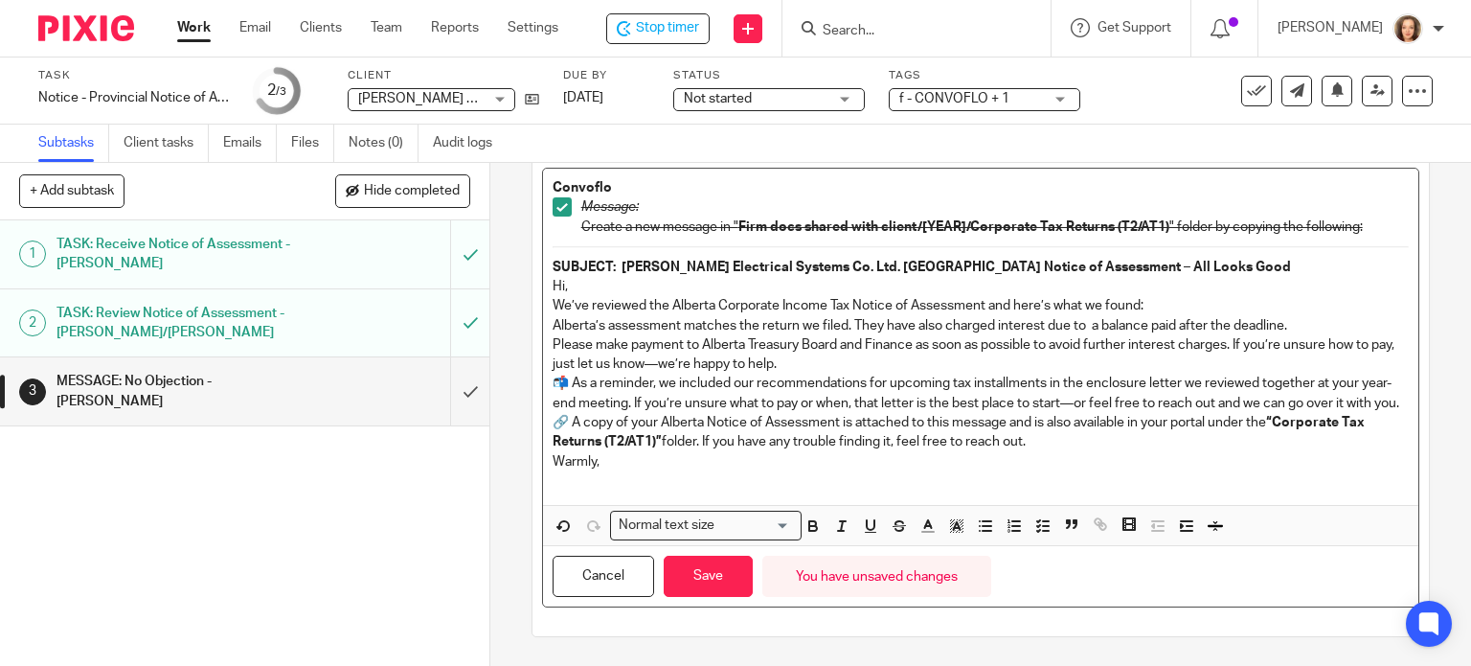
scroll to position [146, 0]
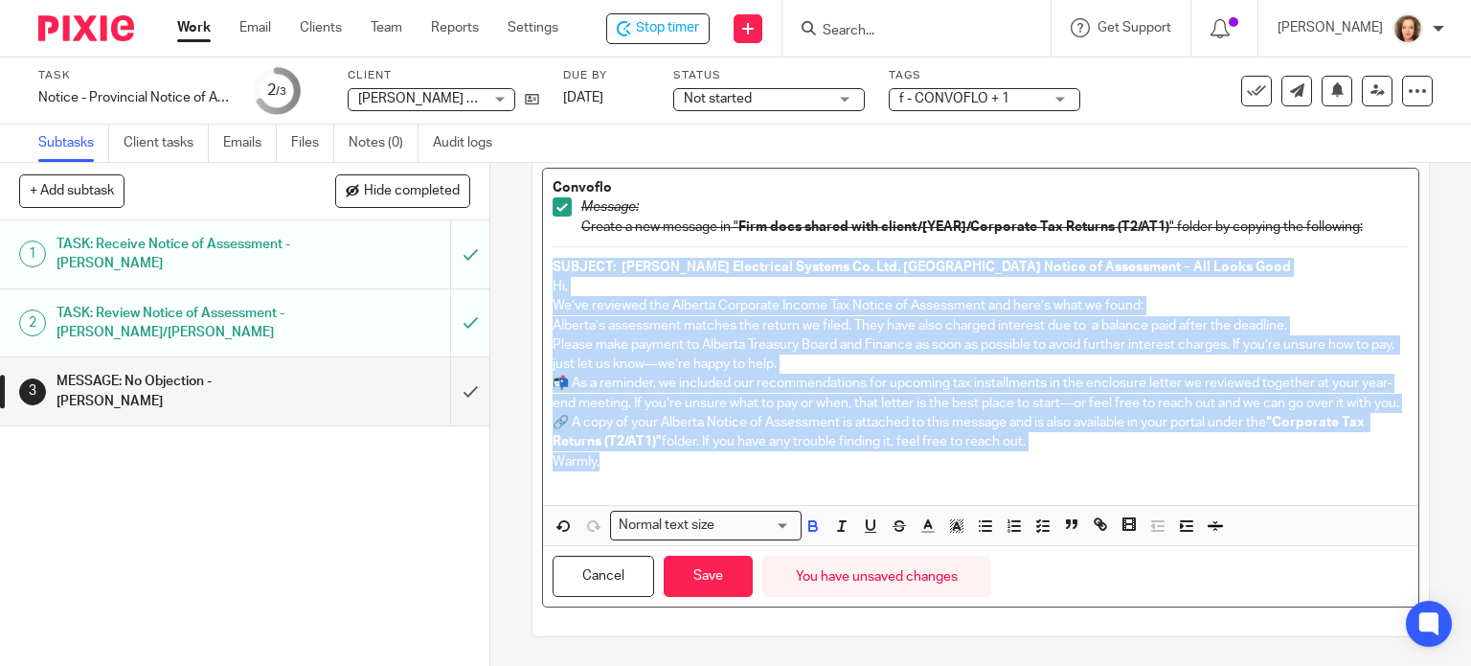
drag, startPoint x: 621, startPoint y: 465, endPoint x: 510, endPoint y: 247, distance: 244.1
click at [510, 247] on div "3 MESSAGE: No Objection - MICHELLE Instructions Description Convoflo Message: C…" at bounding box center [980, 414] width 981 height 503
copy div "SUBJECT: Blouin Electrical Systems Co. Ltd. Alberta Notice of Assessment – All …"
click at [689, 578] on button "Save" at bounding box center [708, 575] width 89 height 41
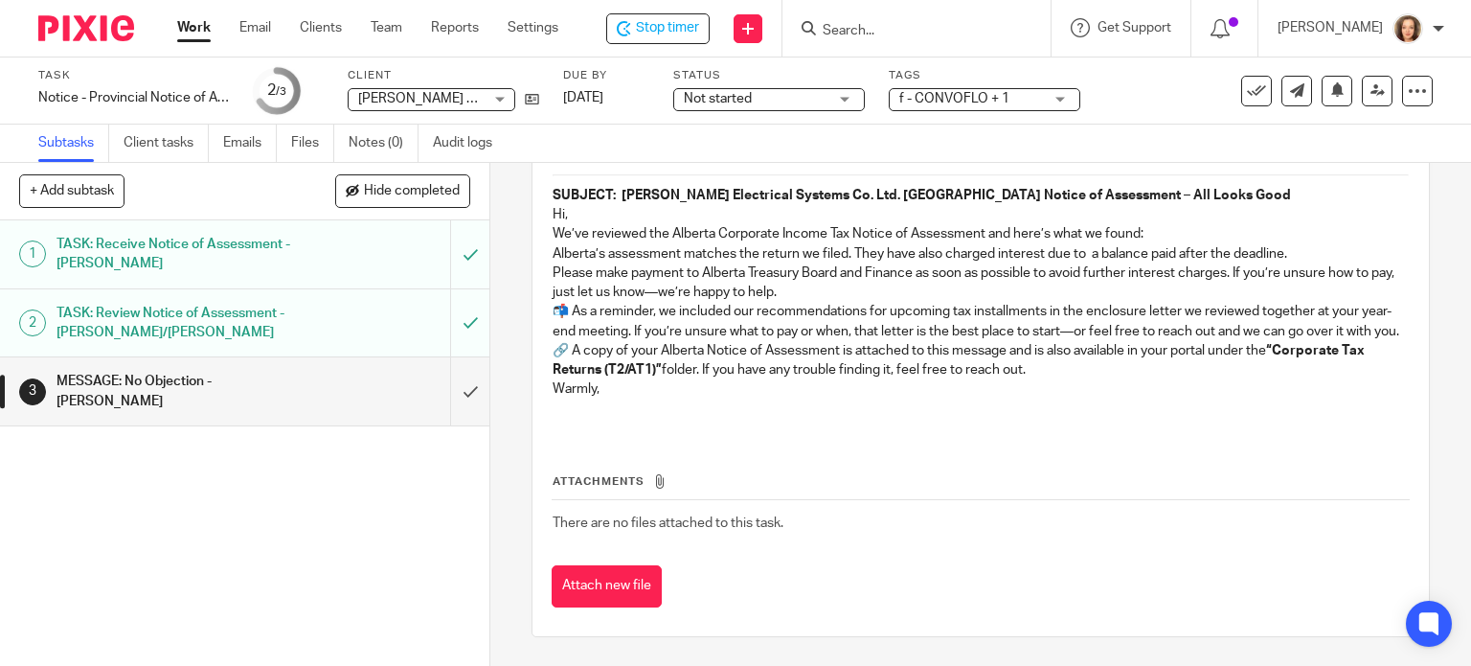
scroll to position [234, 0]
click at [447, 380] on input "submit" at bounding box center [244, 391] width 489 height 68
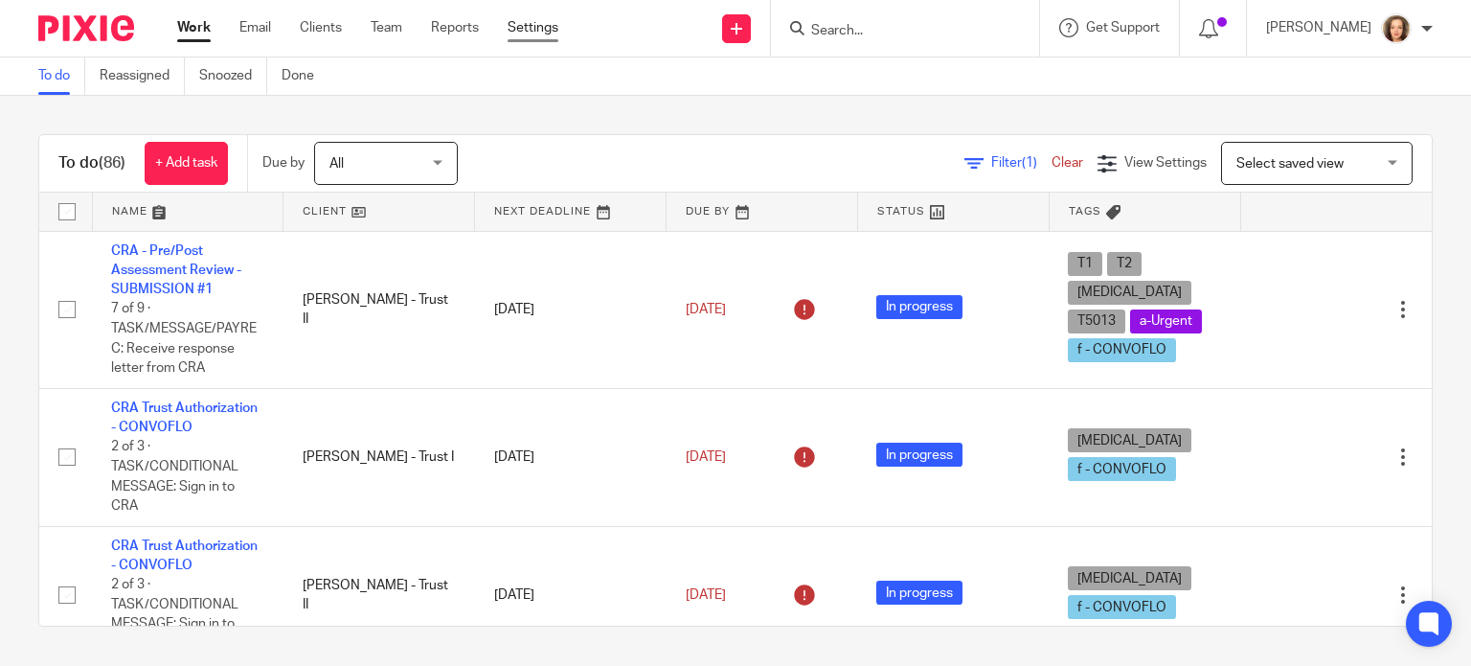
click at [530, 27] on link "Settings" at bounding box center [533, 27] width 51 height 19
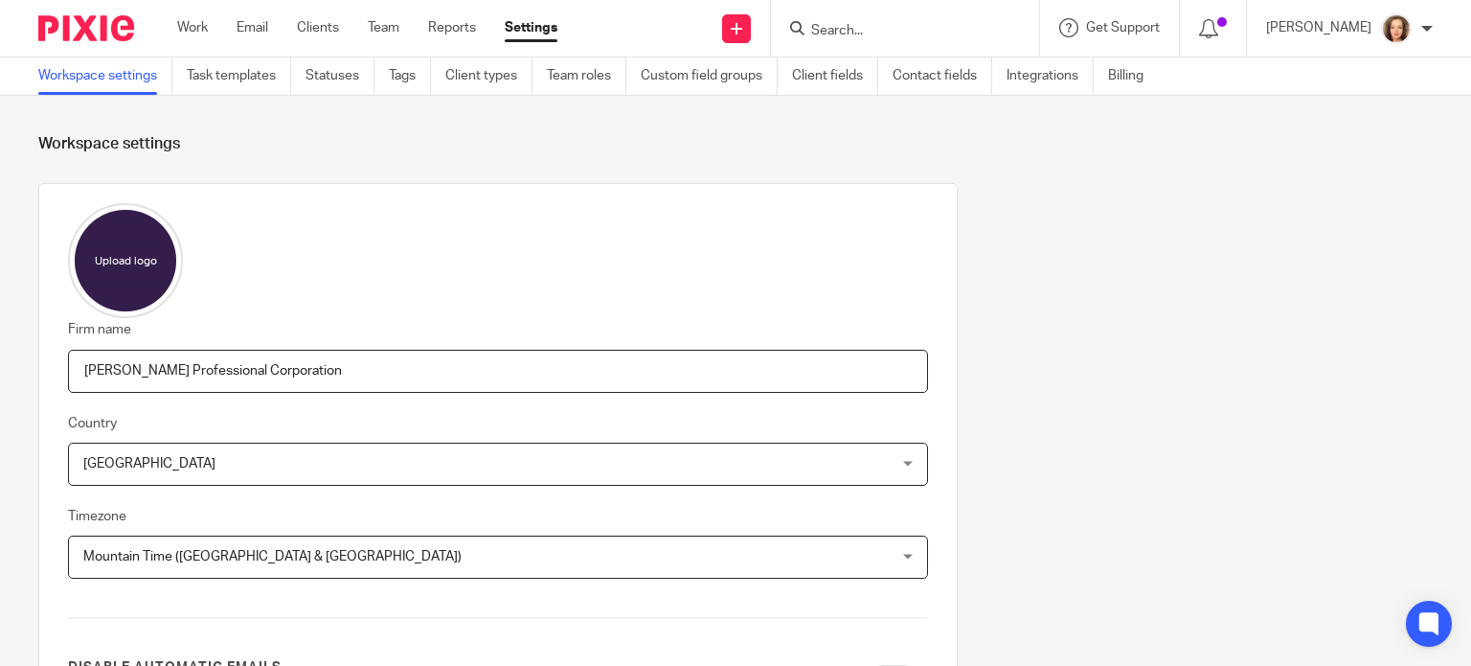
click at [226, 87] on link "Task templates" at bounding box center [239, 75] width 104 height 37
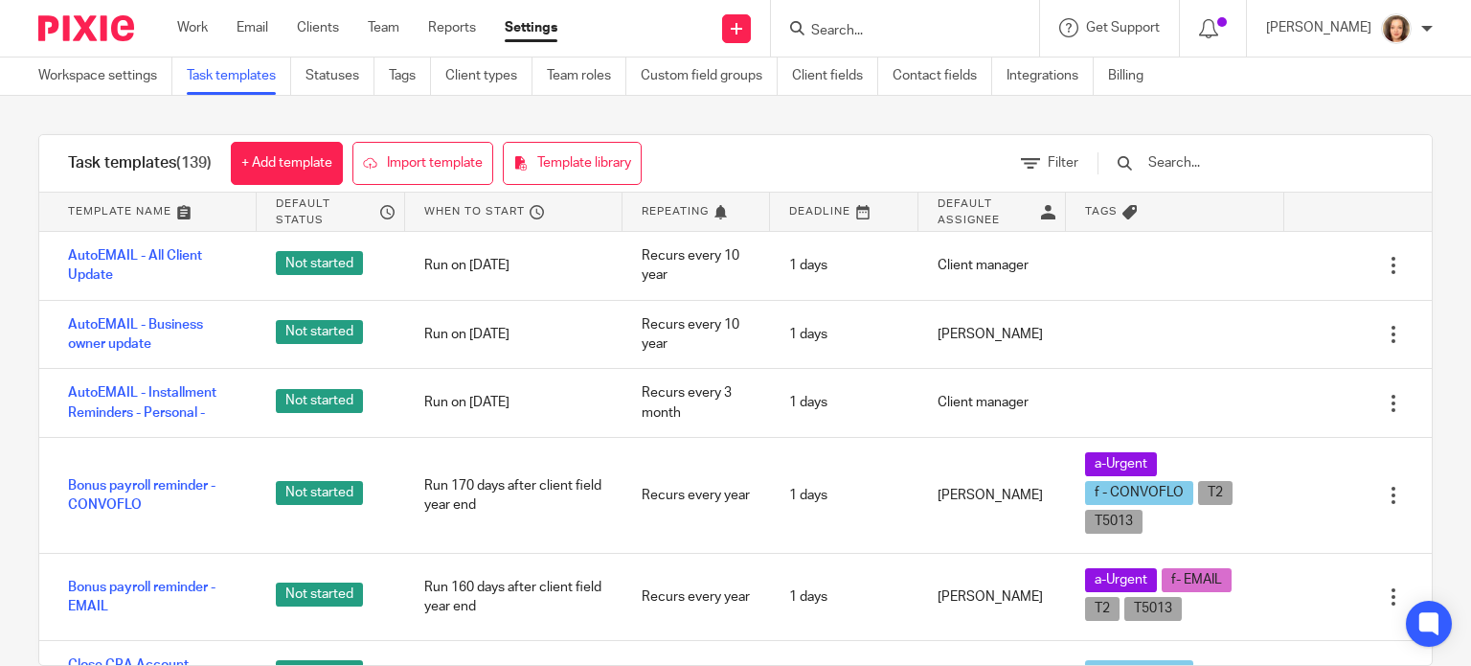
click at [1209, 164] on input "text" at bounding box center [1257, 162] width 223 height 21
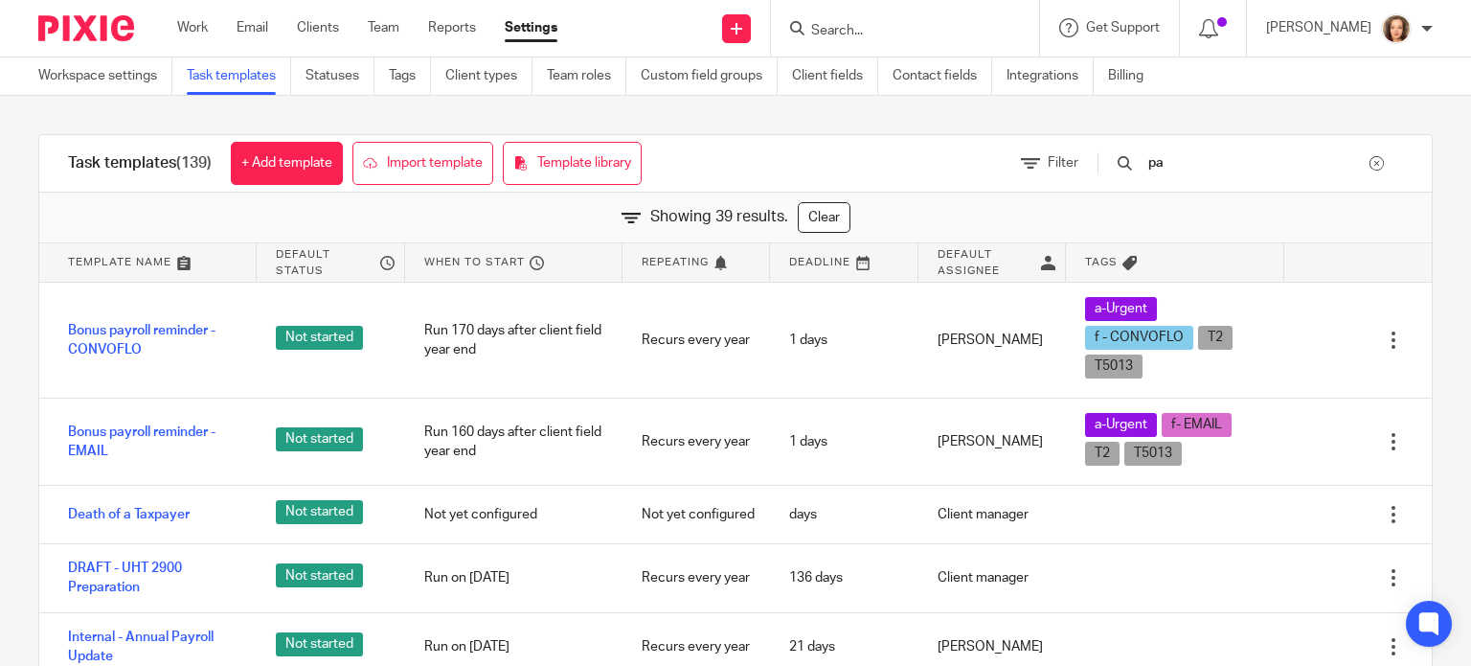
type input "p"
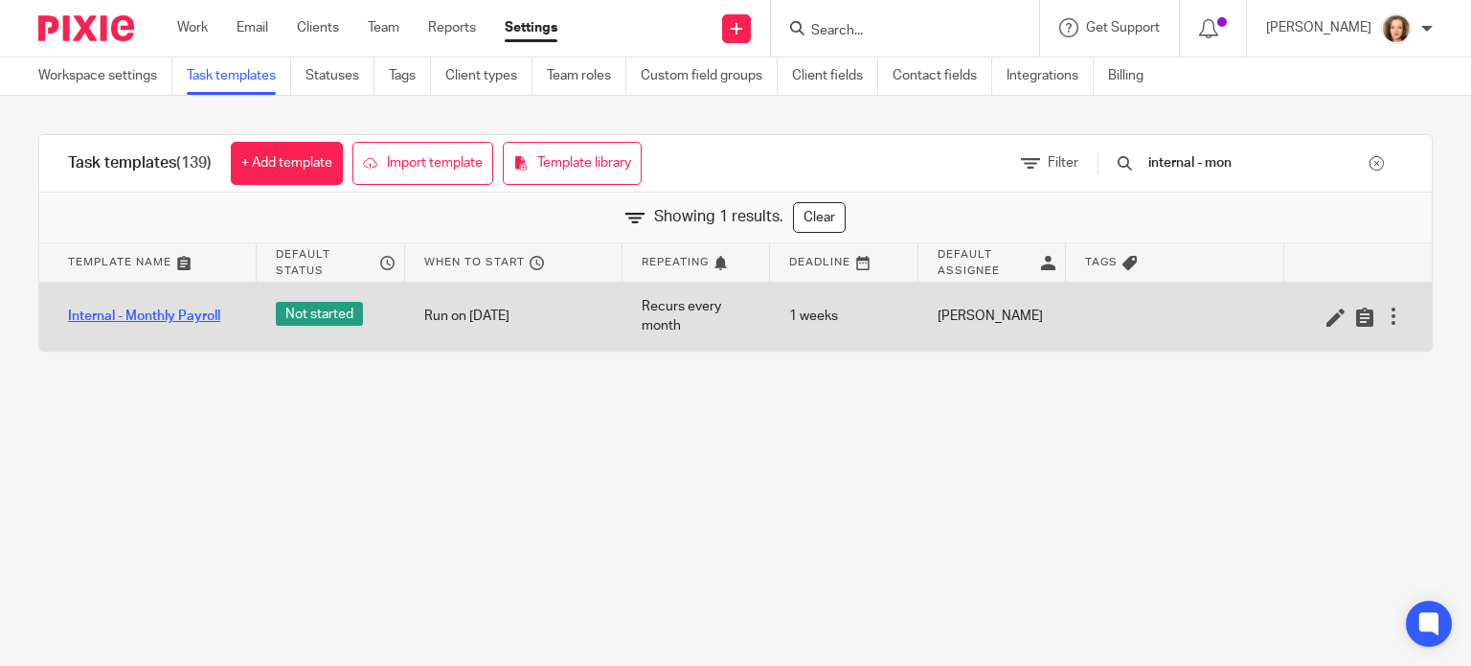
type input "internal - mon"
click at [149, 314] on link "Internal - Monthly Payroll" at bounding box center [144, 315] width 152 height 19
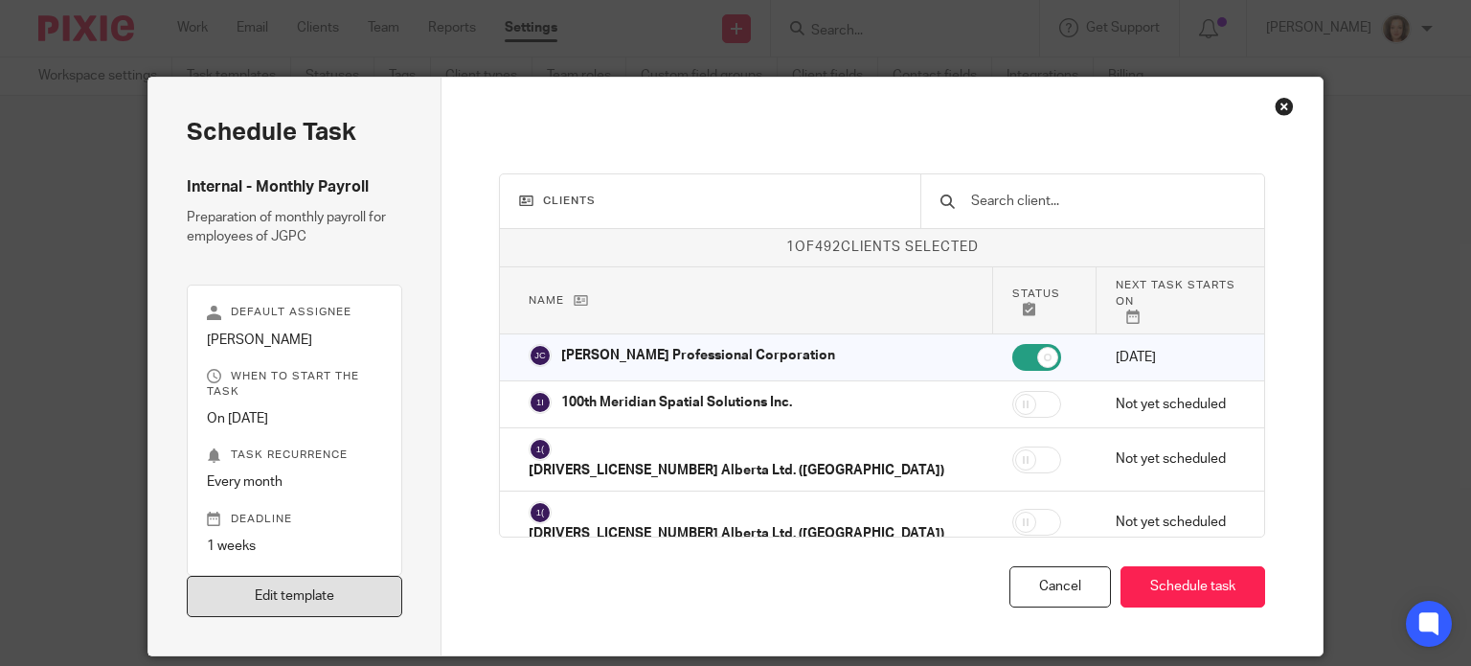
click at [337, 591] on link "Edit template" at bounding box center [295, 596] width 216 height 41
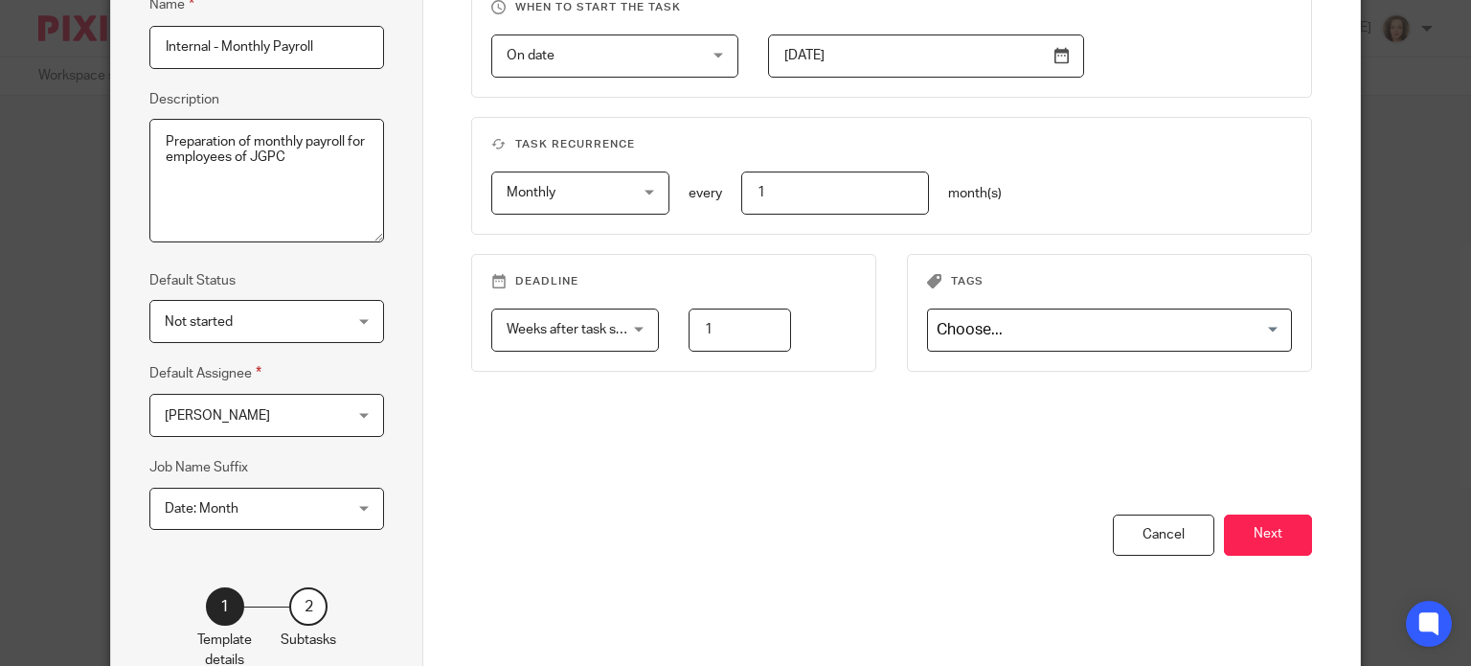
scroll to position [310, 0]
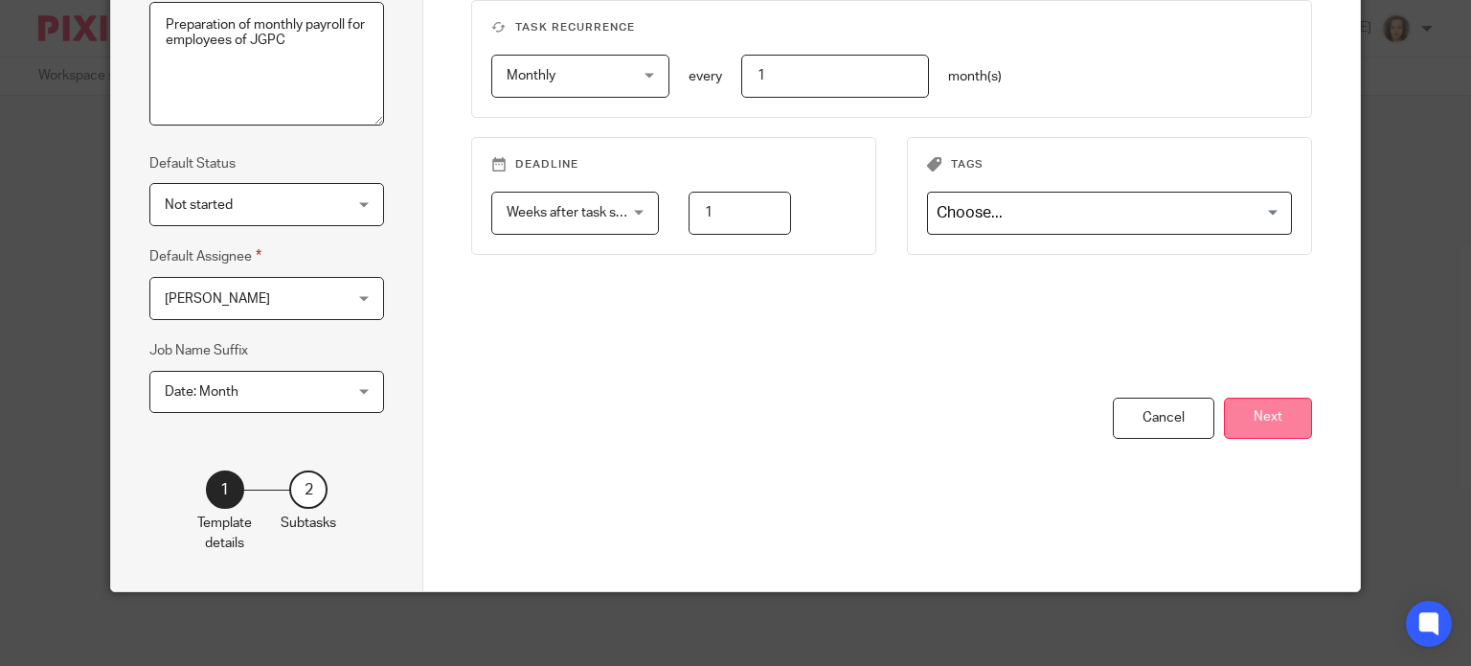
click at [1264, 419] on button "Next" at bounding box center [1268, 417] width 88 height 41
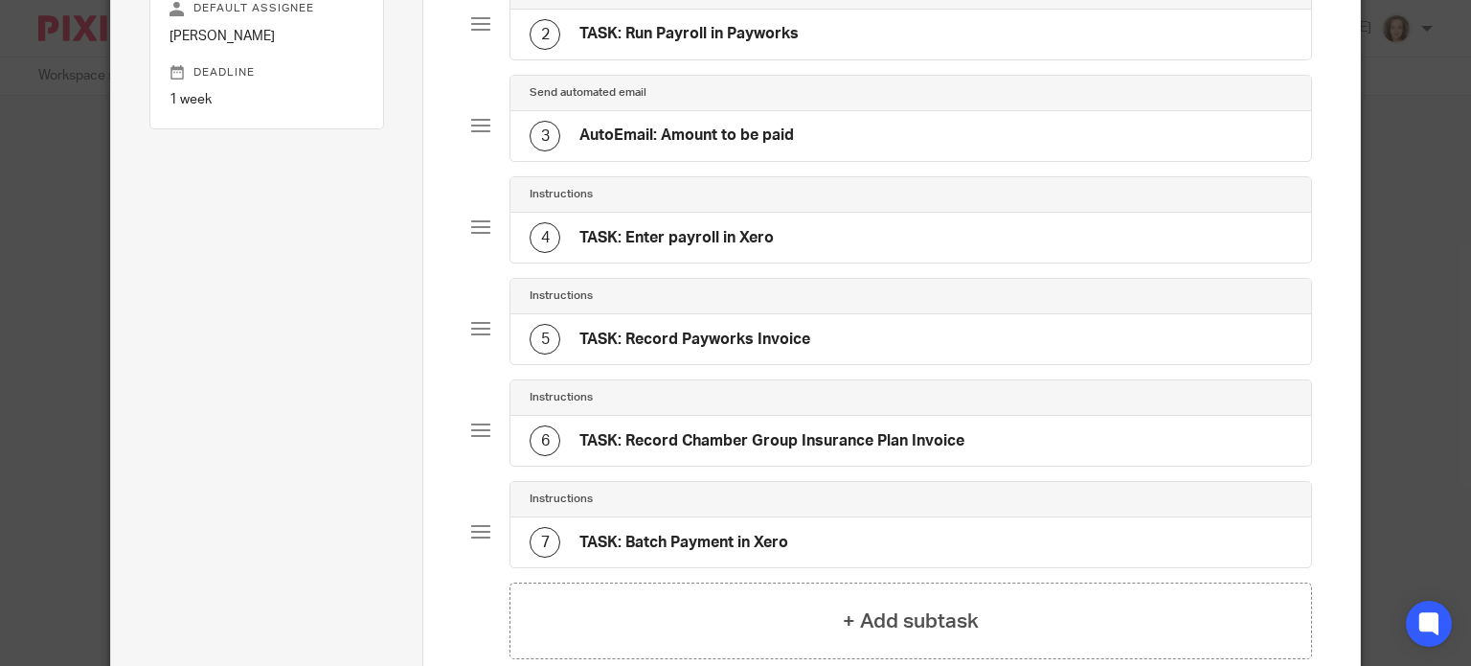
scroll to position [335, 0]
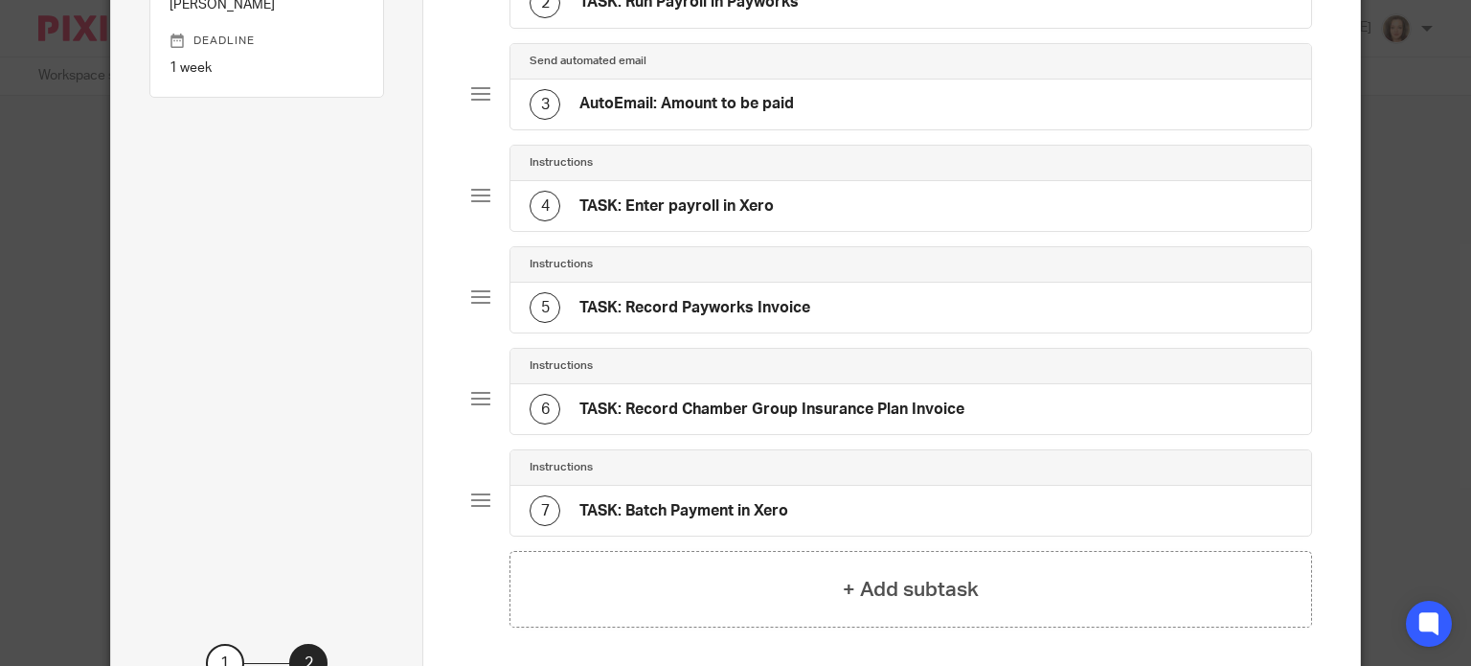
click at [724, 202] on h4 "TASK: Enter payroll in Xero" at bounding box center [676, 206] width 194 height 20
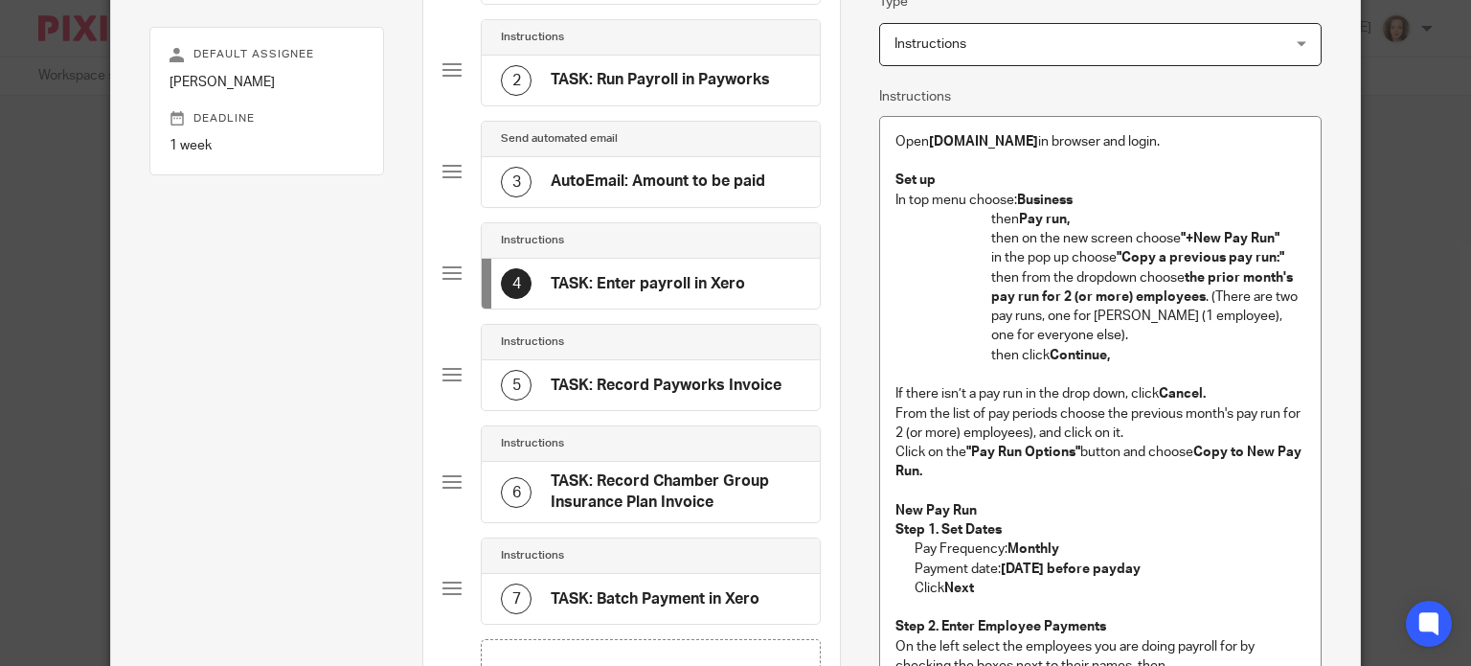
scroll to position [263, 0]
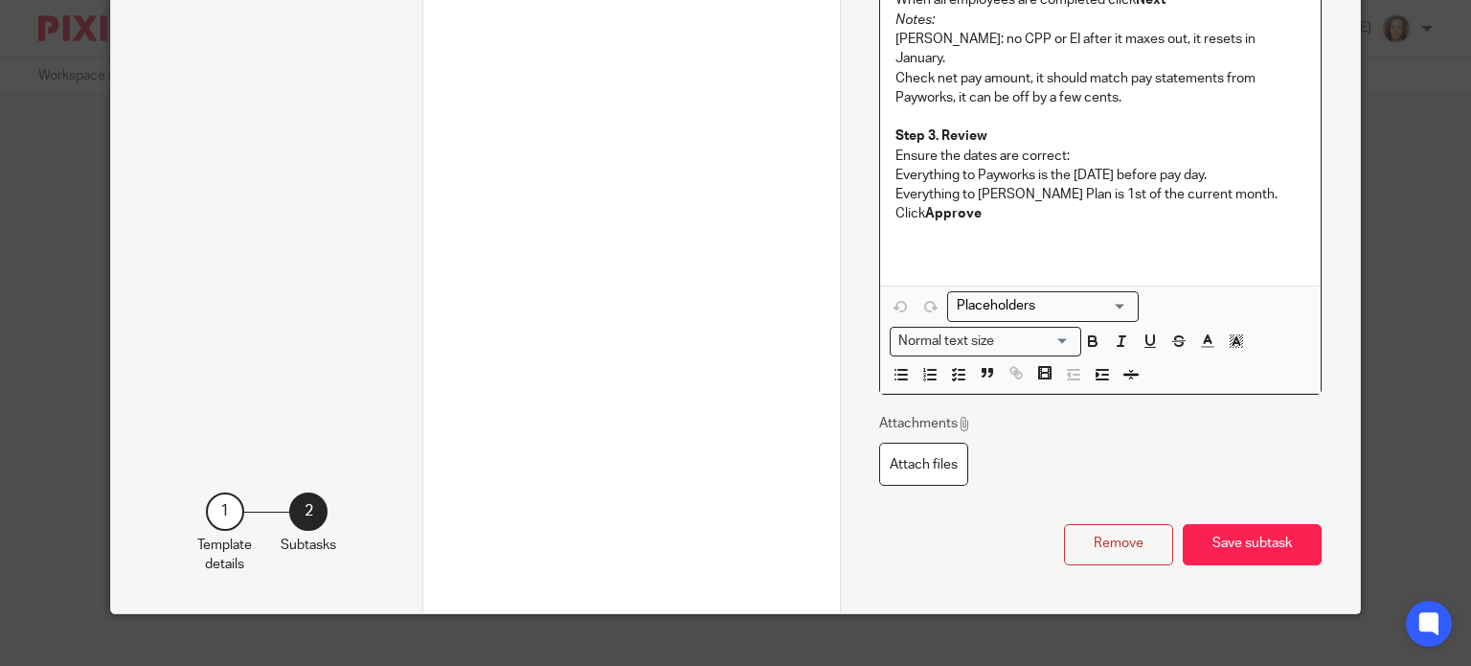
scroll to position [1545, 0]
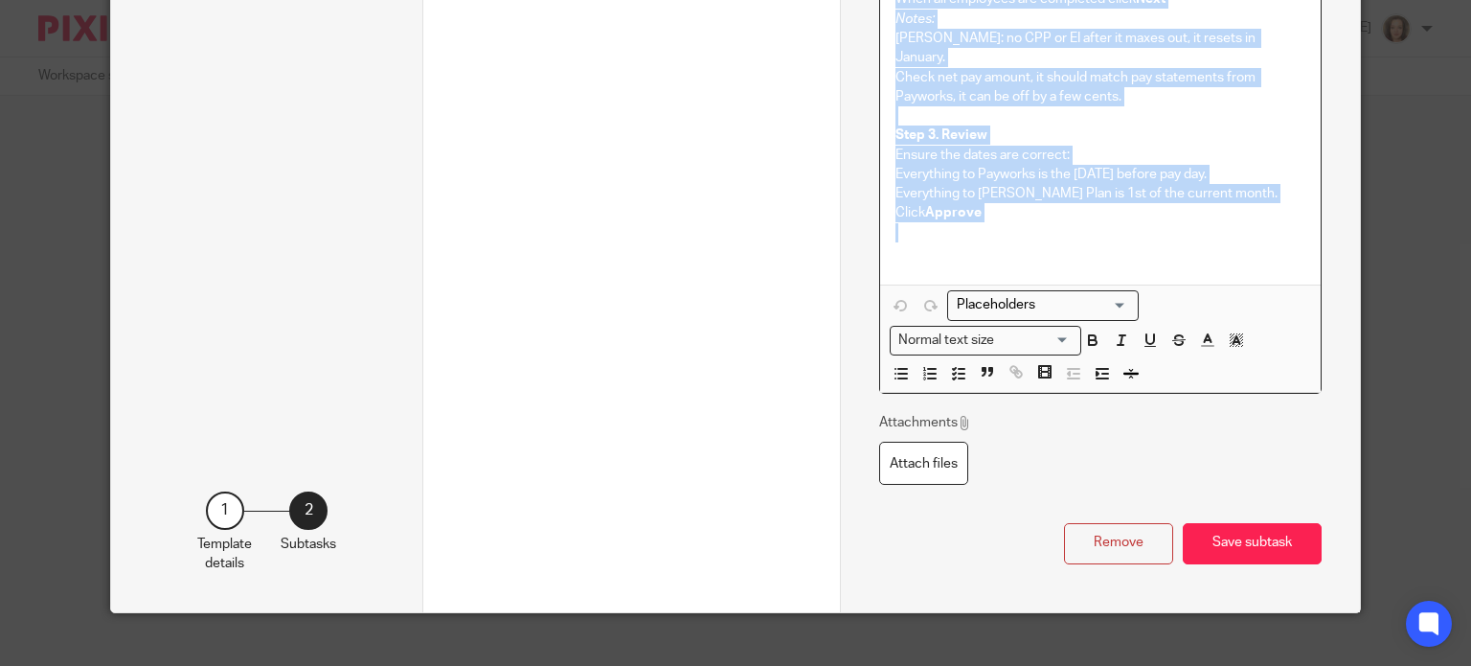
click at [1038, 232] on p at bounding box center [1100, 242] width 410 height 39
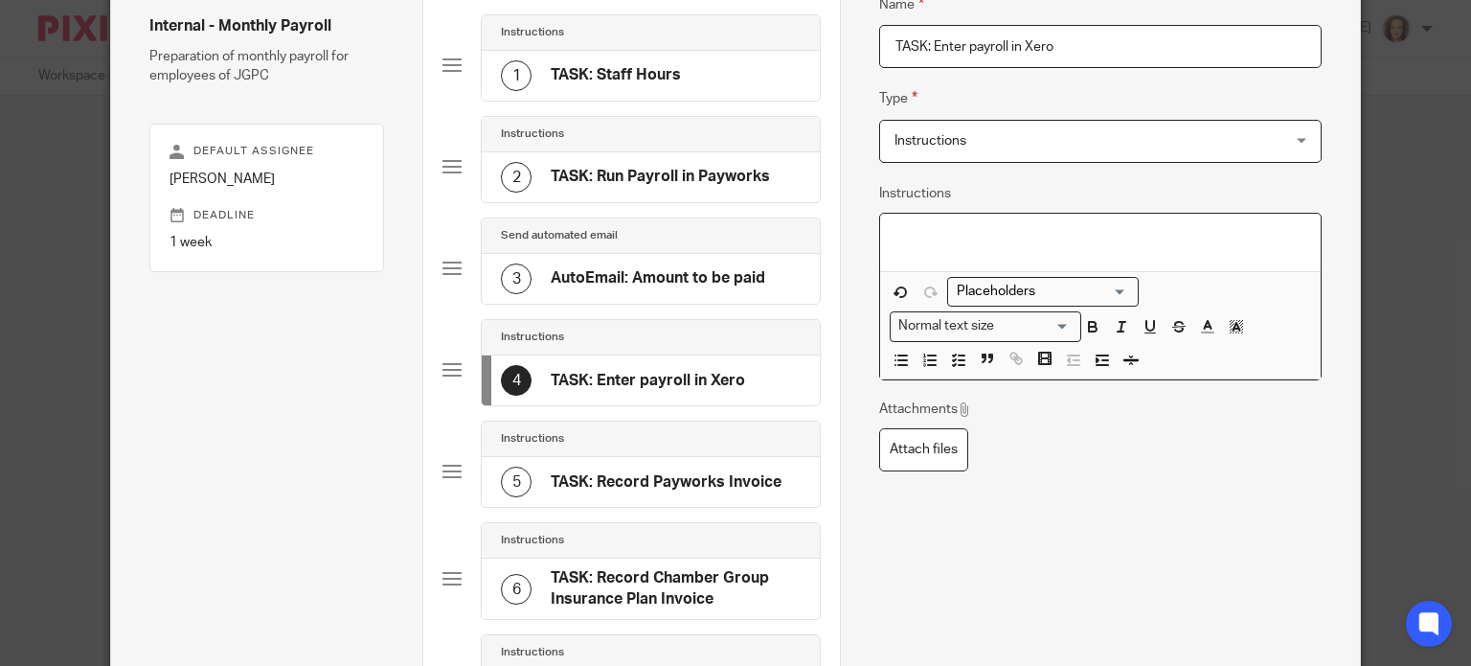
scroll to position [168, 0]
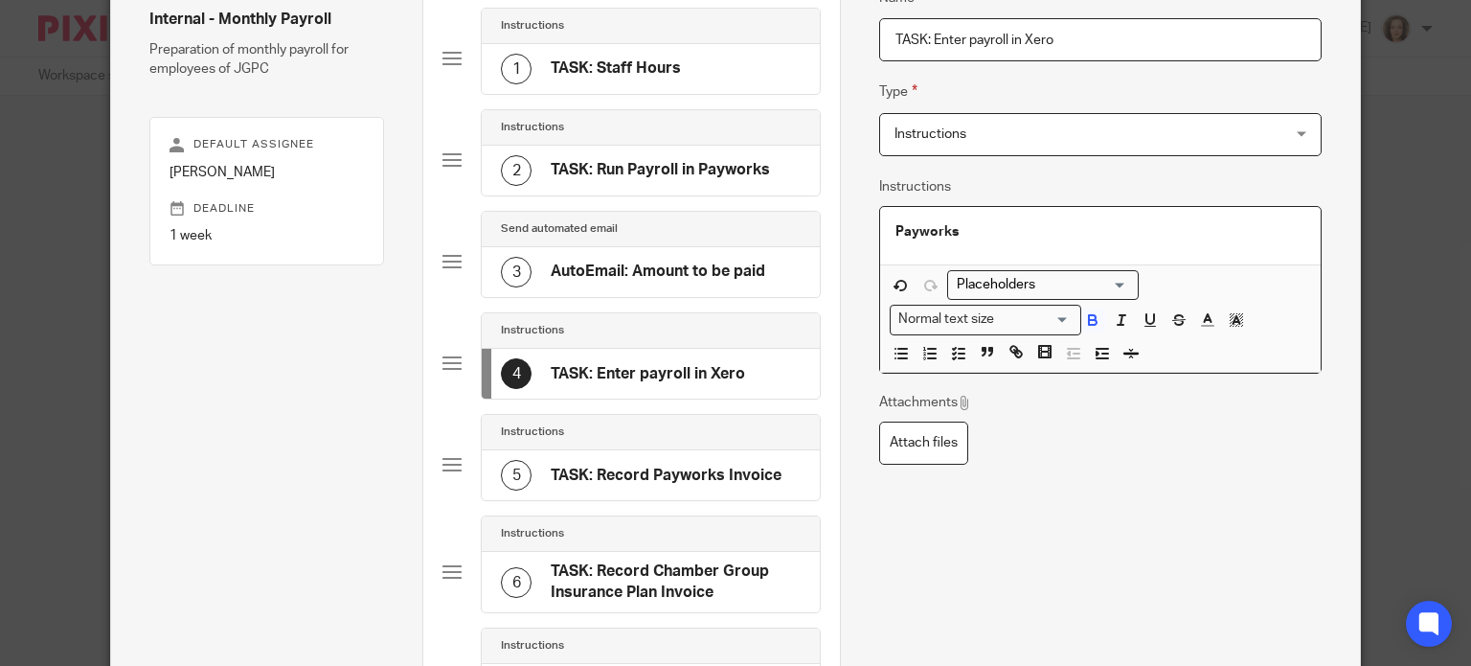
click at [1039, 245] on div "Payworks" at bounding box center [1100, 235] width 441 height 57
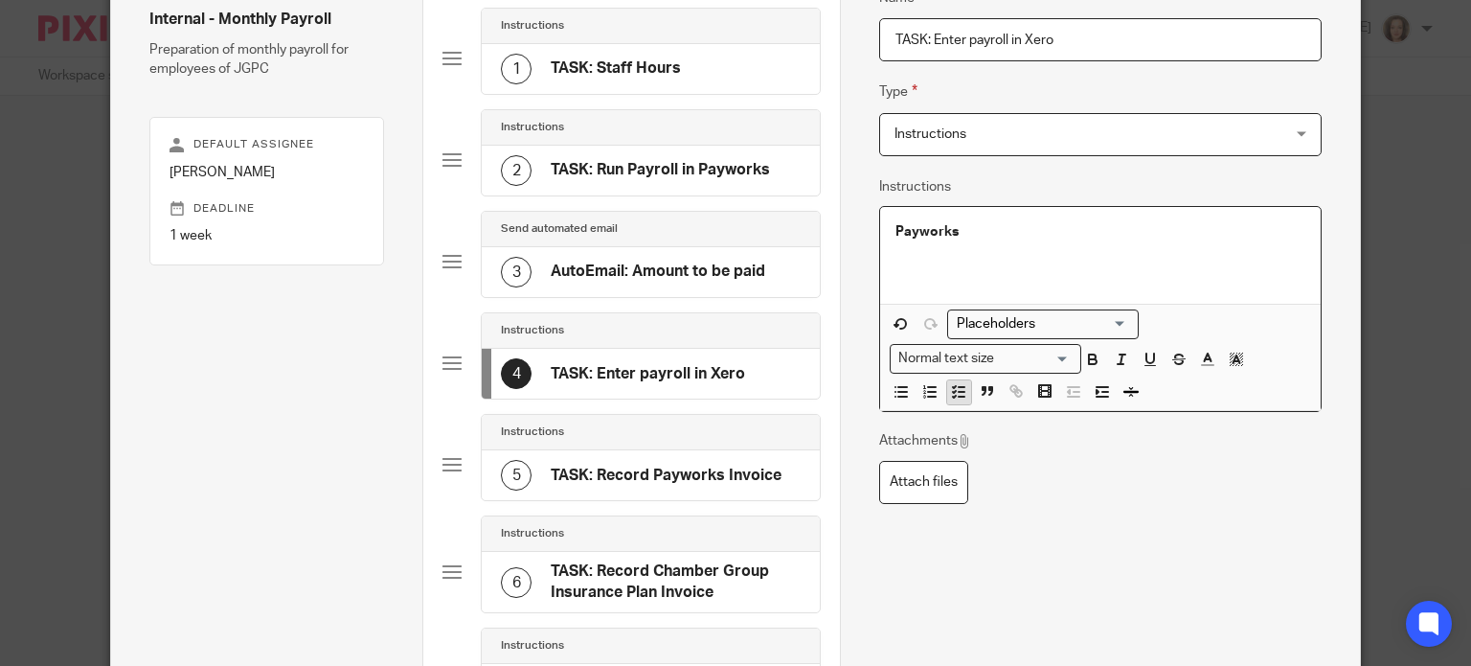
click at [959, 390] on icon "button" at bounding box center [958, 391] width 17 height 17
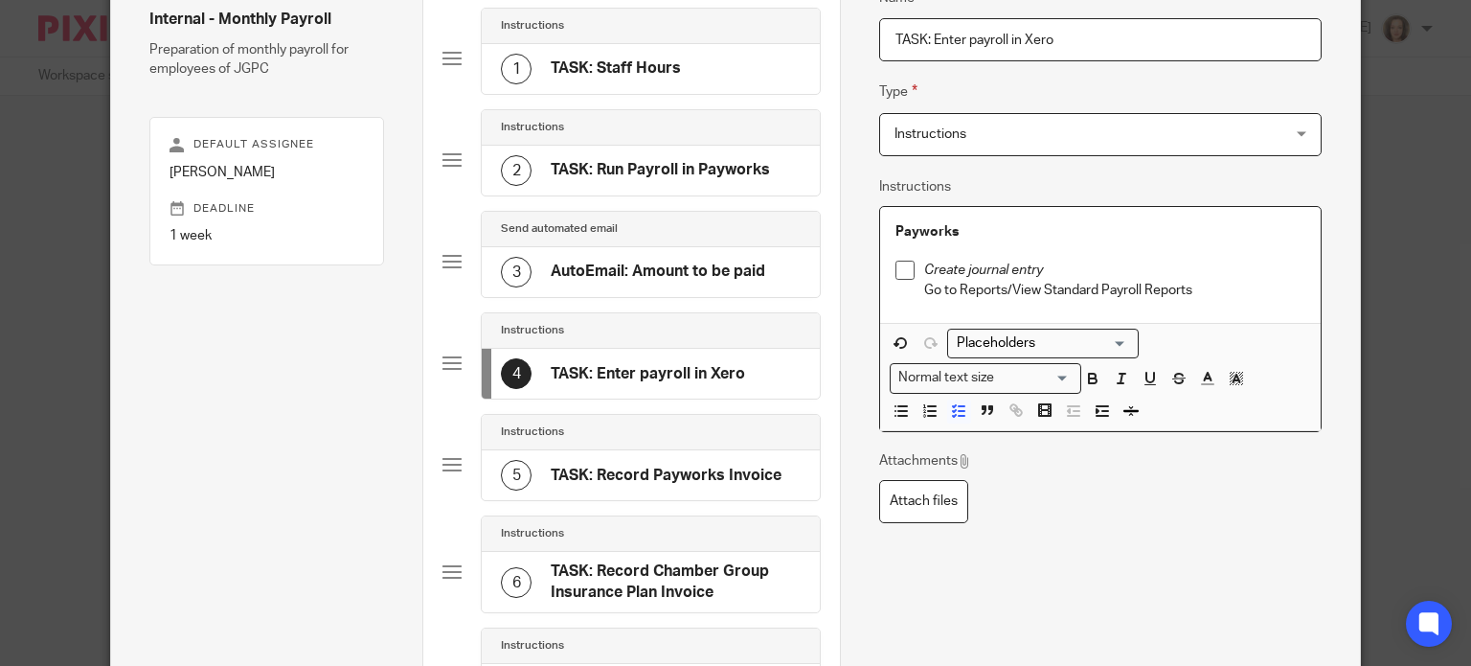
click at [1212, 287] on p "Go to Reports/View Standard Payroll Reports" at bounding box center [1114, 290] width 381 height 19
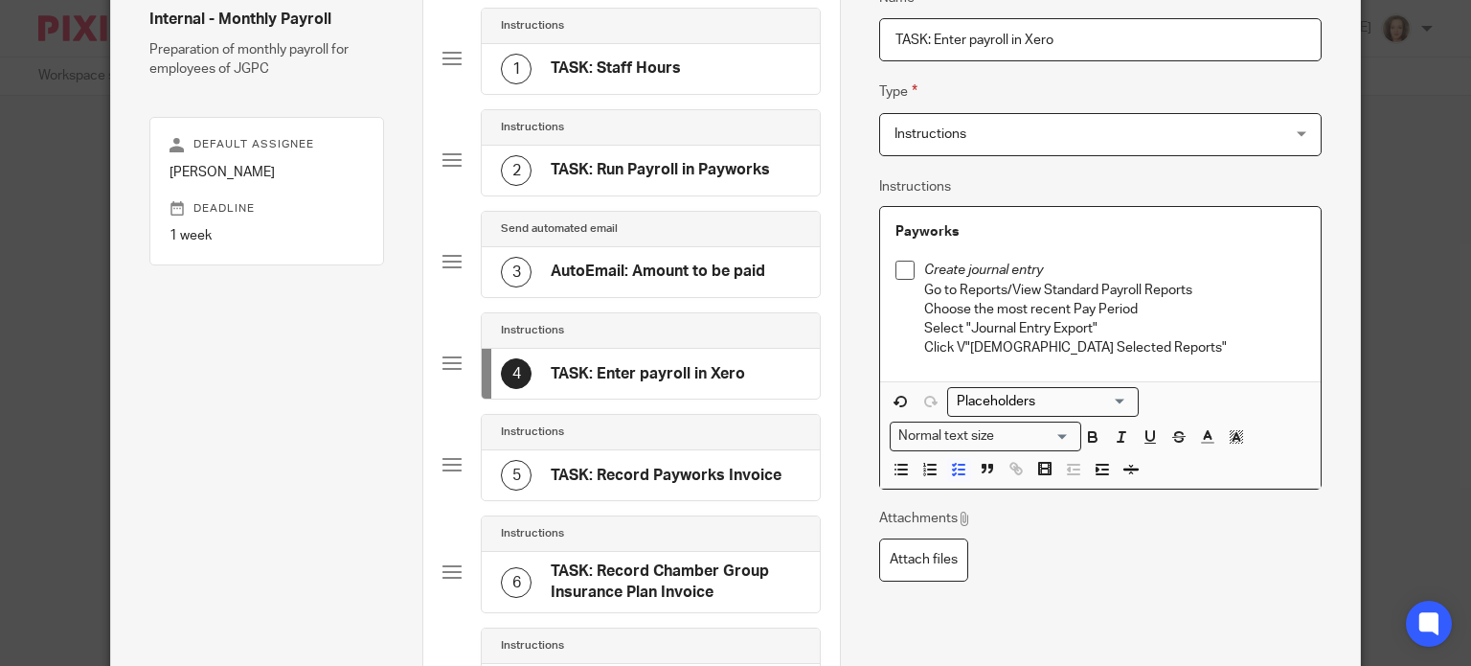
click at [952, 289] on p "Go to Reports/View Standard Payroll Reports" at bounding box center [1114, 290] width 381 height 19
click at [955, 346] on p "Click V"iew Selected Reports"" at bounding box center [1114, 347] width 381 height 19
click at [1107, 349] on p "Click "View Selected Reports"" at bounding box center [1114, 347] width 381 height 19
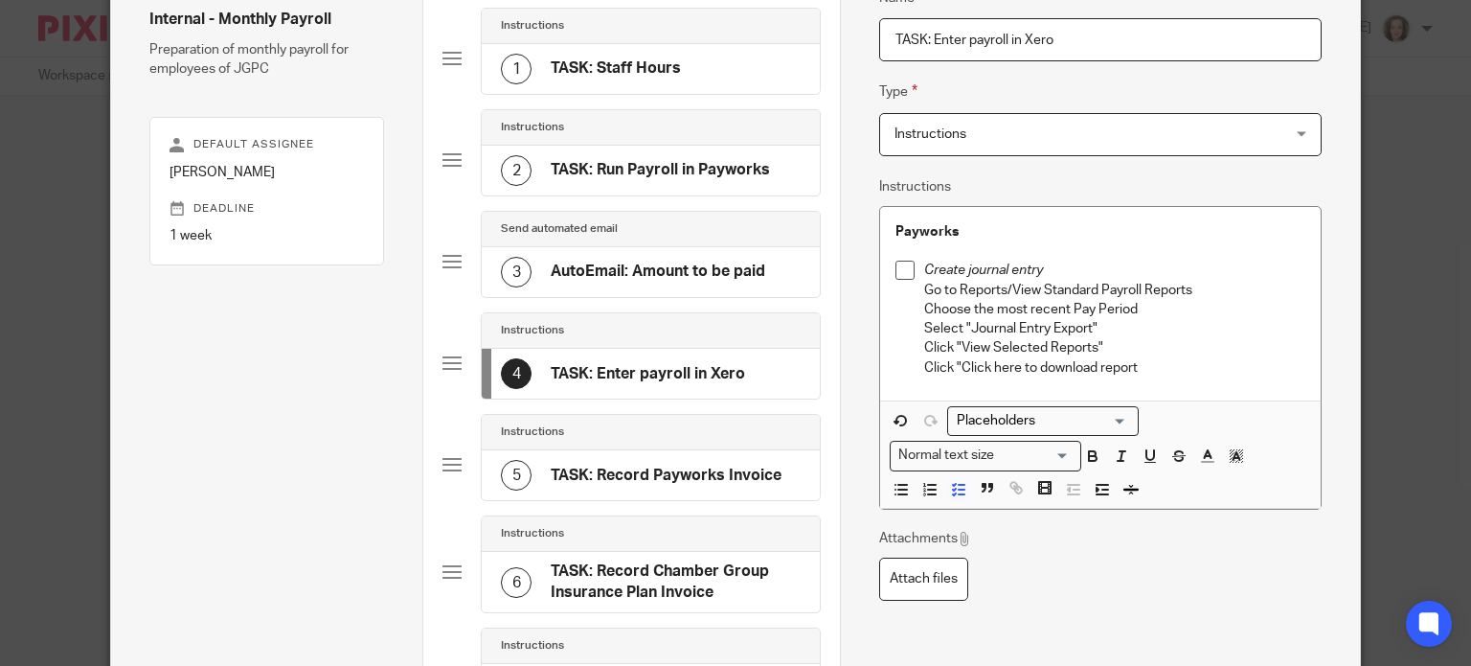
click at [641, 169] on h4 "TASK: Run Payroll in Payworks" at bounding box center [660, 170] width 219 height 20
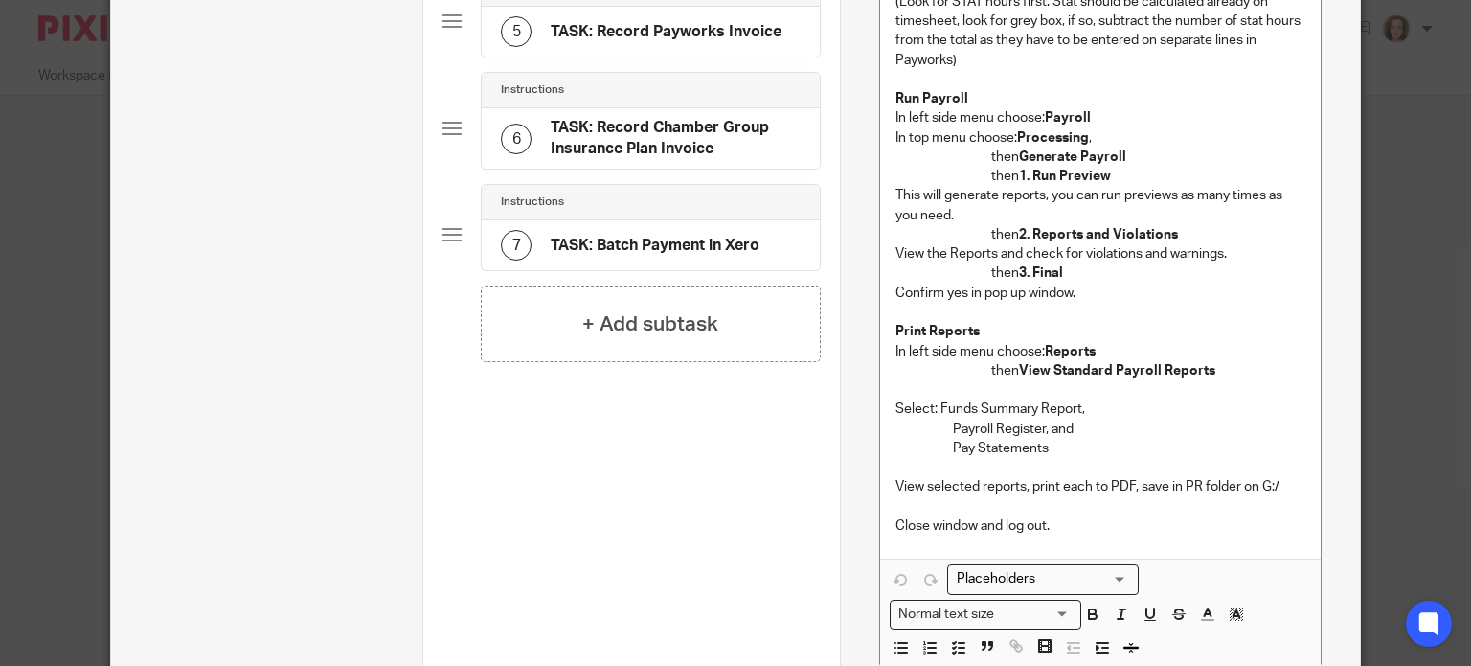
scroll to position [598, 0]
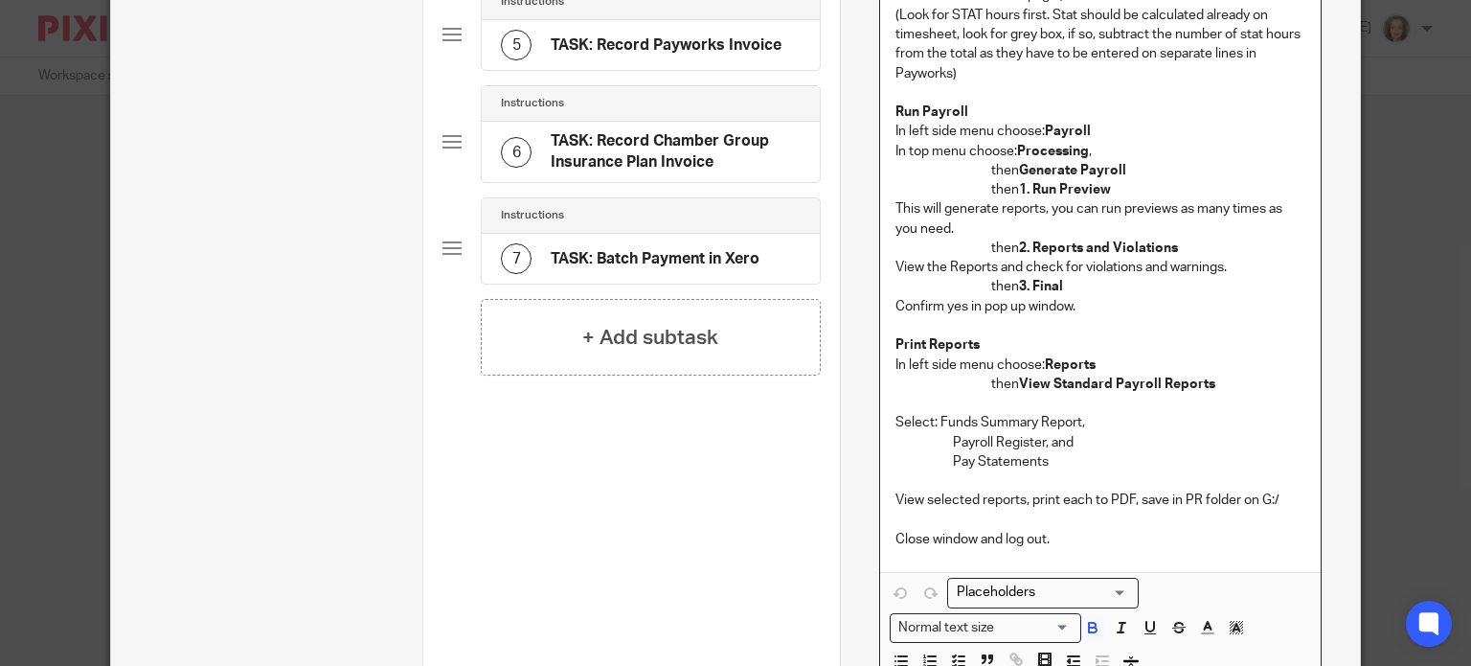
click at [1065, 280] on p "then 3. Final" at bounding box center [1148, 286] width 314 height 19
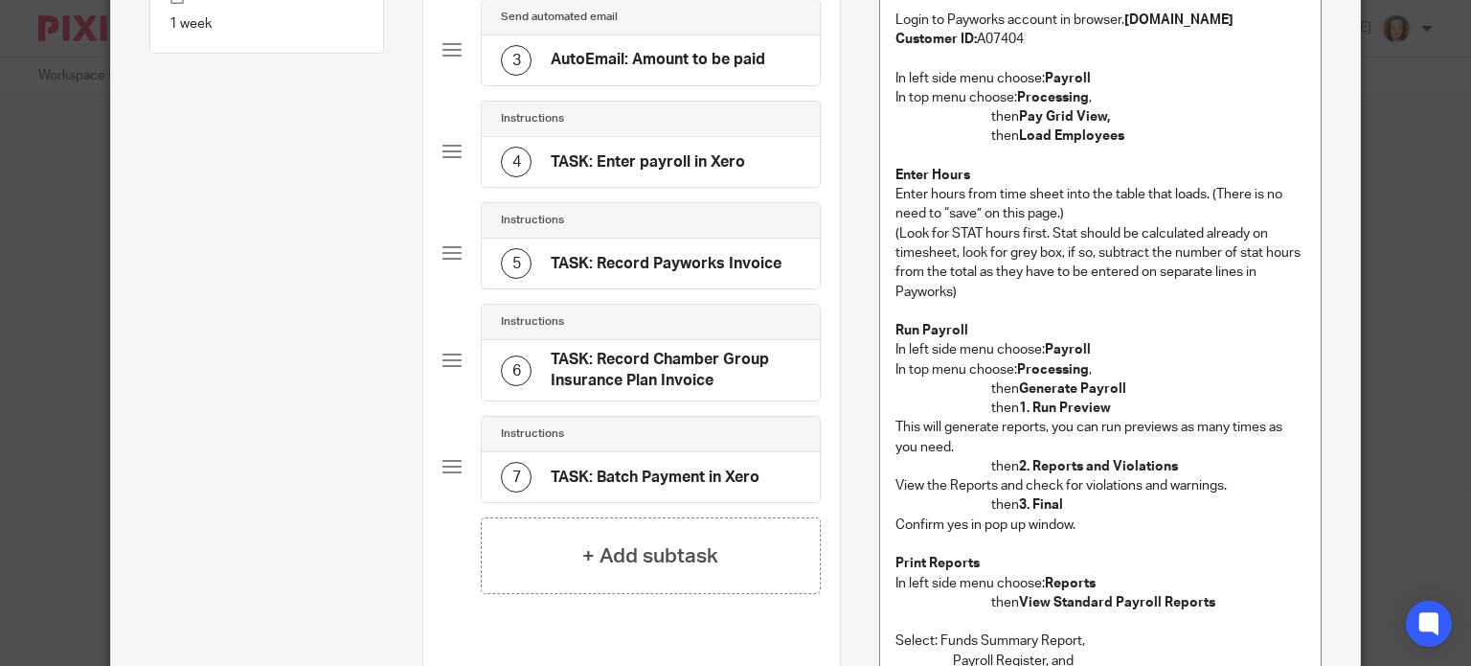
scroll to position [359, 0]
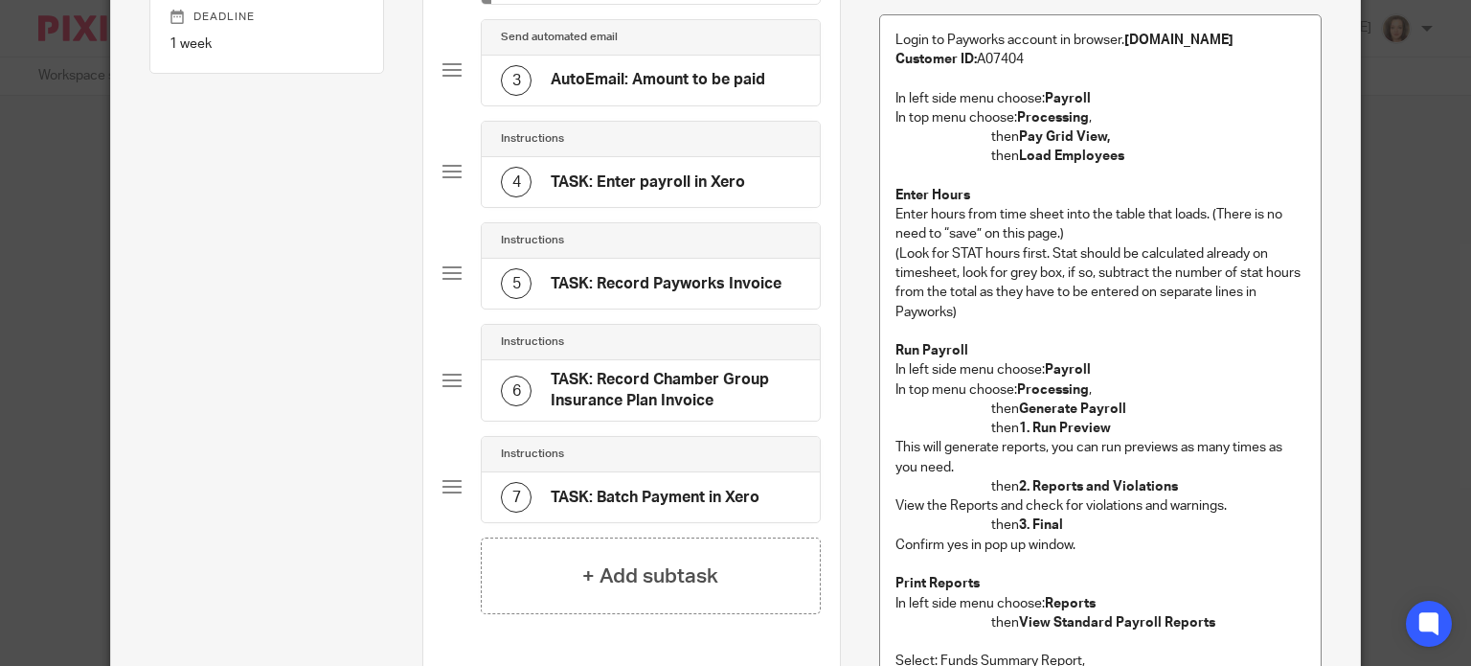
click at [651, 167] on div "4 TASK: Enter payroll in Xero" at bounding box center [623, 182] width 244 height 31
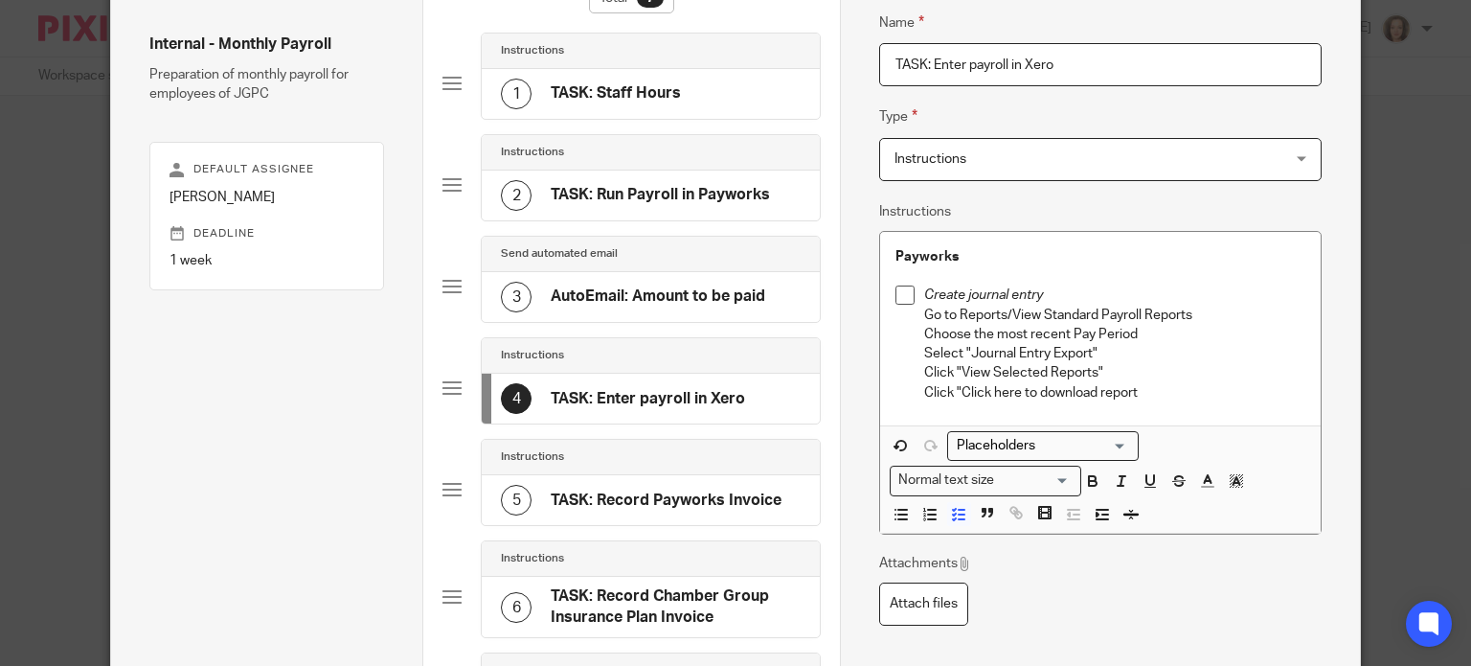
scroll to position [168, 0]
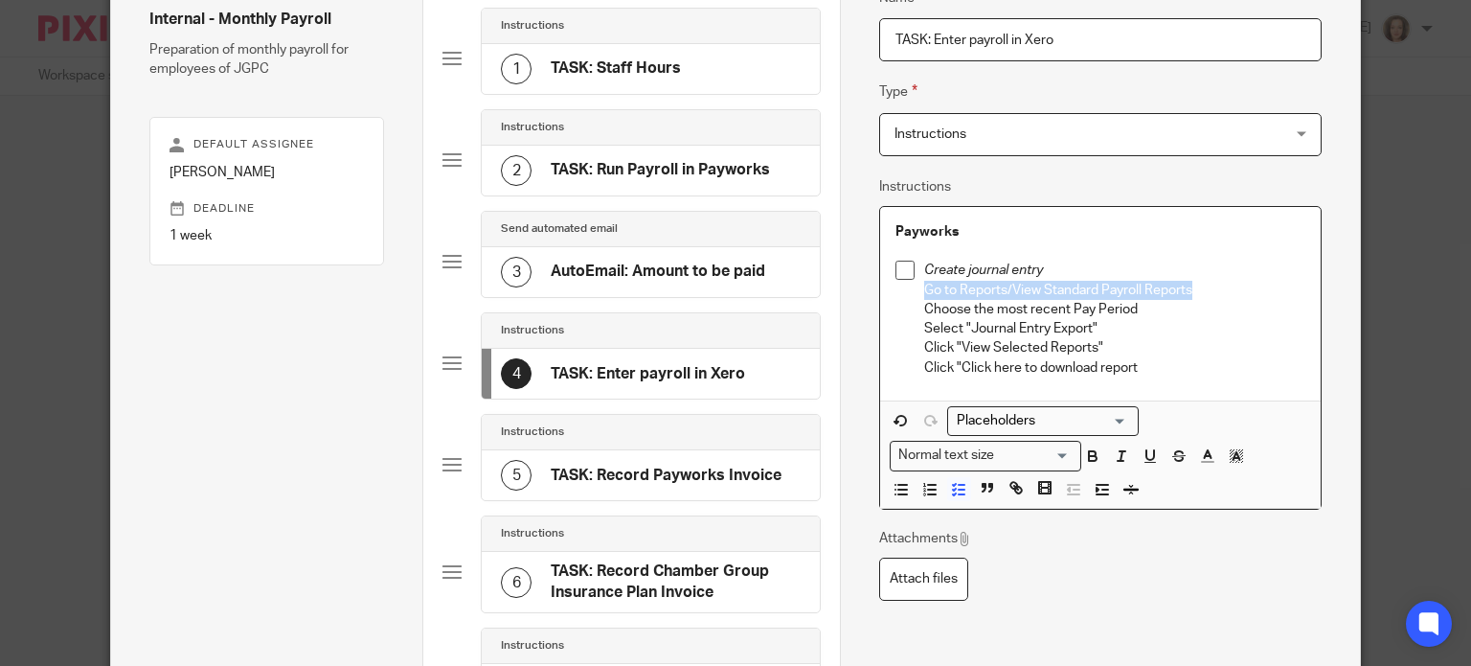
drag, startPoint x: 918, startPoint y: 286, endPoint x: 1201, endPoint y: 286, distance: 282.5
click at [1201, 286] on p "Go to Reports/View Standard Payroll Reports" at bounding box center [1114, 290] width 381 height 19
drag, startPoint x: 919, startPoint y: 309, endPoint x: 1162, endPoint y: 310, distance: 242.3
click at [1154, 310] on p "Choose the most recent Pay Period" at bounding box center [1114, 309] width 381 height 19
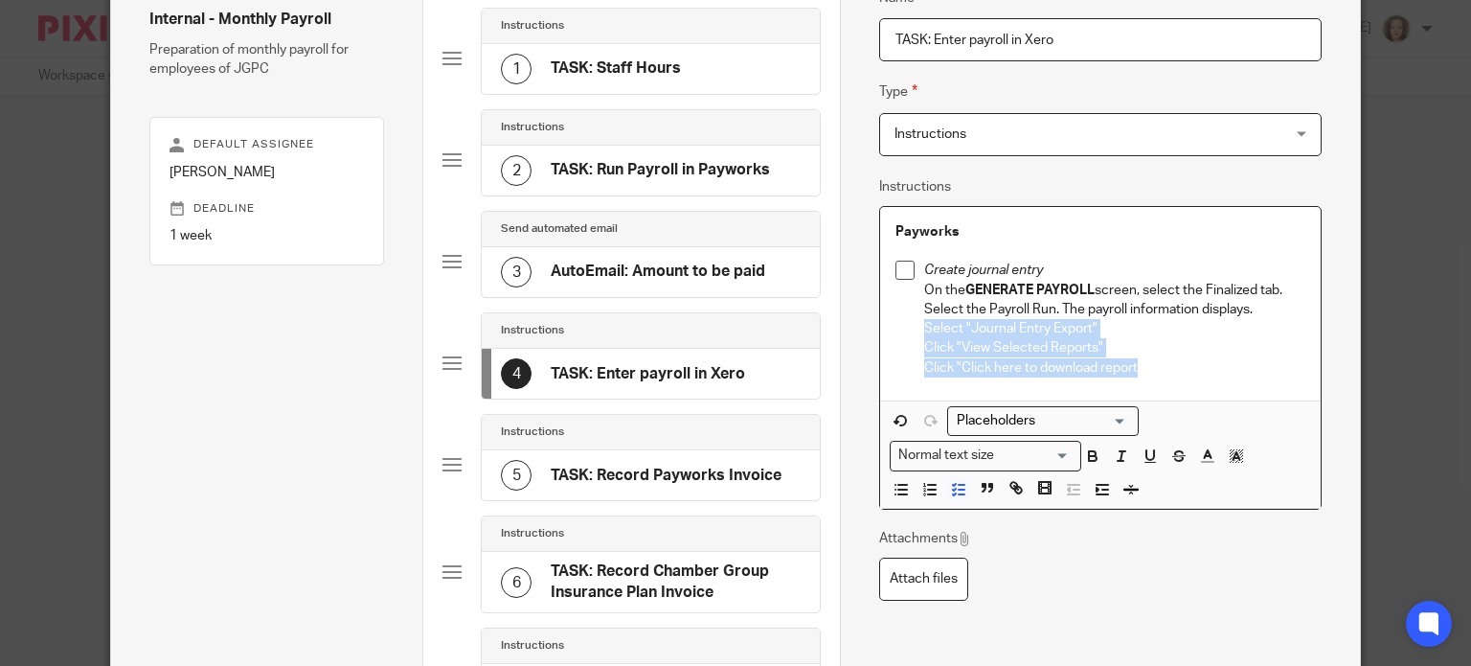
drag, startPoint x: 1146, startPoint y: 371, endPoint x: 895, endPoint y: 332, distance: 254.8
click at [895, 332] on li "Create journal entry On the GENERATE PAYROLL screen, select the Finalized tab. …" at bounding box center [1100, 319] width 410 height 117
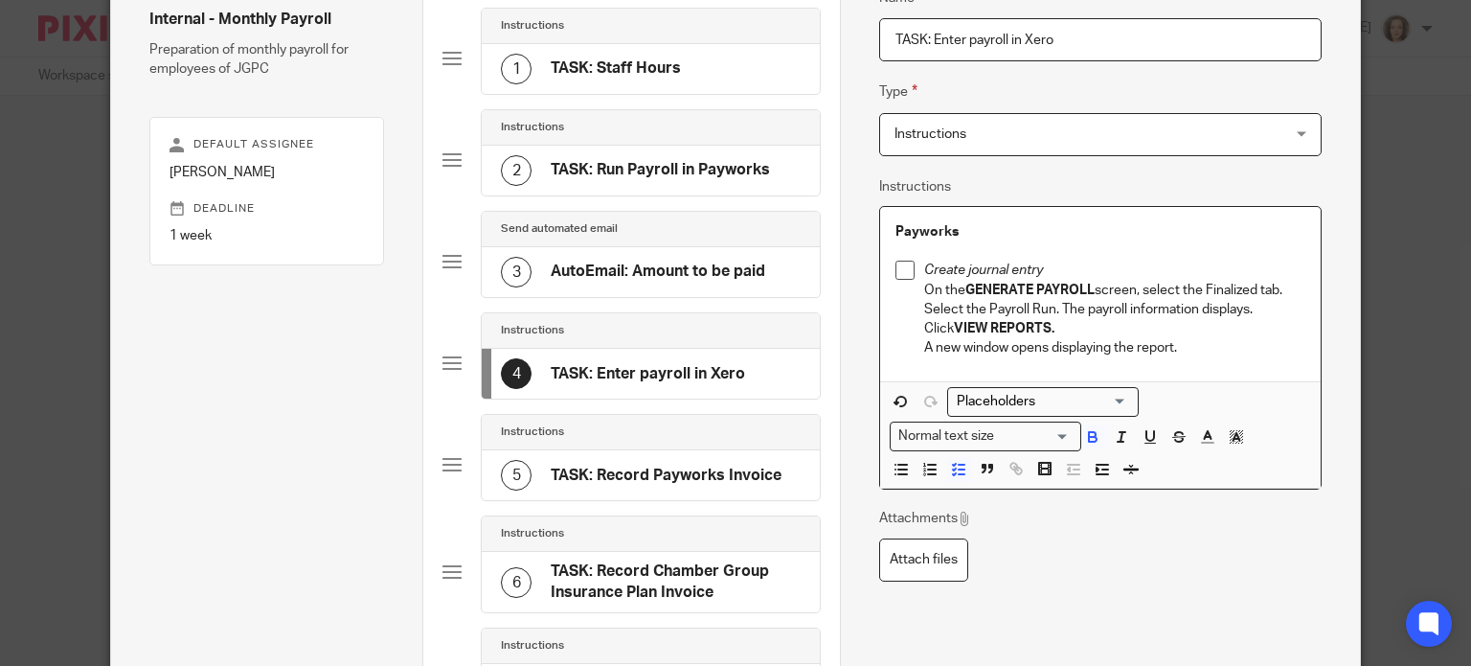
click at [1073, 329] on p "Click VIEW REPORTS. A new window opens displaying the report." at bounding box center [1114, 338] width 381 height 39
click at [1041, 351] on p "Click VIEW REPORTS. A new window opens displaying the report." at bounding box center [1114, 338] width 381 height 39
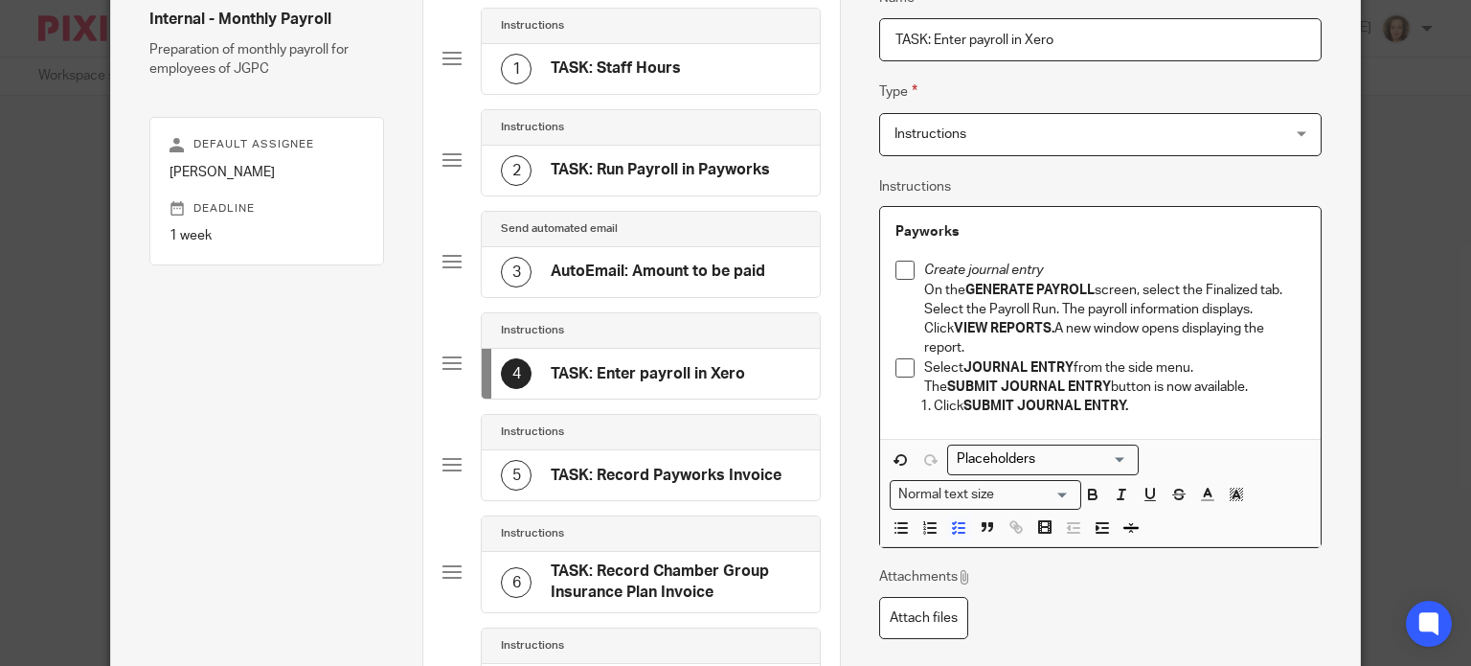
click at [914, 367] on li "Select JOURNAL ENTRY from the side menu. The SUBMIT JOURNAL ENTRY button is now…" at bounding box center [1100, 377] width 410 height 39
click at [924, 382] on p "Select JOURNAL ENTRY from the side menu. The SUBMIT JOURNAL ENTRY button is now…" at bounding box center [1114, 377] width 381 height 39
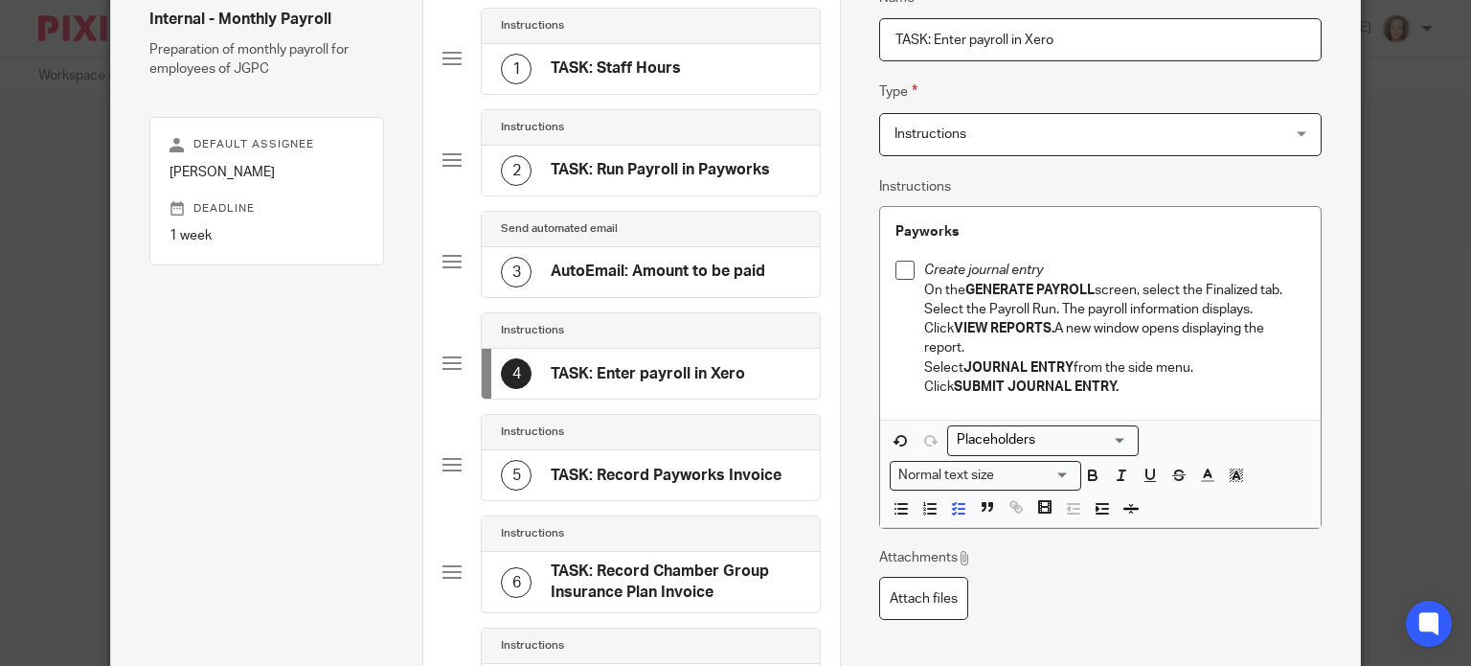
click at [1099, 367] on p "Select JOURNAL ENTRY from the side menu. Click SUBMIT JOURNAL ENTRY." at bounding box center [1114, 377] width 381 height 39
click at [1134, 385] on p "Select JOURNAL ENTRY from bottom of the side menu. Click SUBMIT JOURNAL ENTRY." at bounding box center [1114, 377] width 381 height 39
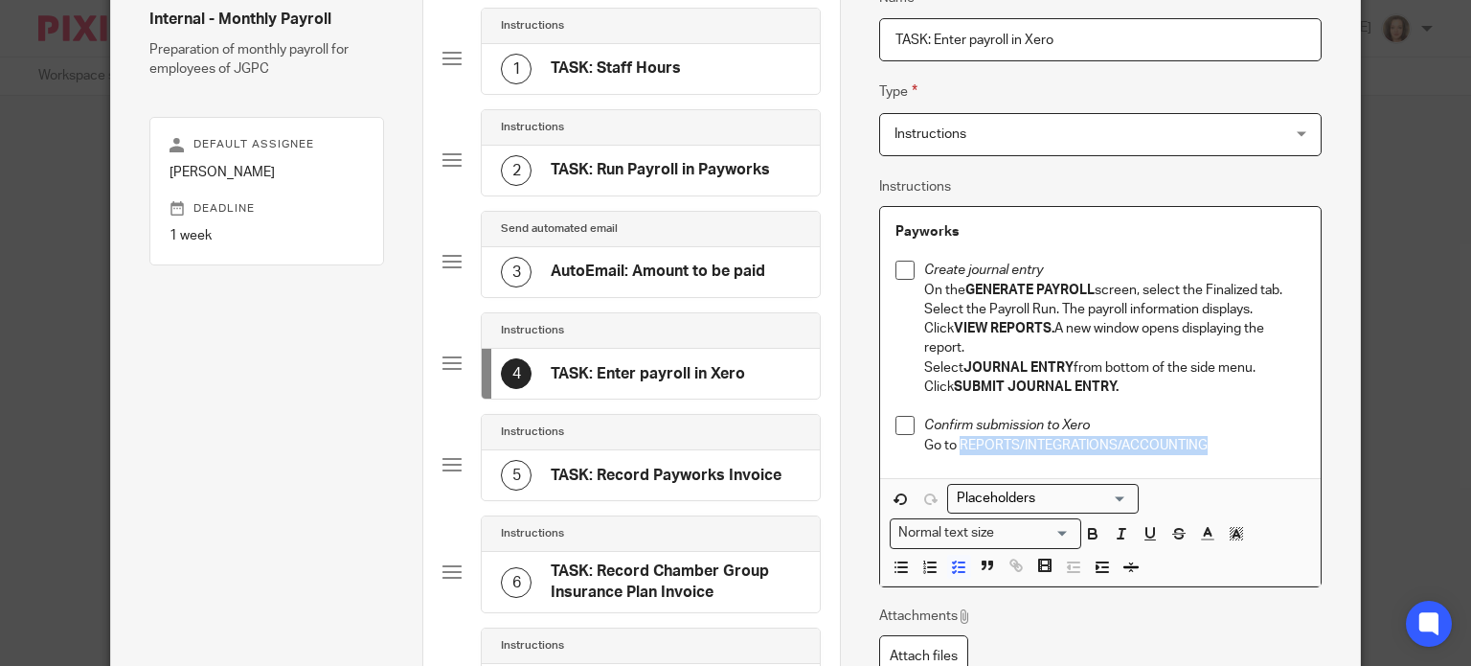
click at [953, 440] on p "Go to REPORTS/INTEGRATIONS/ACCOUNTING" at bounding box center [1114, 445] width 381 height 19
click at [1222, 445] on p "Go to REPORTS/INTEGRATIONS/ACCOUNTING" at bounding box center [1114, 445] width 381 height 19
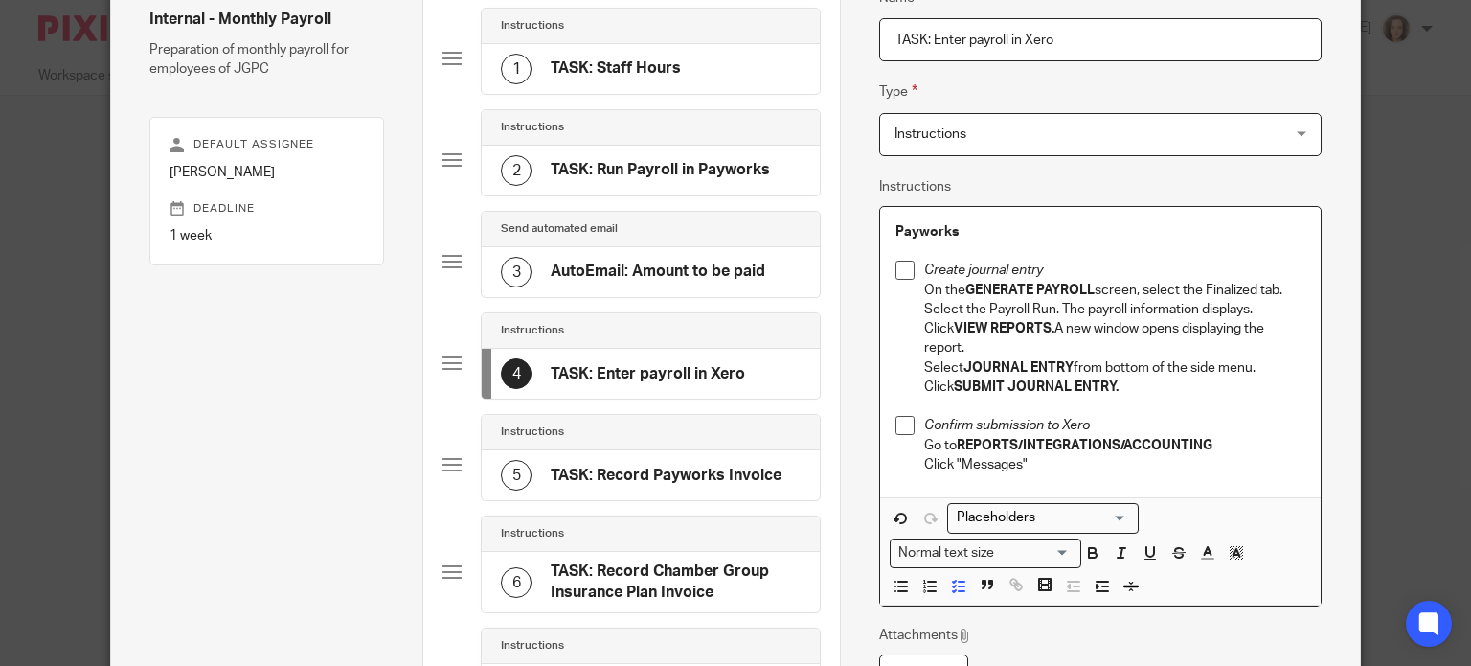
click at [1059, 467] on p "Click "Messages"" at bounding box center [1114, 464] width 381 height 19
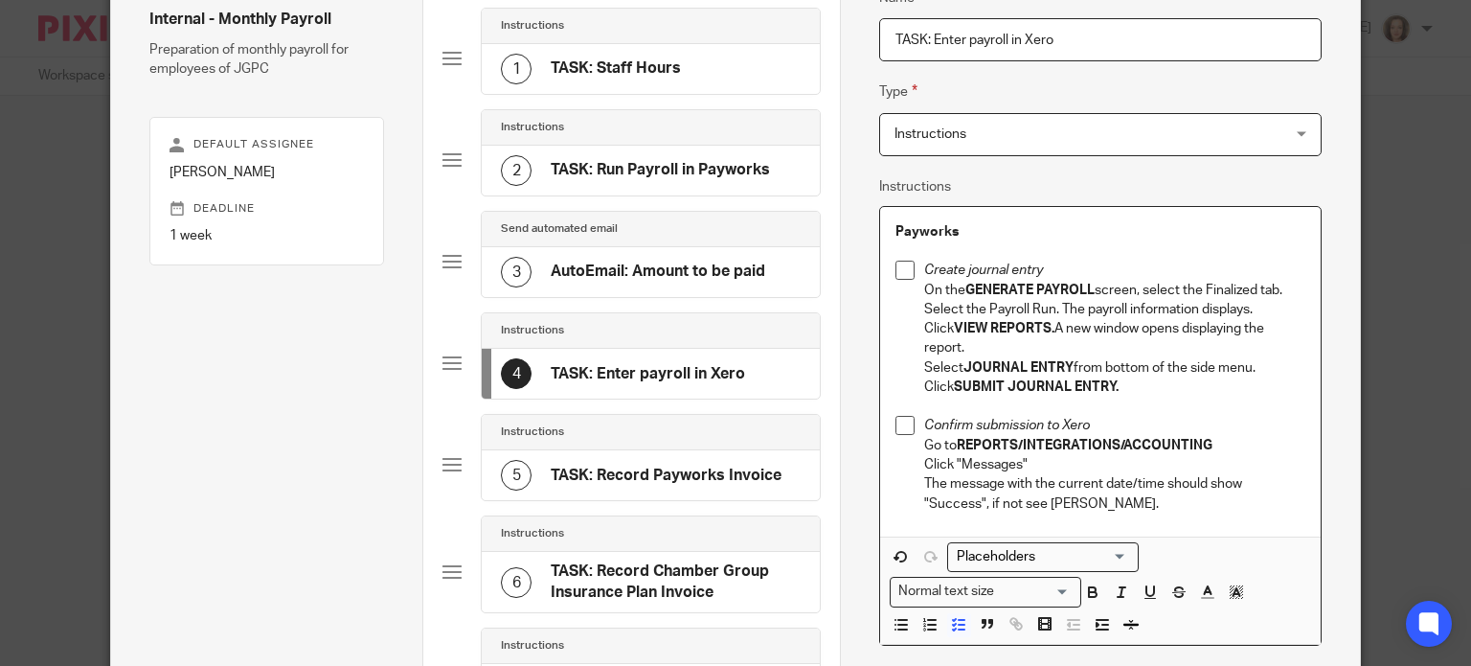
click at [900, 265] on span at bounding box center [904, 270] width 19 height 19
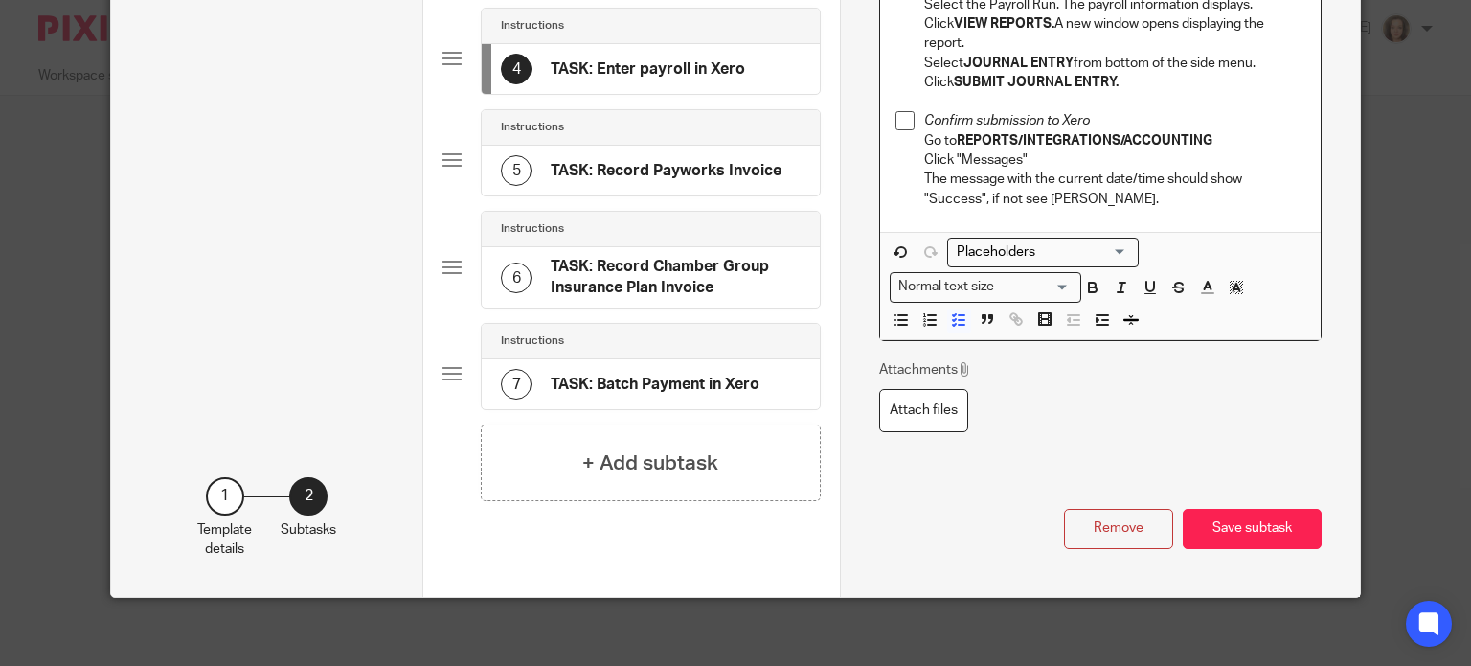
scroll to position [476, 0]
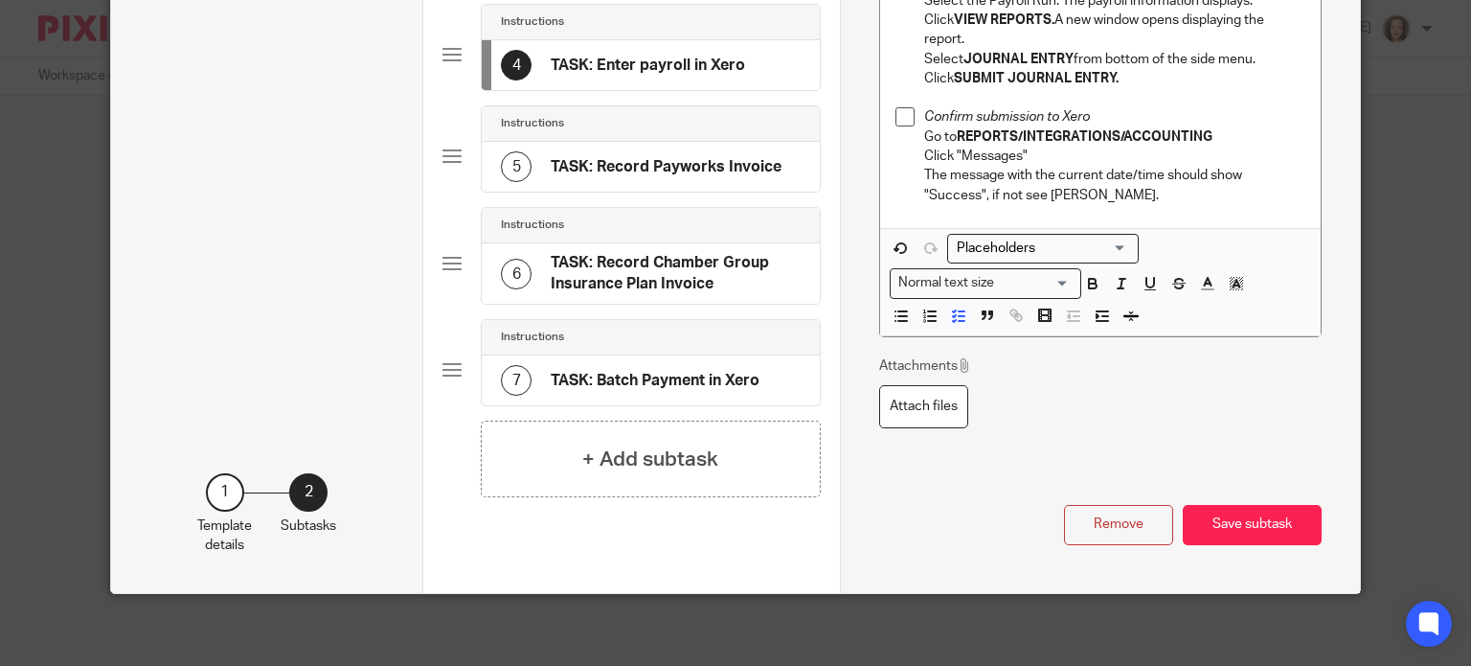
click at [1145, 198] on p "The message with the current date/time should show "Success", if not see Jeanet…" at bounding box center [1114, 185] width 381 height 39
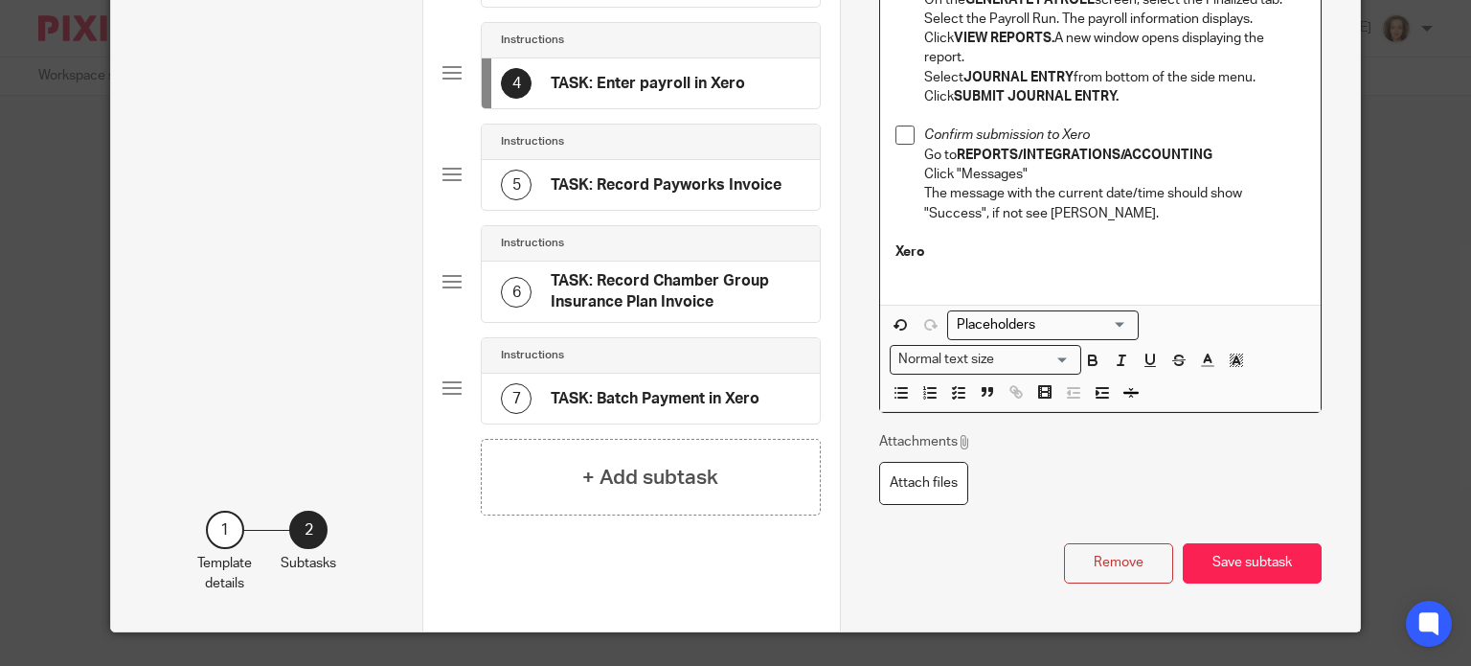
scroll to position [452, 0]
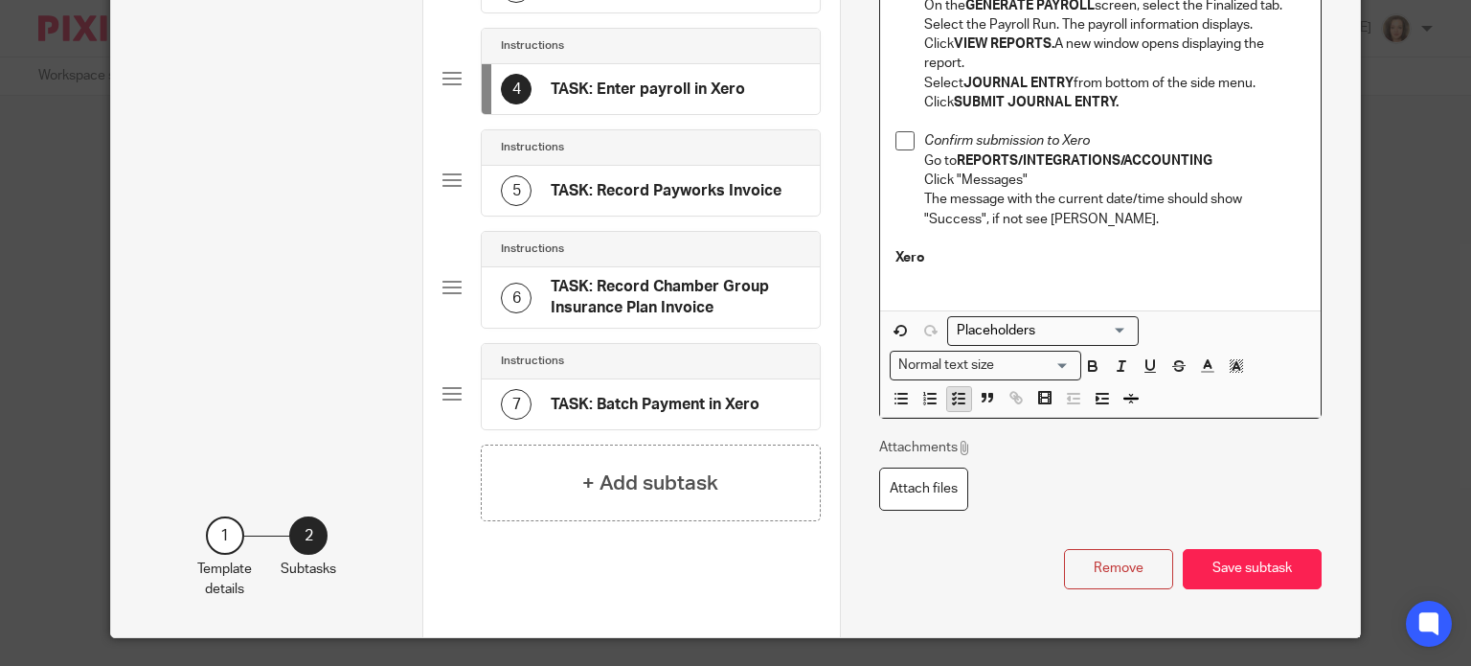
click at [959, 394] on line "button" at bounding box center [962, 394] width 6 height 0
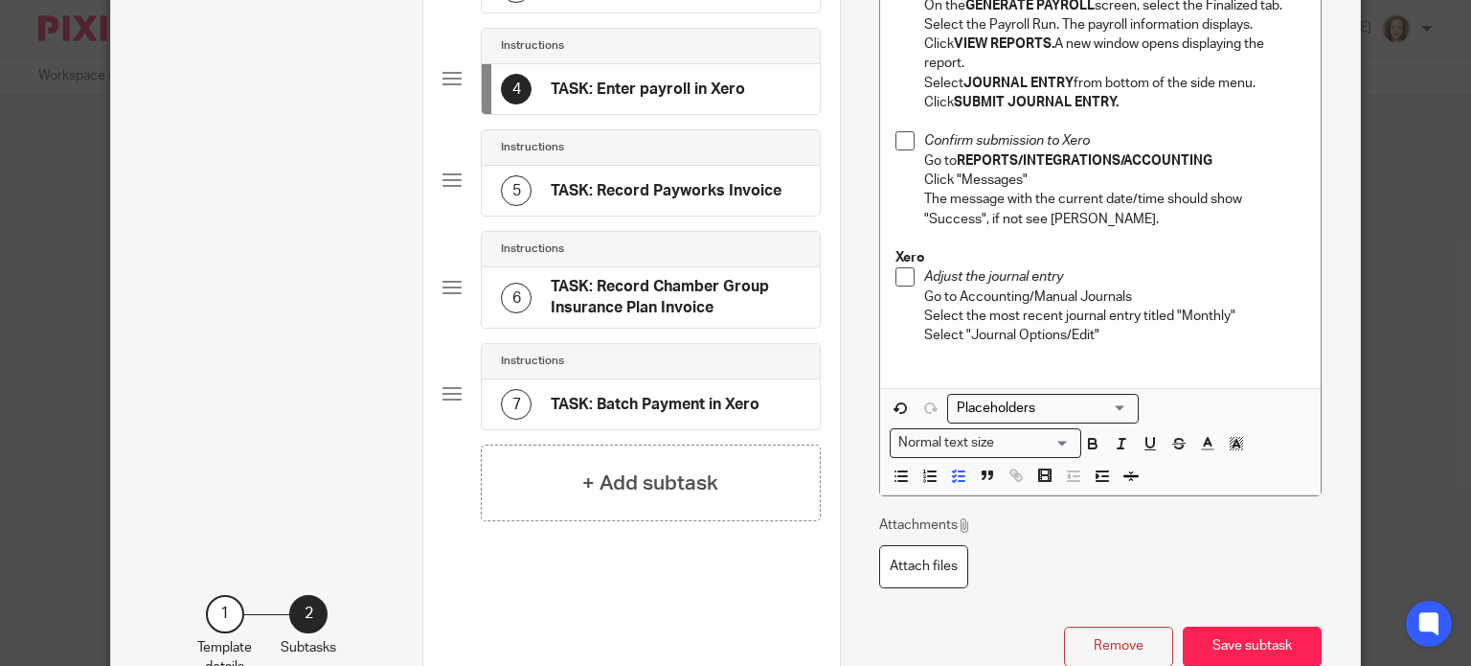
click at [1113, 333] on p "Select "Journal Options/Edit"" at bounding box center [1114, 335] width 381 height 19
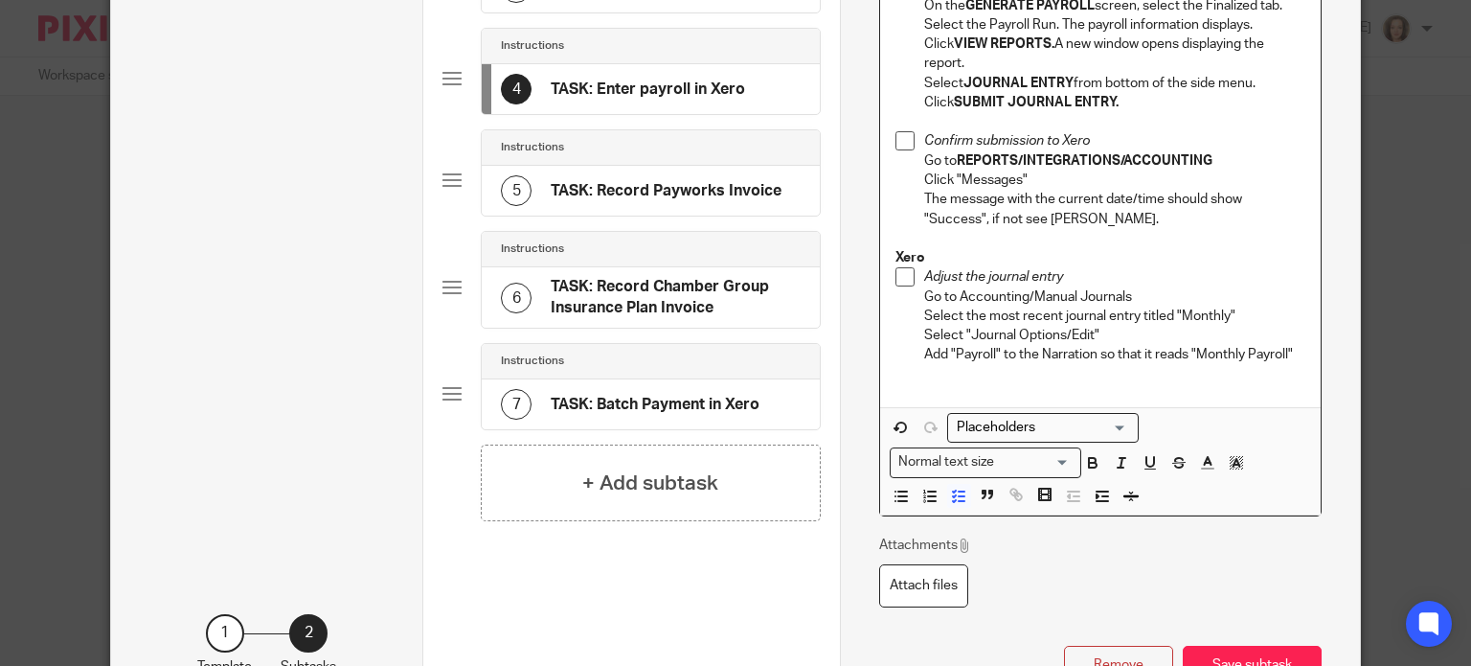
click at [996, 353] on p "Add "Payroll" to the Narration so that it reads "Monthly Payroll"" at bounding box center [1114, 354] width 381 height 19
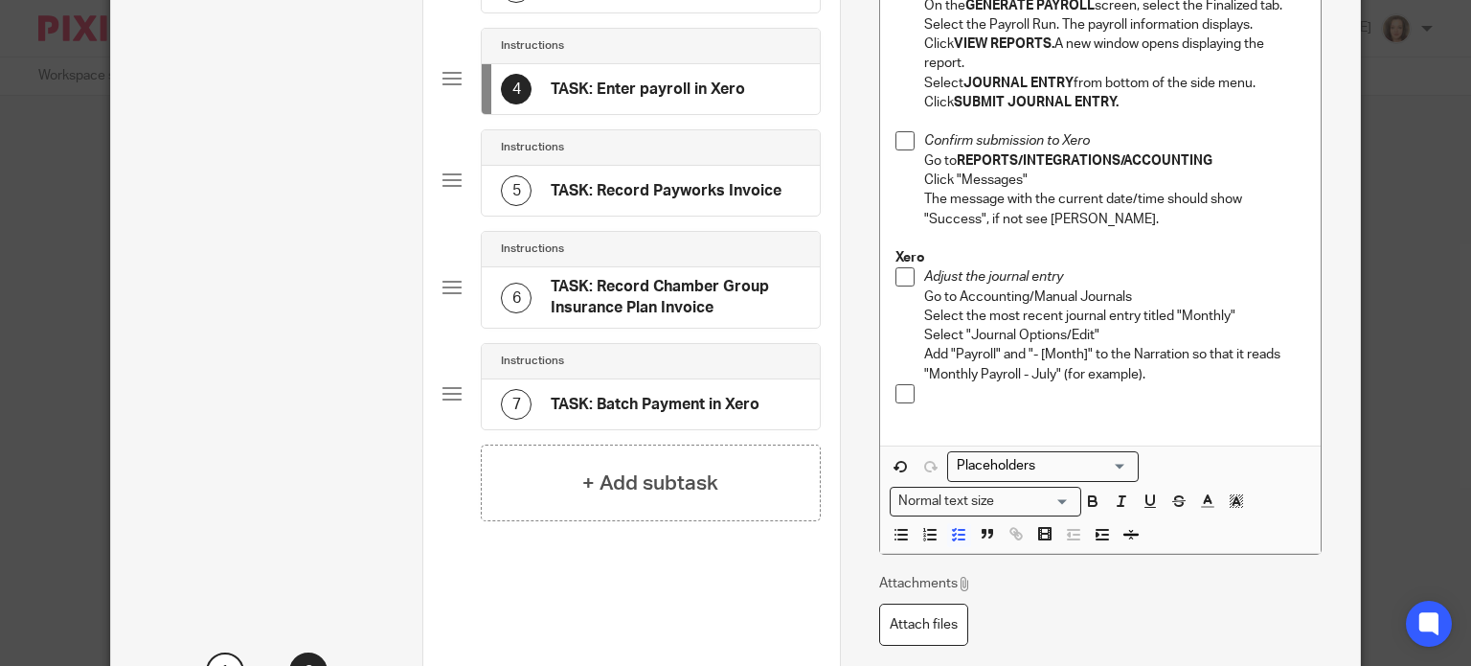
click at [1076, 353] on p "Add "Payroll" and "- [Month]" to the Narration so that it reads "Monthly Payrol…" at bounding box center [1114, 364] width 381 height 39
click at [661, 395] on h4 "TASK: Batch Payment in Xero" at bounding box center [655, 405] width 209 height 20
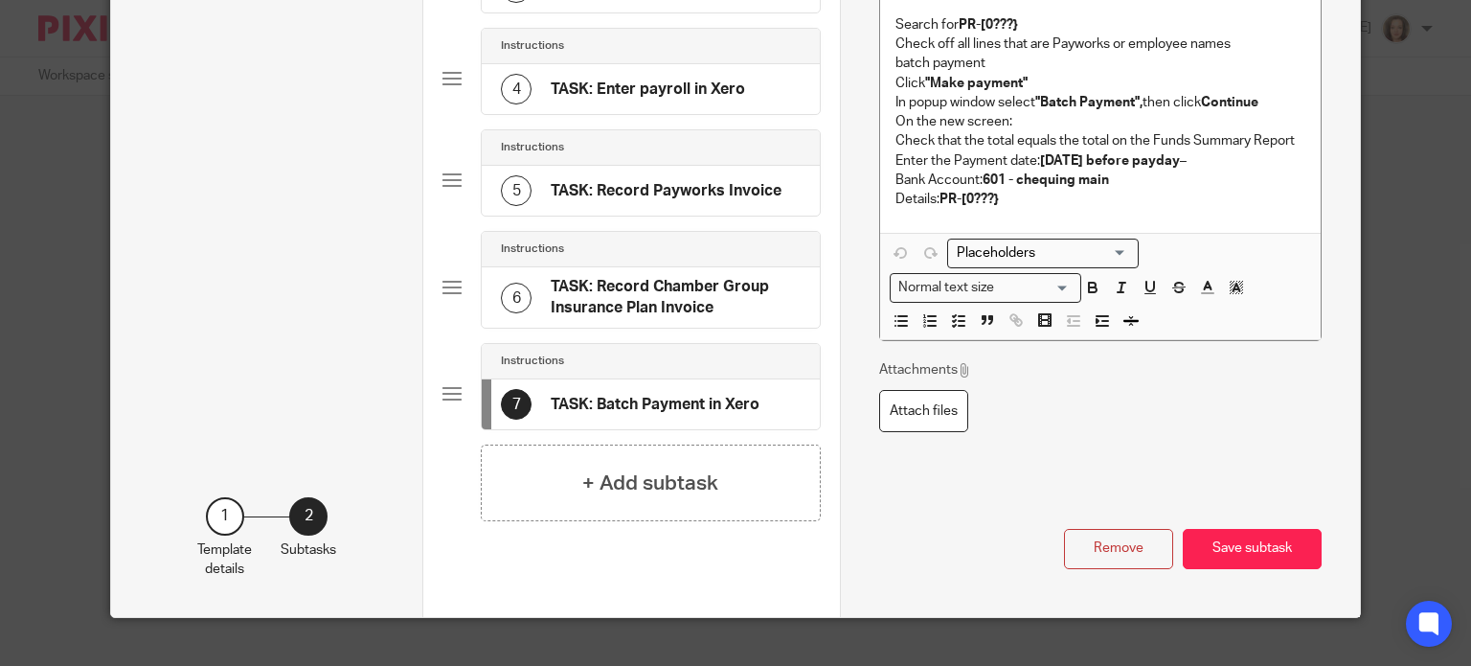
scroll to position [0, 0]
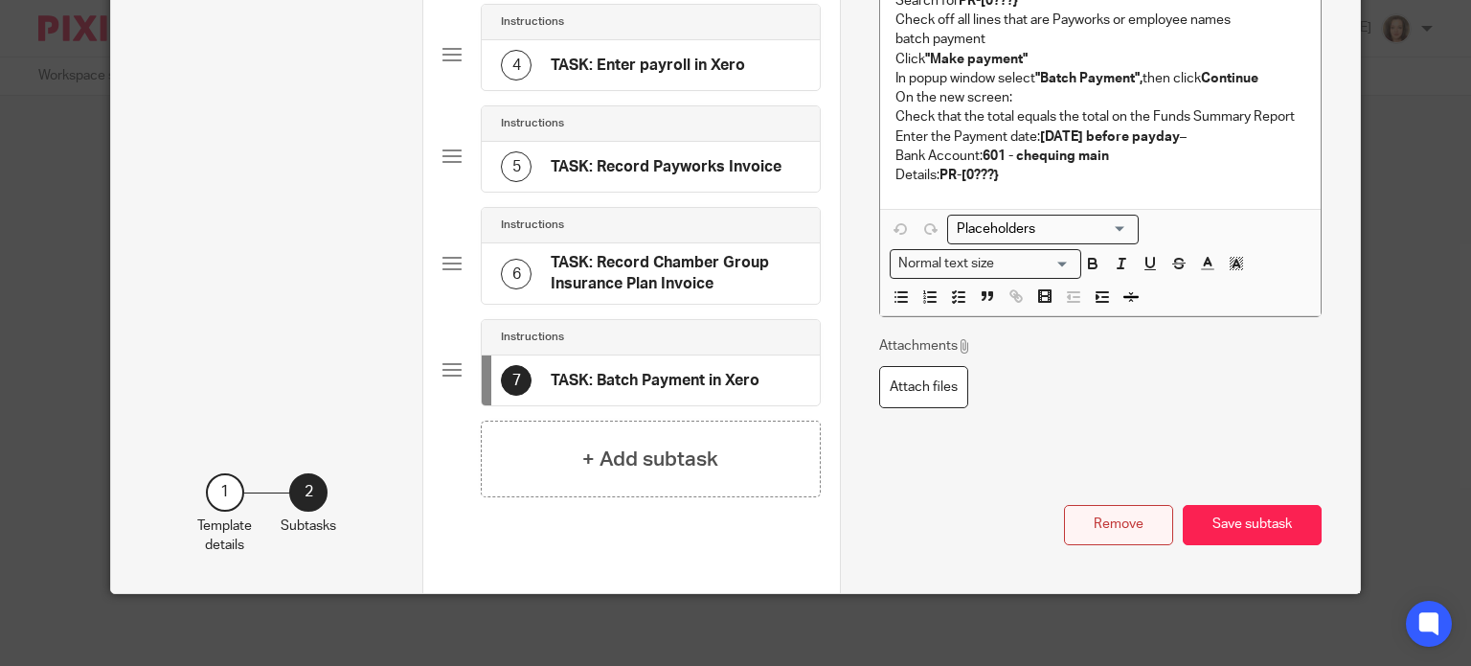
click at [1117, 511] on button "Remove" at bounding box center [1118, 525] width 109 height 41
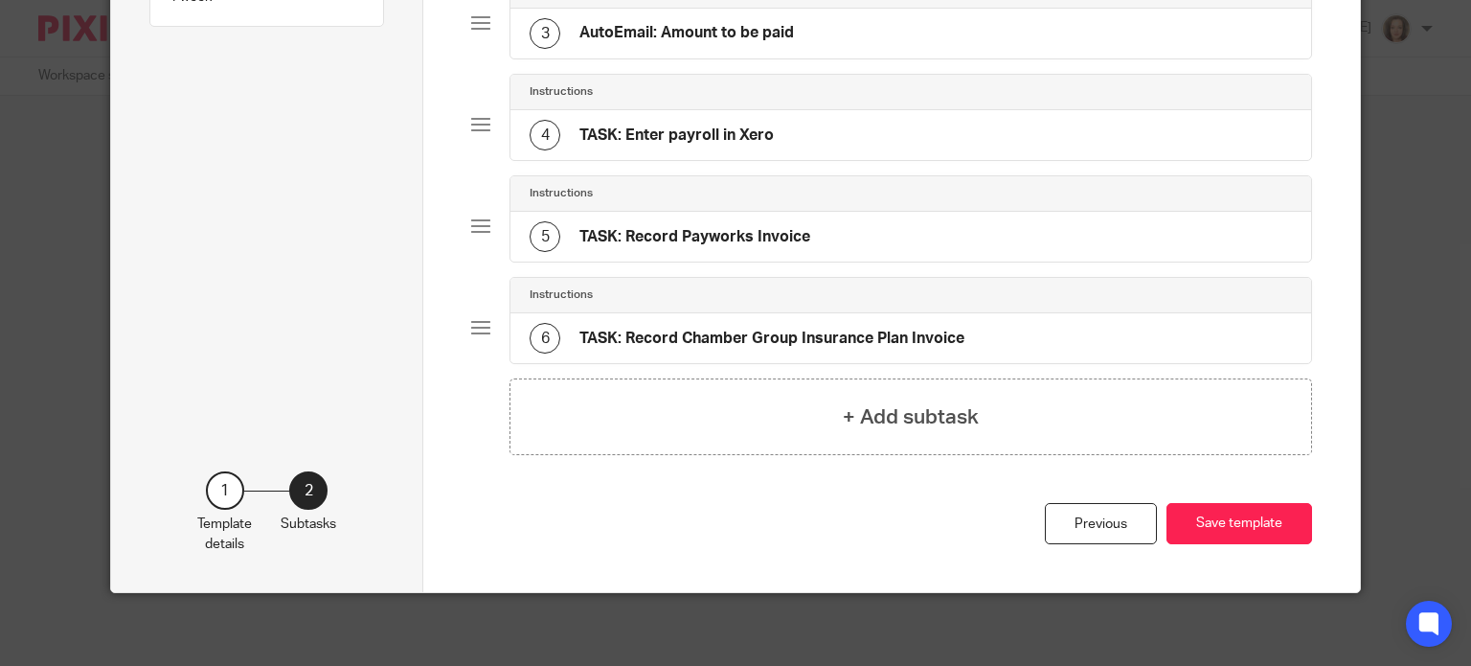
click at [827, 226] on div "5 TASK: Record Payworks Invoice" at bounding box center [910, 237] width 801 height 50
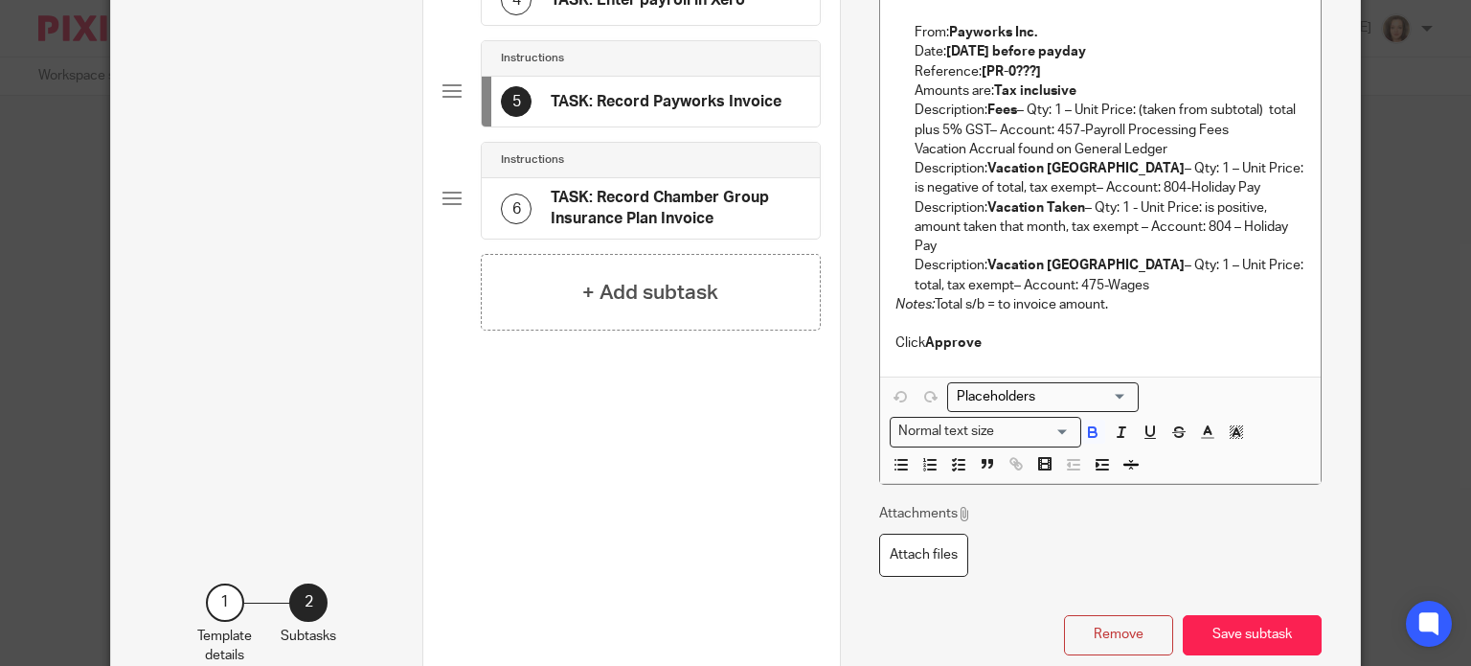
scroll to position [652, 0]
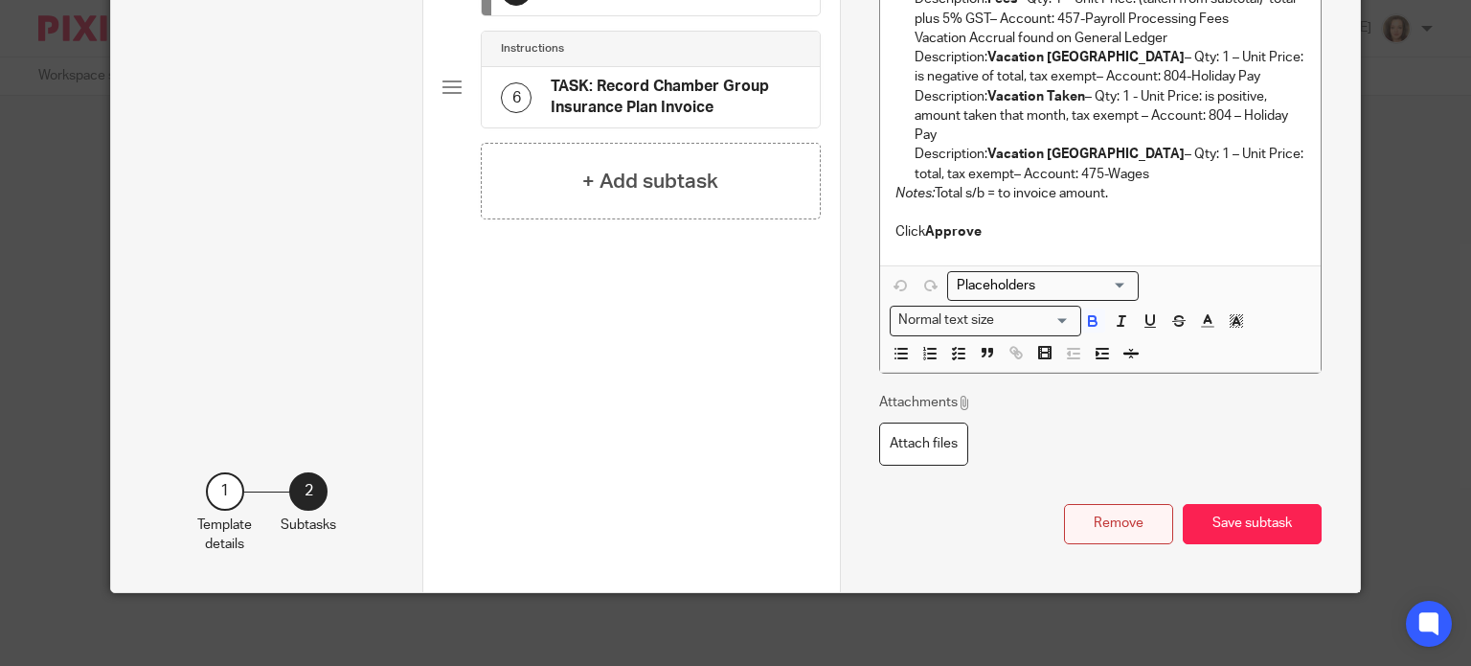
click at [1130, 518] on button "Remove" at bounding box center [1118, 524] width 109 height 41
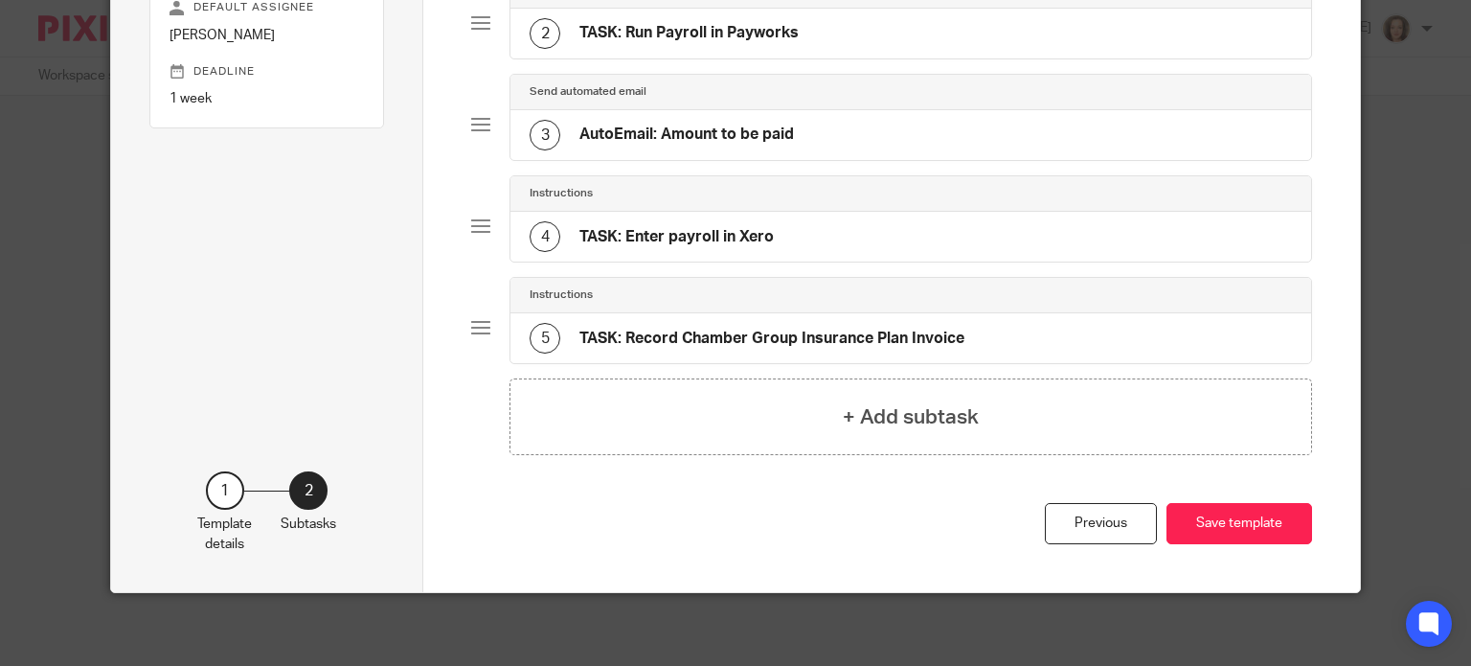
click at [727, 231] on h4 "TASK: Enter payroll in Xero" at bounding box center [676, 237] width 194 height 20
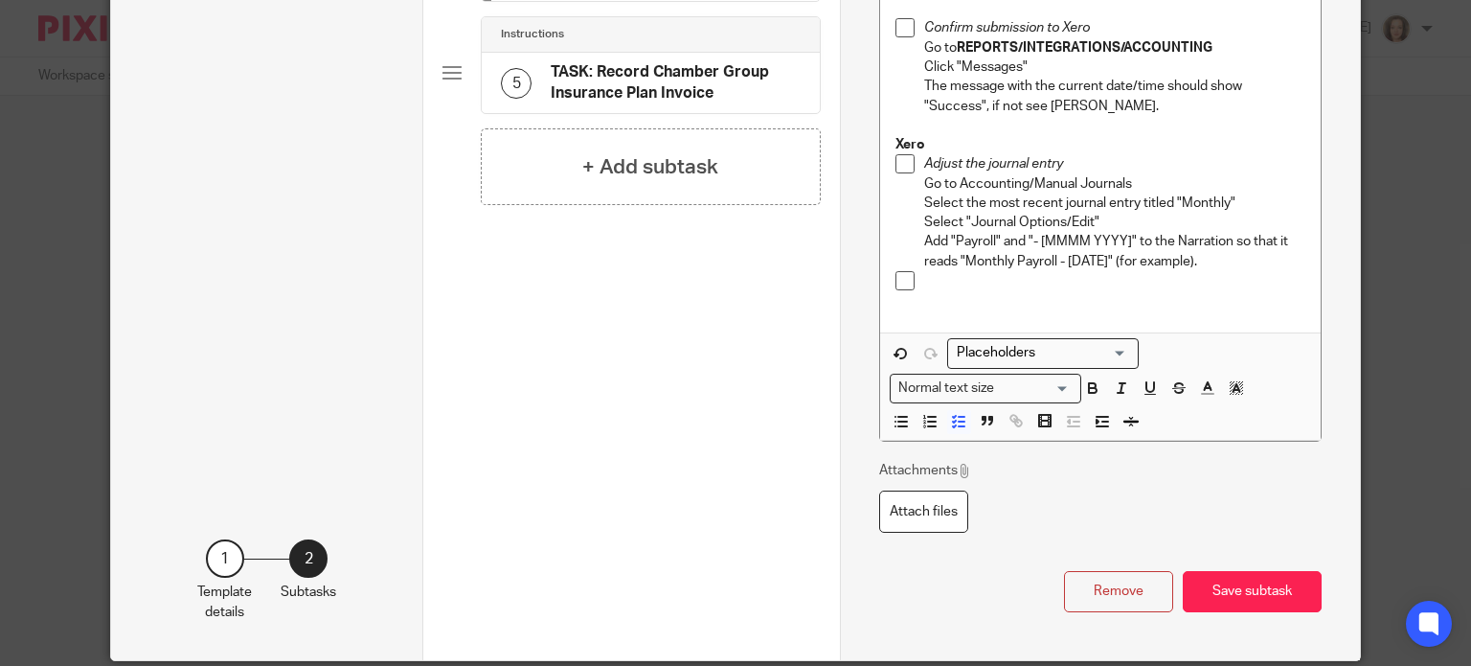
scroll to position [633, 0]
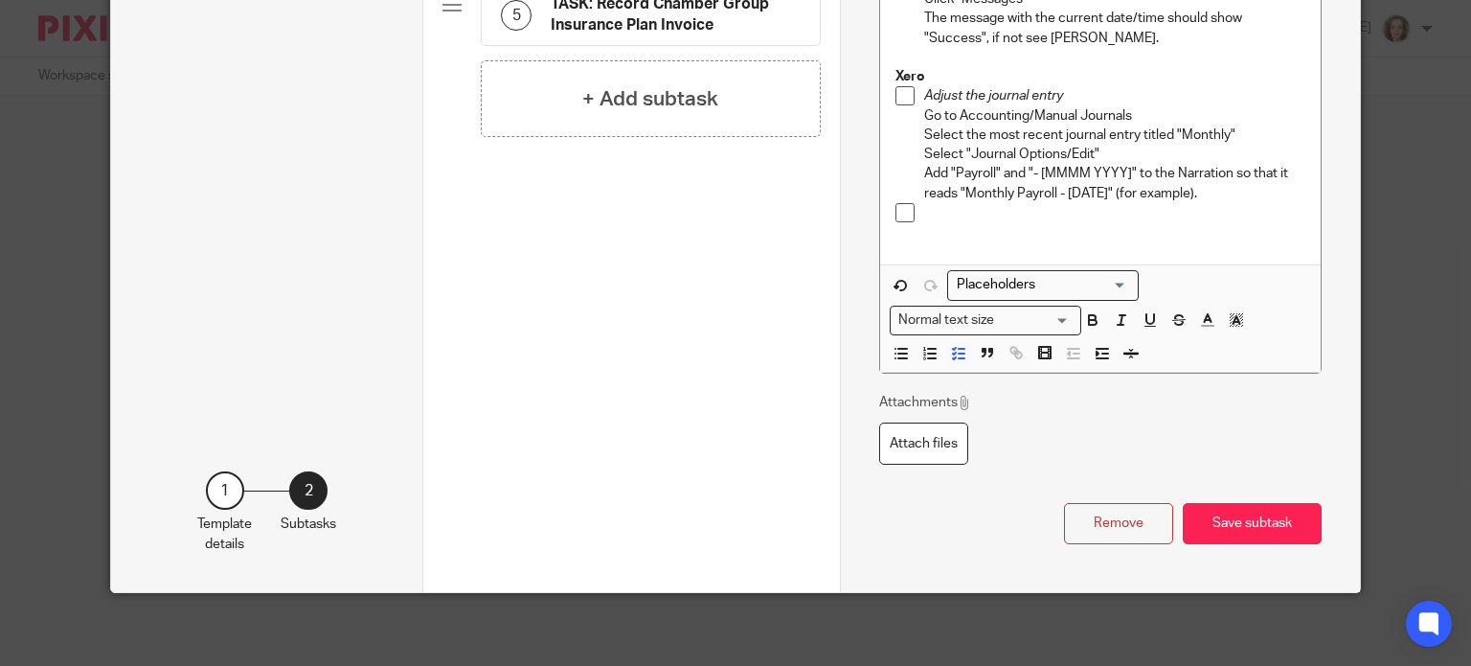
click at [950, 212] on p at bounding box center [1114, 212] width 381 height 19
click at [1258, 520] on button "Save subtask" at bounding box center [1252, 523] width 139 height 41
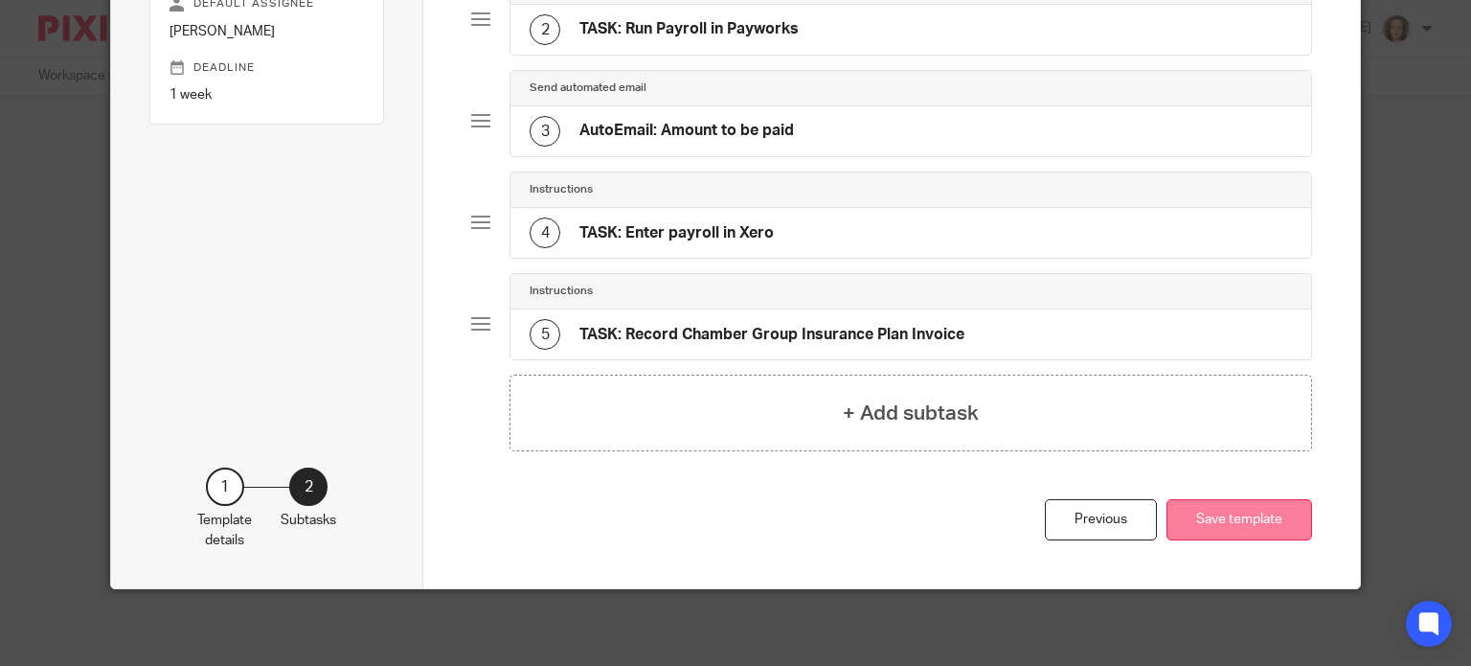
scroll to position [305, 0]
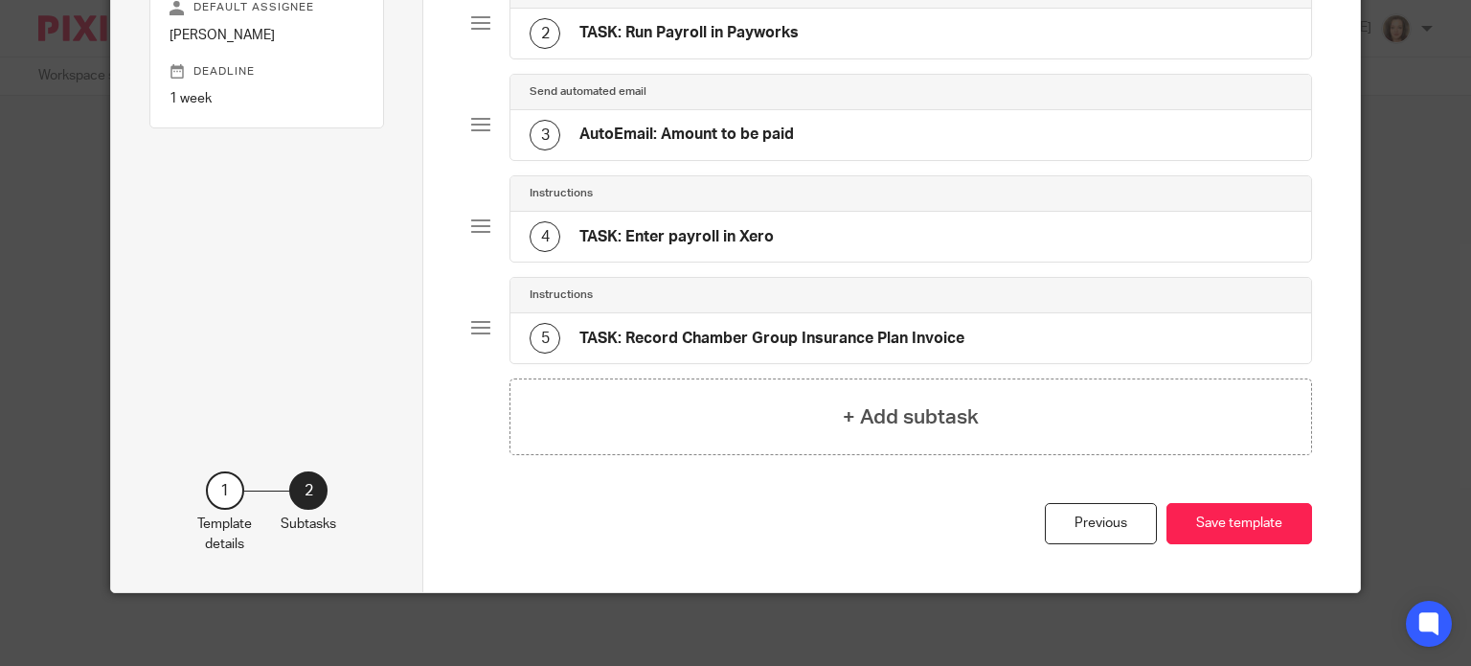
click at [851, 323] on div "5 TASK: Record Chamber Group Insurance Plan Invoice" at bounding box center [747, 338] width 435 height 31
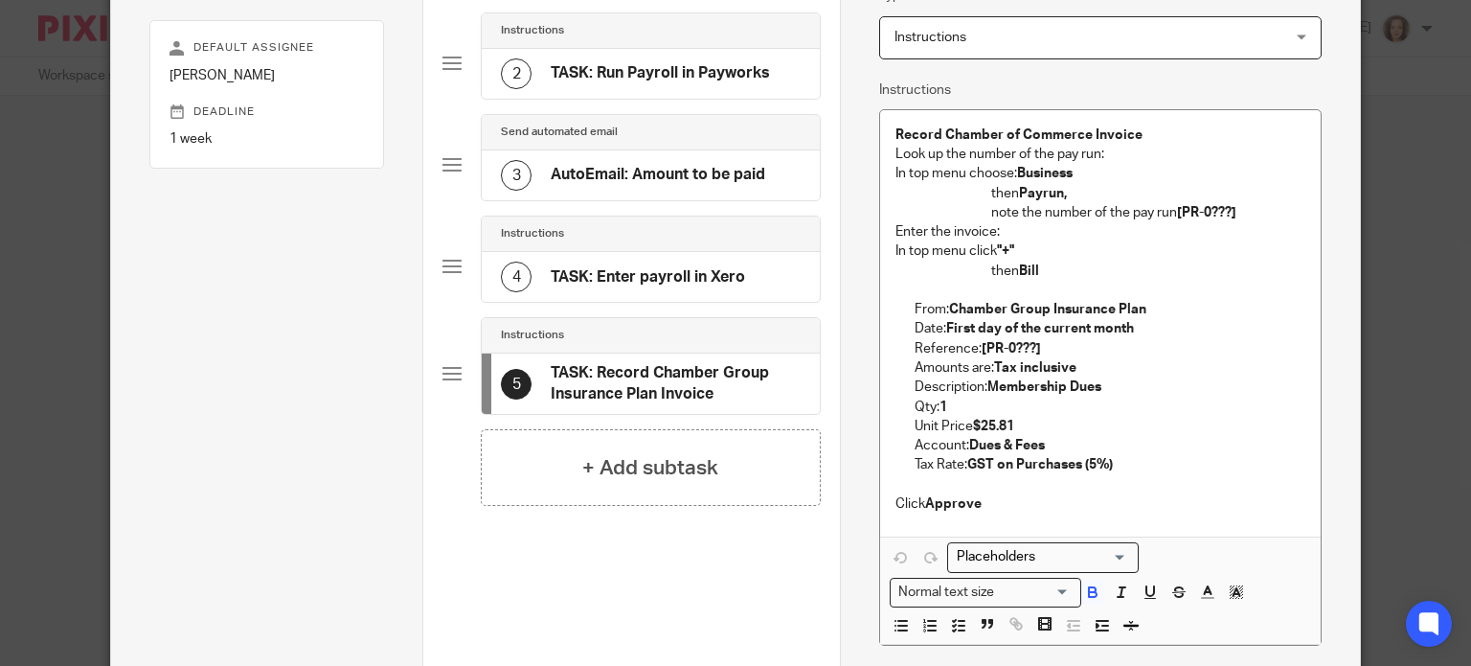
scroll to position [263, 0]
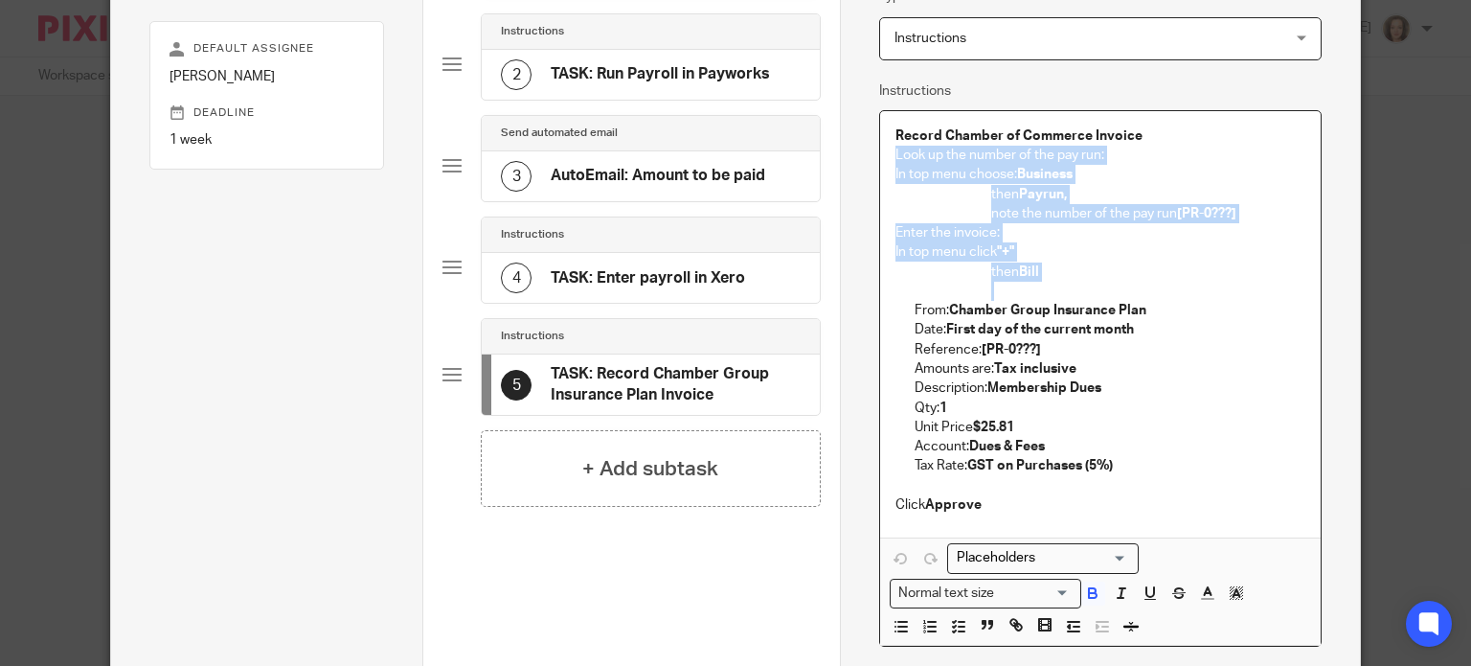
drag, startPoint x: 884, startPoint y: 156, endPoint x: 1113, endPoint y: 292, distance: 266.3
click at [1113, 292] on div "Record Chamber of Commerce Invoice Look up the number of the pay run: In top me…" at bounding box center [1100, 324] width 441 height 426
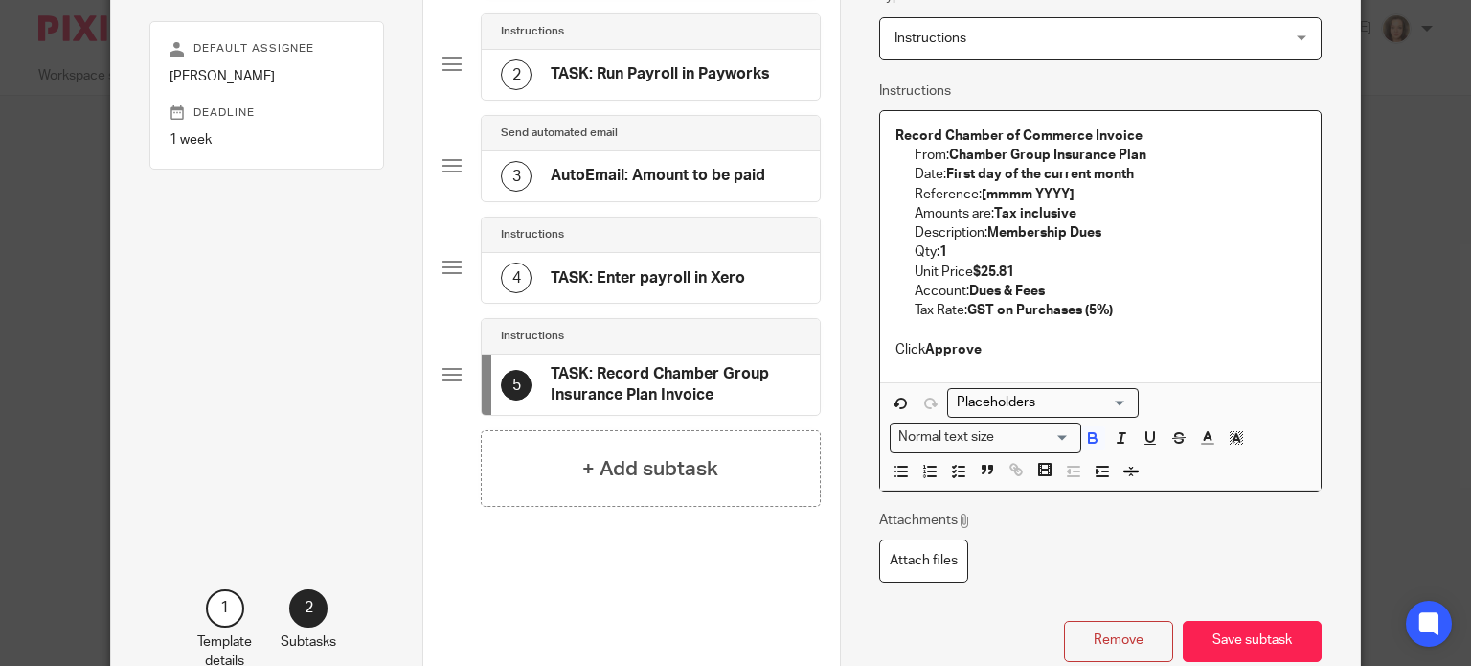
click at [992, 355] on p "Click Approve" at bounding box center [1100, 349] width 410 height 19
click at [1235, 634] on button "Save subtask" at bounding box center [1252, 641] width 139 height 41
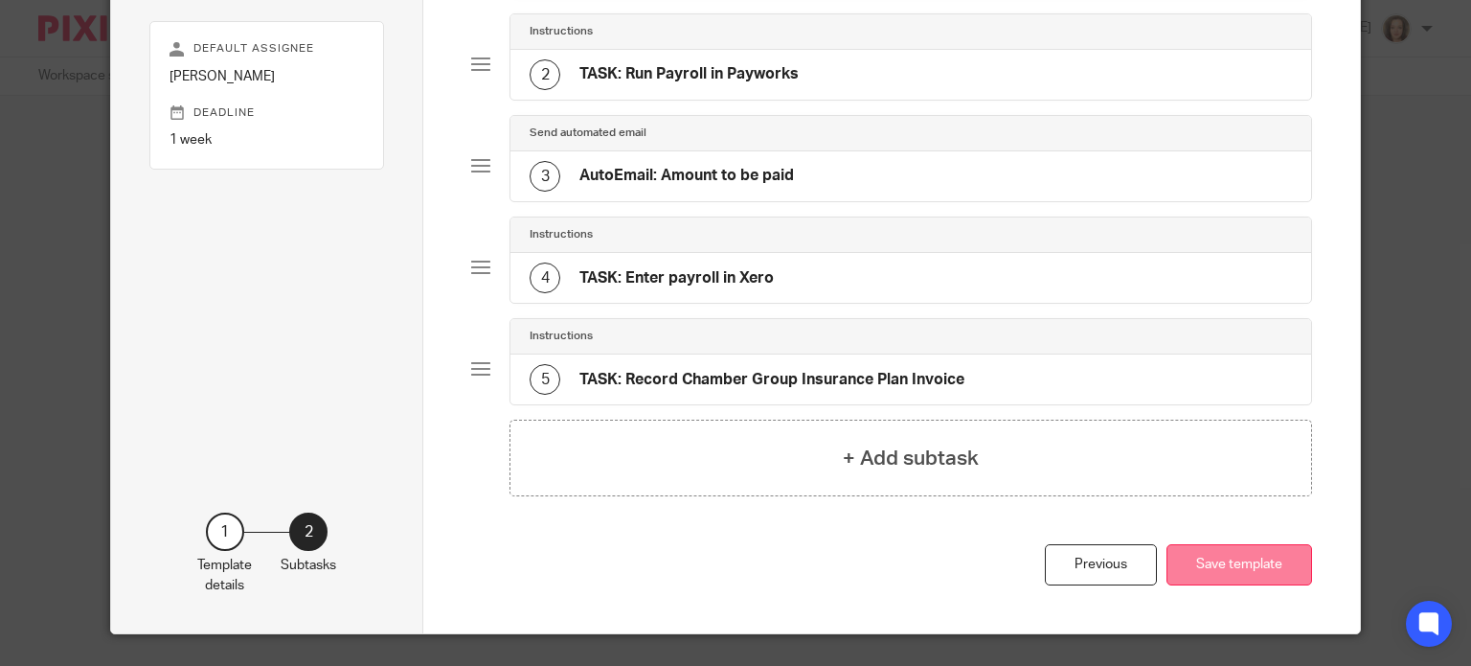
click at [1211, 562] on button "Save template" at bounding box center [1240, 564] width 146 height 41
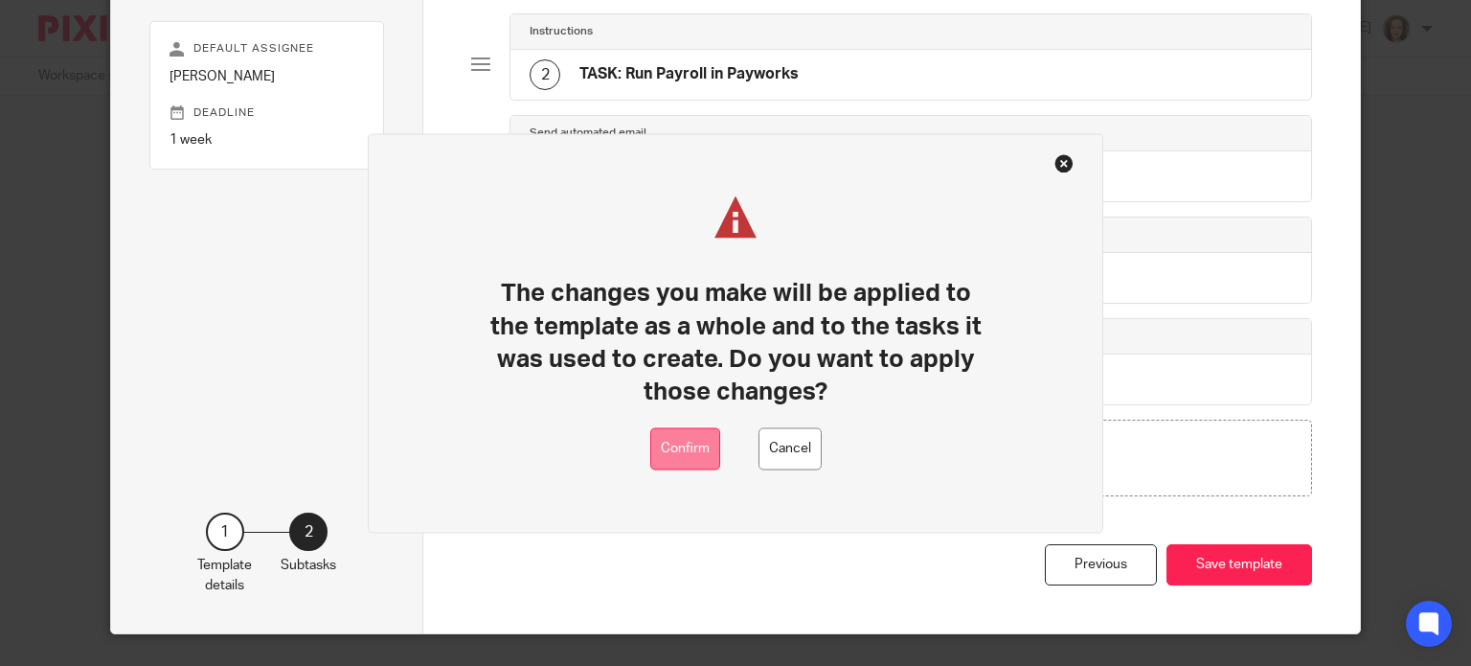
click at [703, 447] on button "Confirm" at bounding box center [685, 448] width 70 height 43
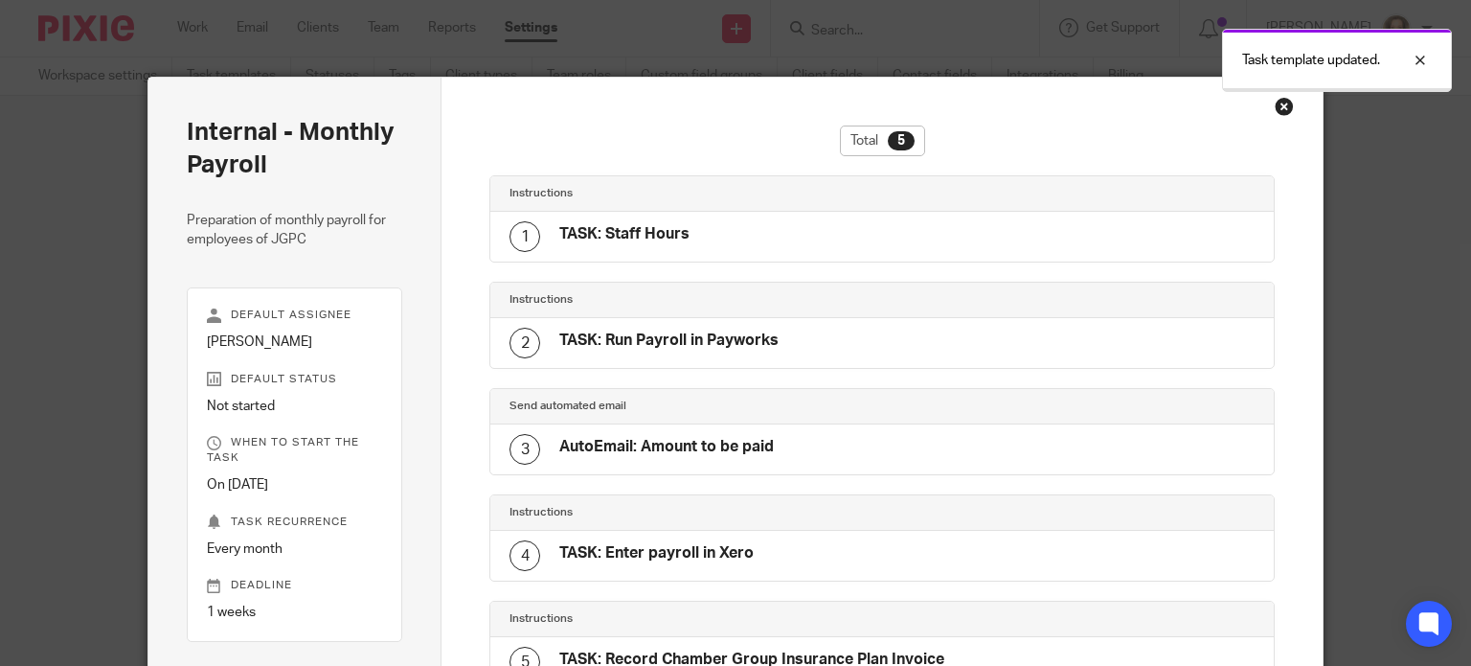
scroll to position [272, 0]
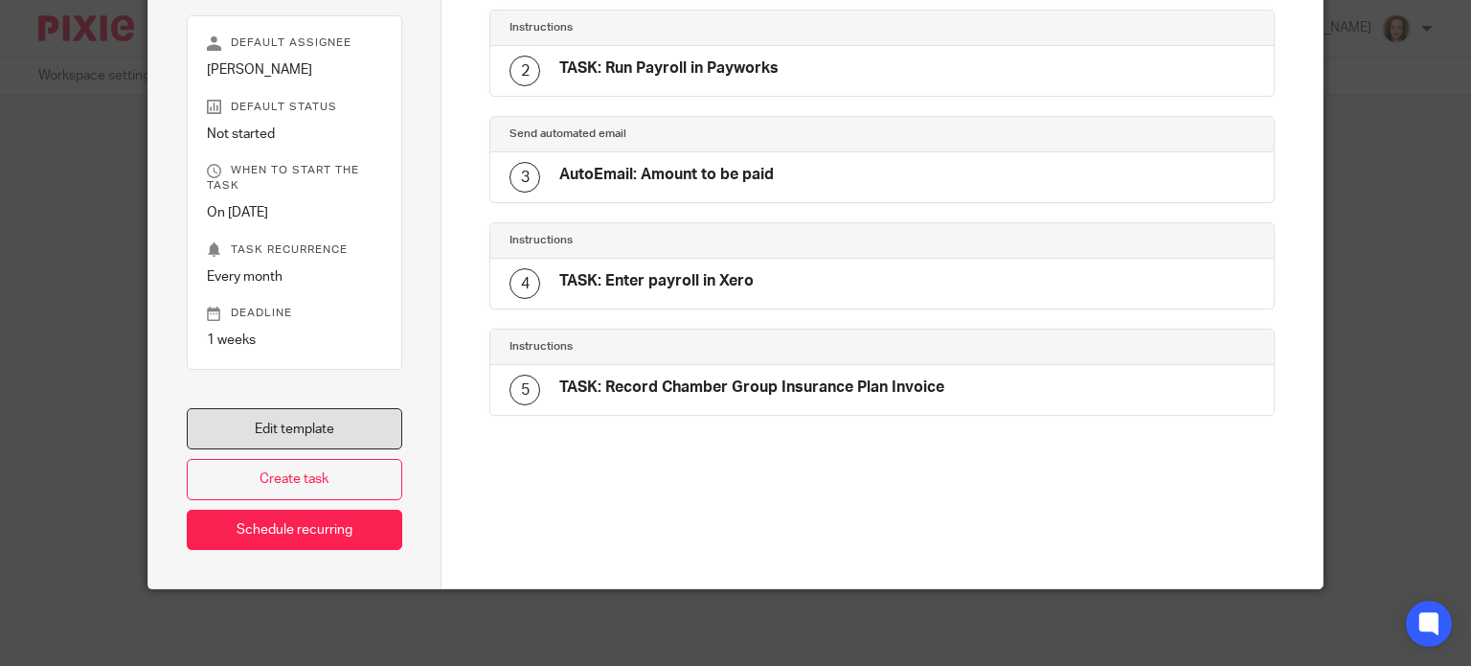
click at [241, 425] on link "Edit template" at bounding box center [295, 428] width 216 height 41
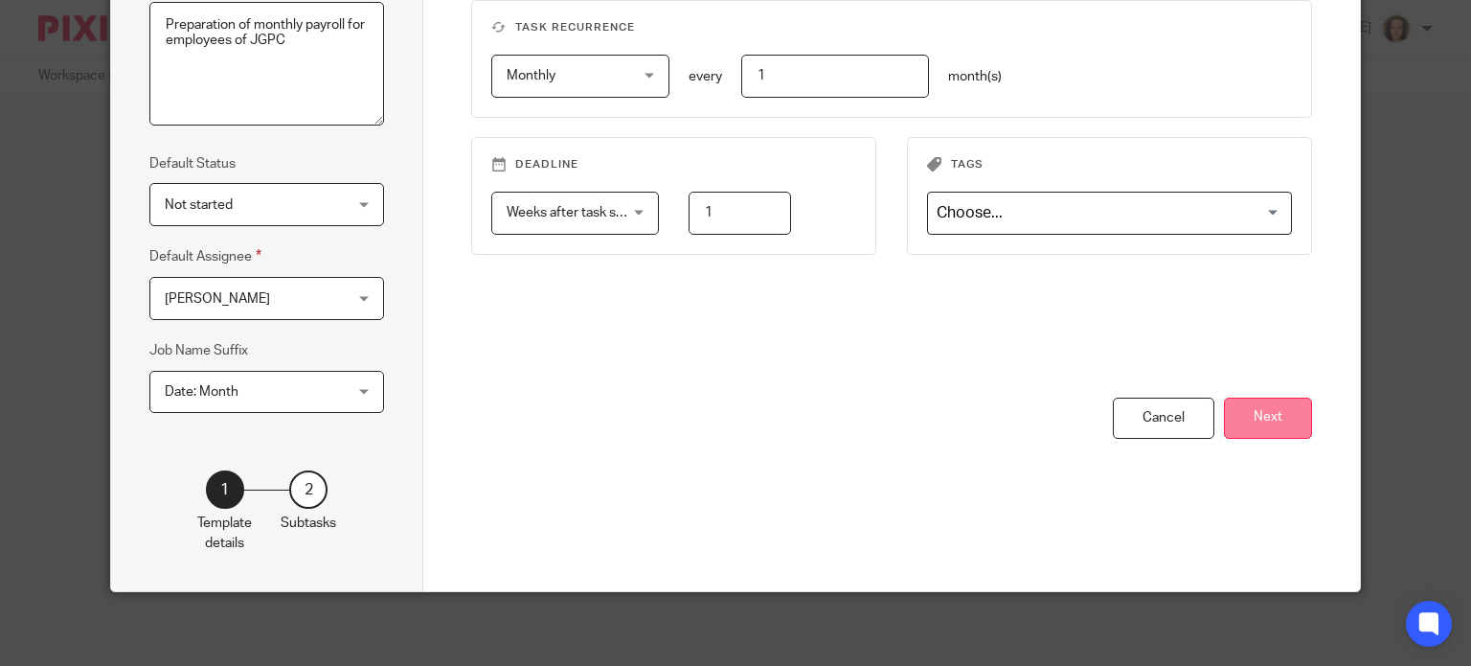
click at [1271, 417] on button "Next" at bounding box center [1268, 417] width 88 height 41
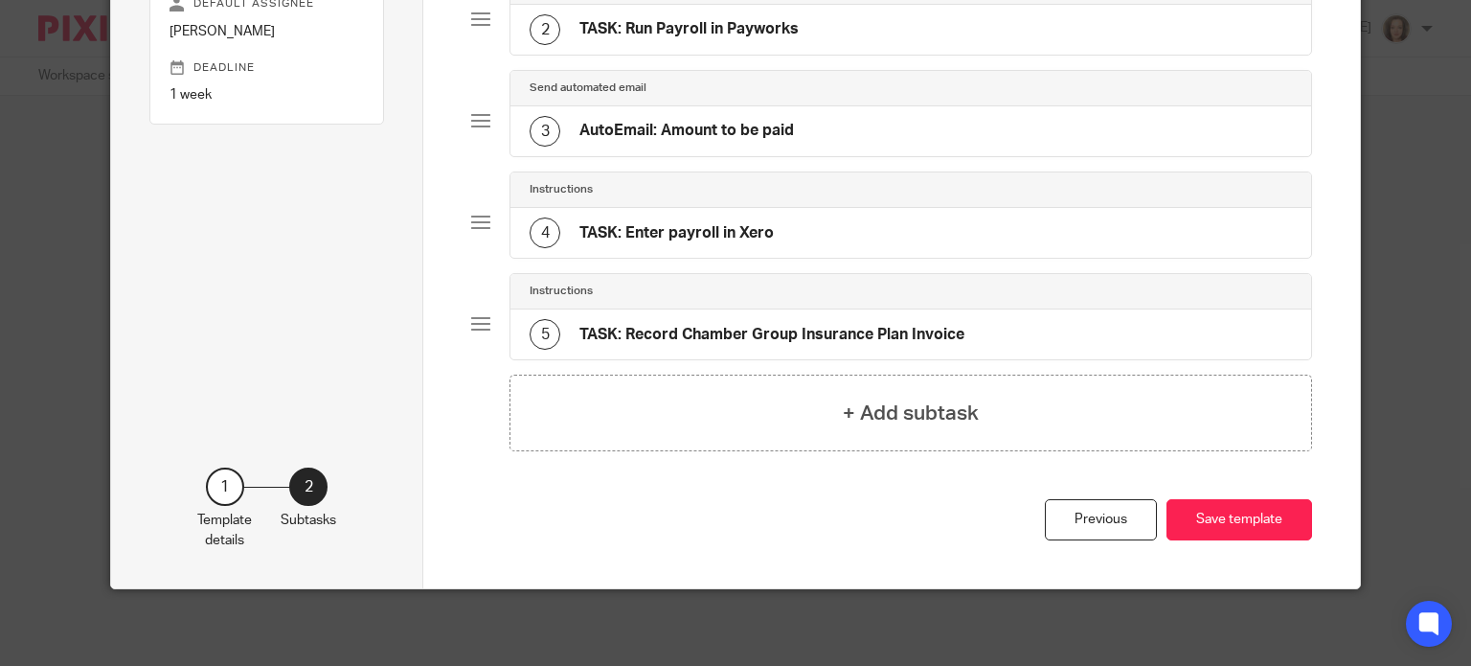
scroll to position [305, 0]
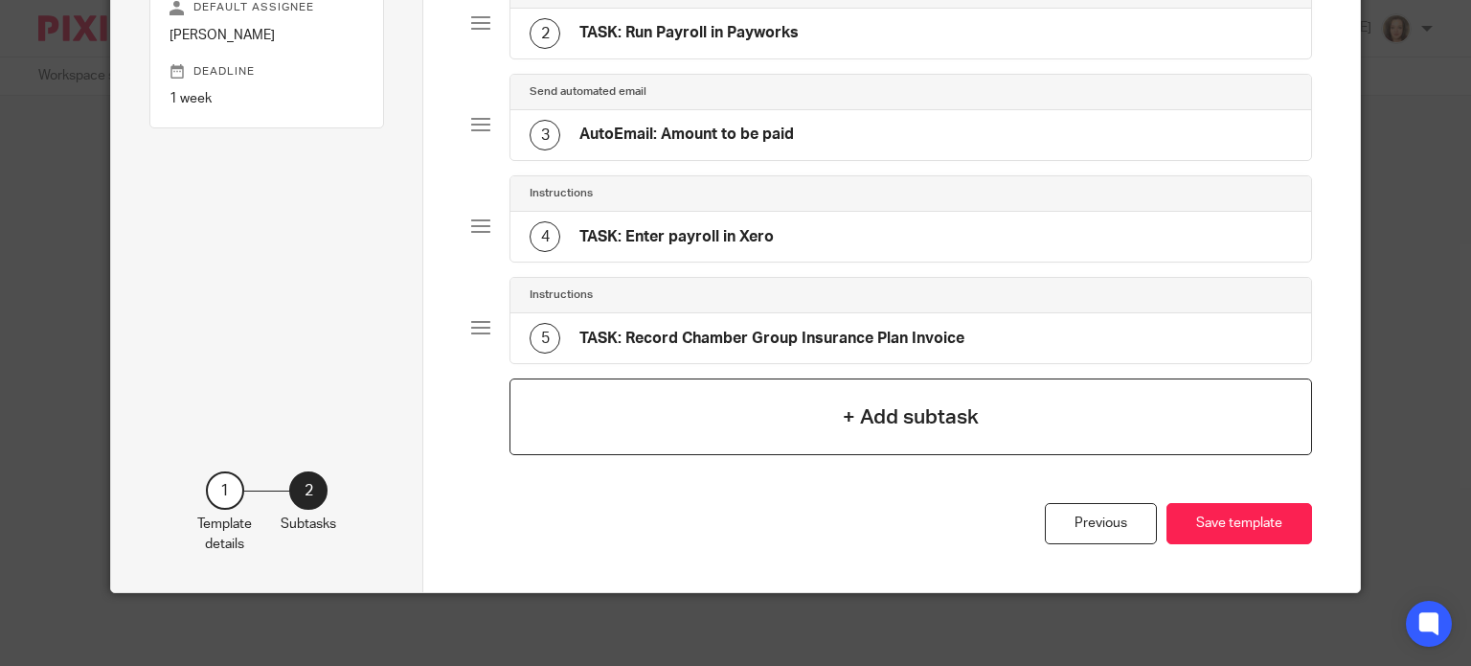
click at [930, 412] on h4 "+ Add subtask" at bounding box center [911, 417] width 136 height 30
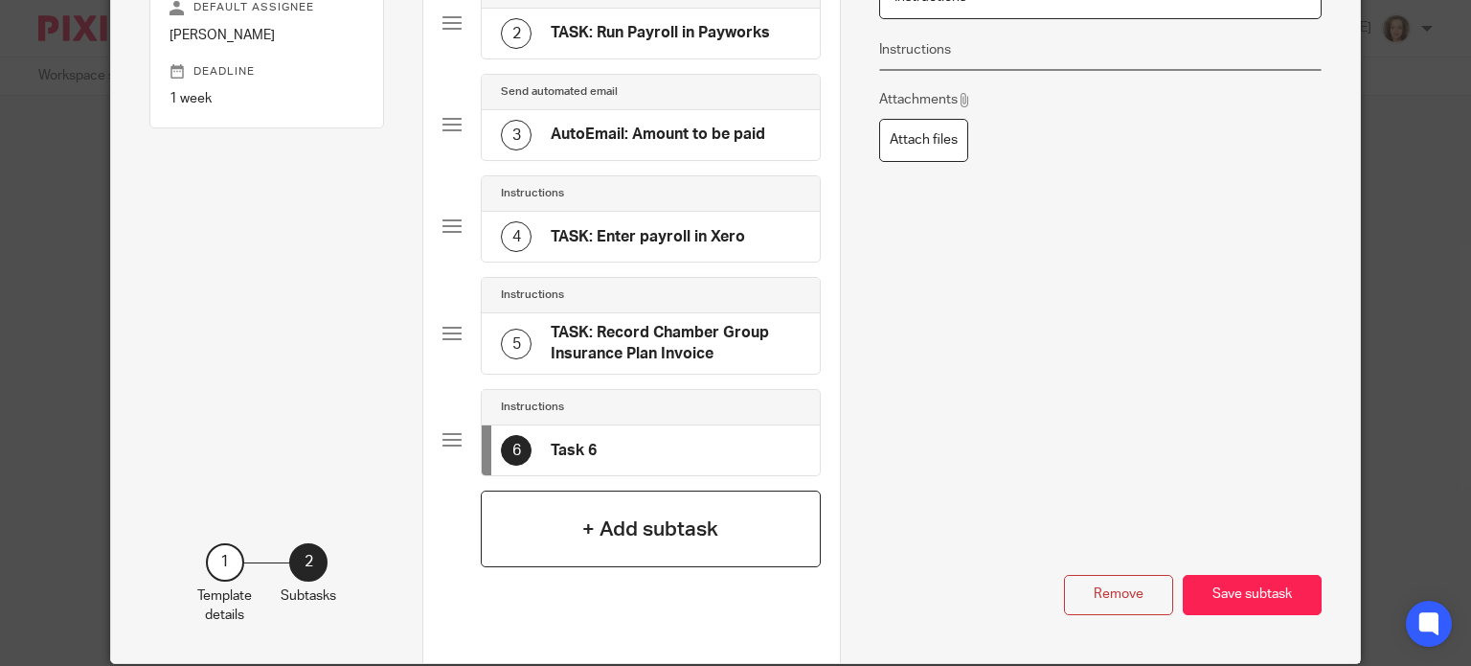
scroll to position [0, 0]
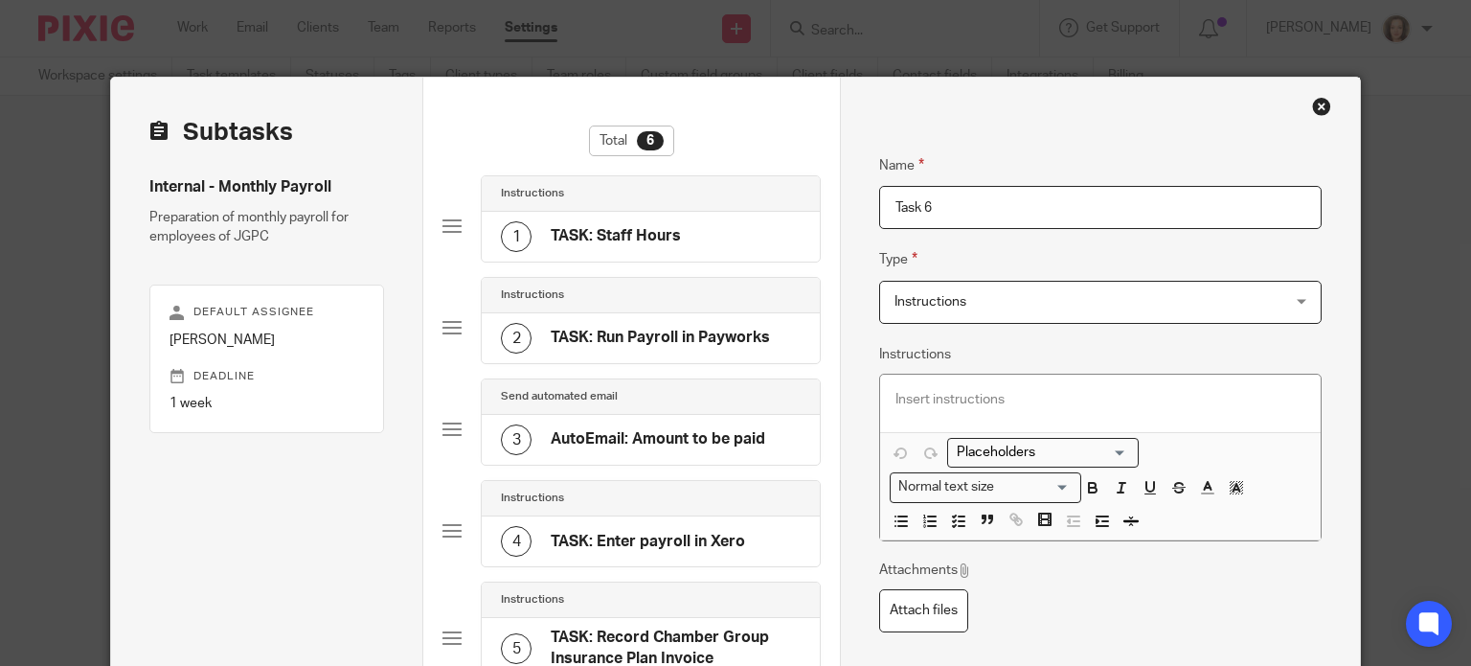
drag, startPoint x: 844, startPoint y: 202, endPoint x: 821, endPoint y: 205, distance: 23.2
click at [822, 205] on div "Subtasks Internal - Monthly Payroll Preparation of monthly payroll for employee…" at bounding box center [735, 523] width 1249 height 890
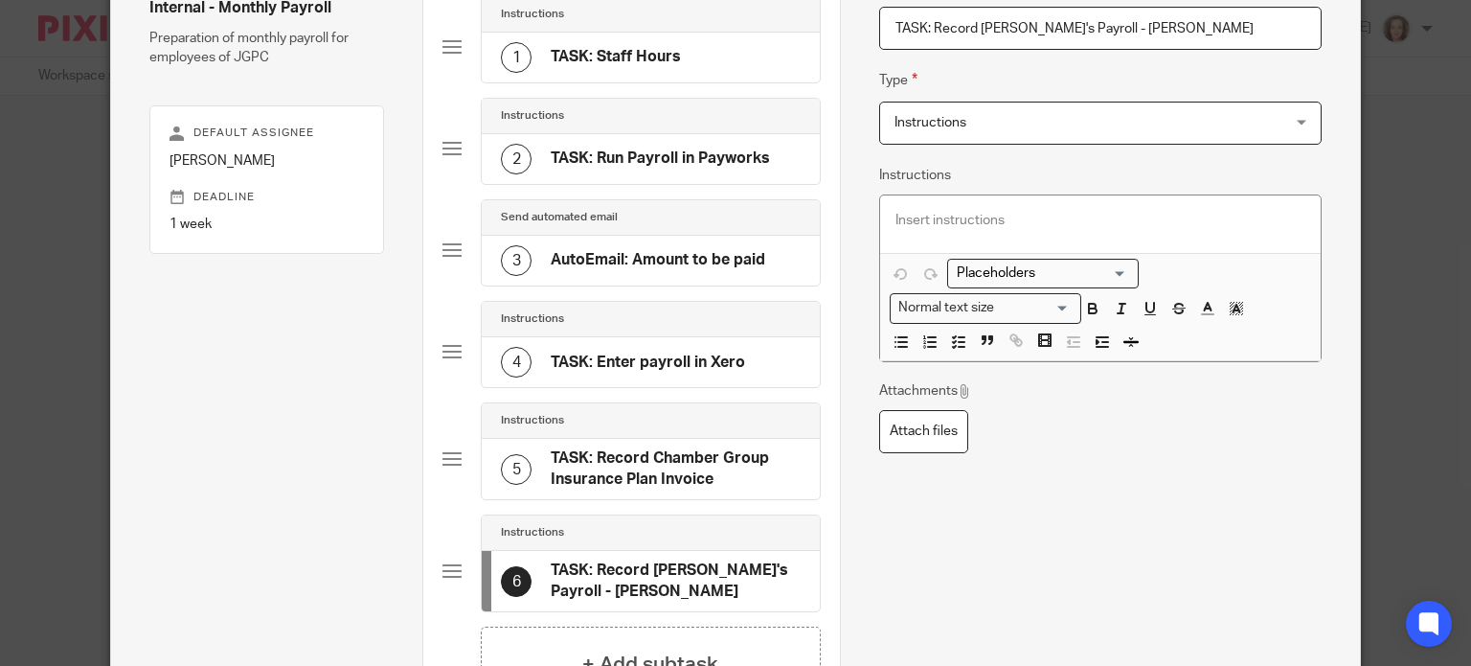
scroll to position [386, 0]
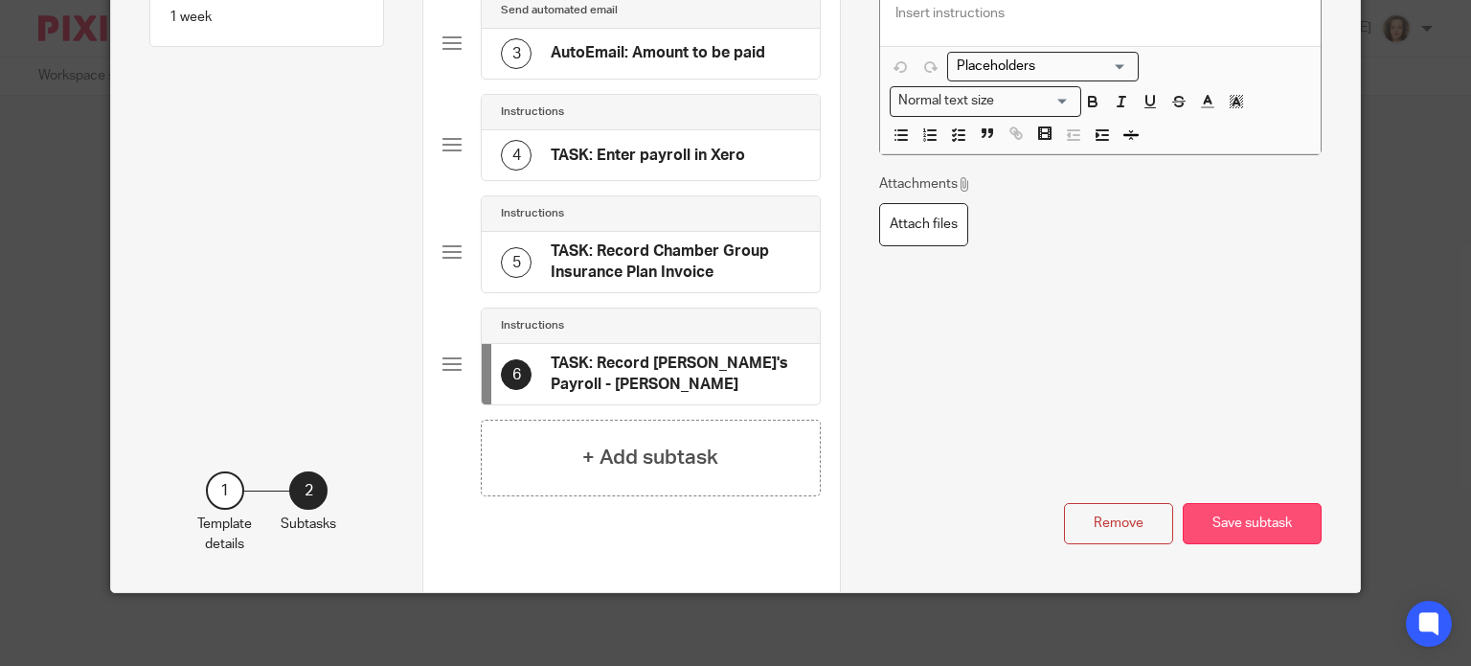
type input "TASK: Record [PERSON_NAME]'s Payroll - [PERSON_NAME]"
click at [1238, 523] on button "Save subtask" at bounding box center [1252, 523] width 139 height 41
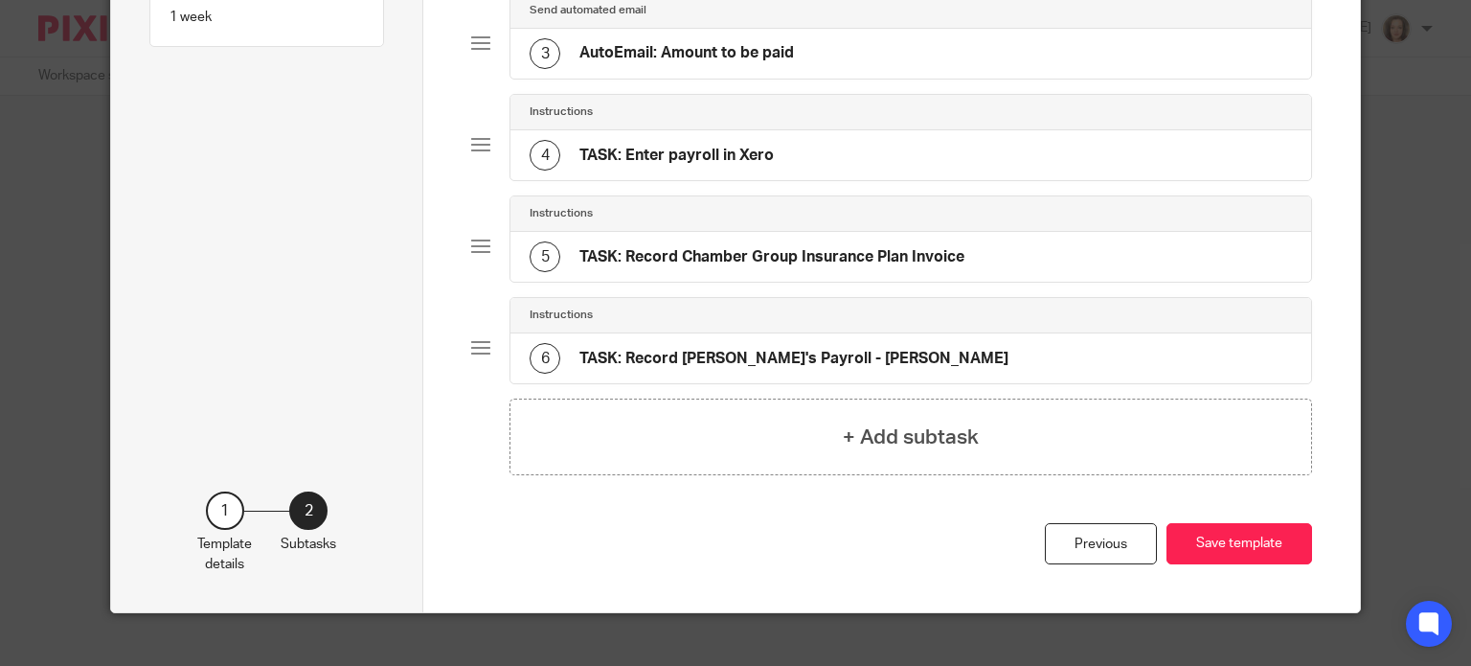
click at [904, 247] on h4 "TASK: Record Chamber Group Insurance Plan Invoice" at bounding box center [771, 257] width 385 height 20
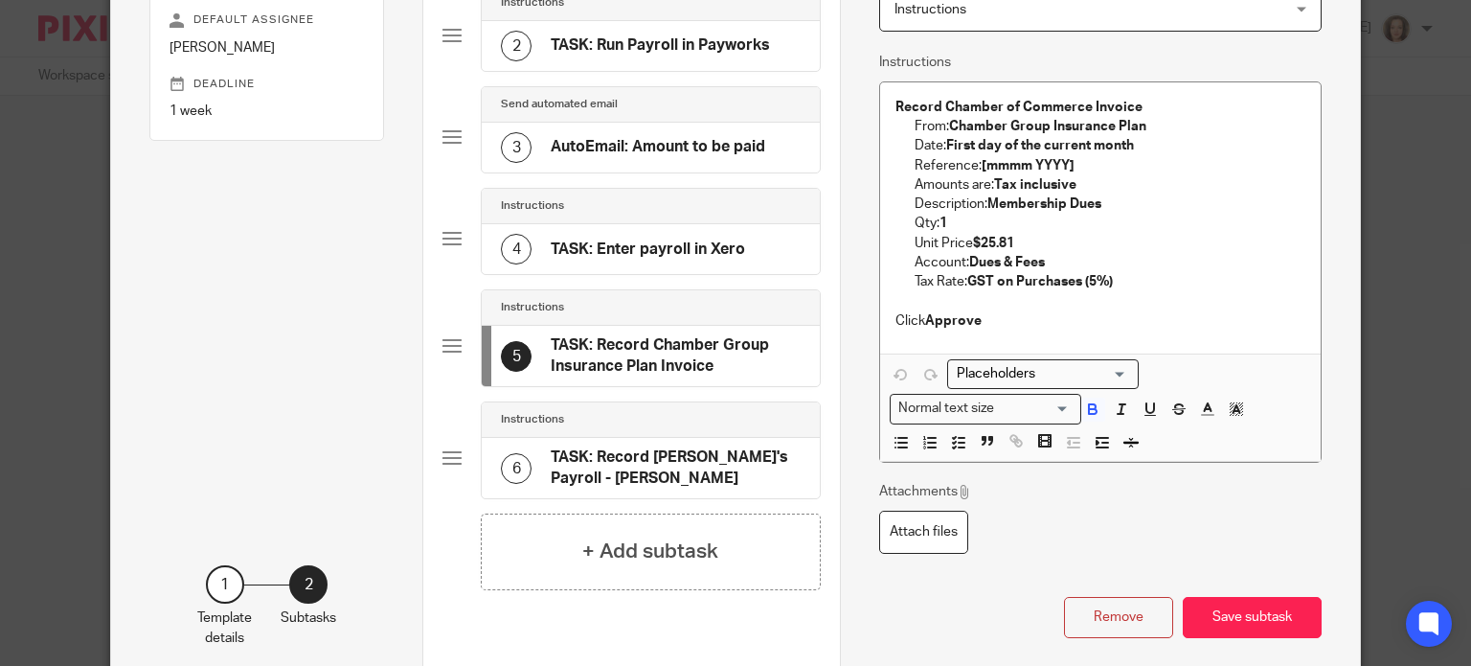
scroll to position [266, 0]
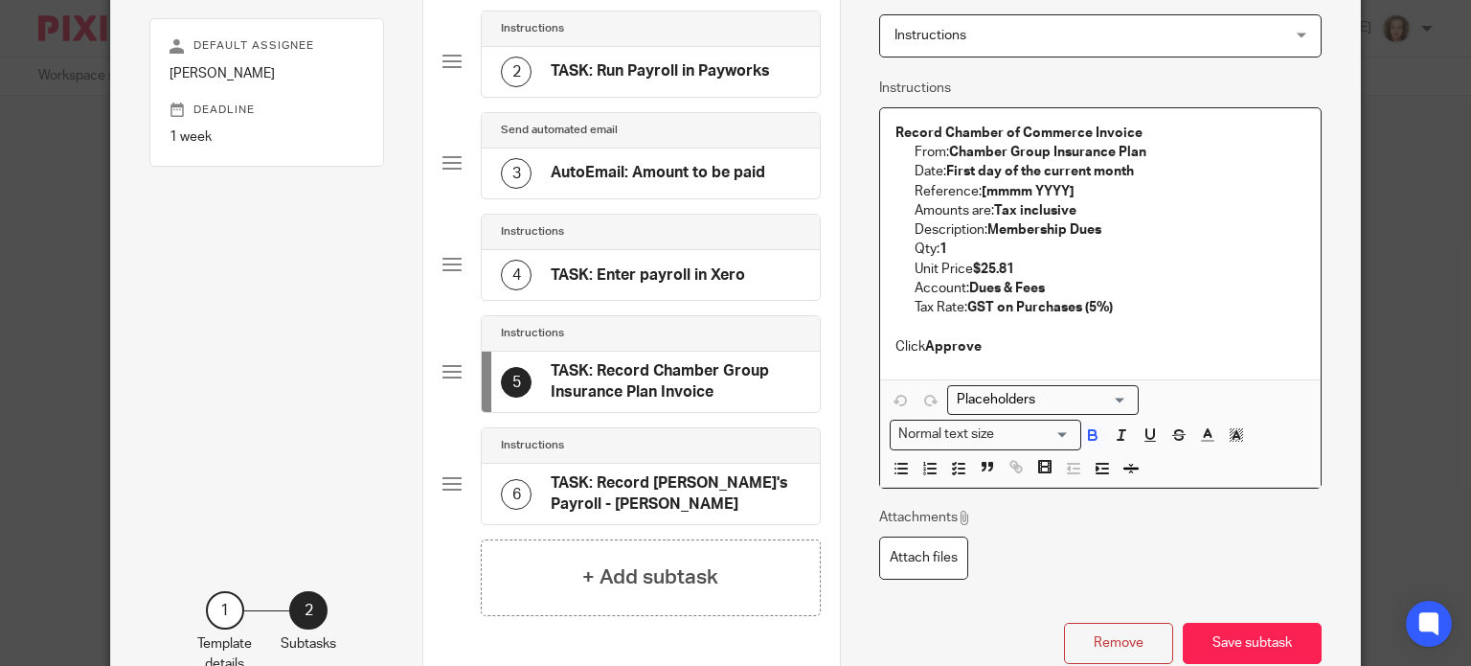
click at [1013, 355] on div "Record Chamber of Commerce Invoice From: Chamber Group Insurance Plan Date: Fir…" at bounding box center [1100, 243] width 441 height 271
click at [1044, 286] on p "Account: Dues & Fees" at bounding box center [1110, 288] width 391 height 19
click at [1163, 348] on p "Click Approve" at bounding box center [1100, 346] width 410 height 19
drag, startPoint x: 1009, startPoint y: 271, endPoint x: 974, endPoint y: 267, distance: 35.6
click at [974, 267] on strong "$25.81" at bounding box center [993, 268] width 41 height 13
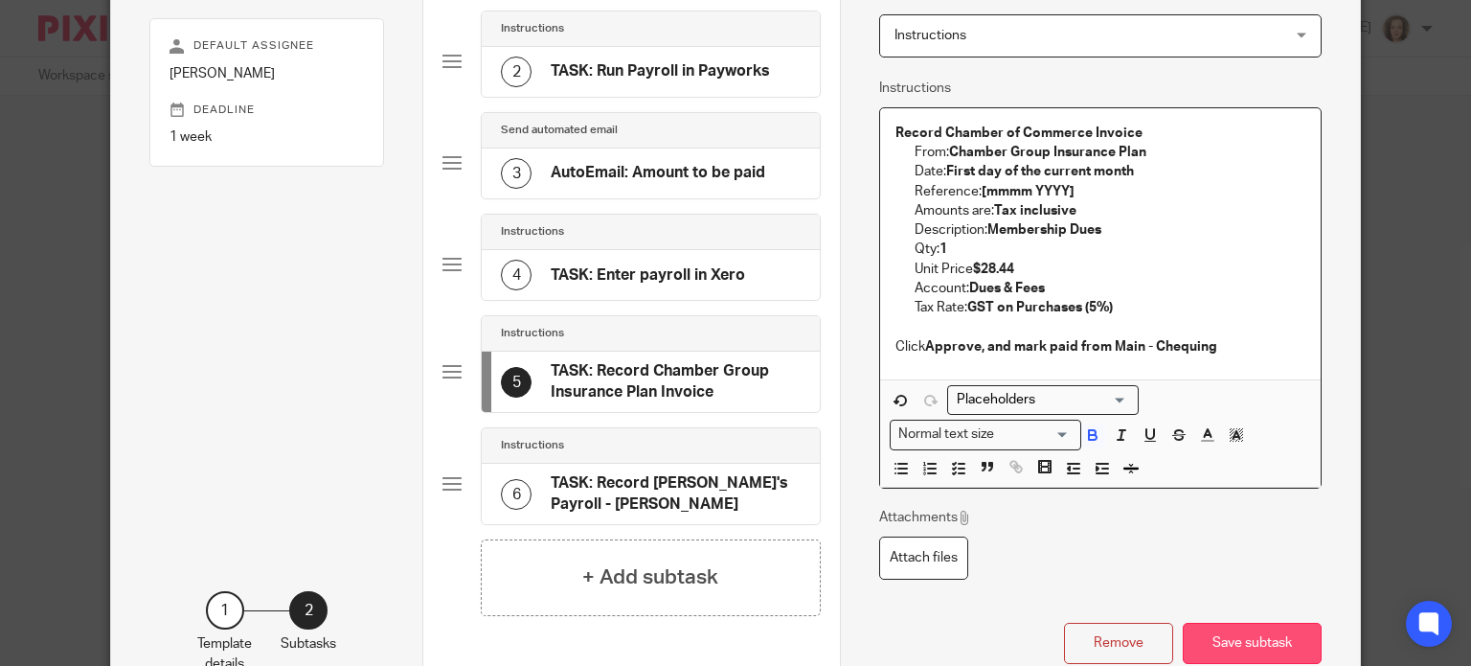
click at [1243, 631] on button "Save subtask" at bounding box center [1252, 643] width 139 height 41
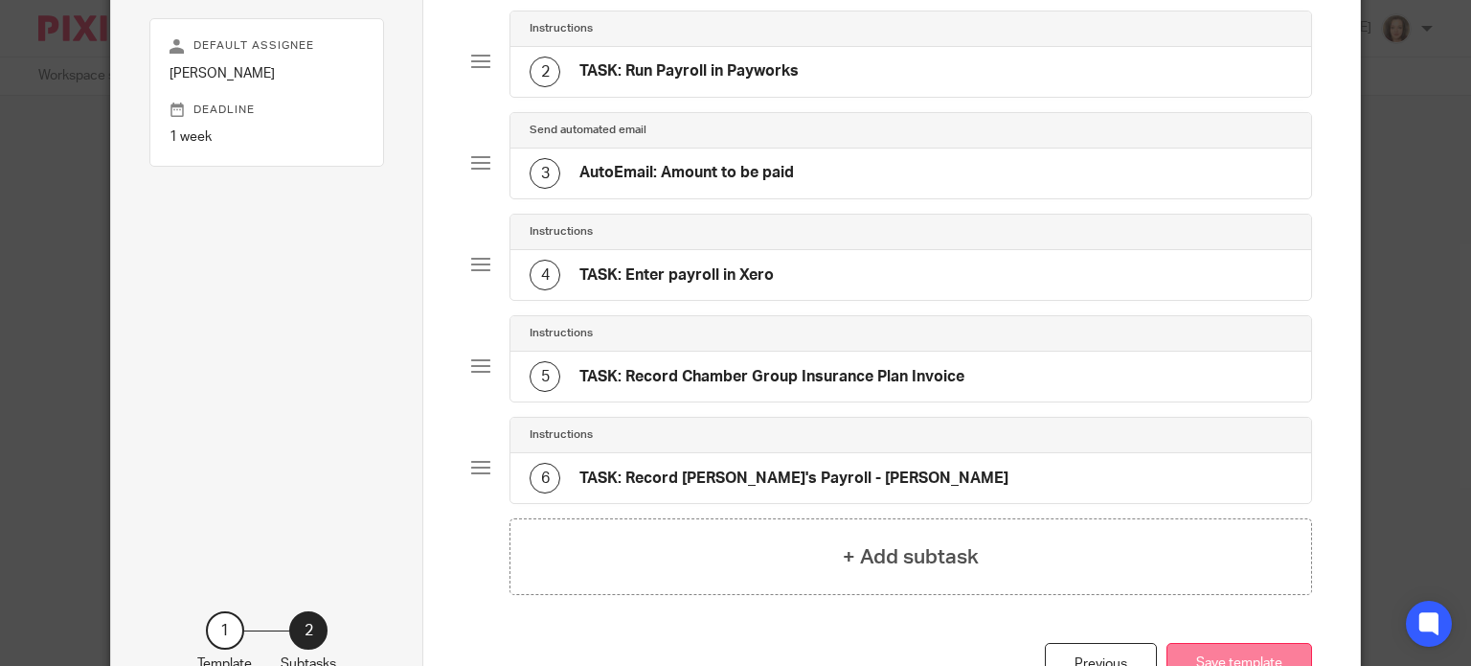
click at [1197, 650] on button "Save template" at bounding box center [1240, 663] width 146 height 41
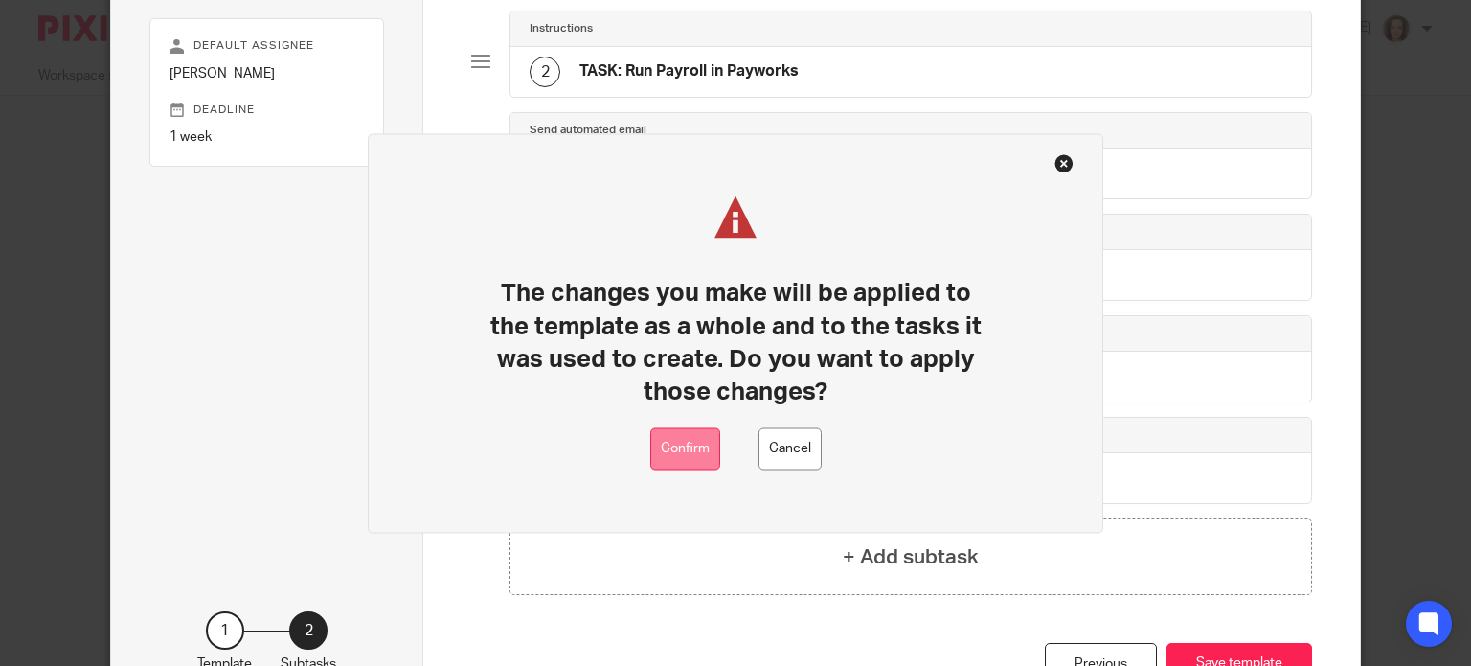
click at [680, 443] on button "Confirm" at bounding box center [685, 448] width 70 height 43
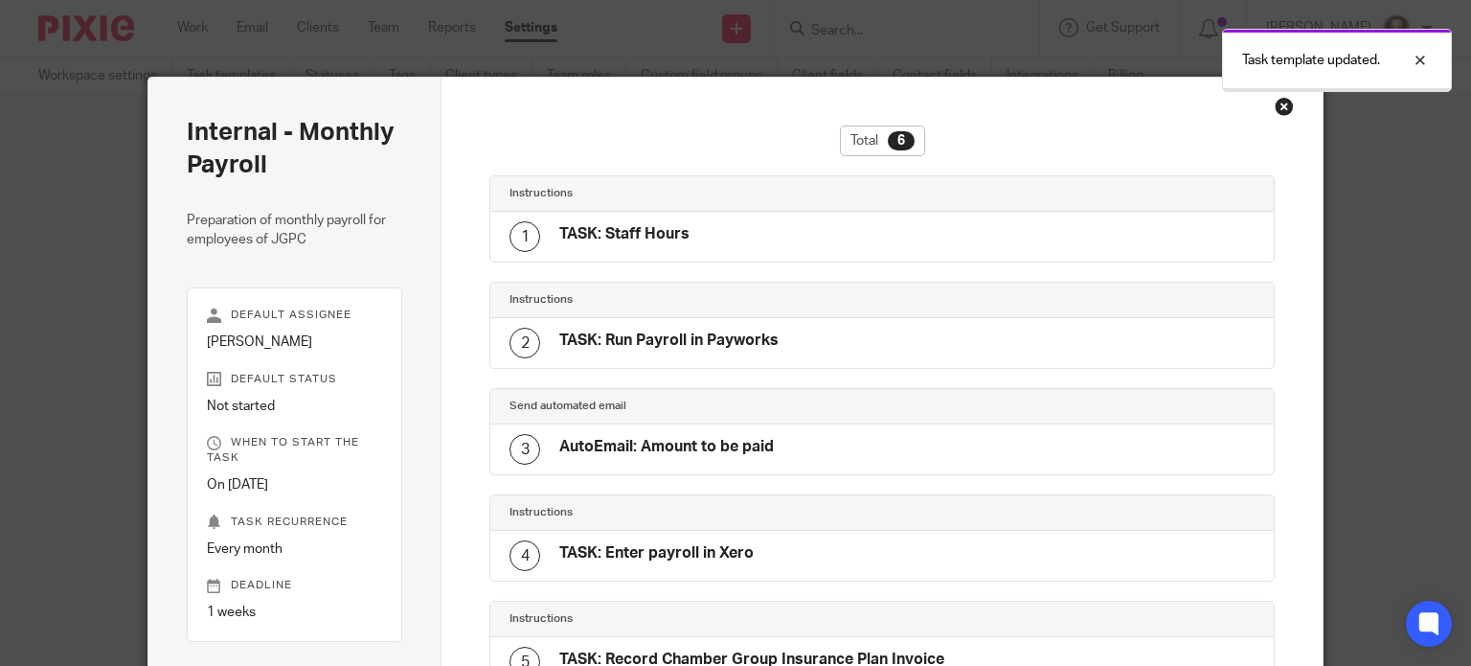
scroll to position [317, 0]
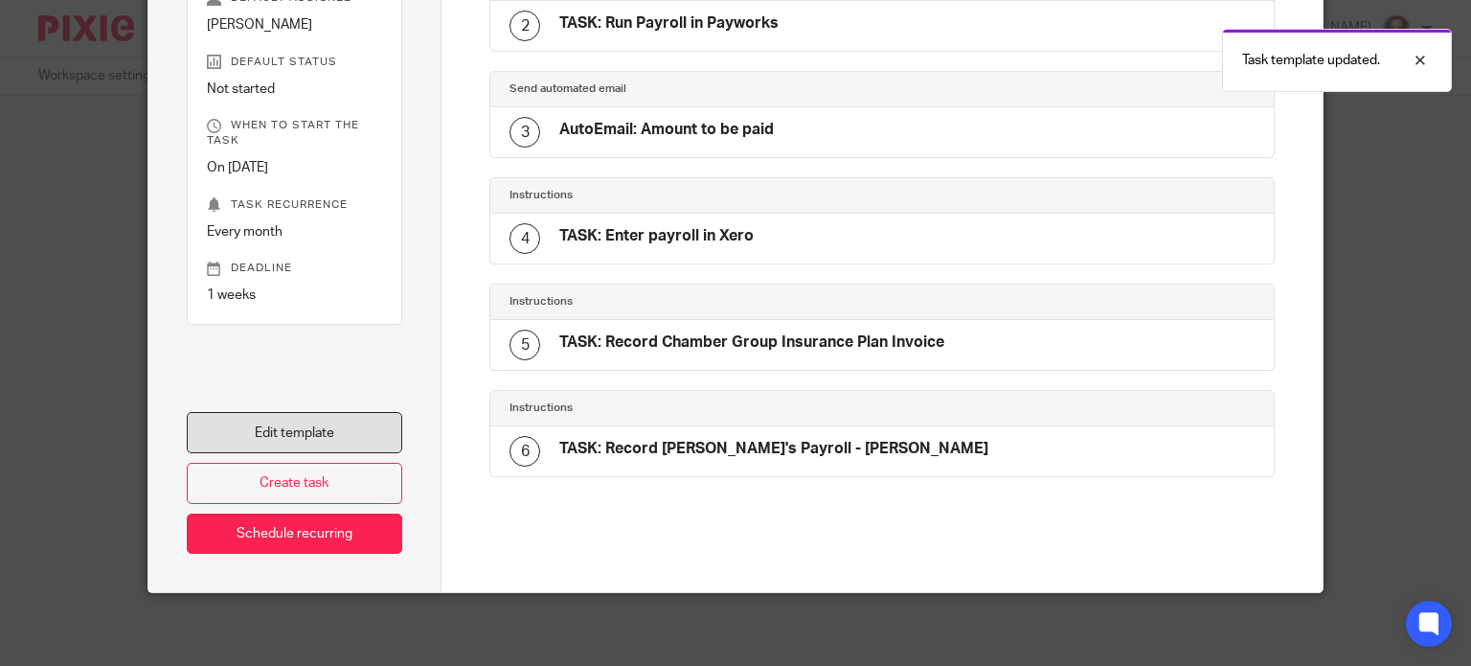
click at [299, 427] on link "Edit template" at bounding box center [295, 432] width 216 height 41
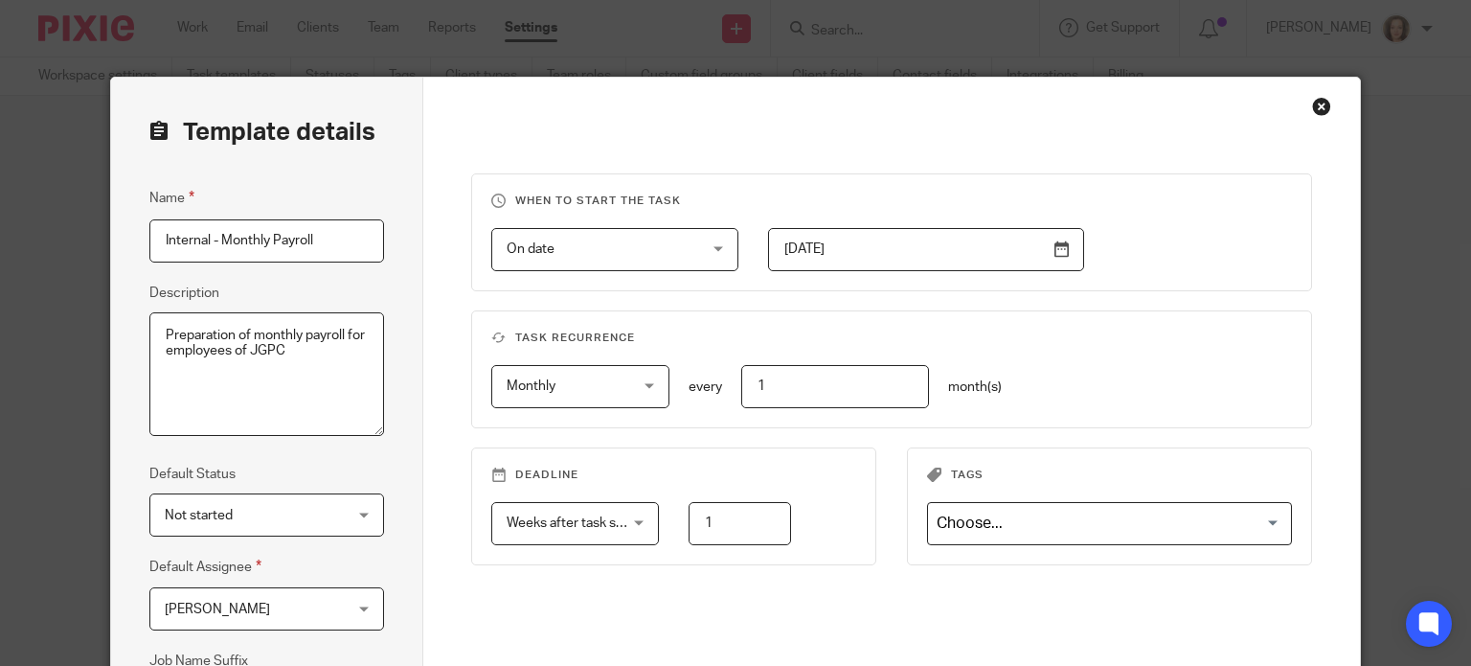
scroll to position [310, 0]
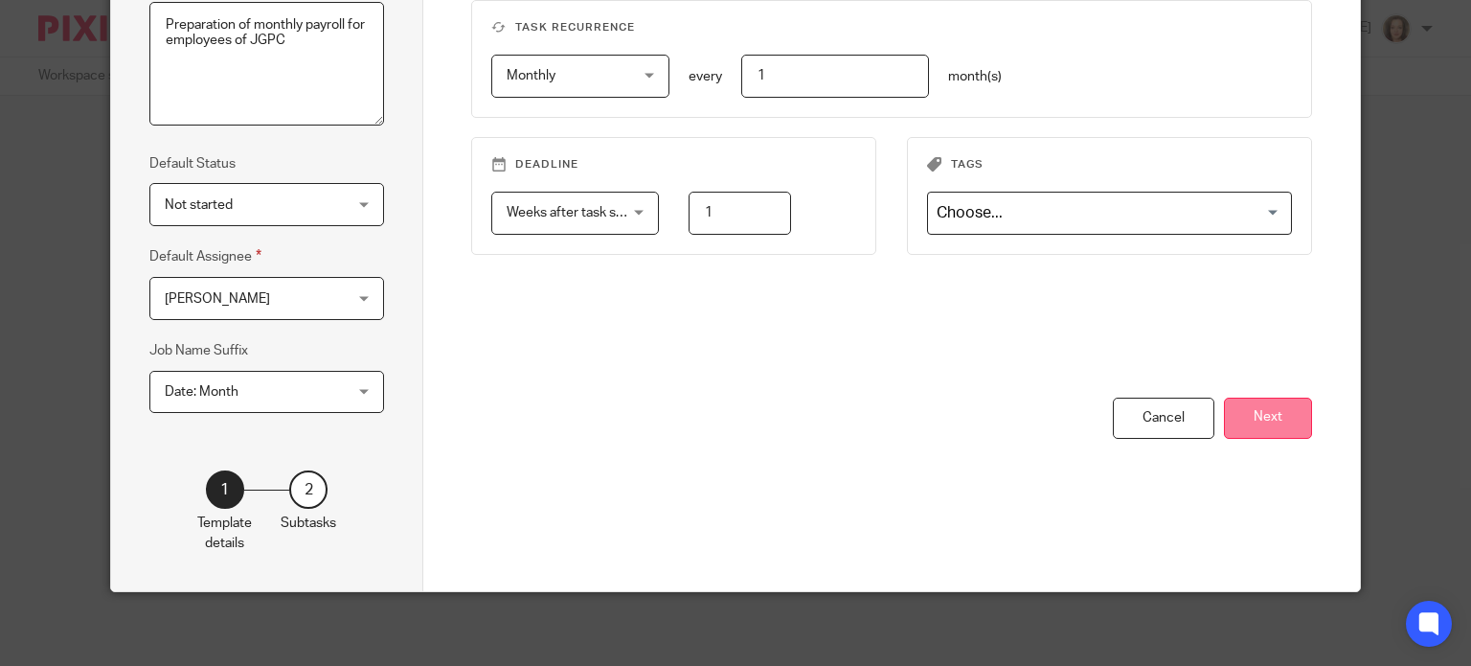
click at [1268, 405] on button "Next" at bounding box center [1268, 417] width 88 height 41
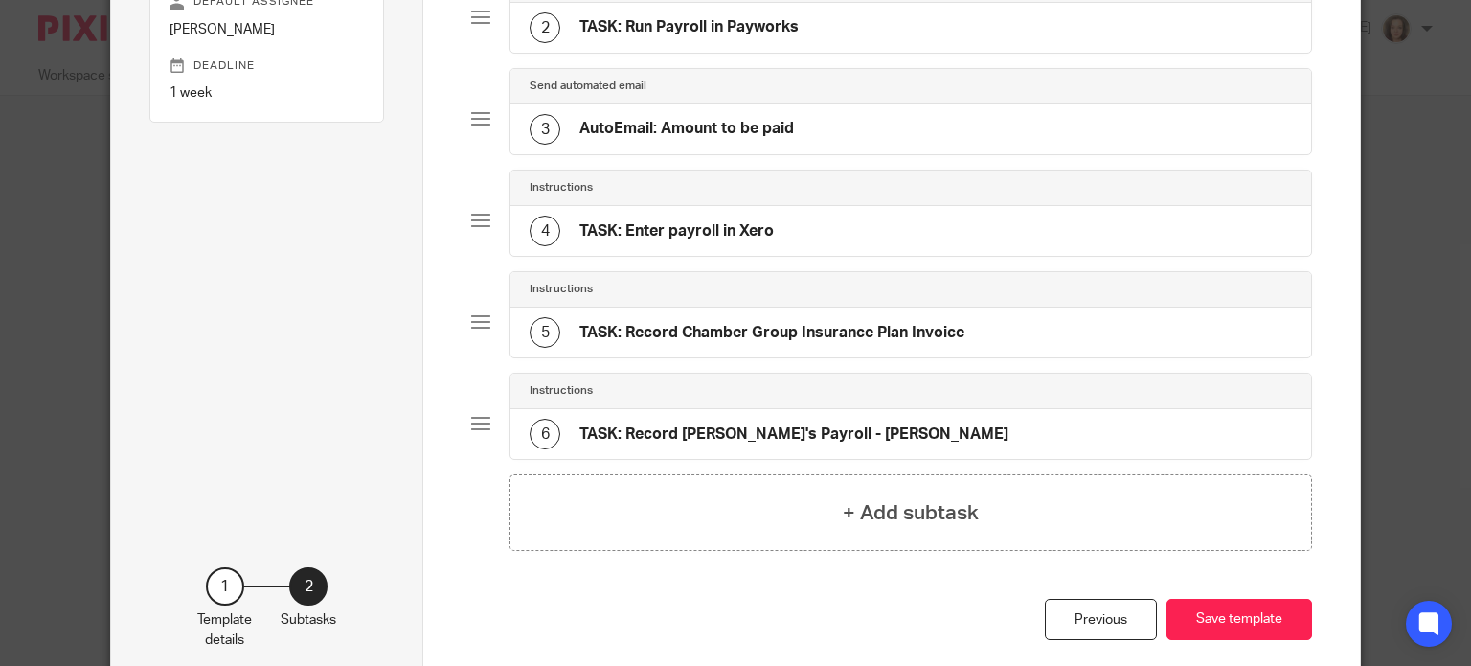
click at [844, 323] on h4 "TASK: Record Chamber Group Insurance Plan Invoice" at bounding box center [771, 333] width 385 height 20
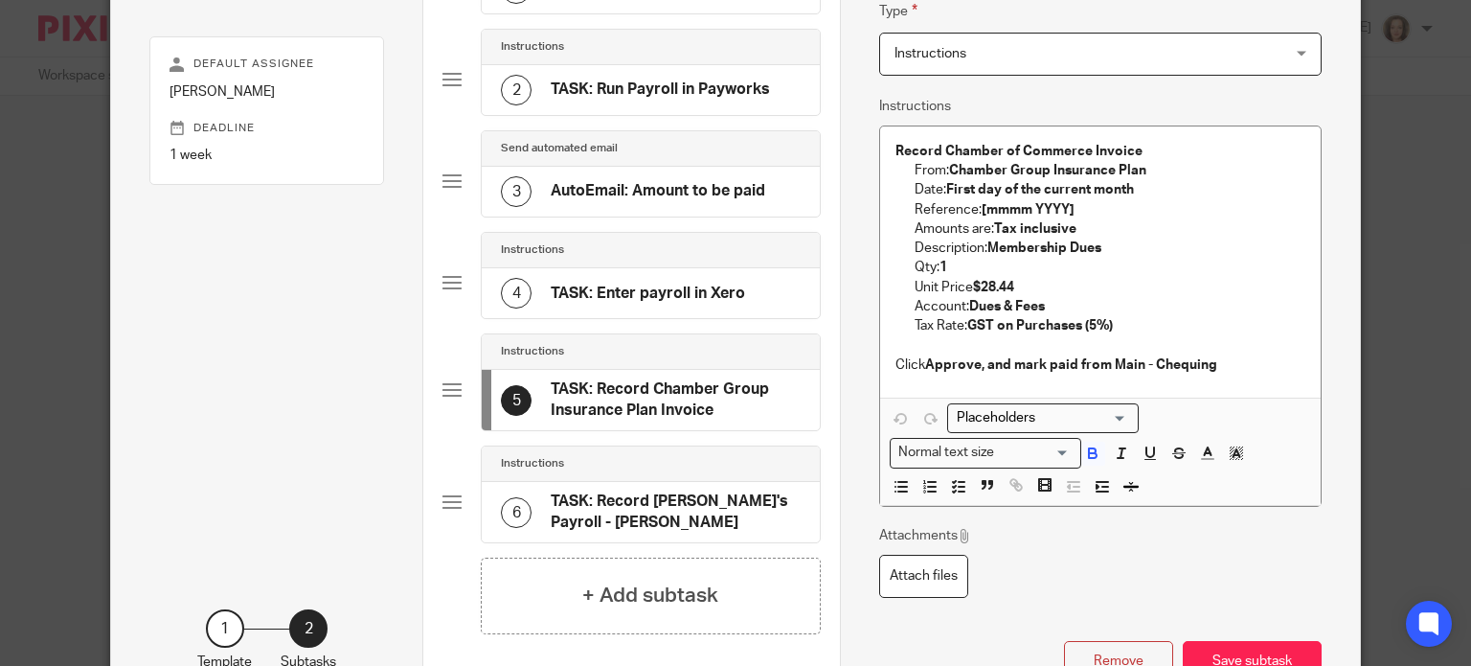
scroll to position [239, 0]
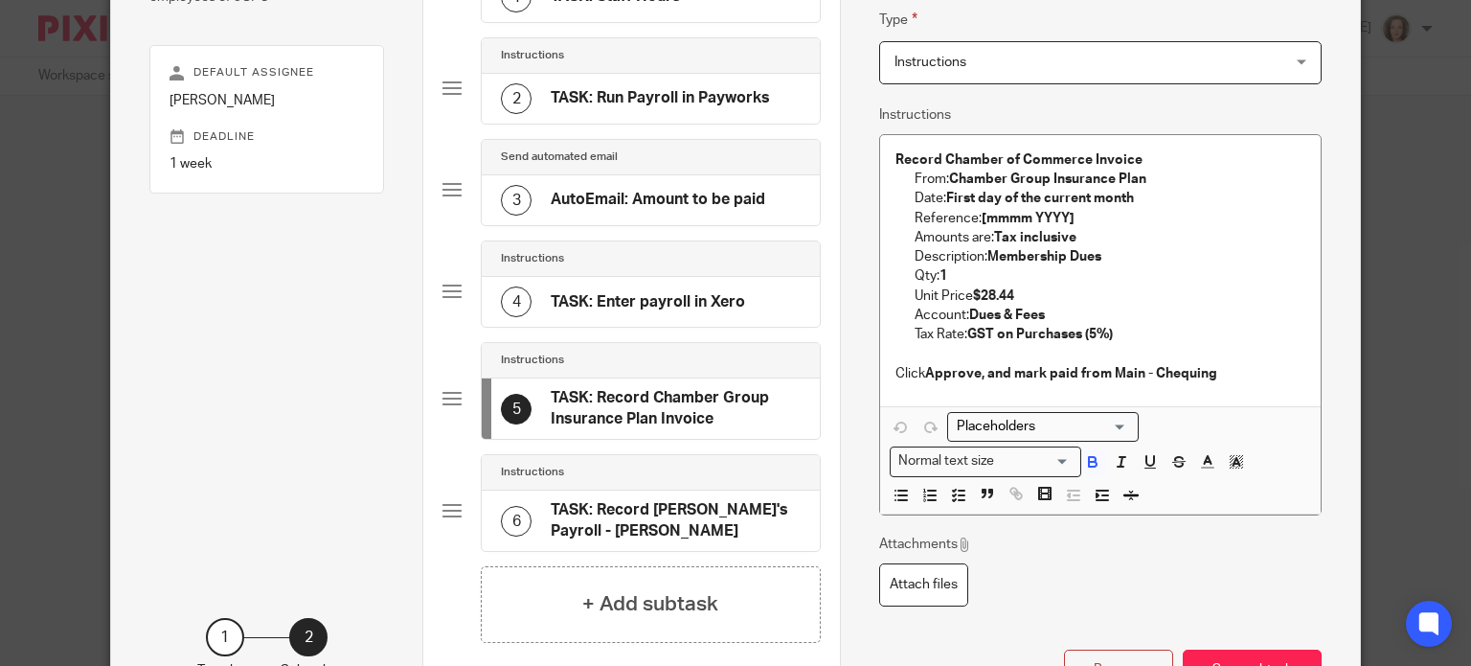
click at [1227, 367] on p "Click Approve, and mark paid from Main - Chequing" at bounding box center [1100, 373] width 410 height 19
click at [978, 378] on strong "Approve, and mark paid from Main - Chequing" at bounding box center [1071, 373] width 292 height 13
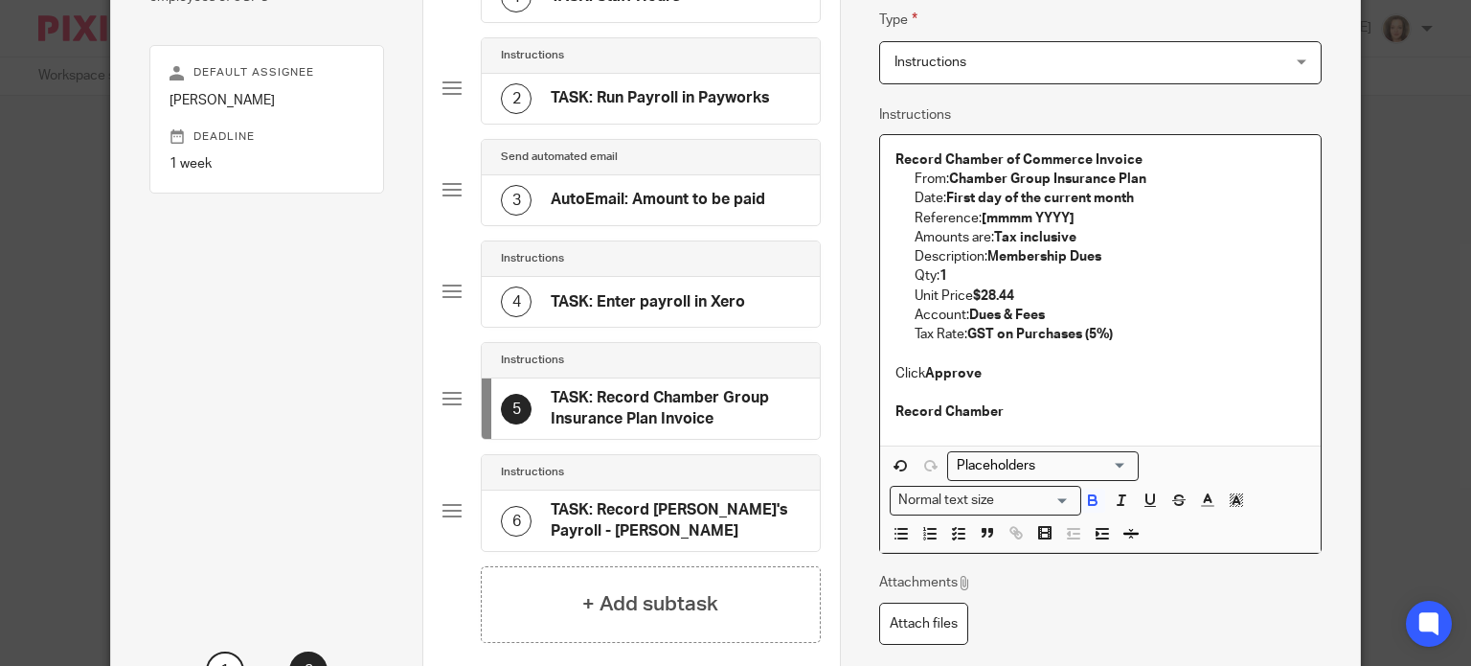
click at [882, 156] on div "Record Chamber of Commerce Invoice From: Chamber Group Insurance Plan Date: Fir…" at bounding box center [1100, 290] width 441 height 310
click at [954, 528] on icon "button" at bounding box center [958, 533] width 17 height 17
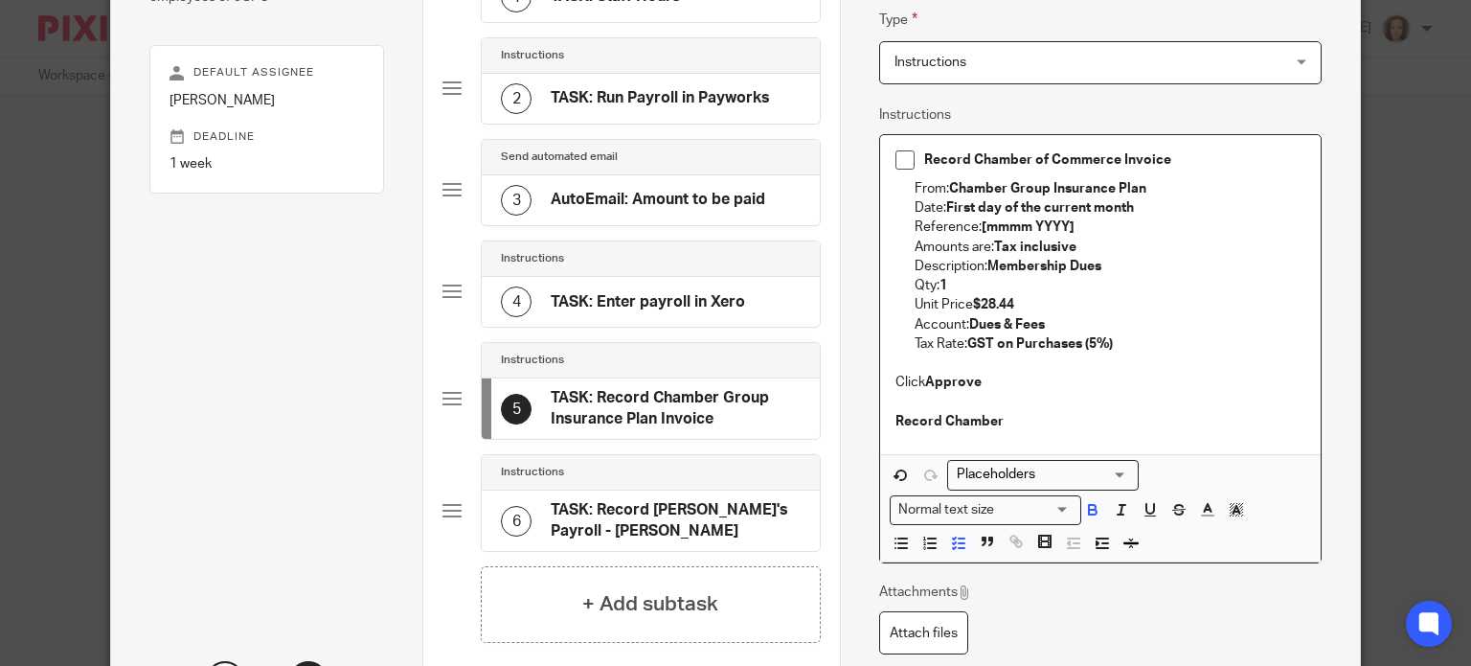
click at [881, 419] on div "Record Chamber of Commerce Invoice From: Chamber Group Insurance Plan Date: Fir…" at bounding box center [1100, 294] width 441 height 319
click at [950, 541] on icon "button" at bounding box center [958, 542] width 17 height 17
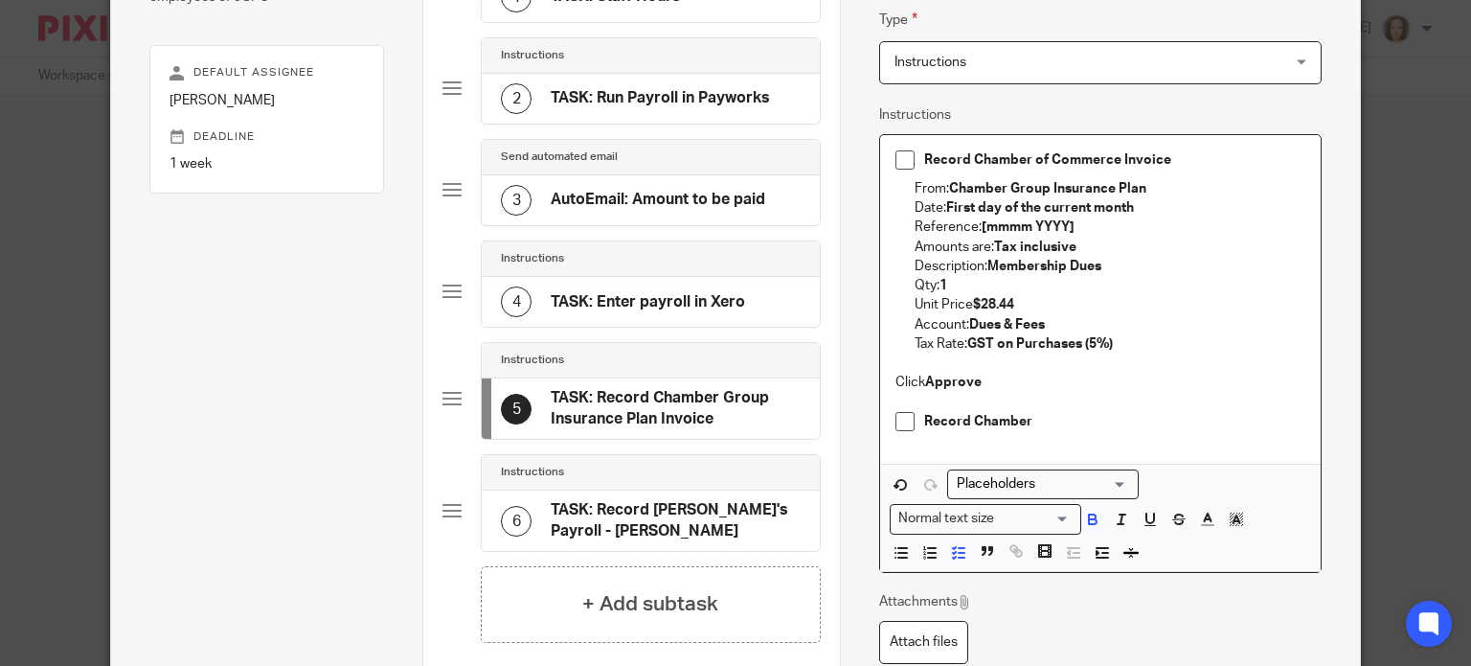
click at [924, 159] on strong "Record Chamber of Commerce Invoice" at bounding box center [1047, 159] width 247 height 13
click at [924, 419] on strong "Record Chamber" at bounding box center [978, 421] width 108 height 13
click at [924, 154] on em "Record Chamber of Commerce Invoice" at bounding box center [1047, 159] width 247 height 13
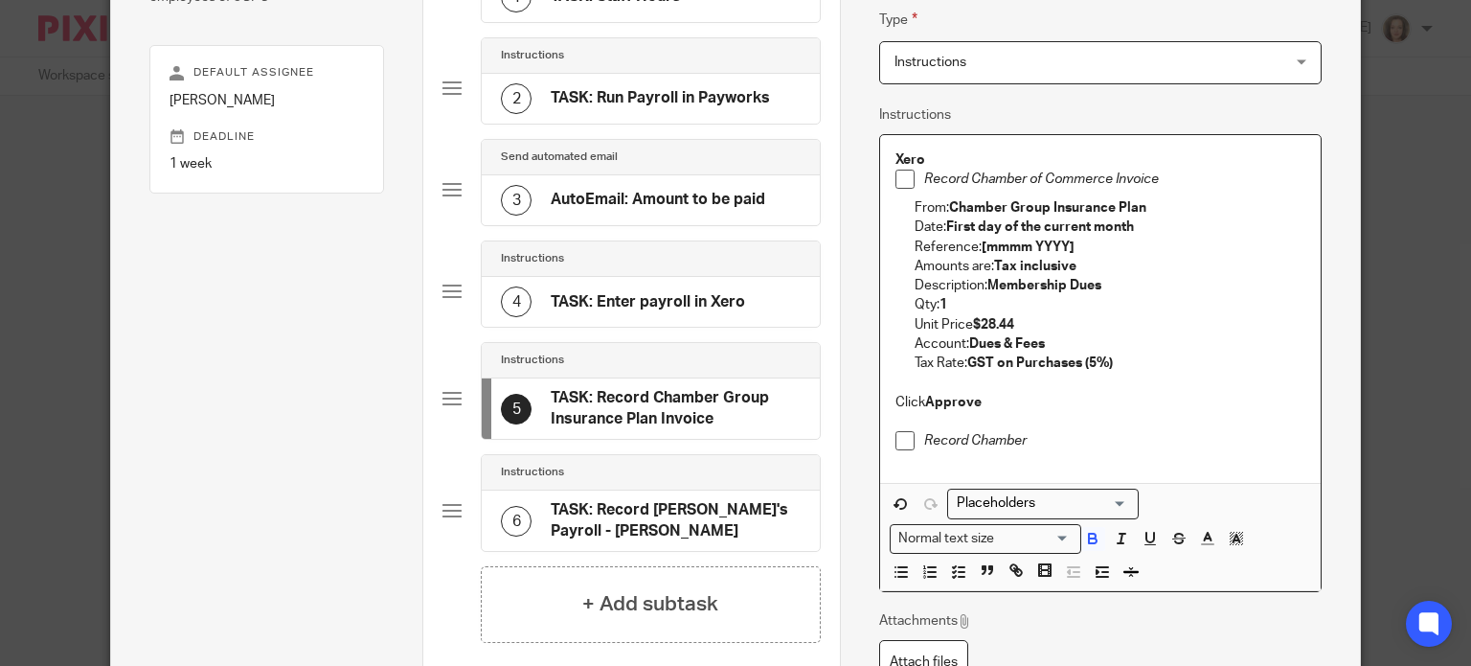
click at [940, 156] on p "Xero" at bounding box center [1100, 159] width 410 height 19
click at [1043, 433] on p "Record Chamber" at bounding box center [1114, 440] width 381 height 19
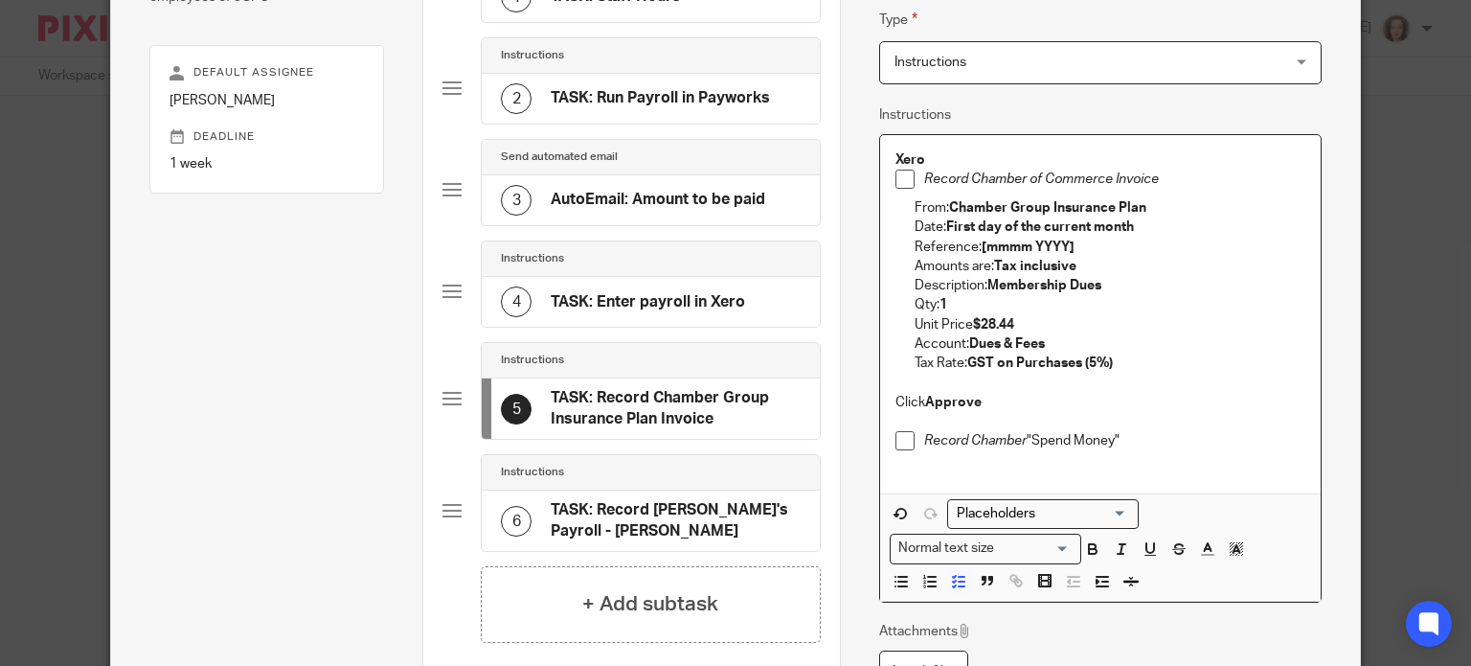
click at [900, 209] on div "Xero Record Chamber of Commerce Invoice From: Chamber Group Insurance Plan Date…" at bounding box center [1100, 314] width 441 height 358
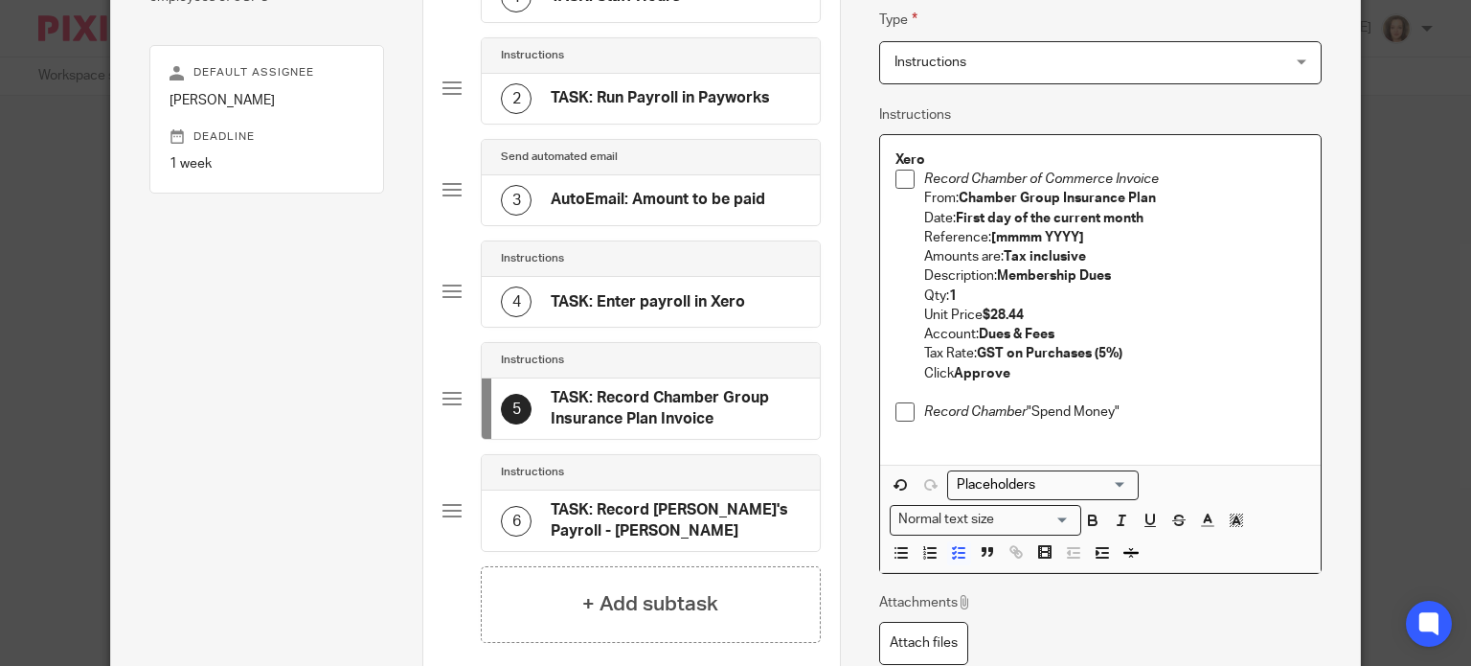
click at [1128, 409] on p "Record Chamber "Spend Money"" at bounding box center [1114, 411] width 381 height 19
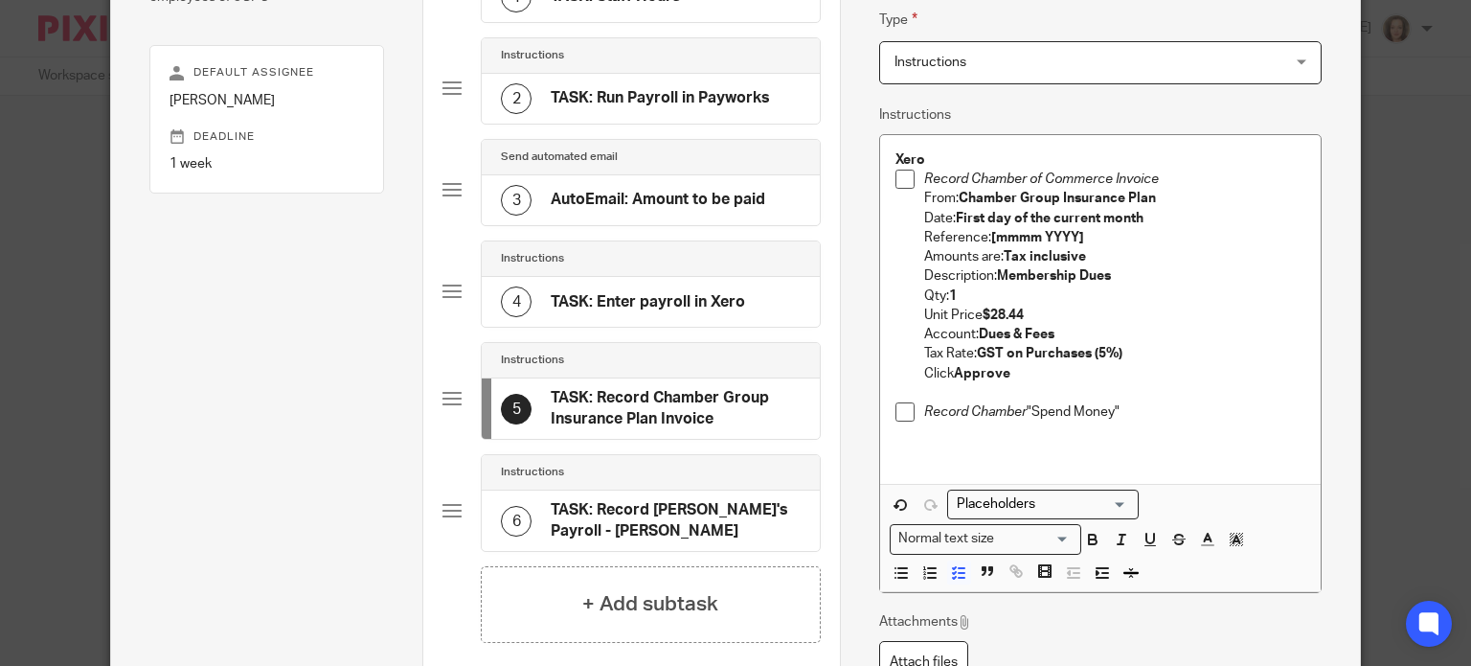
click at [1152, 411] on p "Record Chamber "Spend Money"" at bounding box center [1114, 411] width 381 height 19
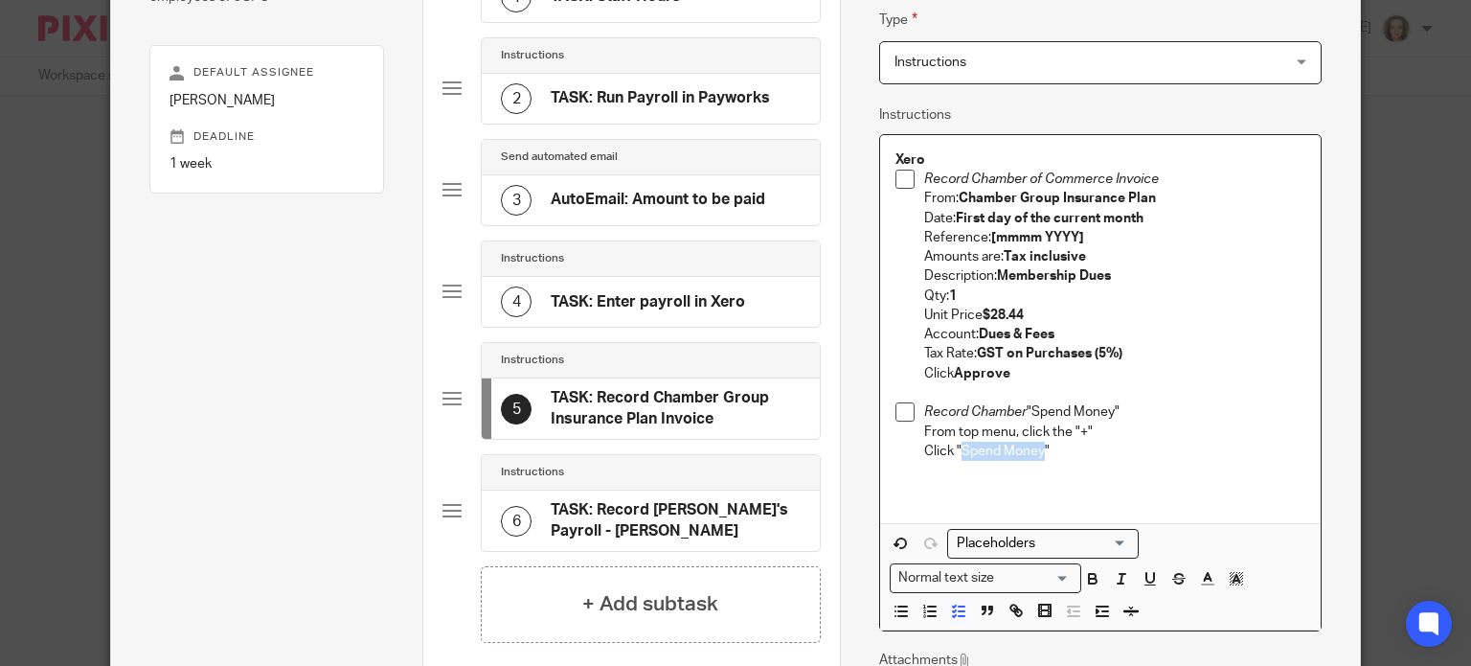
drag, startPoint x: 953, startPoint y: 446, endPoint x: 1034, endPoint y: 443, distance: 81.5
click at [1034, 443] on p "Click "Spend Money"" at bounding box center [1114, 451] width 381 height 19
click at [1078, 430] on p "From top menu, click the "+"" at bounding box center [1114, 431] width 381 height 19
click at [1046, 447] on p "Click " Spend Money "" at bounding box center [1114, 451] width 381 height 19
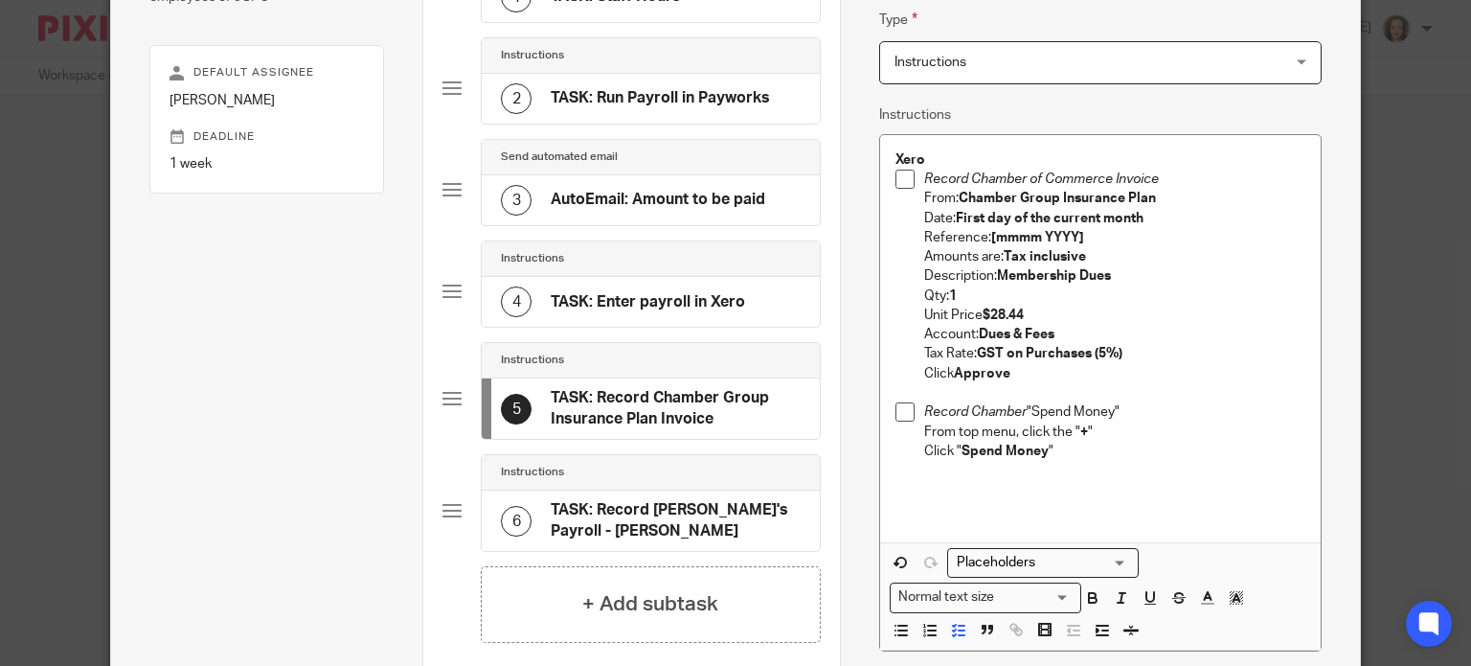
click at [1047, 454] on p "Click " Spend Money "" at bounding box center [1114, 451] width 381 height 19
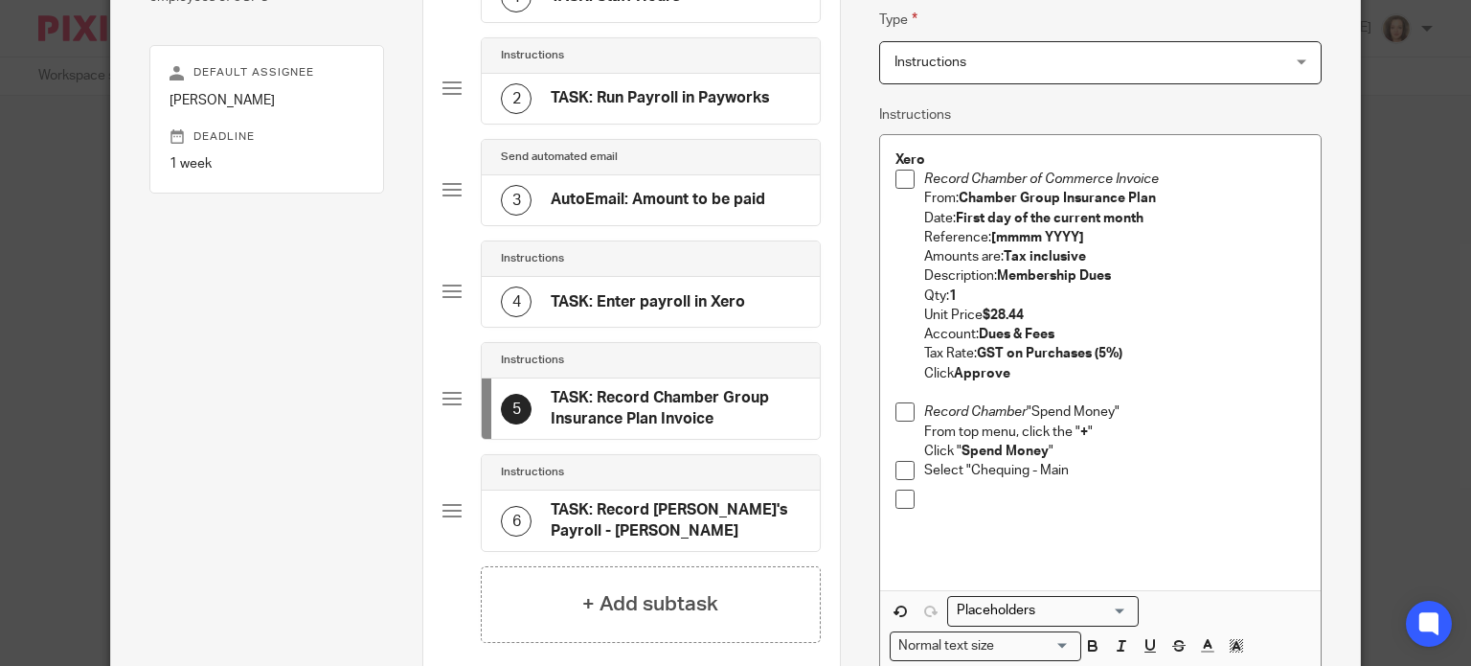
click at [1094, 458] on p "Click " Spend Money "" at bounding box center [1114, 451] width 381 height 19
click at [1069, 475] on p "Select "Chequing - Main" at bounding box center [1114, 470] width 381 height 19
drag, startPoint x: 963, startPoint y: 466, endPoint x: 1057, endPoint y: 464, distance: 94.9
click at [1057, 464] on p "Select "Chequing - Main, click Next" at bounding box center [1114, 470] width 381 height 19
click at [1064, 472] on p "Select " Chequing - Main , click Next" at bounding box center [1114, 470] width 381 height 19
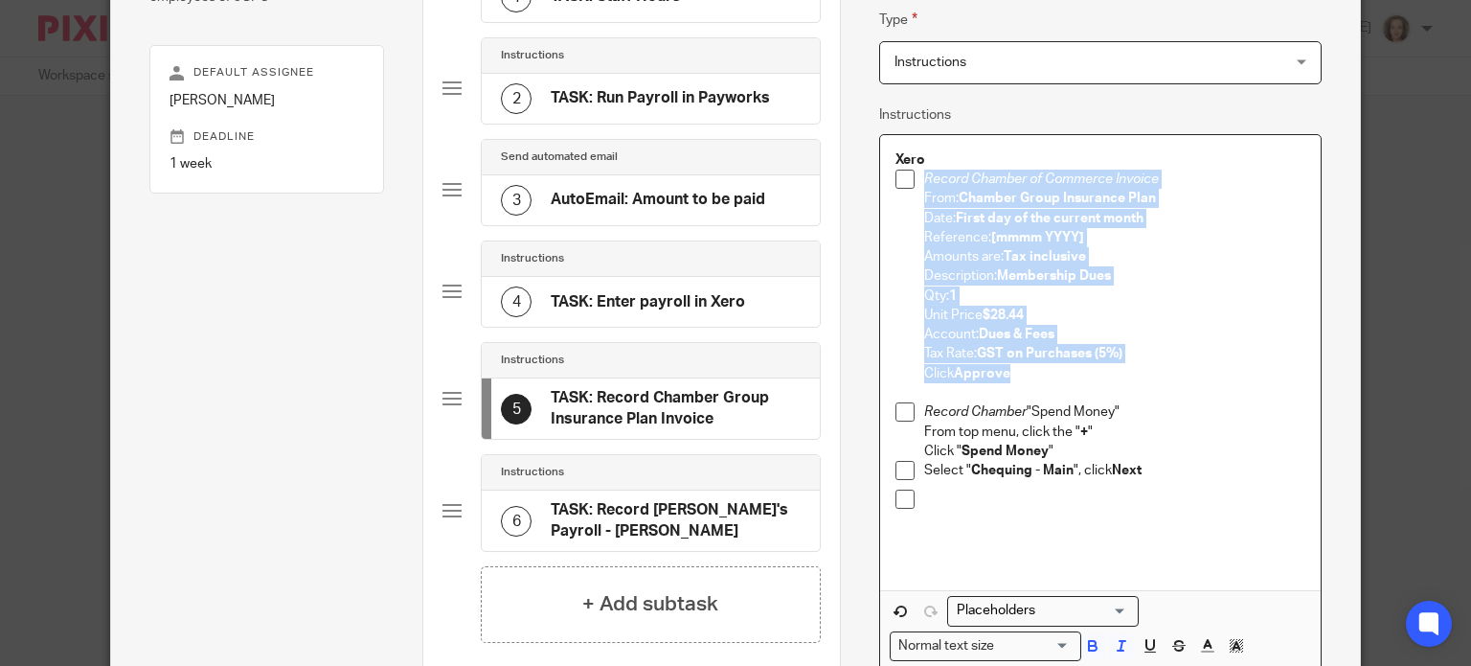
drag, startPoint x: 951, startPoint y: 247, endPoint x: 949, endPoint y: 237, distance: 10.7
click at [952, 247] on p "Amounts are: Tax inclusive" at bounding box center [1114, 256] width 381 height 19
click at [927, 192] on p "From: Chamber Group Insurance Plan" at bounding box center [1114, 198] width 381 height 19
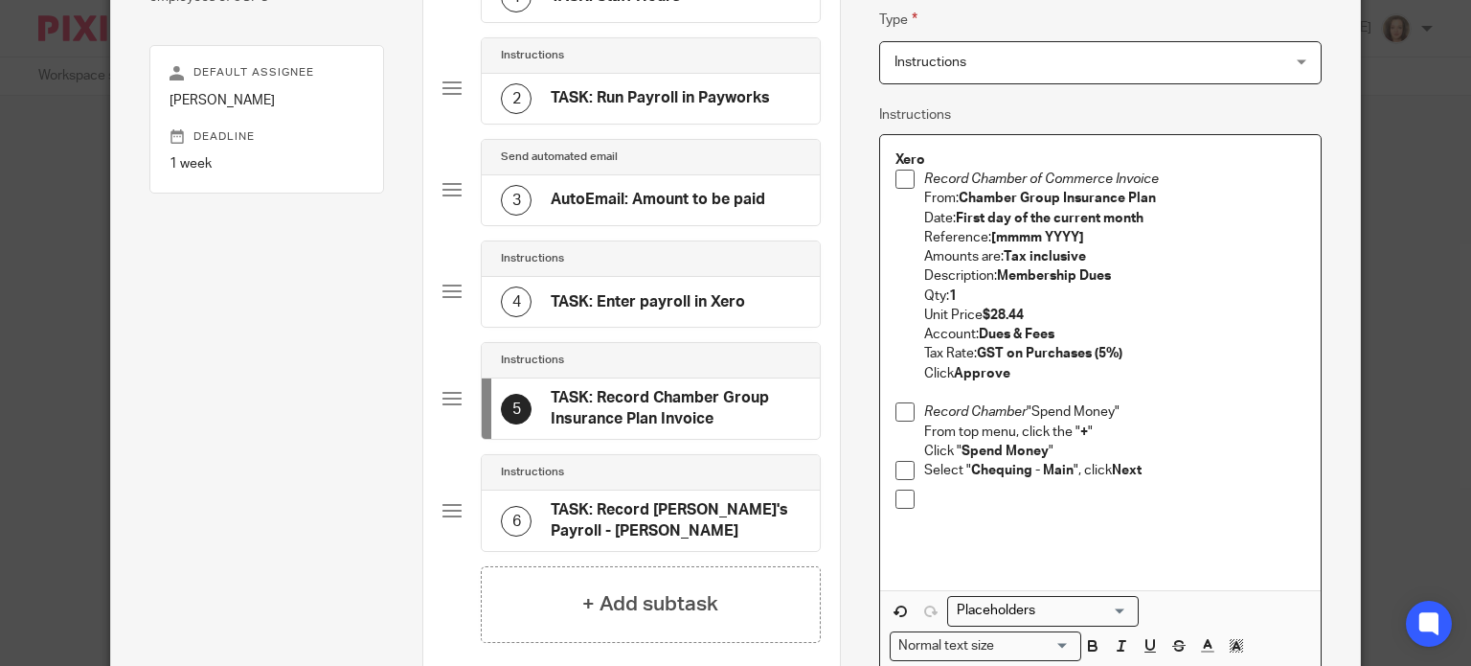
click at [914, 196] on li "Record Chamber of Commerce Invoice From: Chamber Group Insurance Plan Date: Fir…" at bounding box center [1100, 277] width 410 height 214
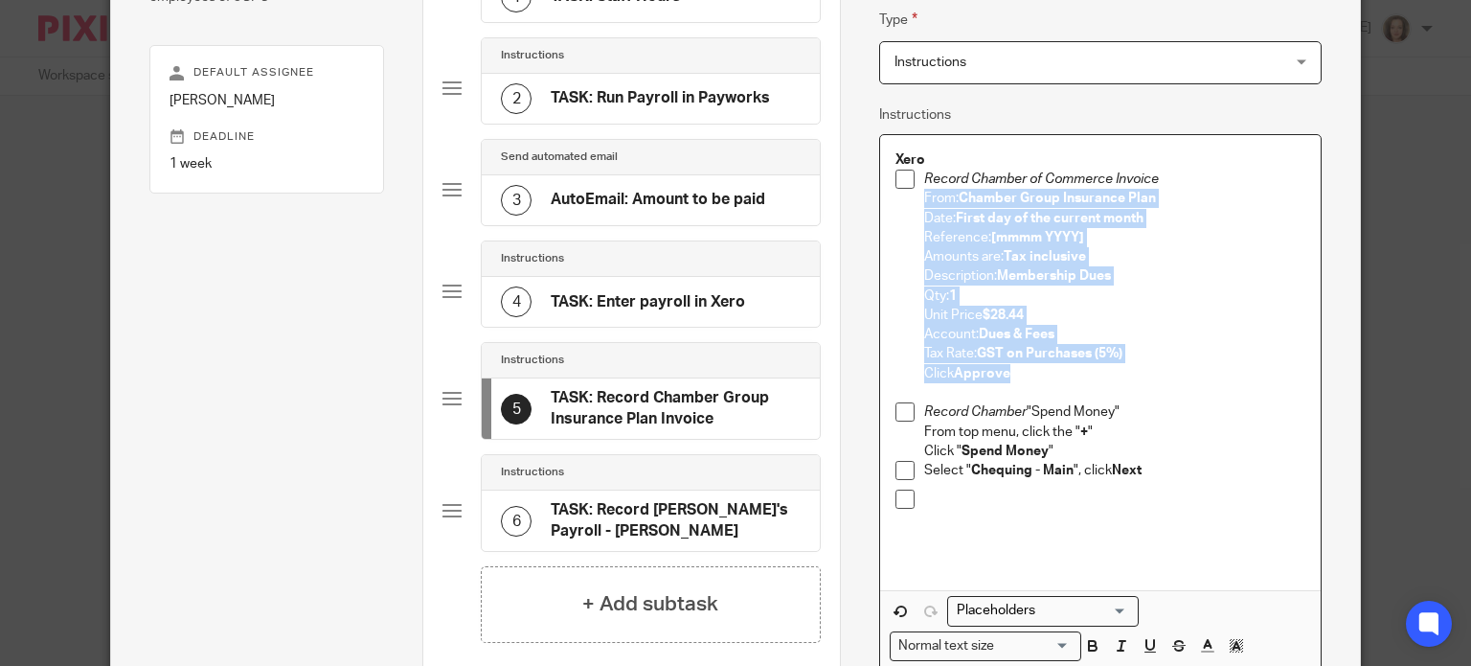
click at [1008, 372] on p "Click Approve" at bounding box center [1114, 373] width 381 height 19
copy div "From: Chamber Group Insurance Plan Date: First day of the current month Referen…"
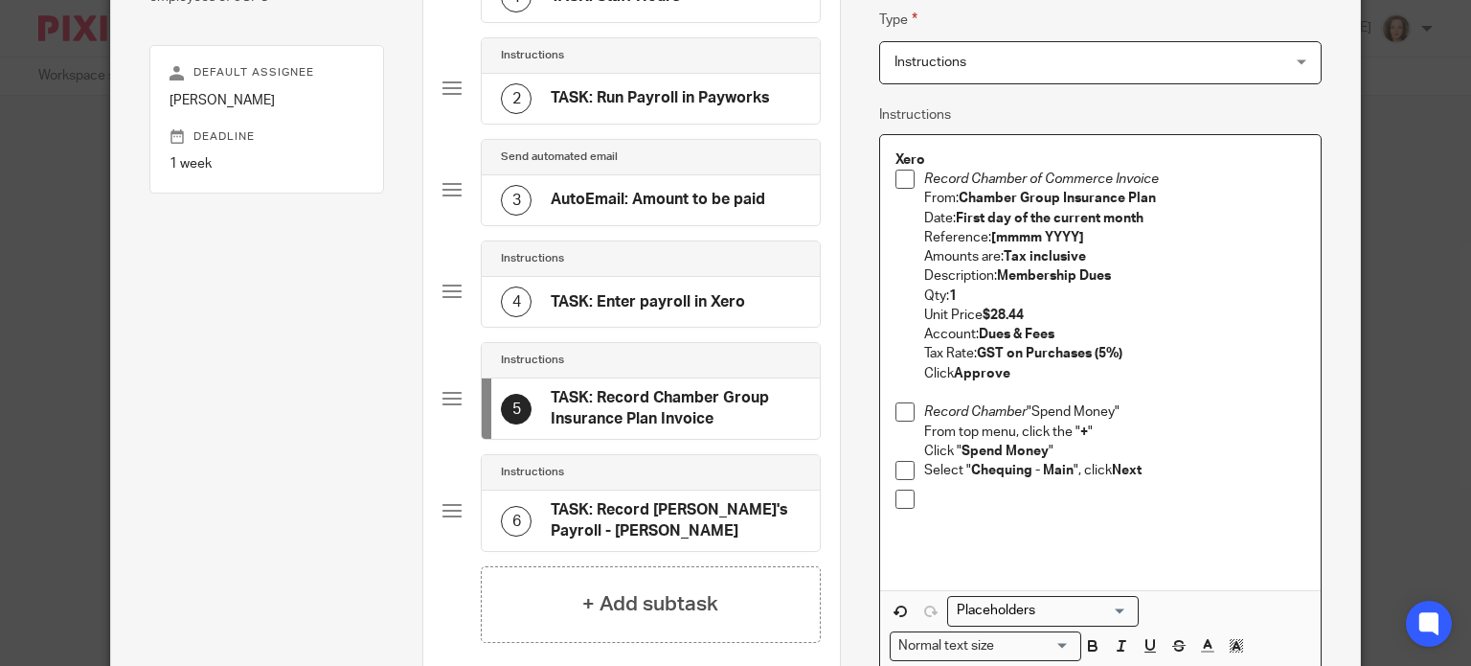
click at [943, 498] on p at bounding box center [1114, 498] width 381 height 19
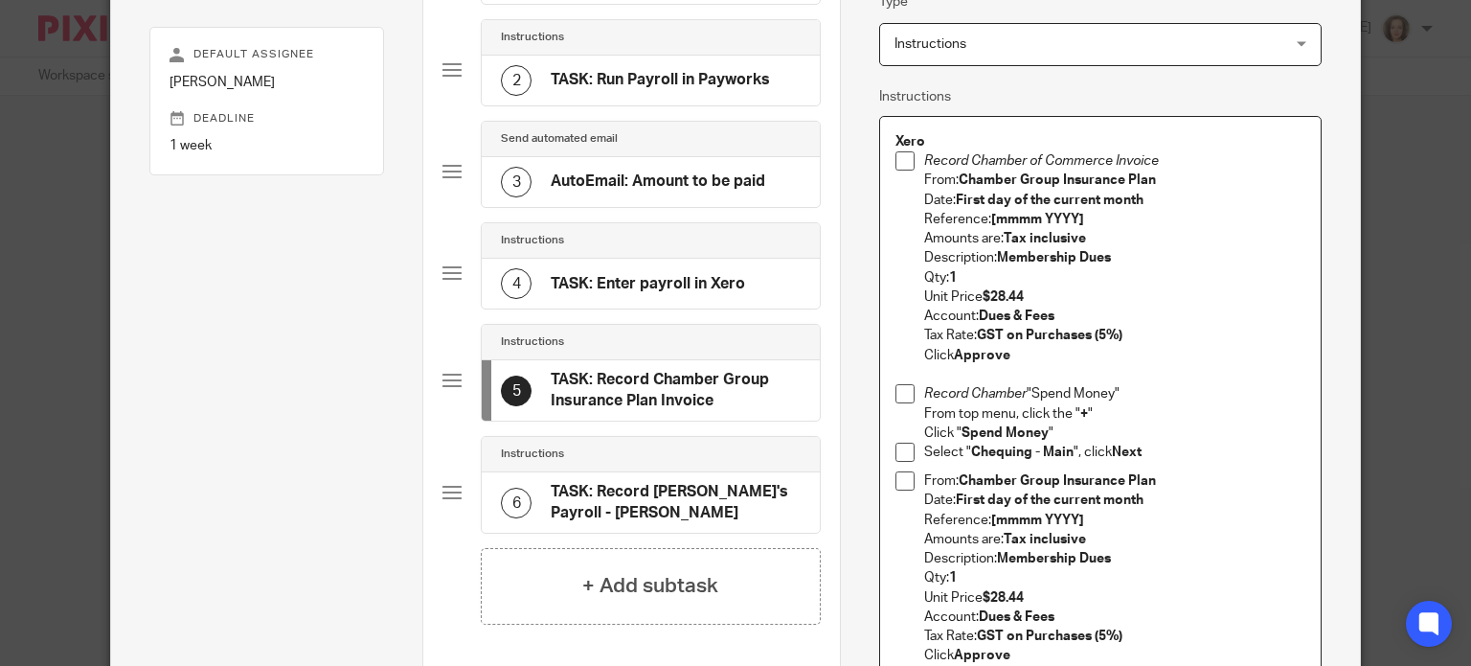
click at [924, 478] on p "From: Chamber Group Insurance Plan" at bounding box center [1114, 480] width 381 height 19
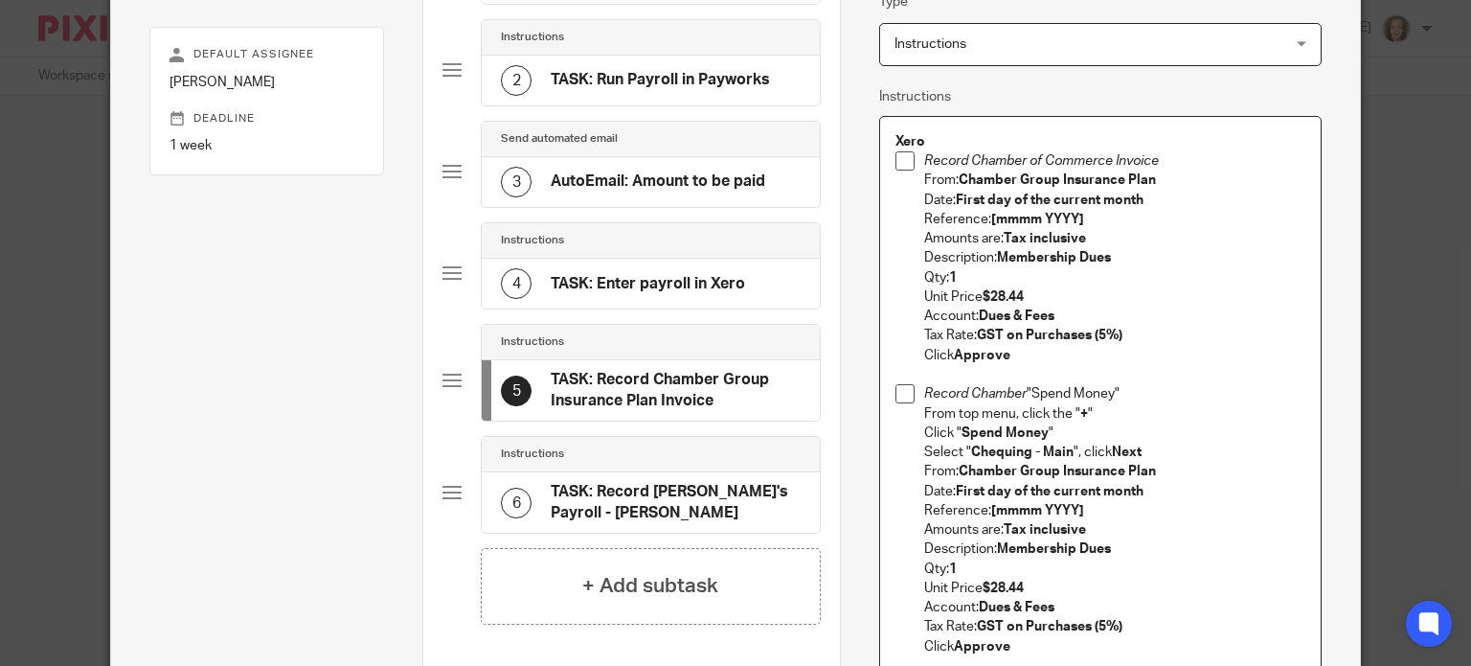
click at [924, 467] on p "From: Chamber Group Insurance Plan" at bounding box center [1114, 471] width 381 height 19
click at [946, 471] on p "From: Chamber Group Insurance Plan" at bounding box center [1114, 471] width 381 height 19
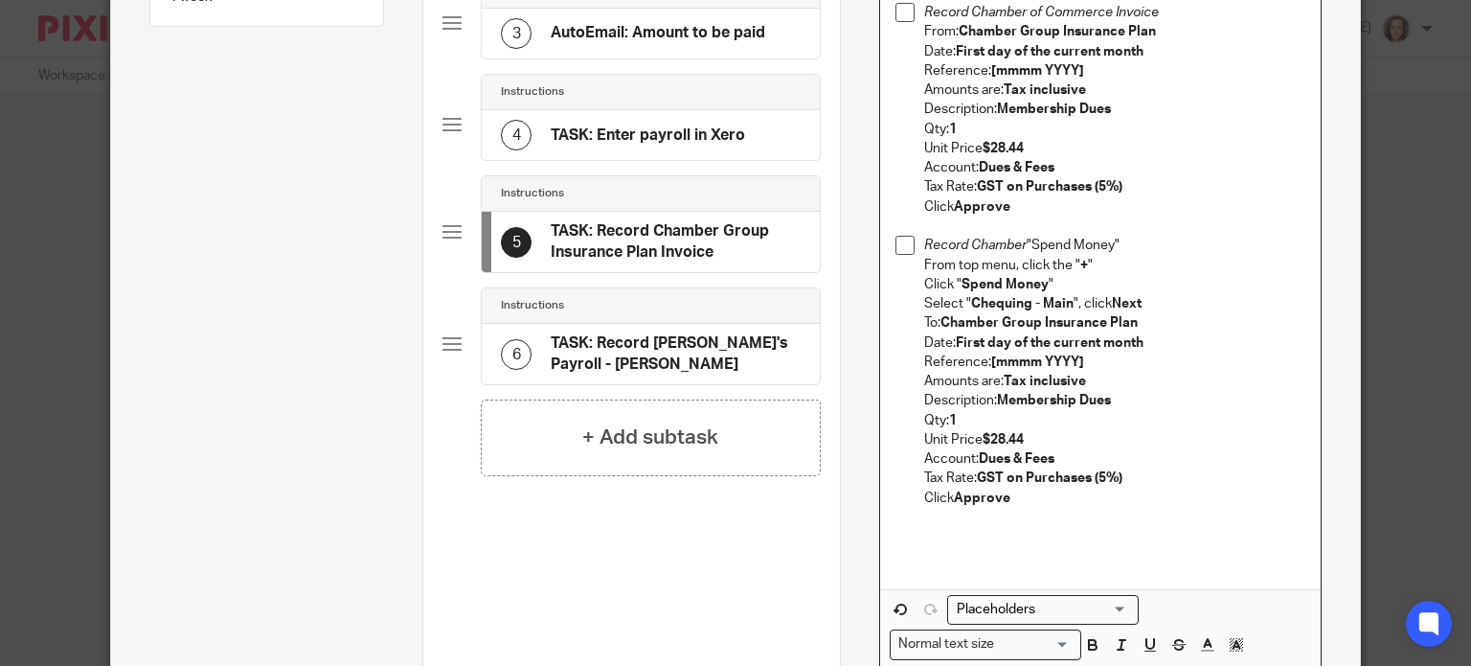
scroll to position [425, 0]
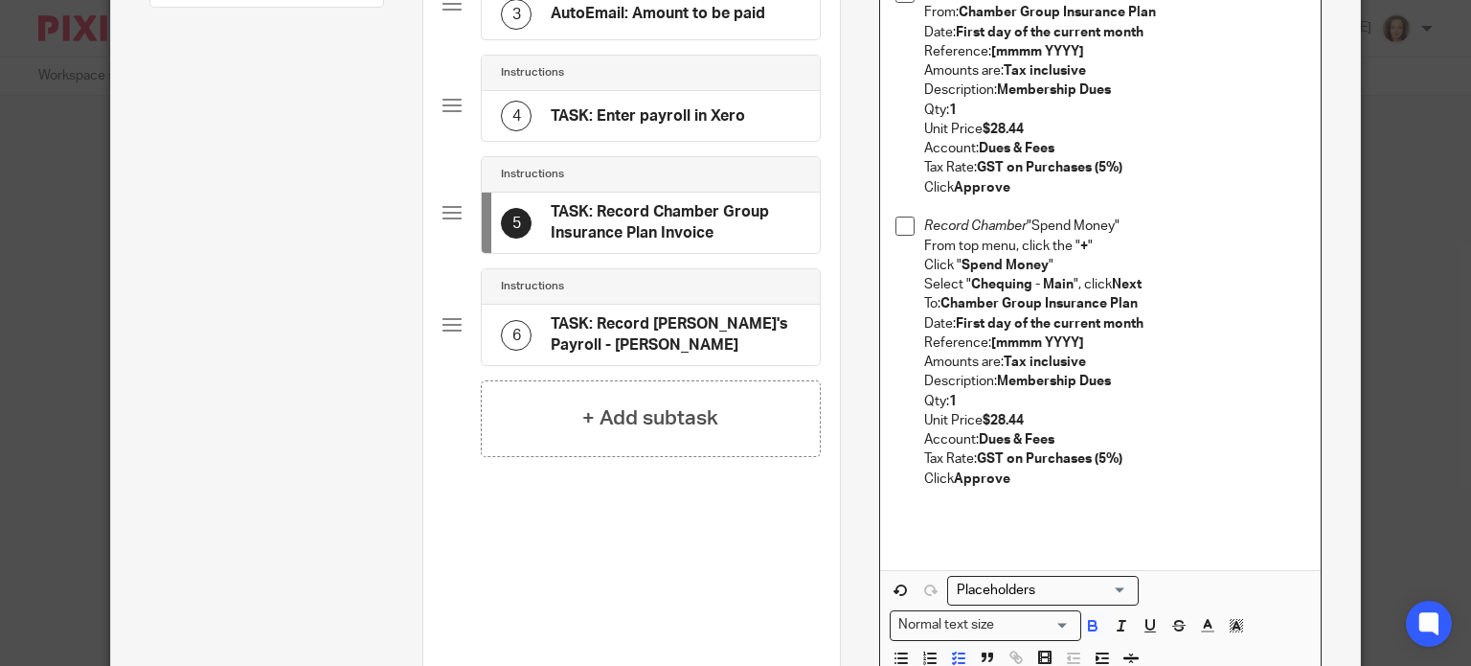
click at [1028, 359] on strong "Tax inclusive" at bounding box center [1045, 361] width 82 height 13
drag, startPoint x: 1085, startPoint y: 357, endPoint x: 998, endPoint y: 359, distance: 87.2
click at [998, 359] on p "Amounts are: Tax inclusive" at bounding box center [1114, 361] width 381 height 19
click at [1110, 382] on p "Description: Membership Dues" at bounding box center [1114, 381] width 381 height 19
click at [997, 381] on strong "Membership Dues" at bounding box center [1054, 380] width 114 height 13
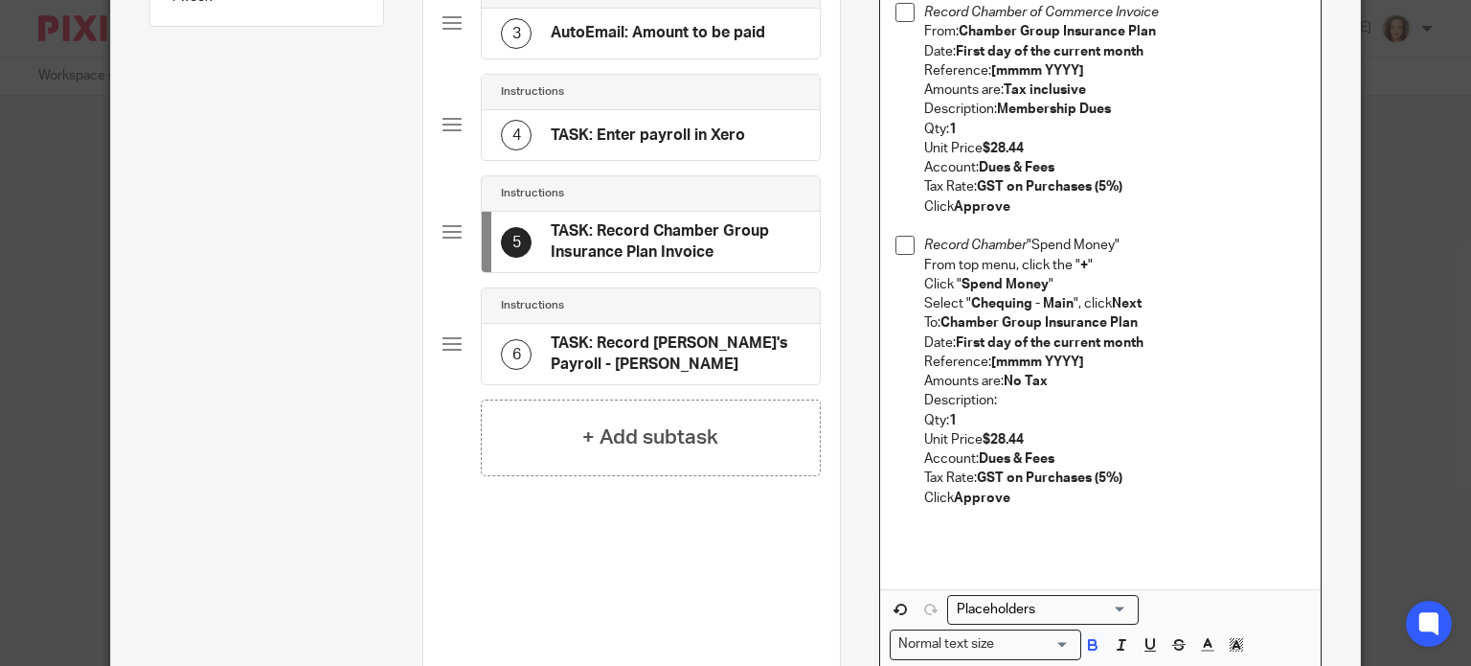
scroll to position [401, 0]
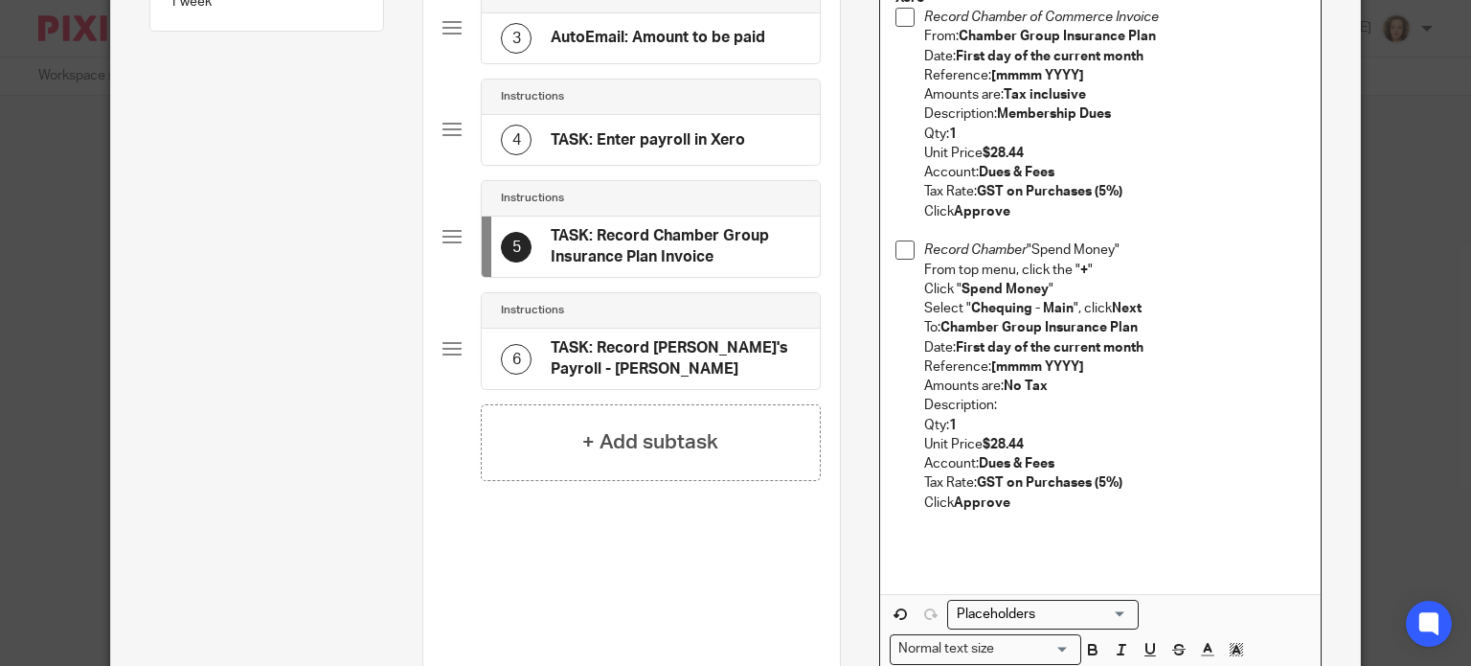
click at [940, 322] on strong "Chamber Group Insurance Plan" at bounding box center [1038, 327] width 197 height 13
click at [1140, 324] on p "To: Chamber Group Insurance Plan" at bounding box center [1114, 327] width 381 height 19
copy strong "Chamber Group Insurance Plan"
click at [1008, 404] on p "Description:" at bounding box center [1114, 405] width 381 height 19
click at [1029, 443] on p "Unit Price $28.44" at bounding box center [1114, 444] width 381 height 19
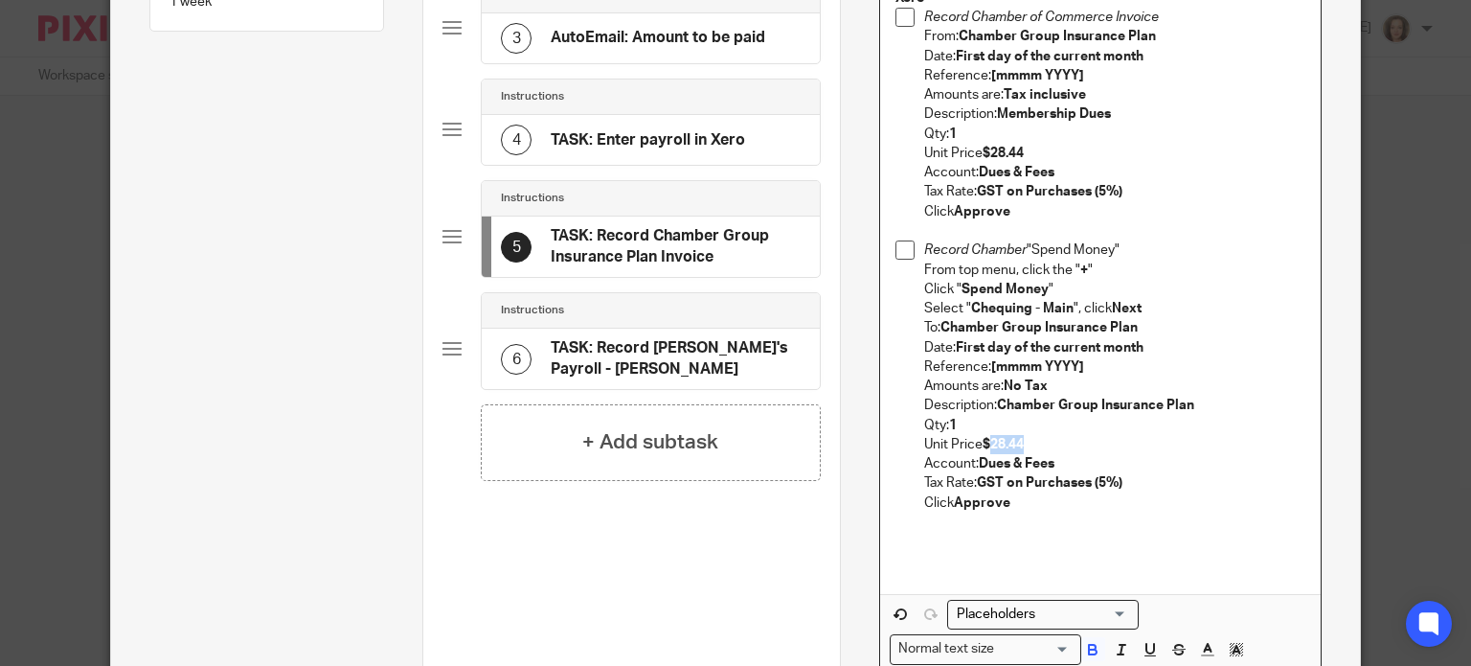
click at [986, 442] on strong "$28.44" at bounding box center [1003, 444] width 41 height 13
drag, startPoint x: 1058, startPoint y: 457, endPoint x: 970, endPoint y: 463, distance: 88.3
click at [973, 463] on p "Account: Dues & Fees" at bounding box center [1114, 463] width 381 height 19
click at [1080, 459] on p "Account: Dues & Fees" at bounding box center [1114, 463] width 381 height 19
drag, startPoint x: 1100, startPoint y: 480, endPoint x: 981, endPoint y: 476, distance: 119.8
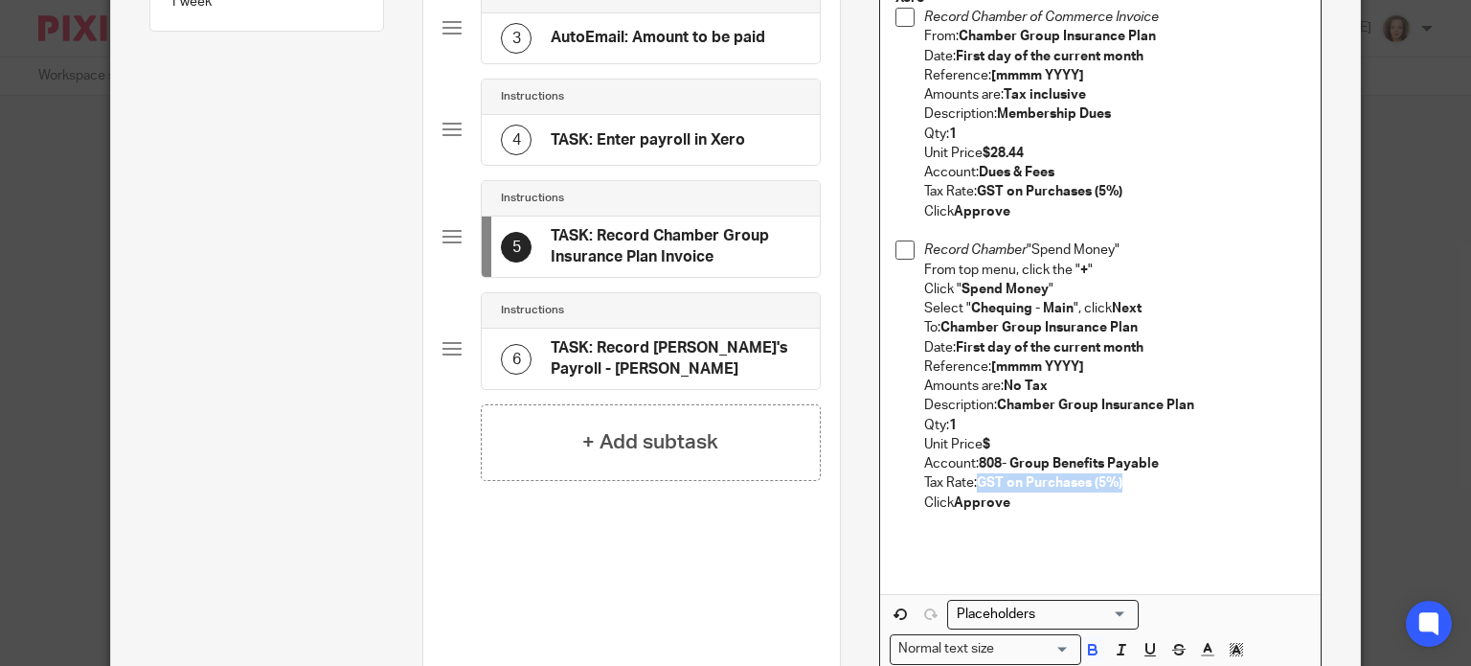
click at [975, 477] on p "Tax Rate: GST on Purchases (5%)" at bounding box center [1114, 482] width 381 height 19
click at [1001, 442] on p "Unit Price $" at bounding box center [1114, 444] width 381 height 19
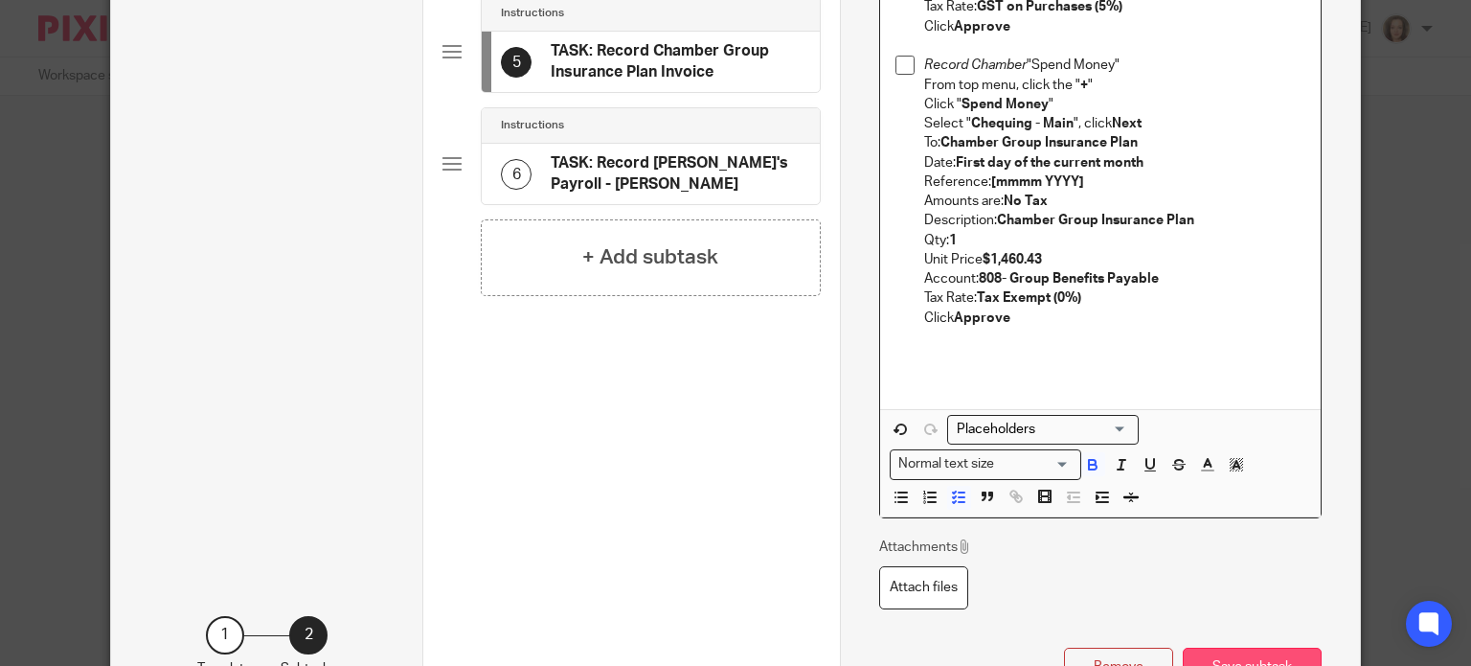
click at [1214, 658] on button "Save subtask" at bounding box center [1252, 667] width 139 height 41
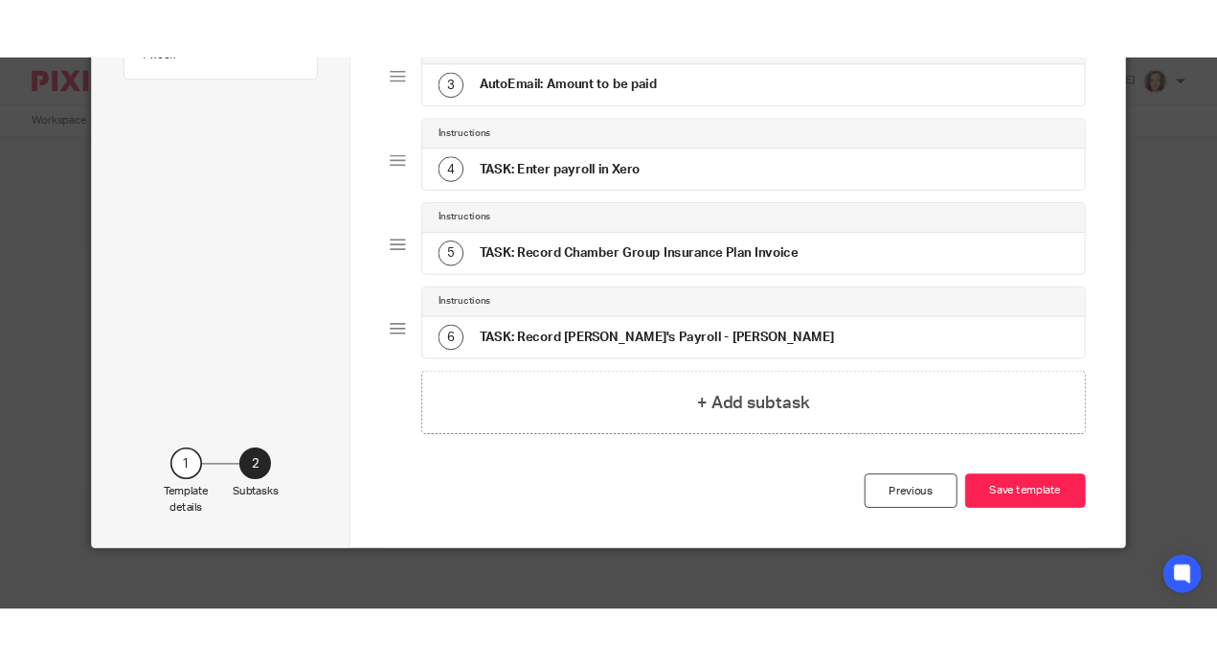
scroll to position [329, 0]
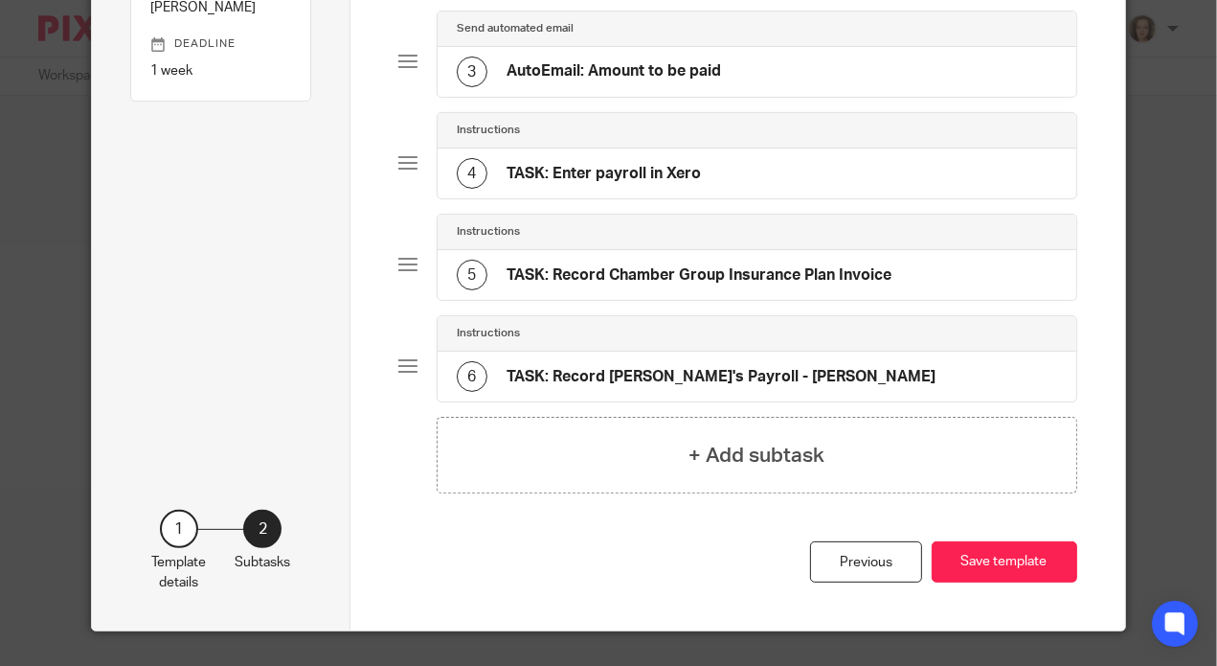
click at [642, 172] on h4 "TASK: Enter payroll in Xero" at bounding box center [604, 174] width 194 height 20
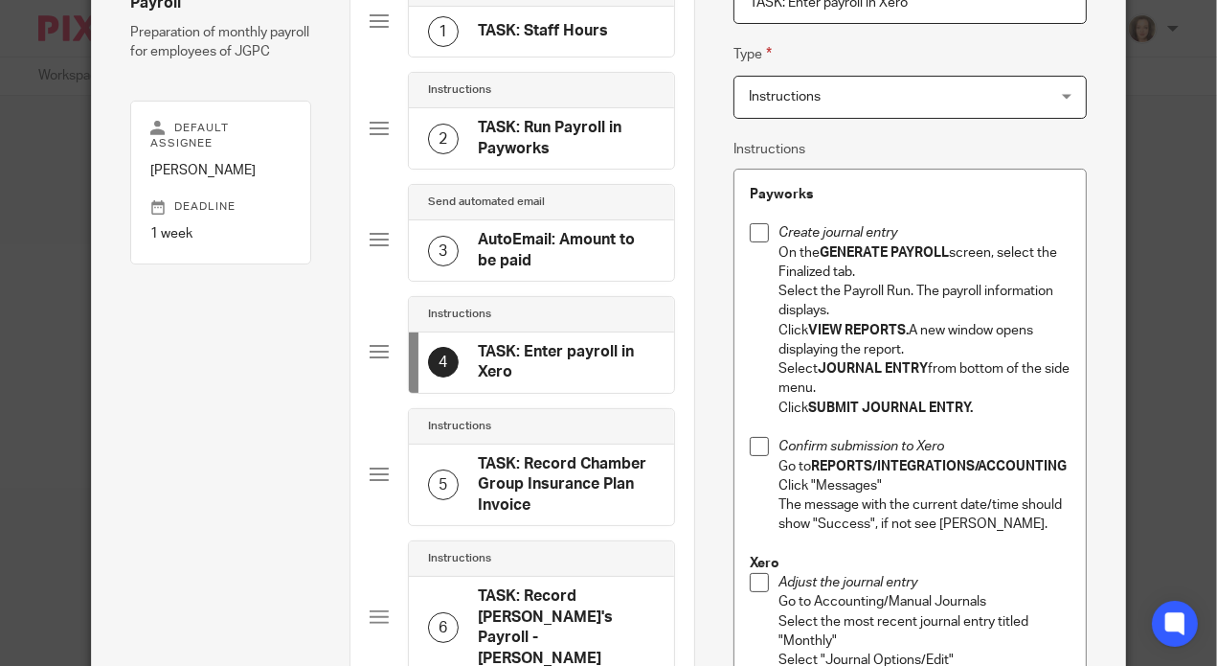
scroll to position [263, 0]
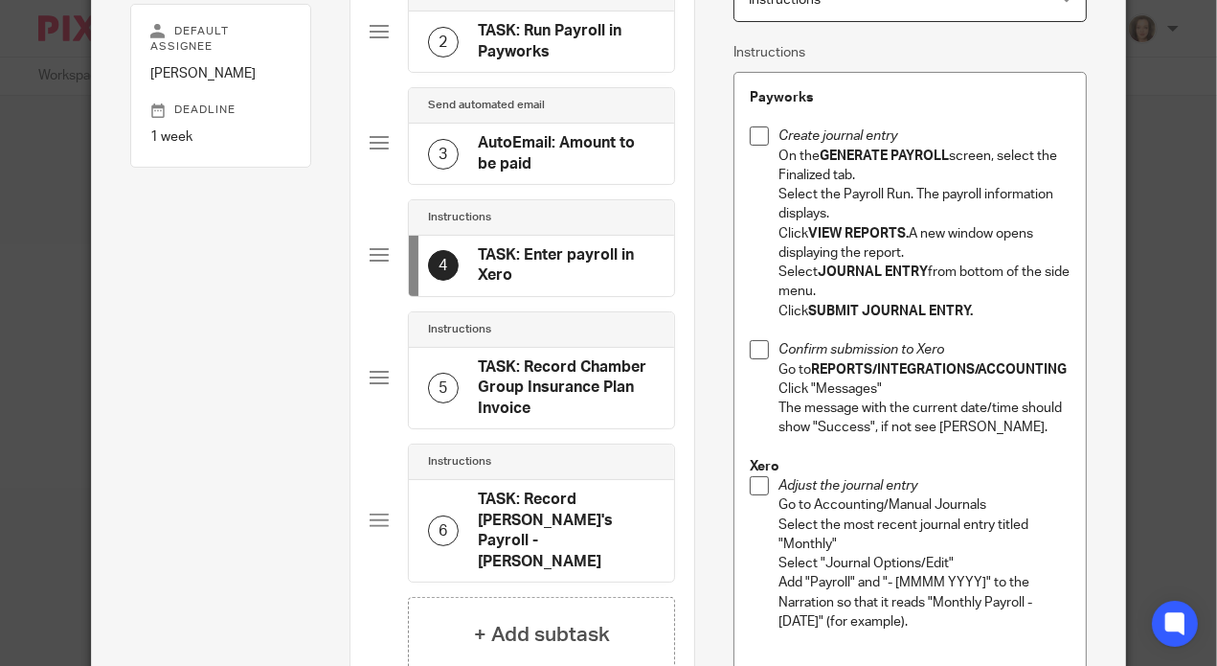
click at [540, 380] on h4 "TASK: Record Chamber Group Insurance Plan Invoice" at bounding box center [566, 387] width 177 height 61
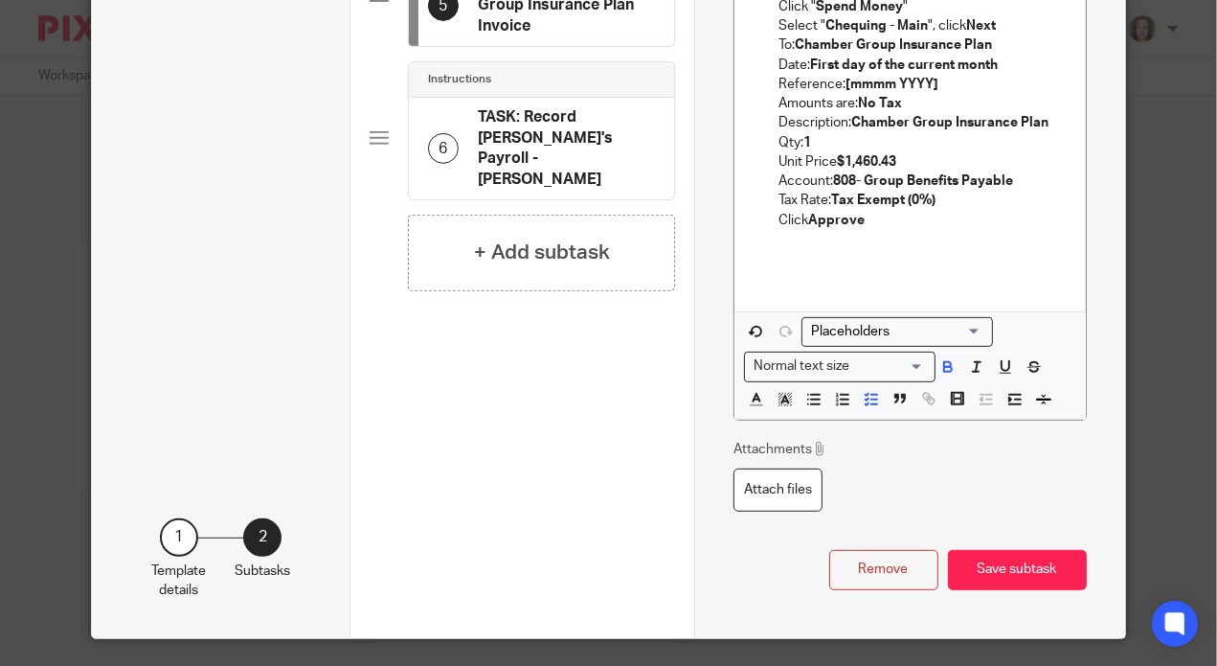
scroll to position [653, 0]
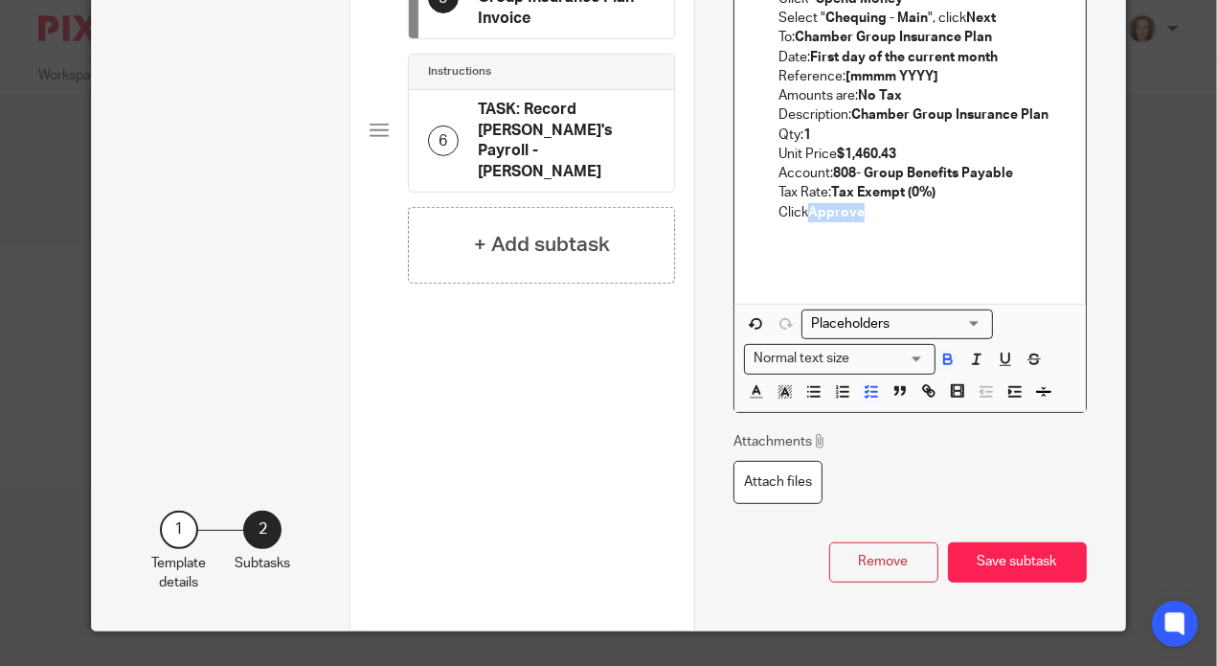
drag, startPoint x: 862, startPoint y: 211, endPoint x: 804, endPoint y: 210, distance: 58.4
click at [804, 210] on p "Click Approve" at bounding box center [924, 212] width 291 height 19
click at [1002, 558] on button "Save subtask" at bounding box center [1017, 562] width 139 height 41
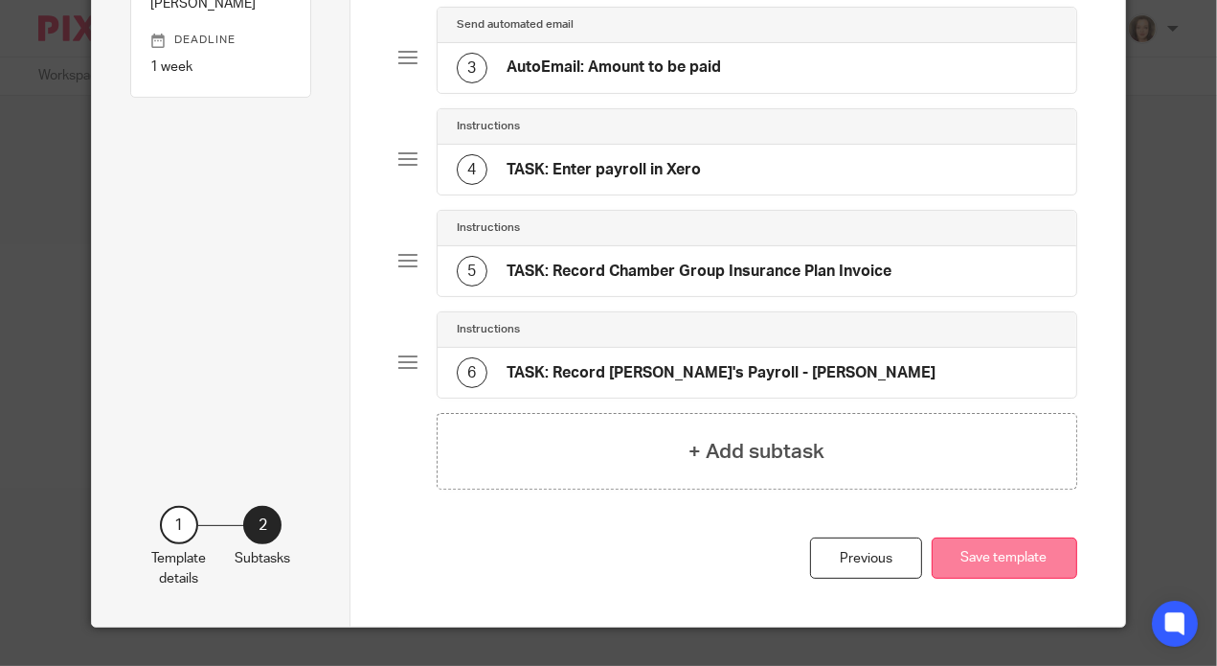
scroll to position [329, 0]
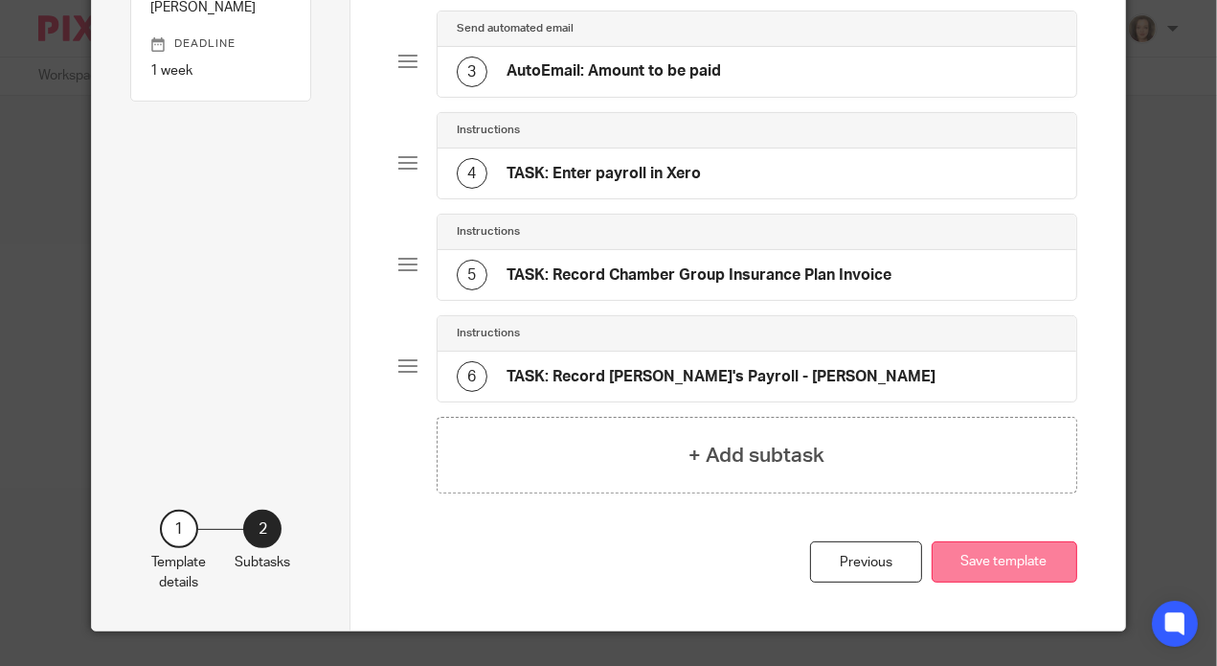
click at [991, 558] on button "Save template" at bounding box center [1005, 561] width 146 height 41
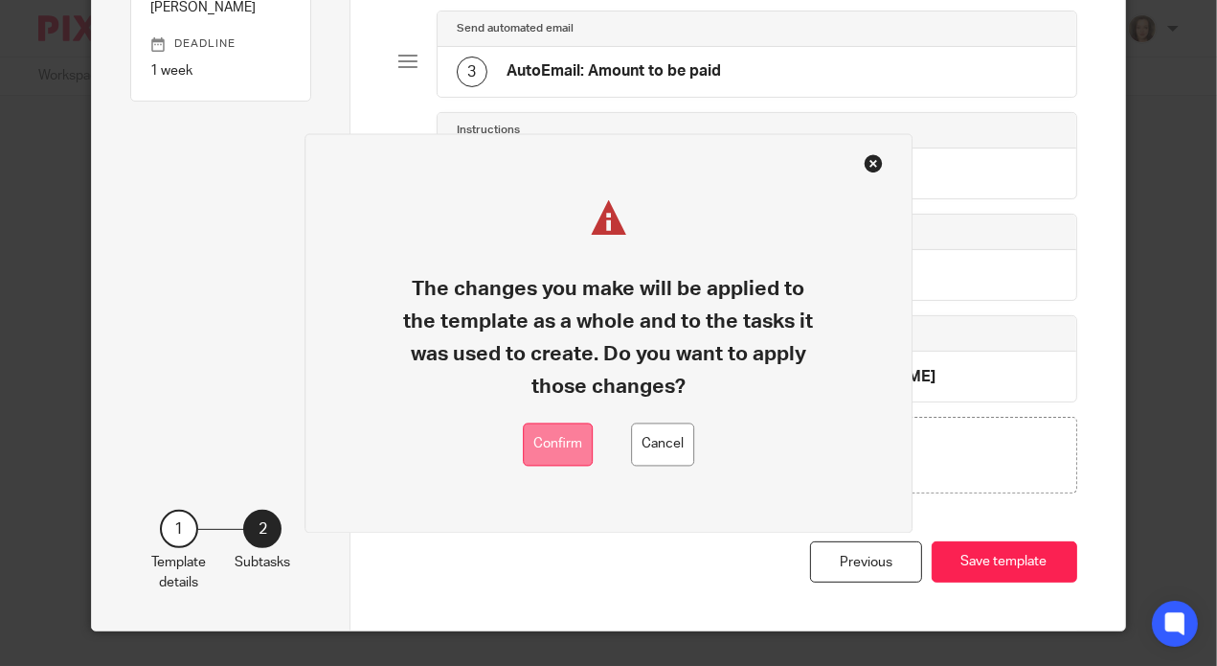
click at [544, 443] on button "Confirm" at bounding box center [558, 444] width 70 height 43
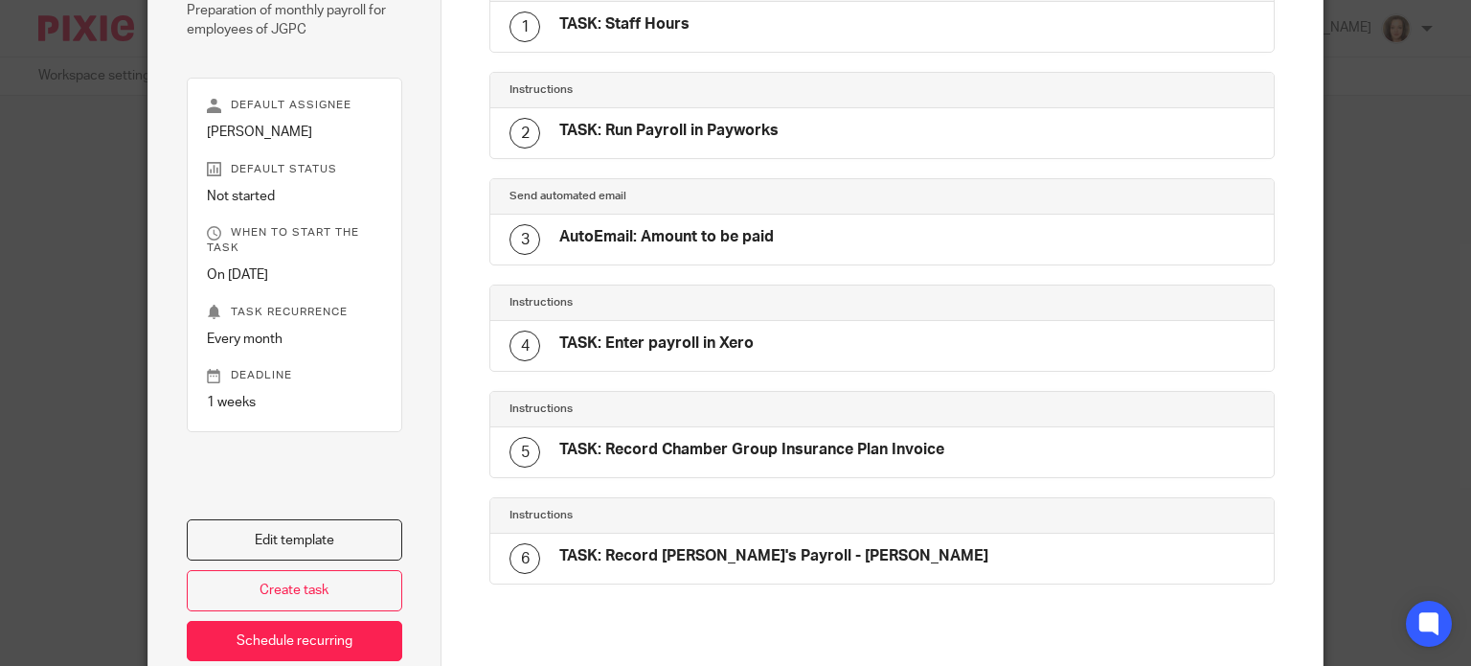
scroll to position [317, 0]
